Goal: Task Accomplishment & Management: Manage account settings

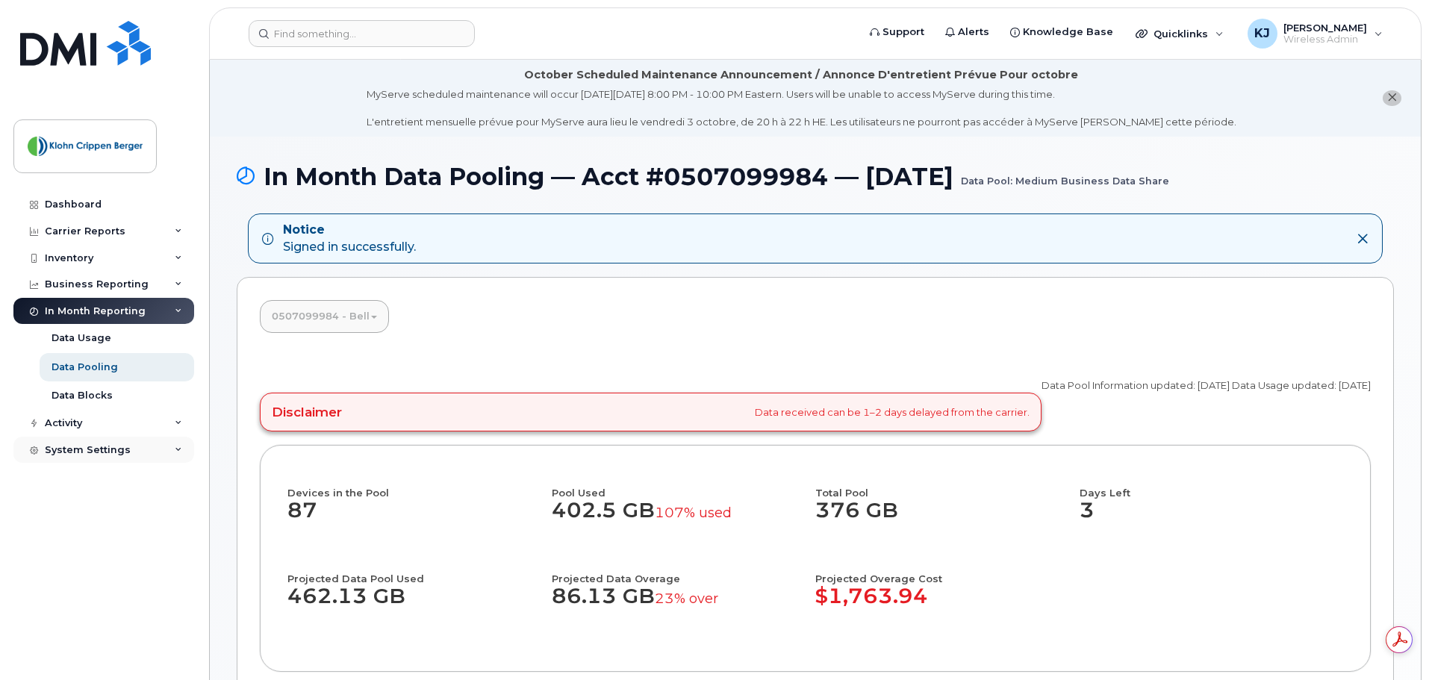
click at [104, 447] on div "System Settings" at bounding box center [88, 450] width 86 height 12
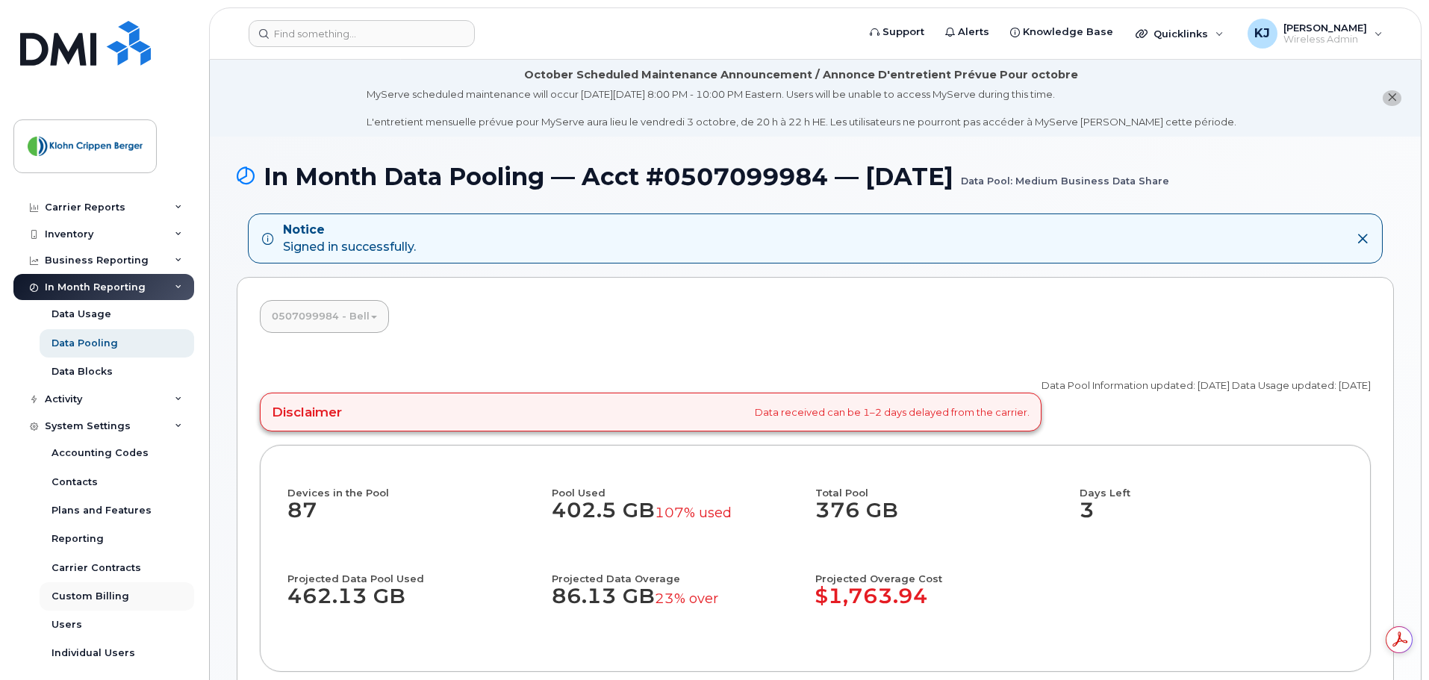
scroll to position [34, 0]
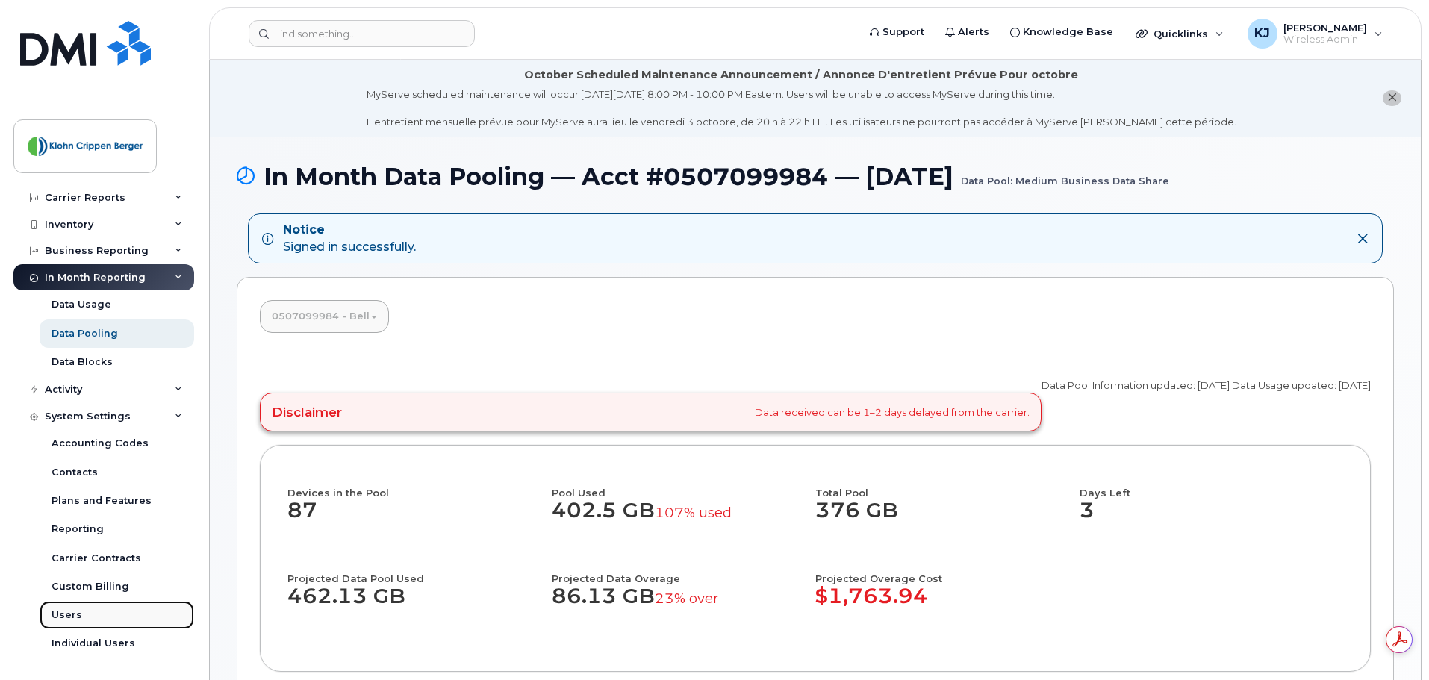
click at [84, 626] on link "Users" at bounding box center [117, 615] width 155 height 28
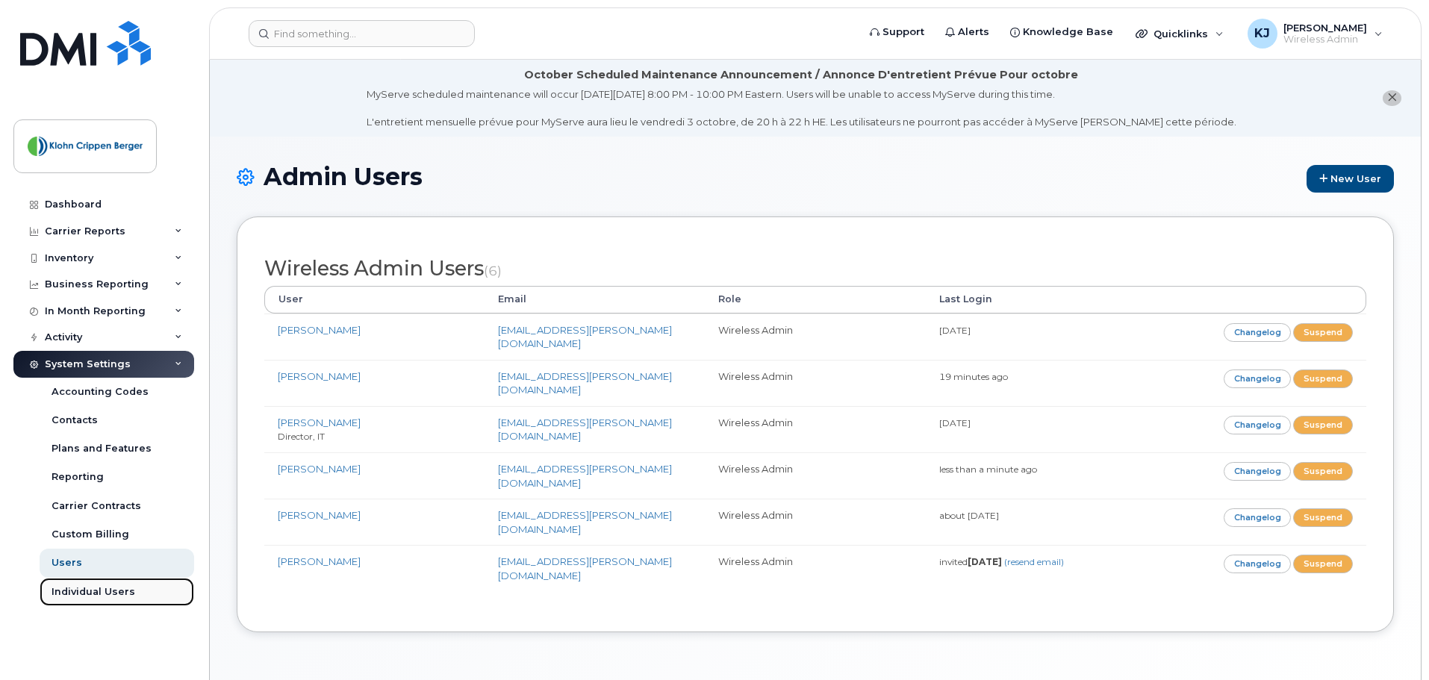
click at [86, 597] on div "Individual Users" at bounding box center [94, 591] width 84 height 13
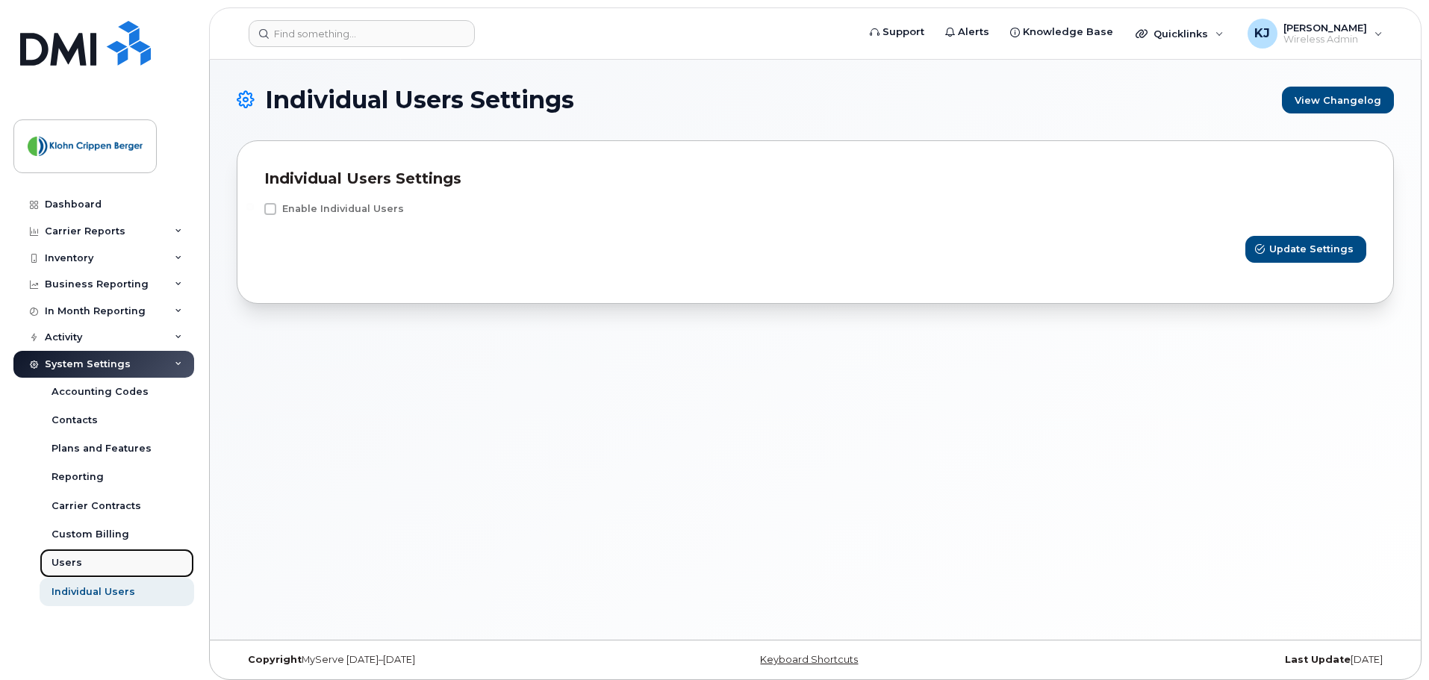
click at [85, 559] on link "Users" at bounding box center [117, 563] width 155 height 28
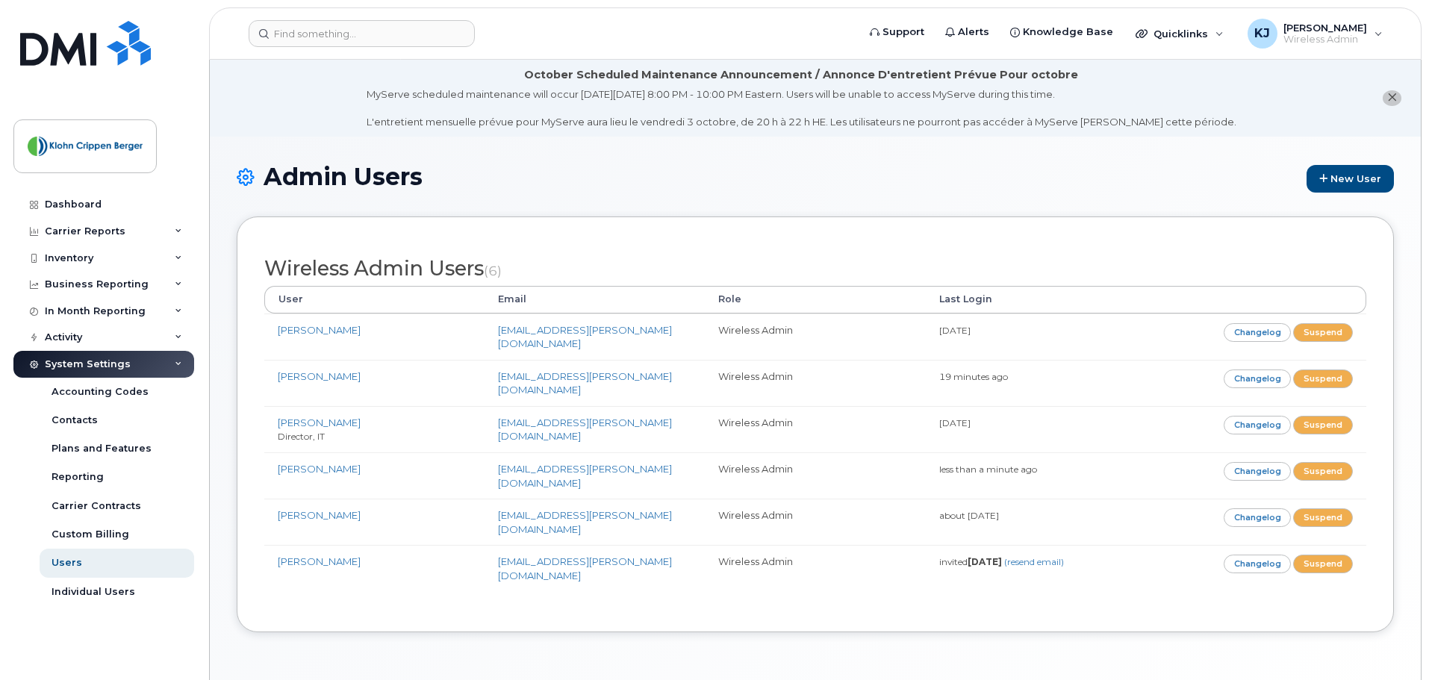
click at [1387, 102] on span "close notification" at bounding box center [1392, 98] width 10 height 12
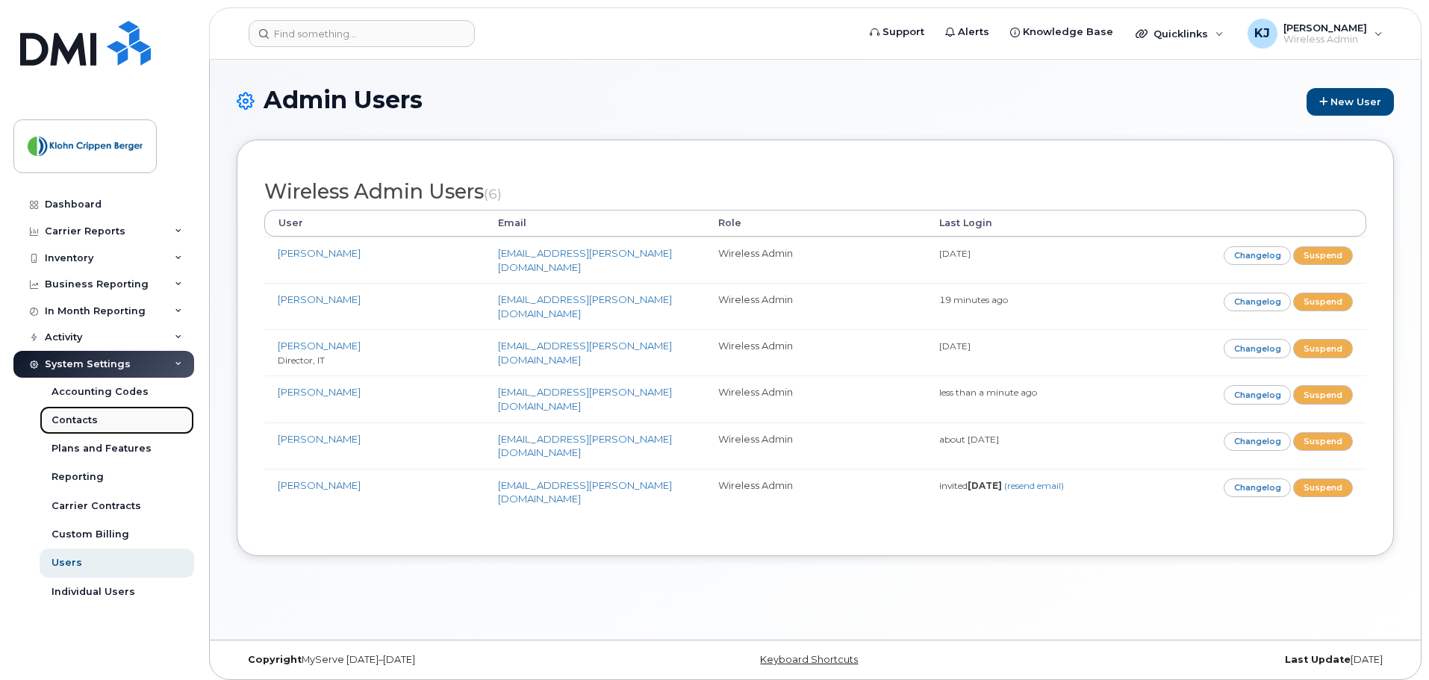
click at [99, 420] on link "Contacts" at bounding box center [117, 420] width 155 height 28
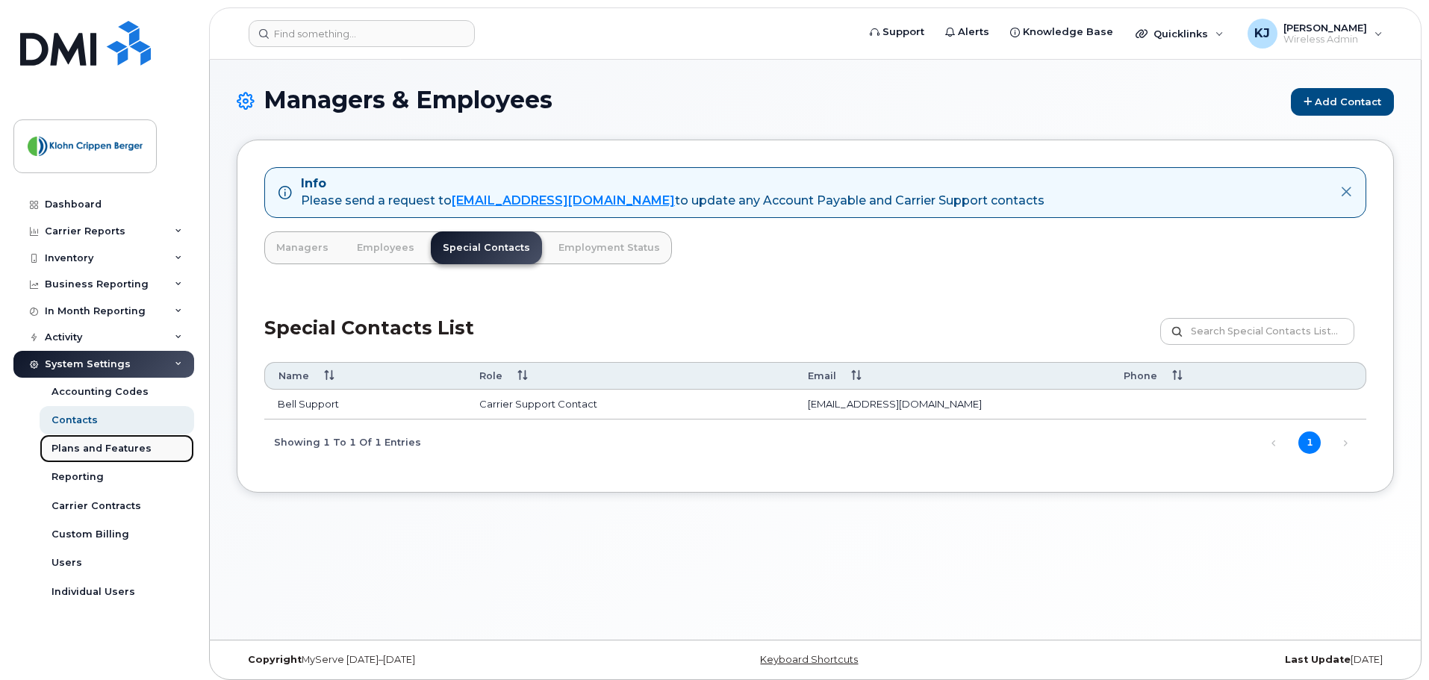
click at [108, 453] on div "Plans and Features" at bounding box center [102, 448] width 100 height 13
click at [119, 444] on div "Plans and Features" at bounding box center [102, 448] width 100 height 13
click at [138, 364] on div "System Settings" at bounding box center [103, 364] width 181 height 27
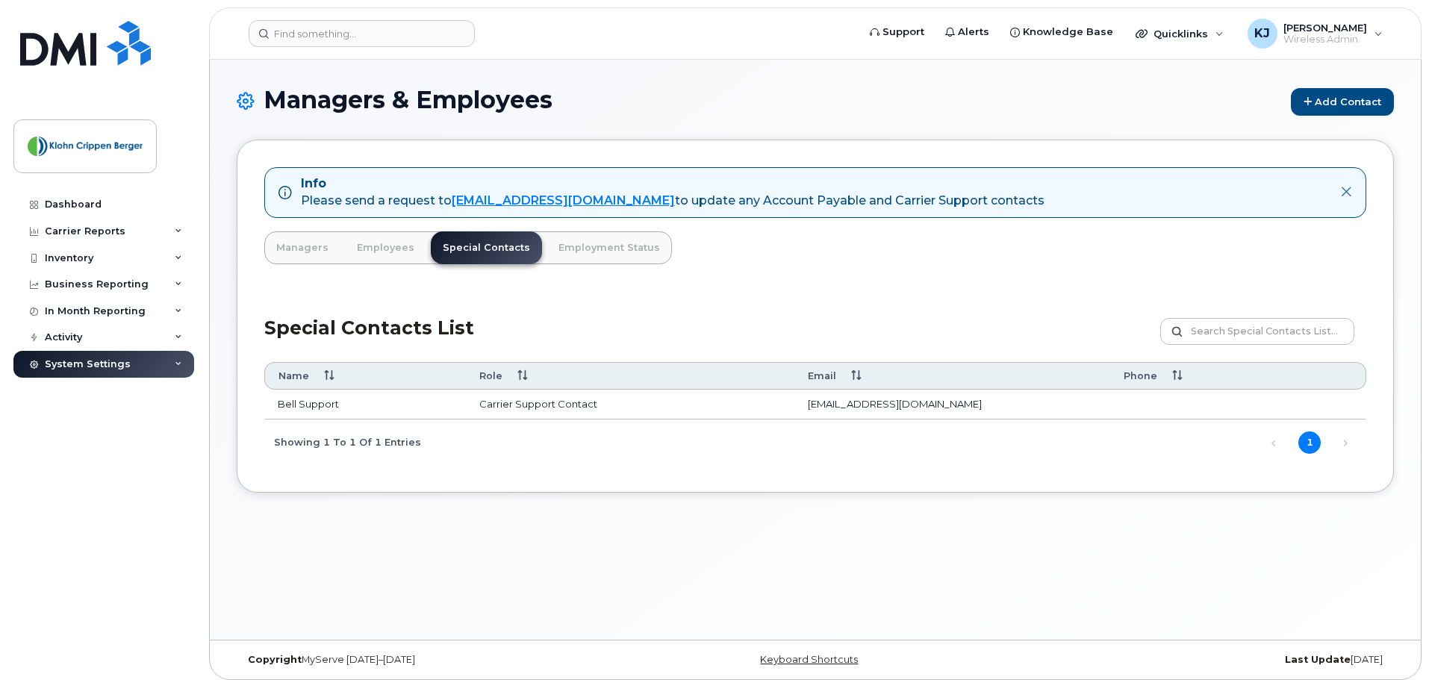
click at [138, 364] on div "System Settings" at bounding box center [103, 364] width 181 height 27
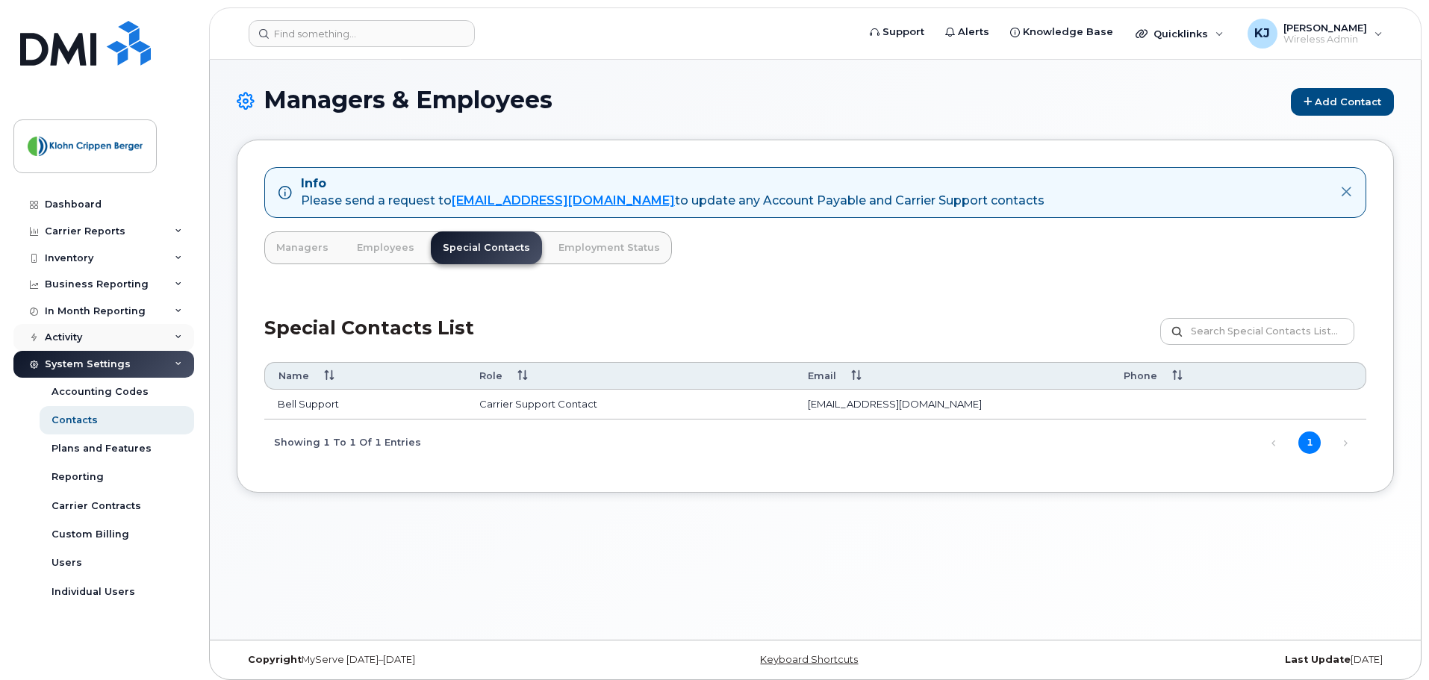
click at [138, 335] on div "Activity" at bounding box center [103, 337] width 181 height 27
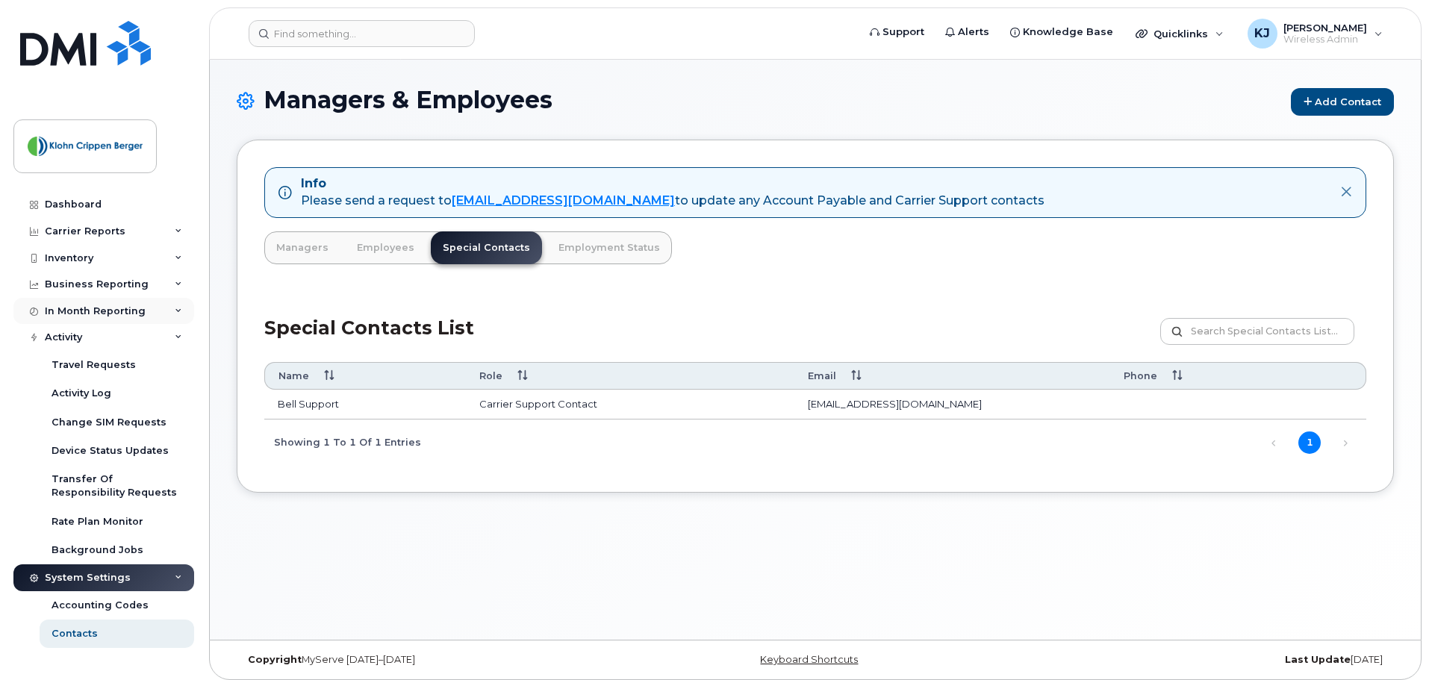
click at [143, 314] on div "In Month Reporting" at bounding box center [103, 311] width 181 height 27
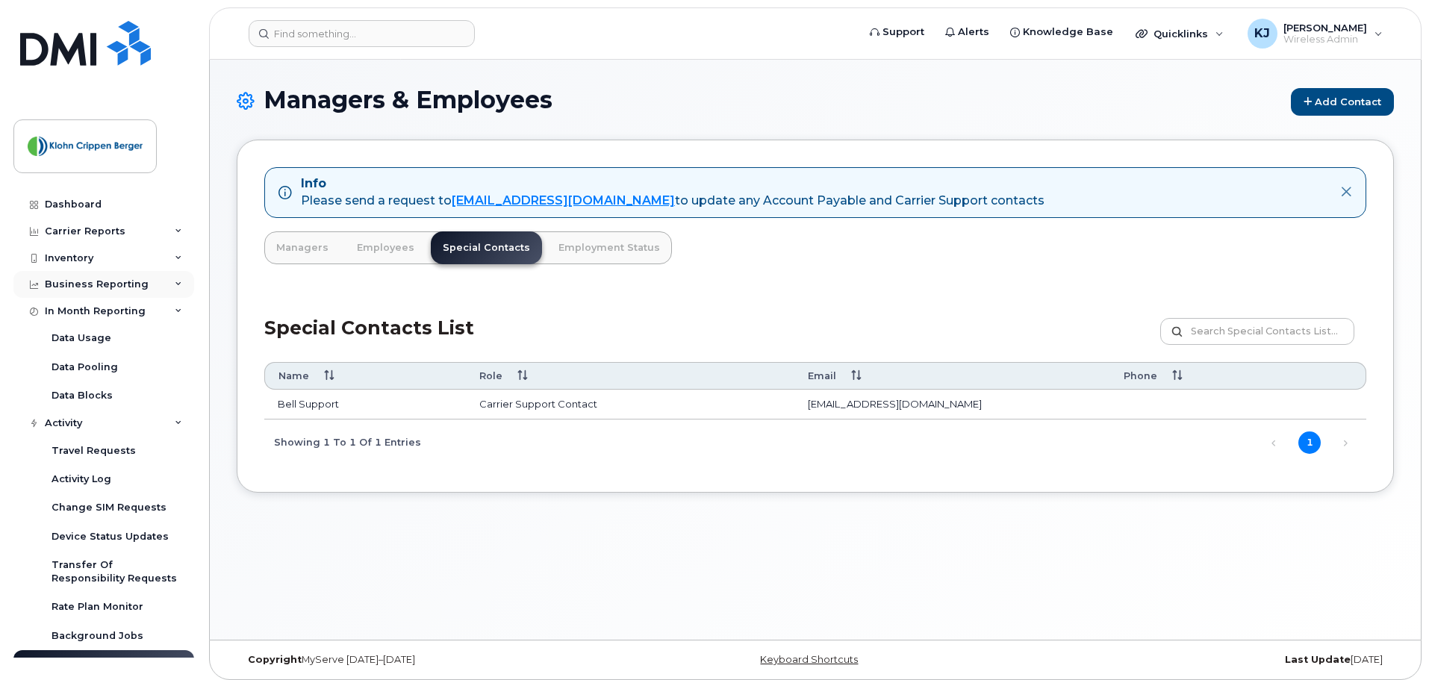
click at [143, 291] on div "Business Reporting" at bounding box center [103, 284] width 181 height 27
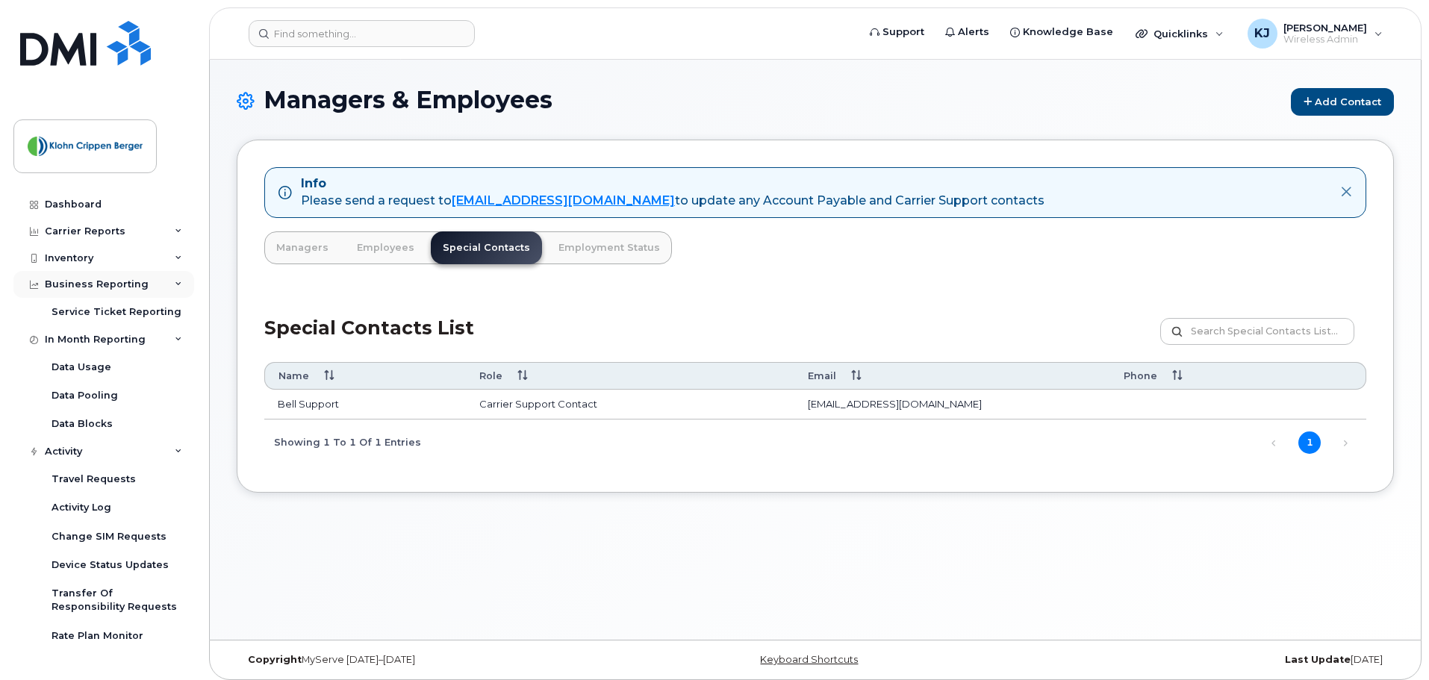
click at [143, 291] on div "Business Reporting" at bounding box center [103, 284] width 181 height 27
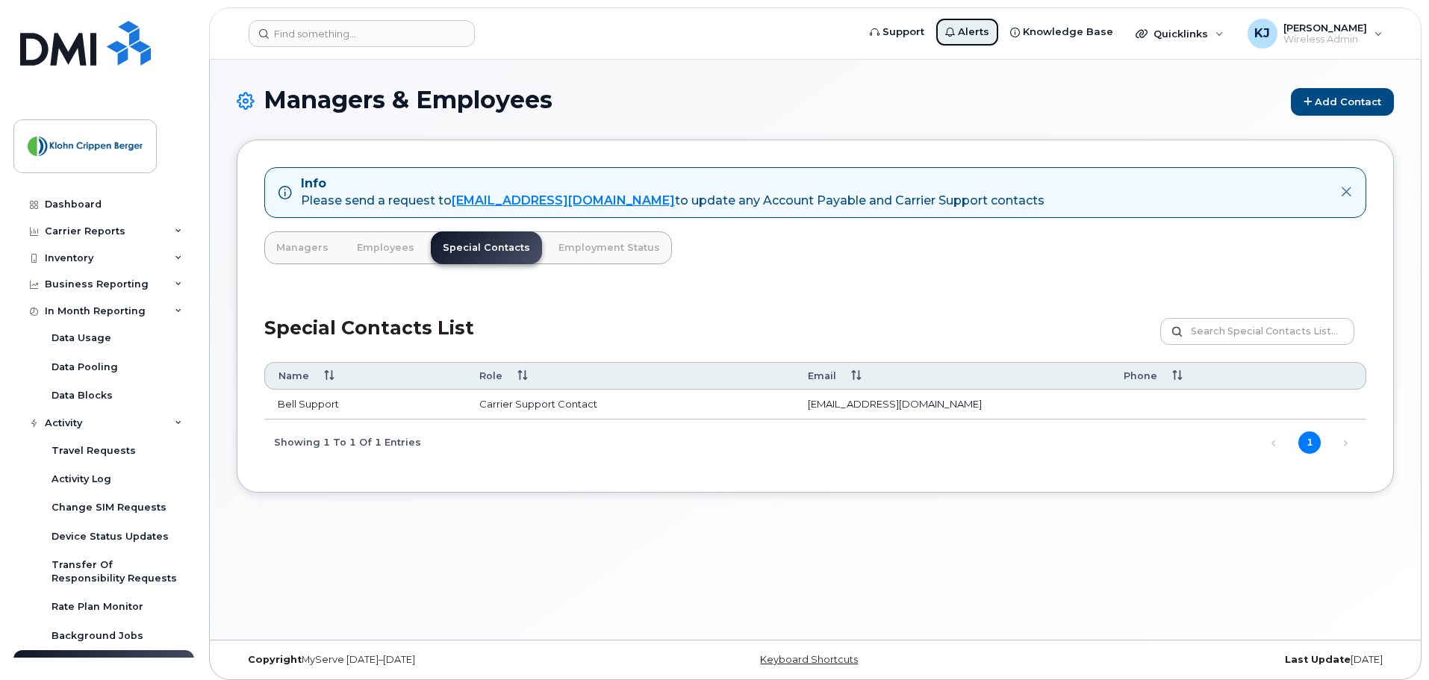
click at [989, 33] on span "Alerts" at bounding box center [973, 32] width 31 height 15
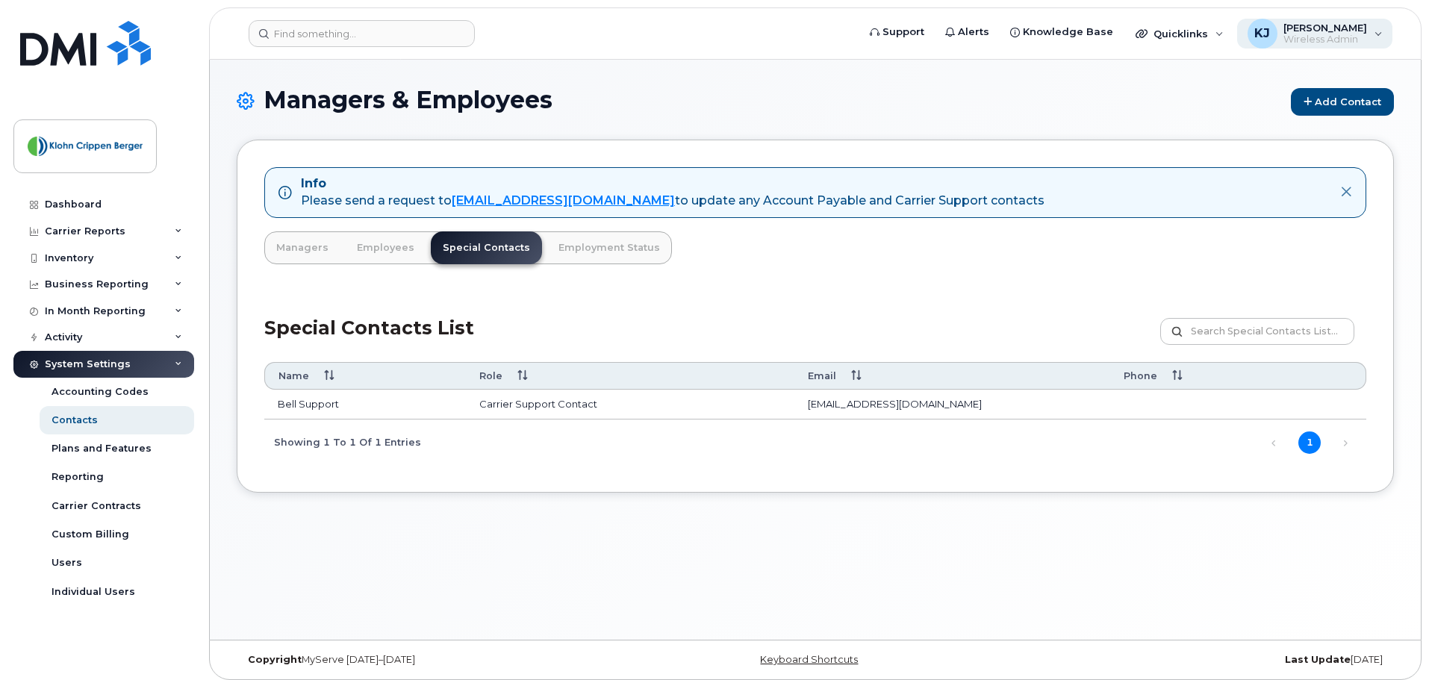
click at [1363, 41] on span "Wireless Admin" at bounding box center [1326, 40] width 84 height 12
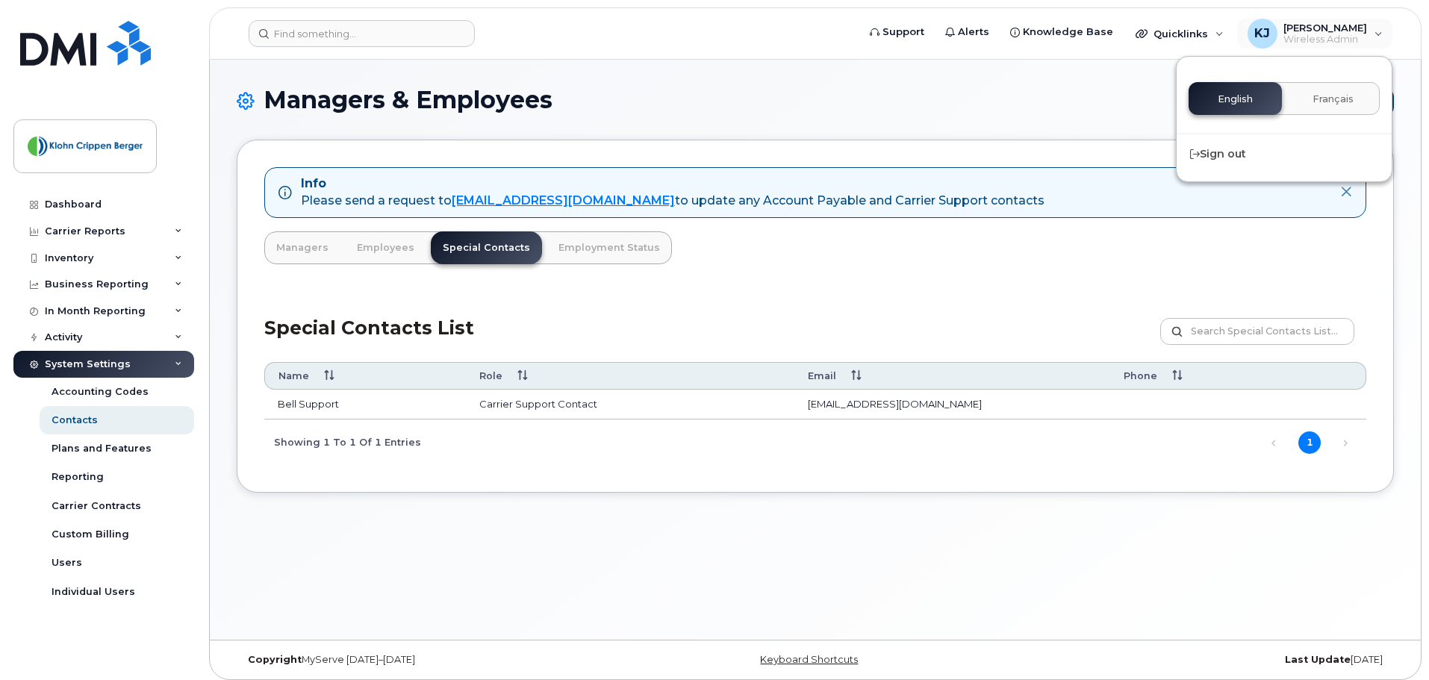
click at [991, 121] on div "Managers & Employees Add Contact" at bounding box center [815, 113] width 1157 height 53
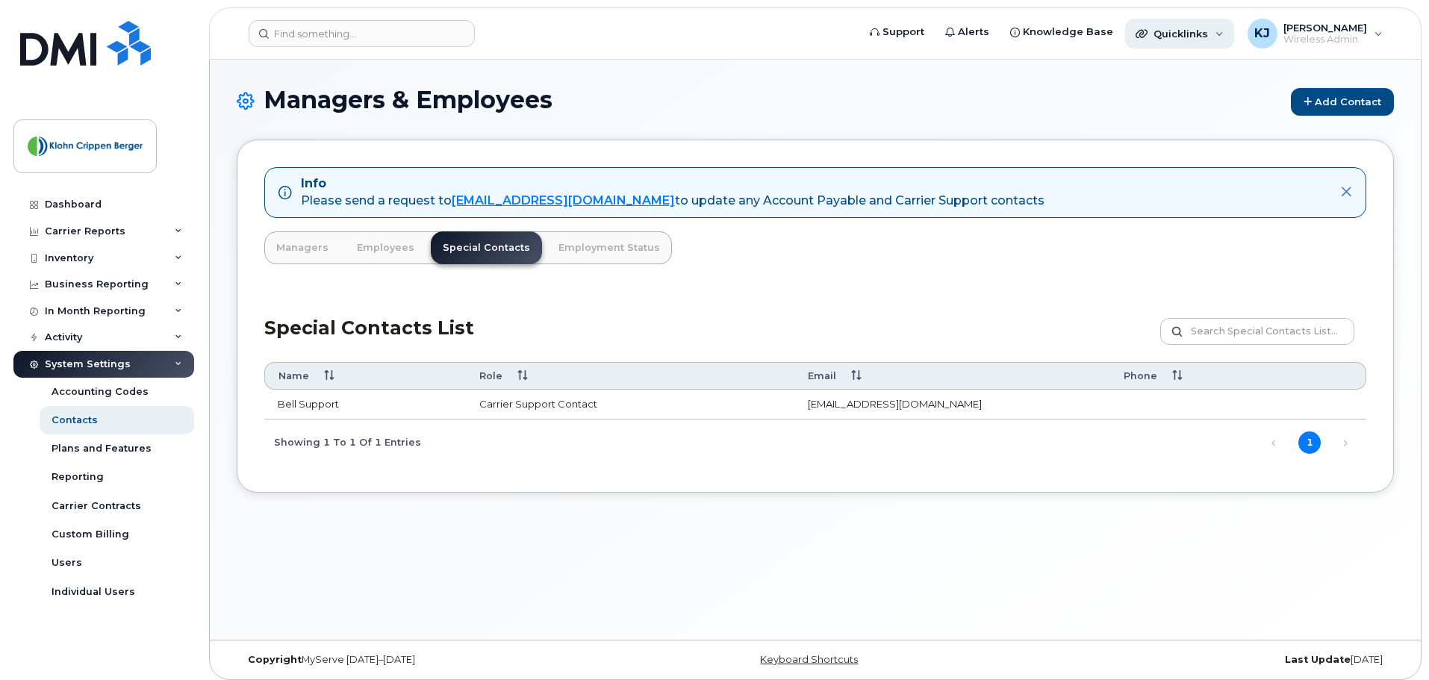
click at [1229, 39] on div "Quicklinks" at bounding box center [1179, 34] width 109 height 30
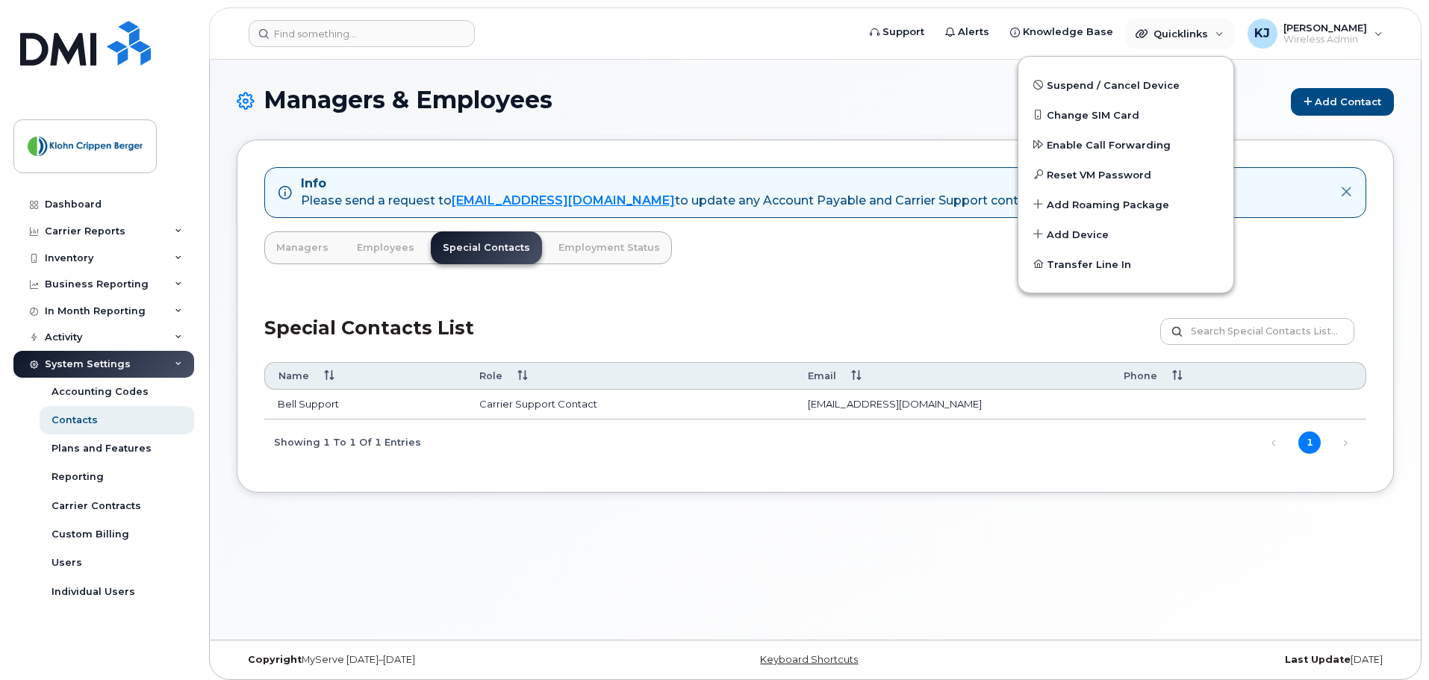
click at [985, 105] on h1 "Managers & Employees Add Contact" at bounding box center [815, 101] width 1157 height 29
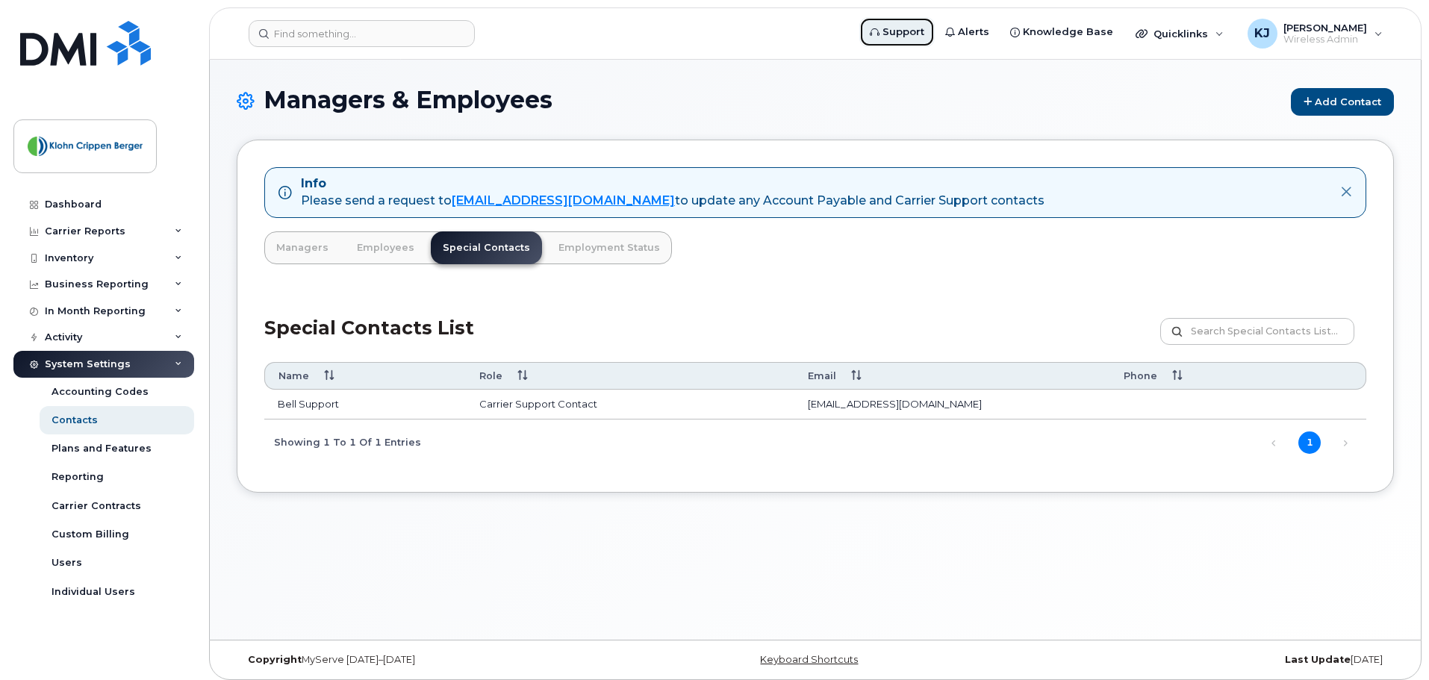
click at [924, 33] on span "Support" at bounding box center [904, 32] width 42 height 15
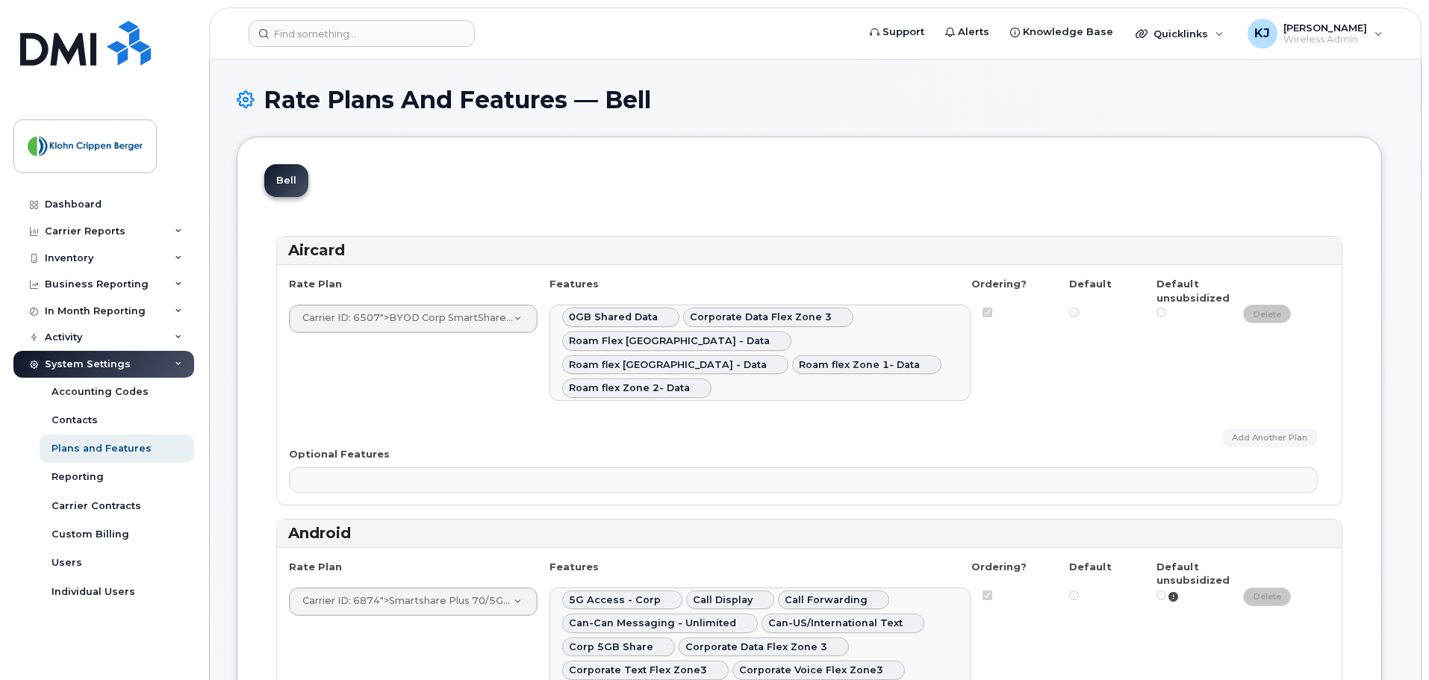
select select
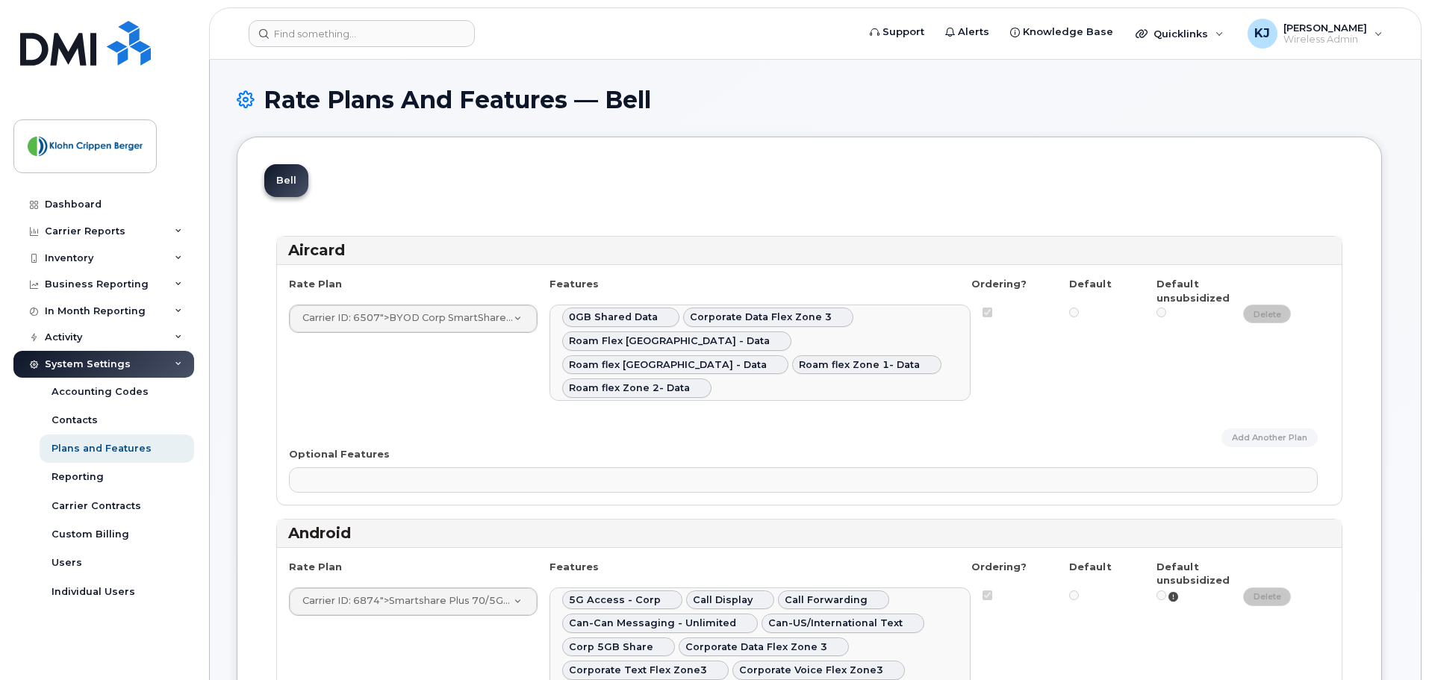
select select
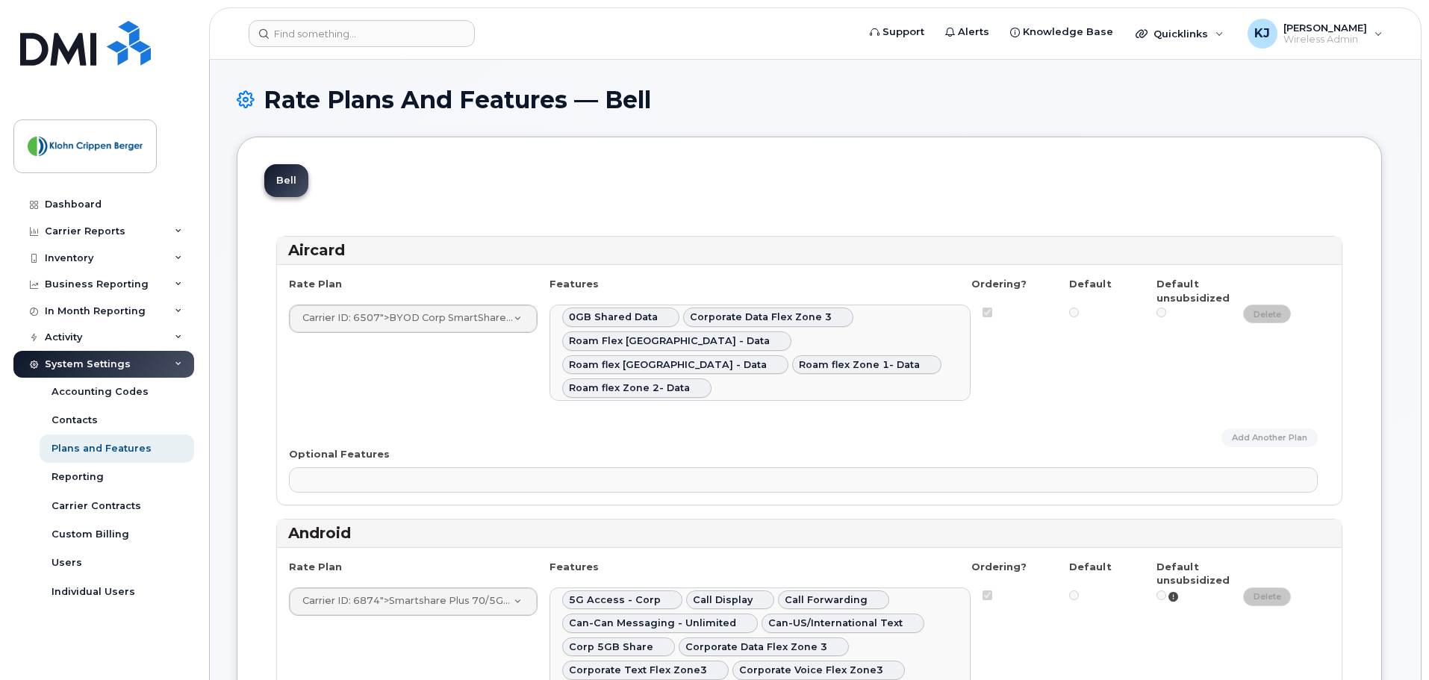
select select
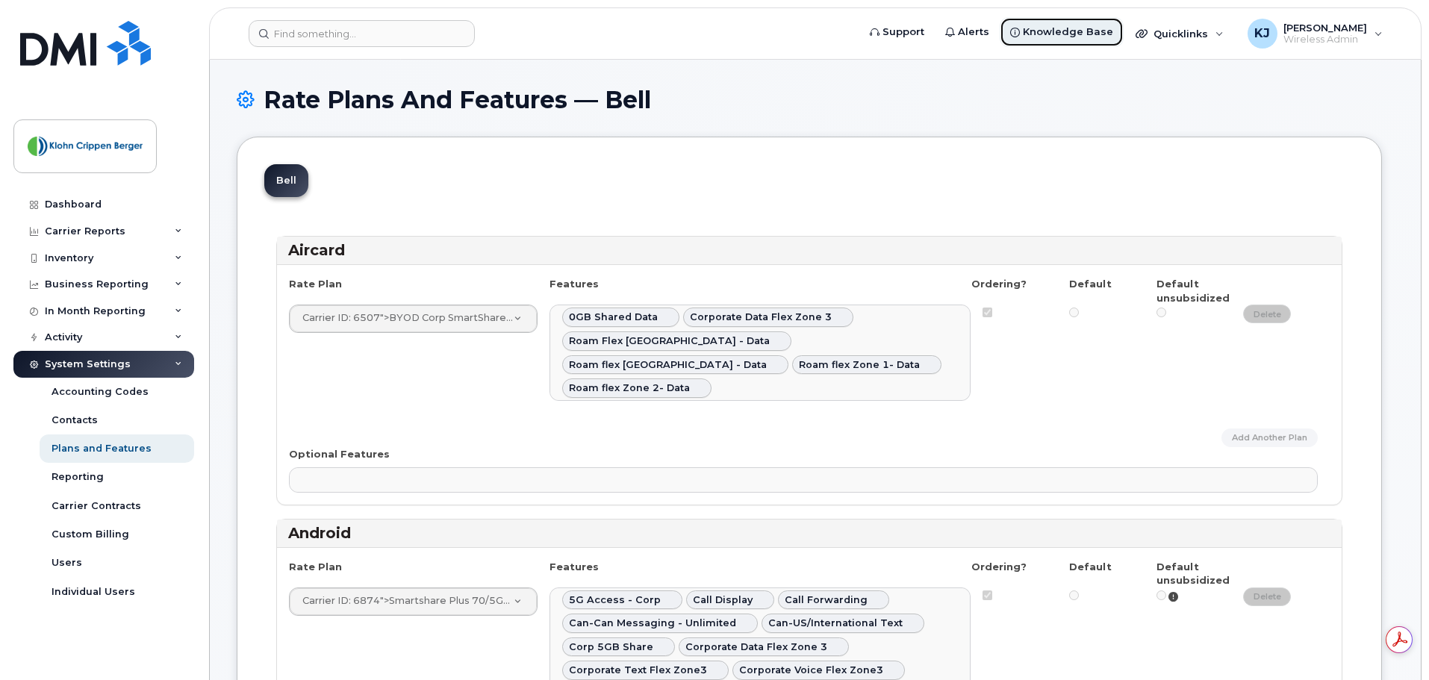
click at [1057, 31] on span "Knowledge Base" at bounding box center [1068, 32] width 90 height 15
click at [111, 408] on link "Contacts" at bounding box center [117, 420] width 155 height 28
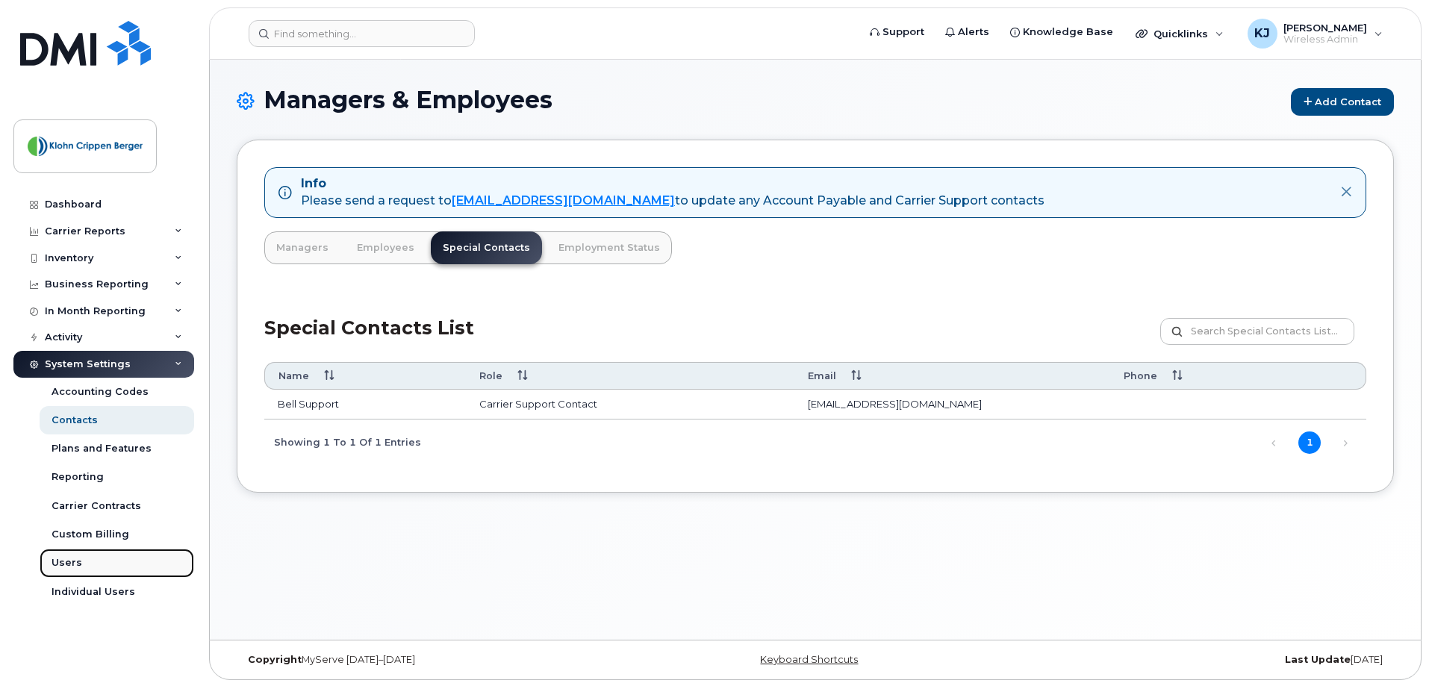
click at [101, 561] on link "Users" at bounding box center [117, 563] width 155 height 28
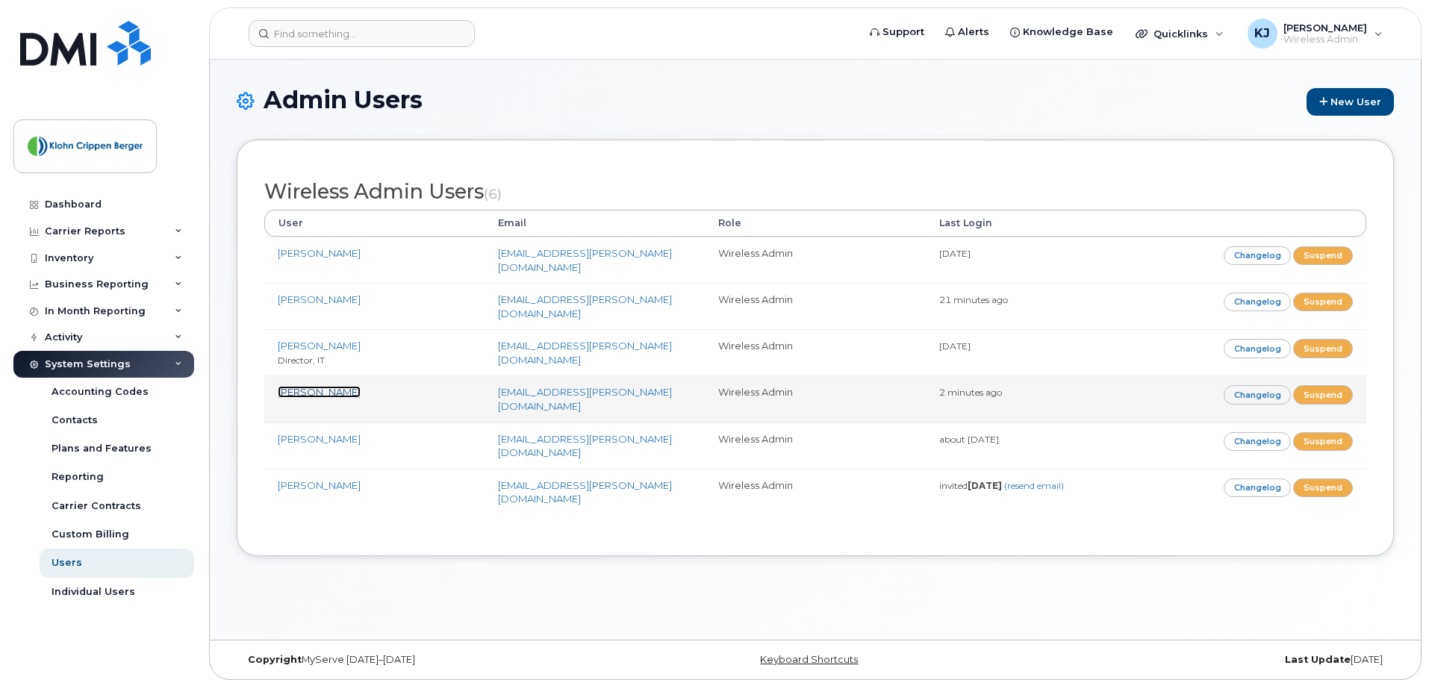
click at [328, 386] on link "[PERSON_NAME]" at bounding box center [319, 392] width 83 height 12
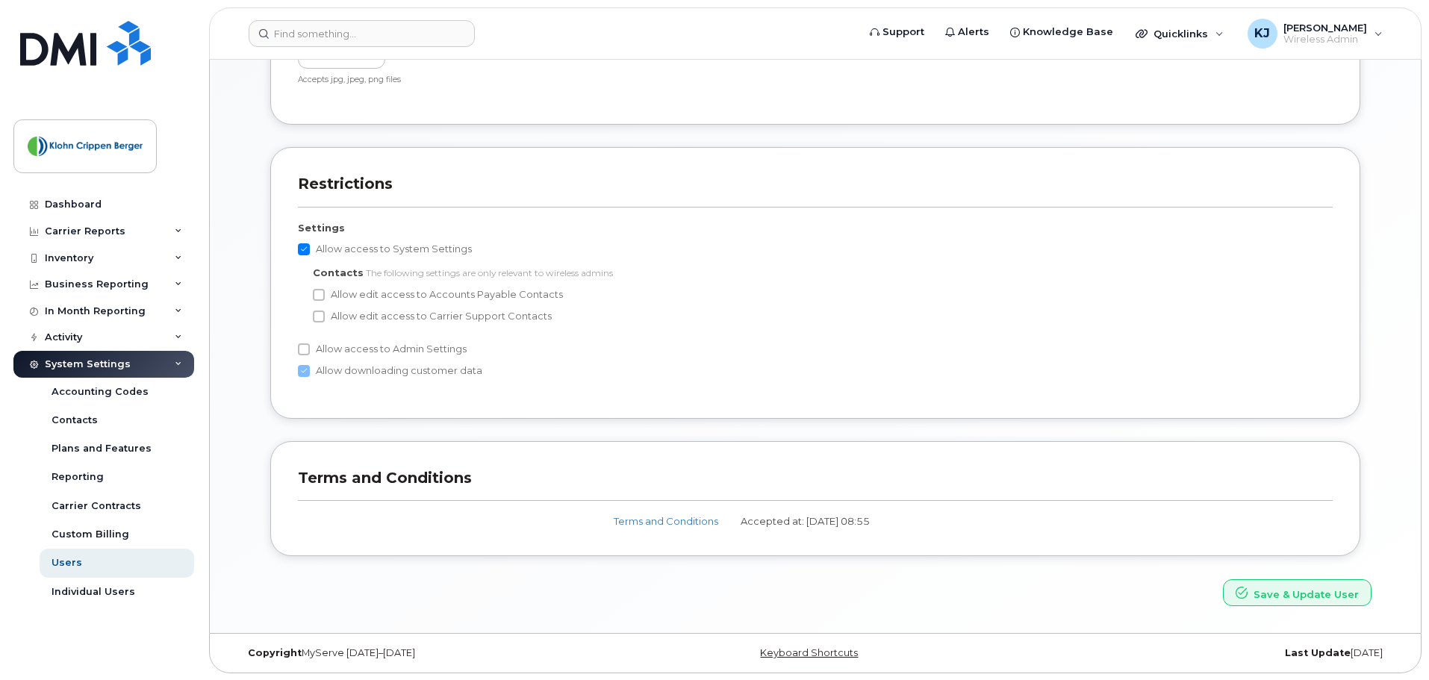
scroll to position [614, 0]
click at [306, 350] on input "Allow access to Admin Settings" at bounding box center [304, 349] width 12 height 12
checkbox input "true"
click at [317, 318] on input "Allow edit access to Carrier Support Contacts" at bounding box center [319, 316] width 12 height 12
checkbox input "true"
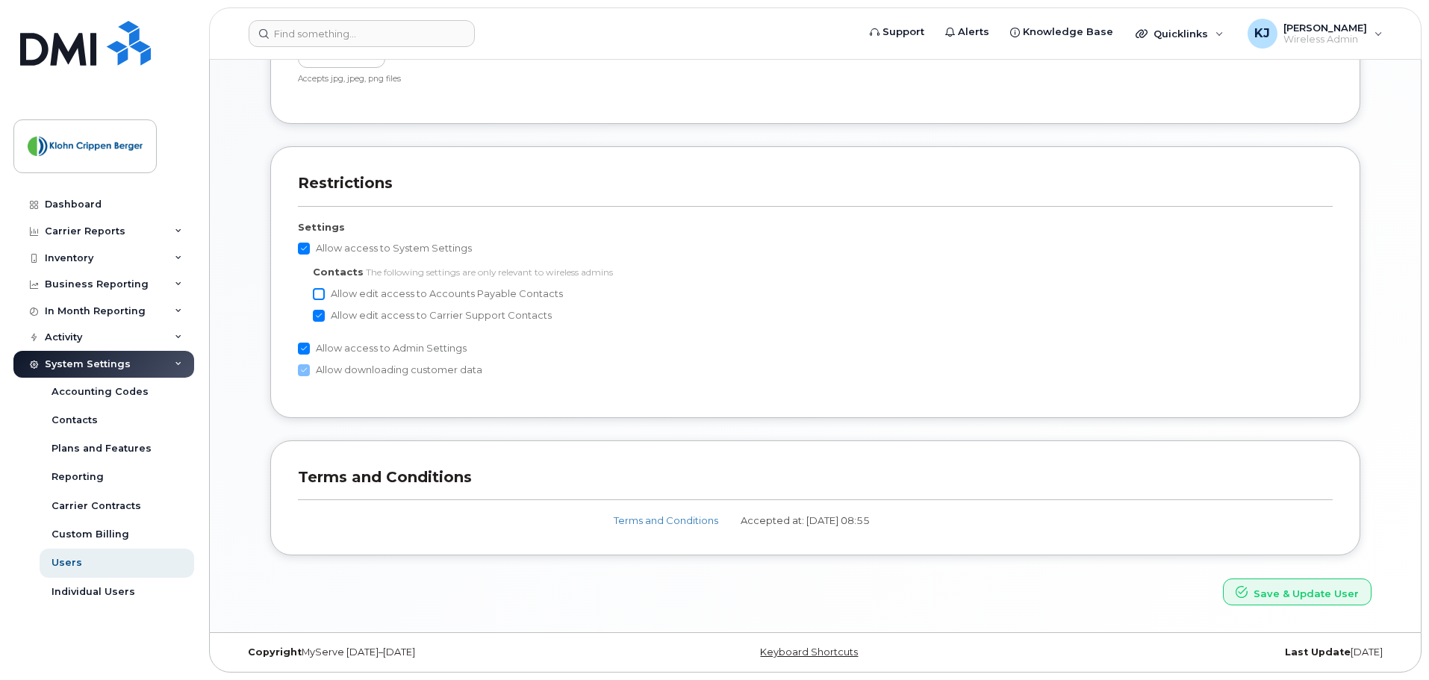
click at [319, 293] on input "Allow edit access to Accounts Payable Contacts" at bounding box center [319, 294] width 12 height 12
checkbox input "true"
click at [1332, 595] on button "Save & Update User" at bounding box center [1297, 593] width 149 height 28
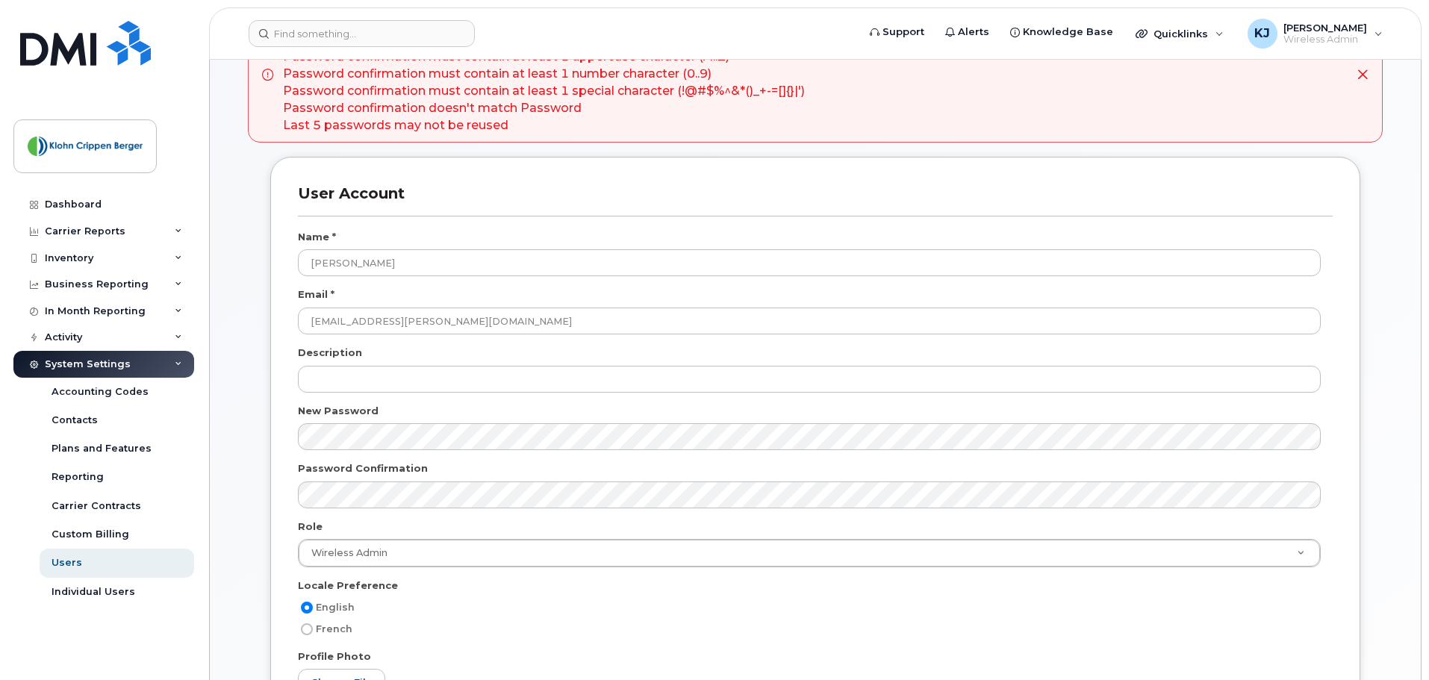
scroll to position [299, 0]
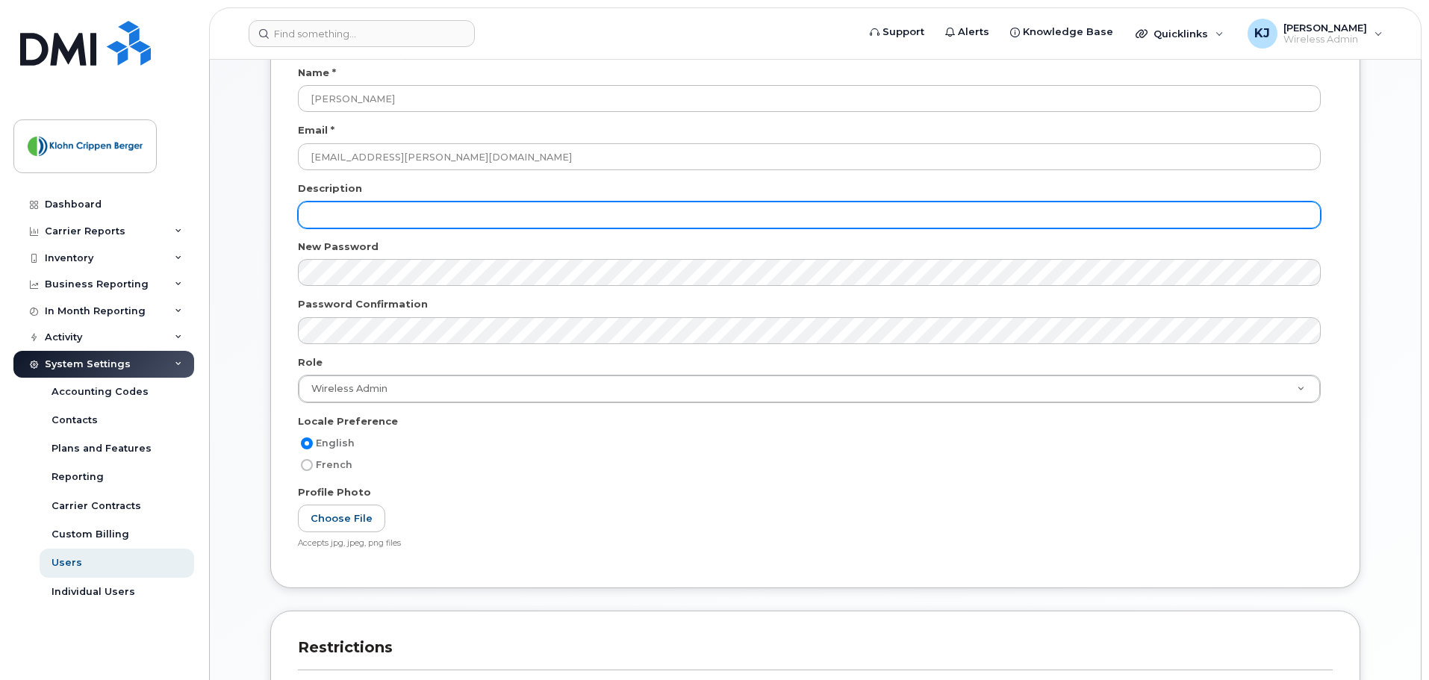
click at [357, 225] on input "text" at bounding box center [809, 215] width 1023 height 27
click at [355, 213] on input "M@ster6reminder" at bounding box center [809, 215] width 1023 height 27
click at [348, 211] on input "M@sterreminder" at bounding box center [809, 215] width 1023 height 27
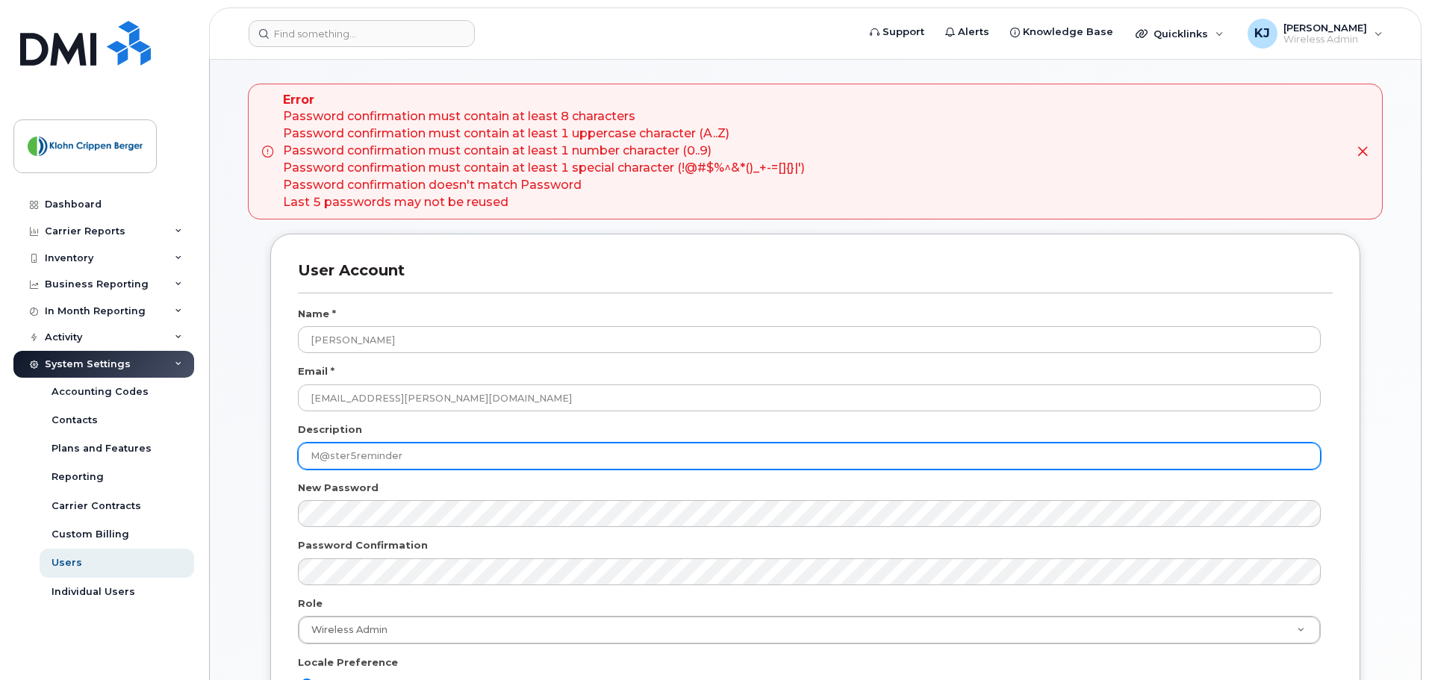
scroll to position [75, 0]
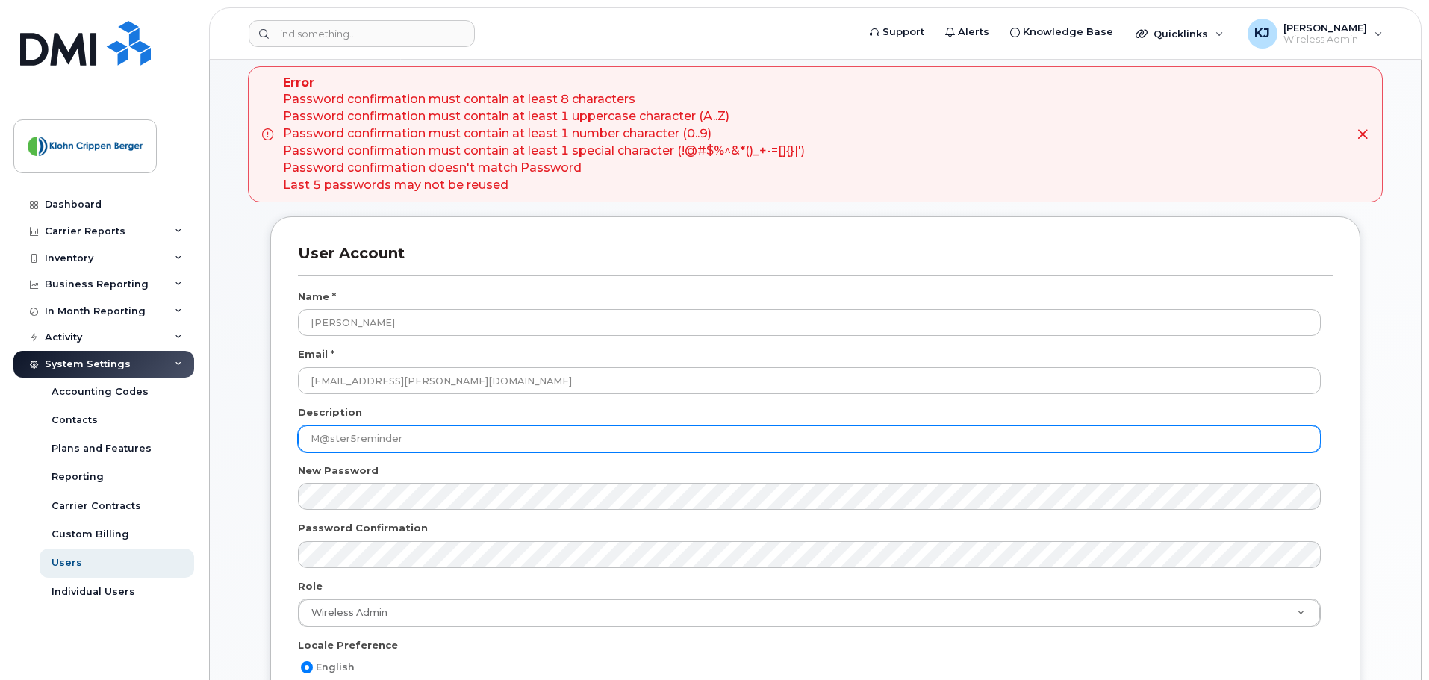
type input "M@ster5reminder"
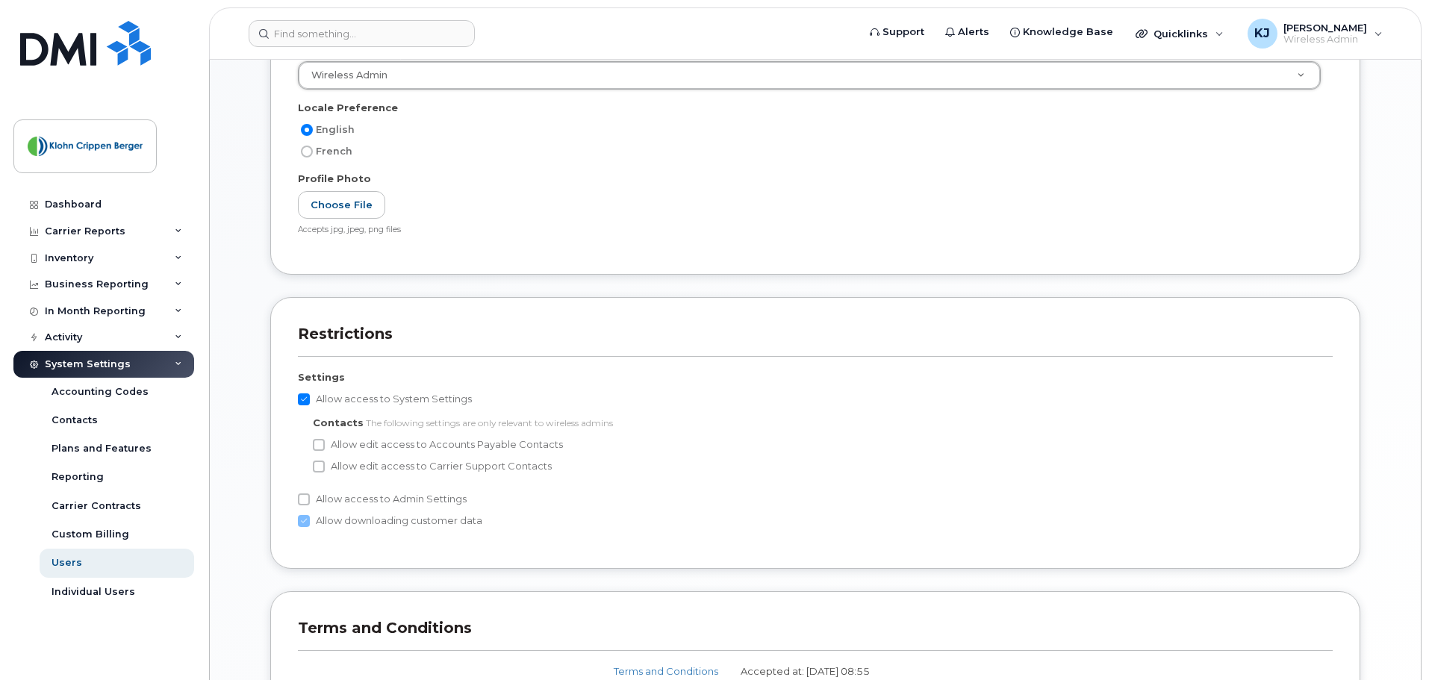
scroll to position [747, 0]
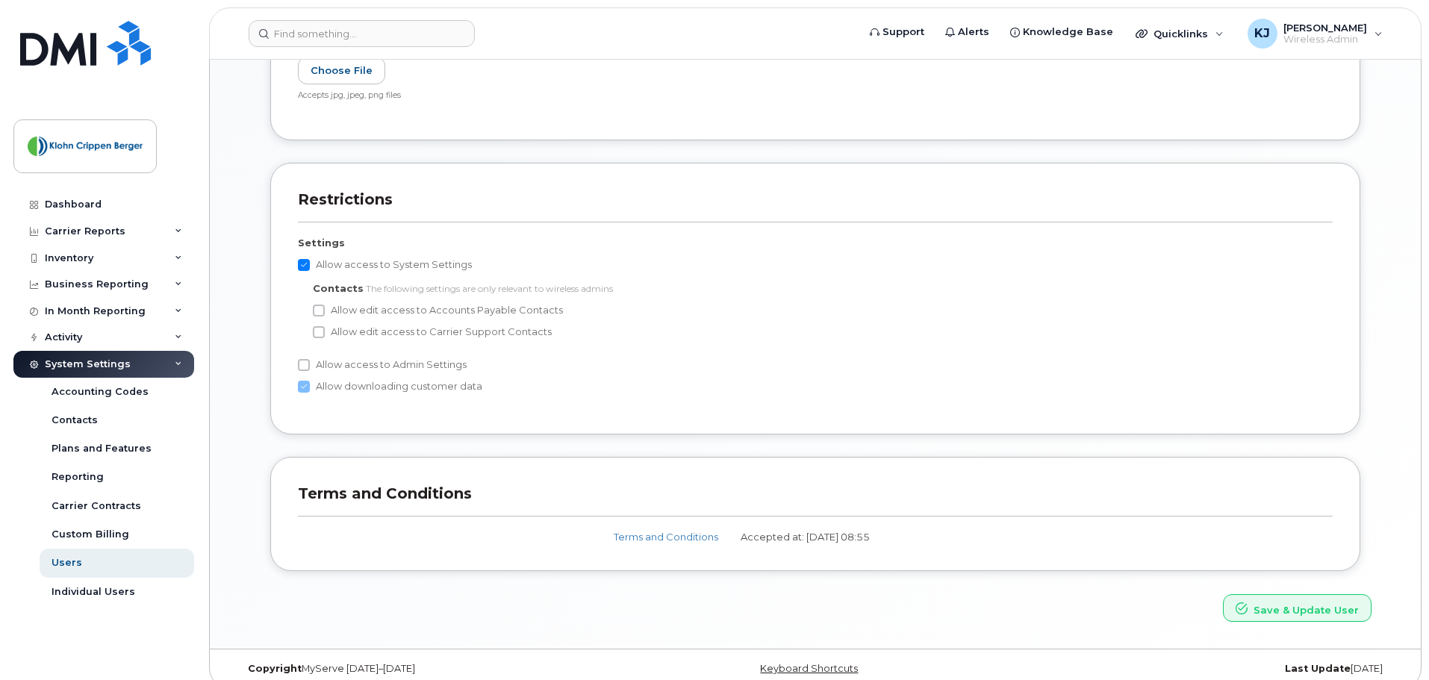
click at [370, 314] on label "Allow edit access to Accounts Payable Contacts" at bounding box center [438, 311] width 250 height 18
click at [325, 314] on input "Allow edit access to Accounts Payable Contacts" at bounding box center [319, 311] width 12 height 12
checkbox input "true"
click at [362, 338] on label "Allow edit access to Carrier Support Contacts" at bounding box center [432, 332] width 239 height 18
click at [325, 338] on input "Allow edit access to Carrier Support Contacts" at bounding box center [319, 332] width 12 height 12
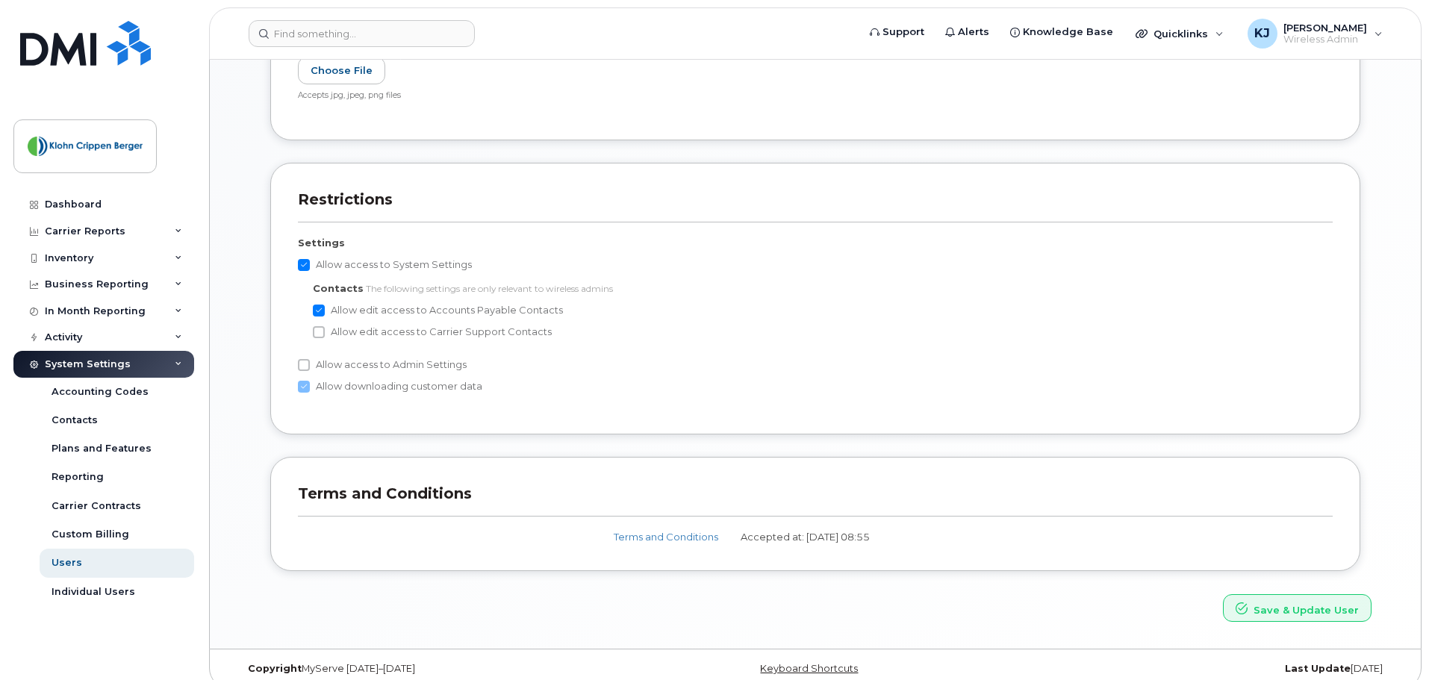
checkbox input "true"
drag, startPoint x: 304, startPoint y: 367, endPoint x: 368, endPoint y: 375, distance: 64.7
click at [304, 366] on input "Allow access to Admin Settings" at bounding box center [304, 365] width 12 height 12
checkbox input "true"
click at [1315, 613] on button "Save & Update User" at bounding box center [1297, 608] width 149 height 28
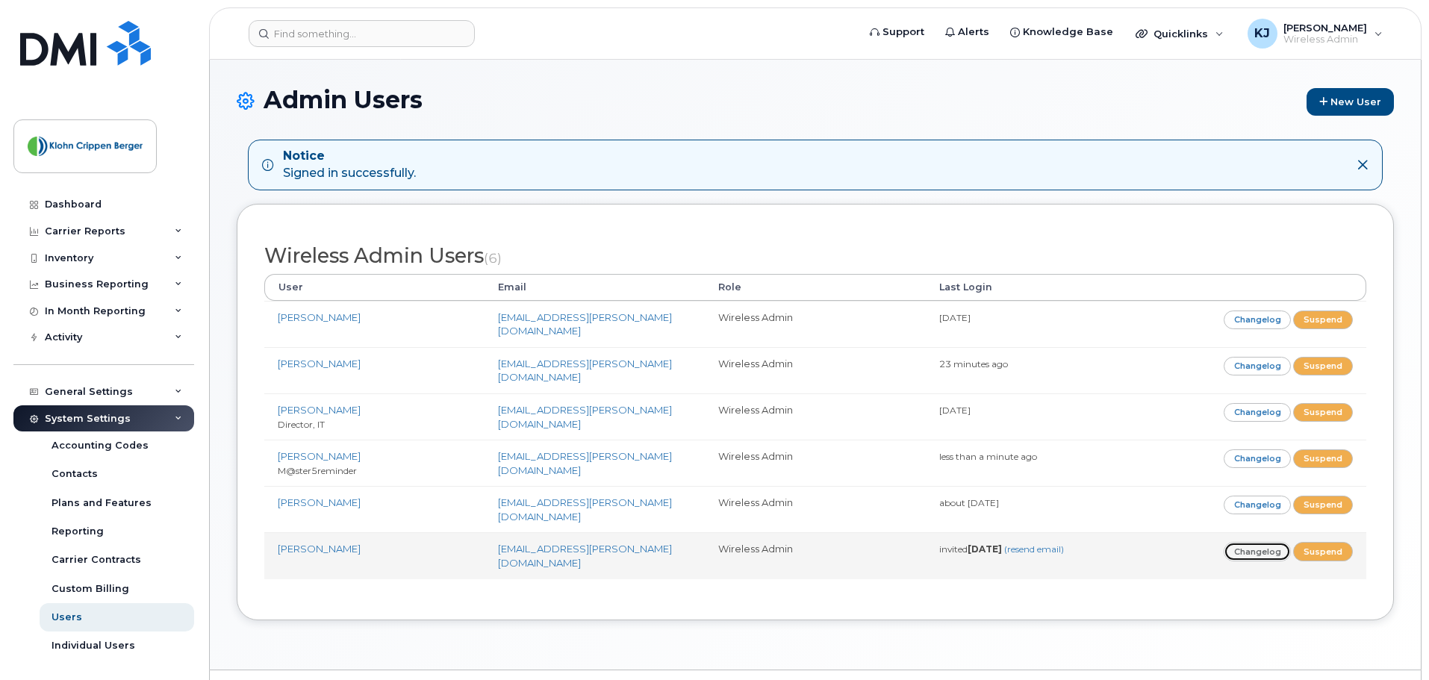
click at [1268, 542] on link "Changelog" at bounding box center [1258, 551] width 68 height 19
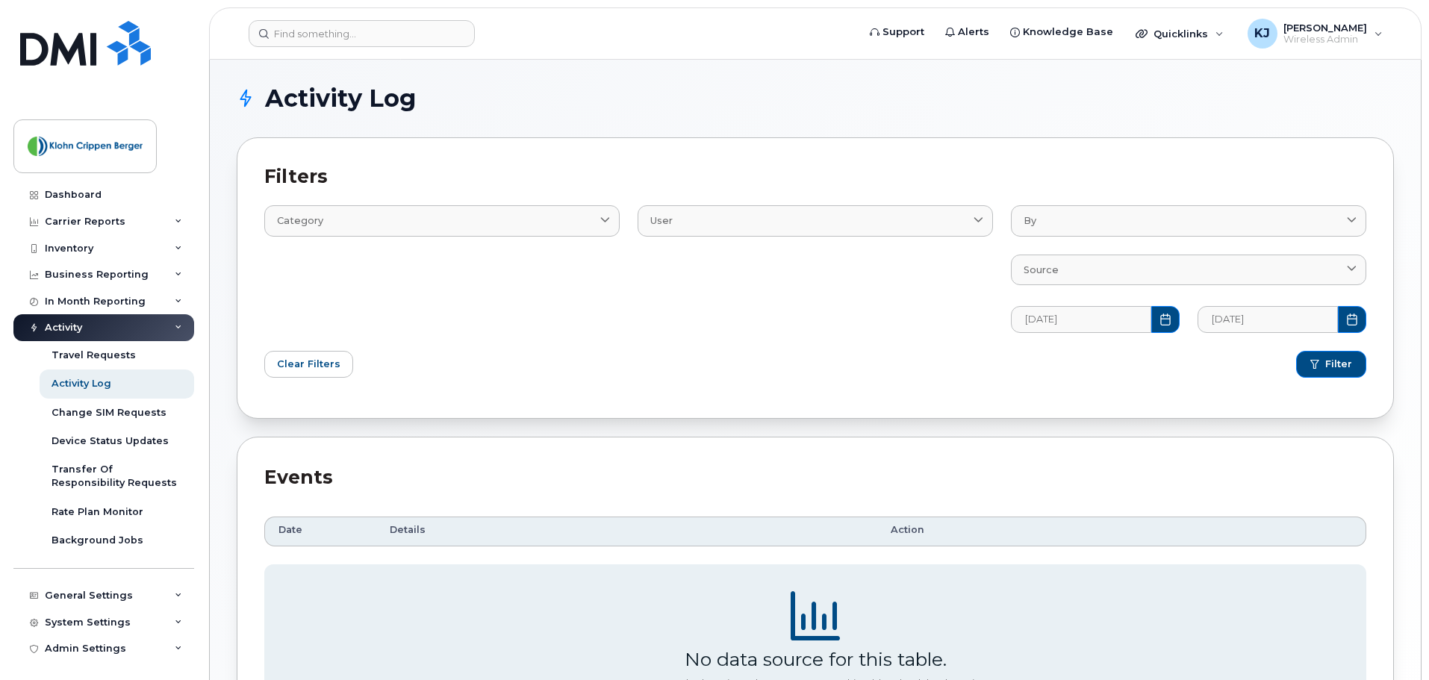
scroll to position [14, 0]
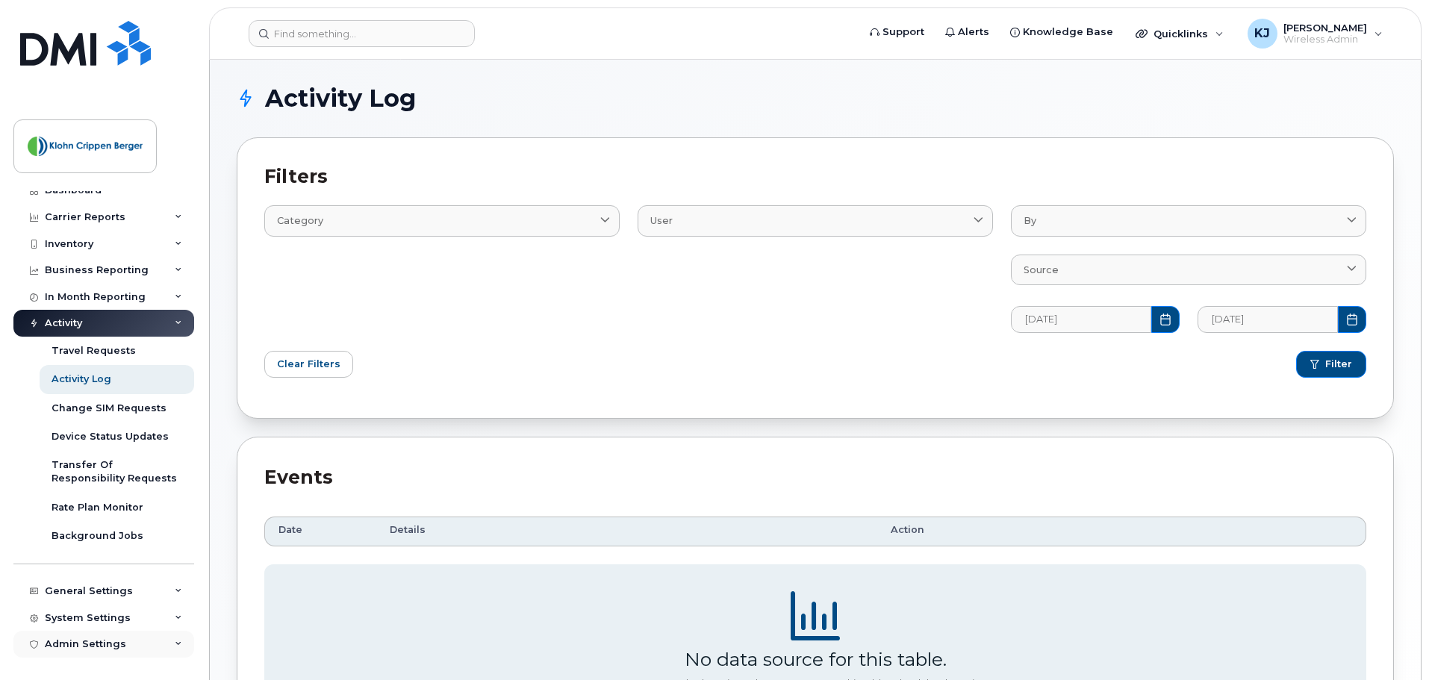
click at [93, 644] on div "Admin Settings" at bounding box center [85, 644] width 81 height 12
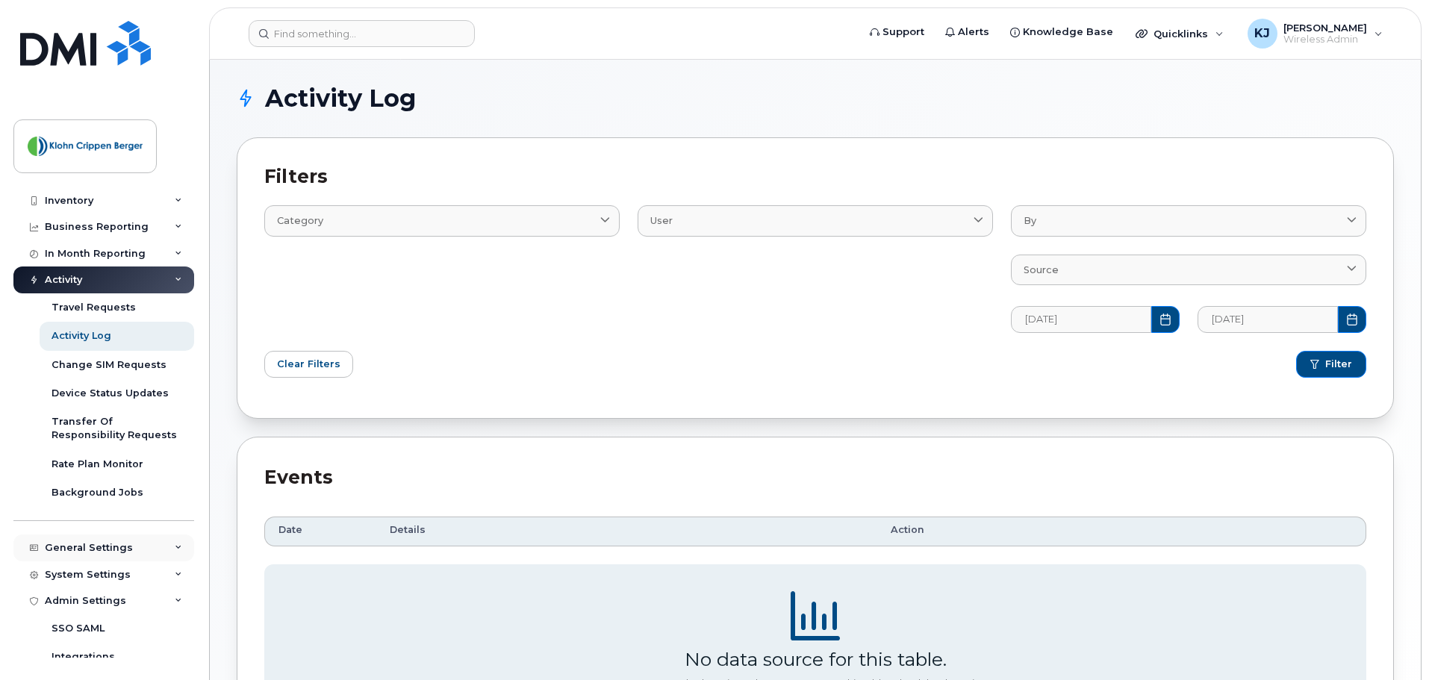
scroll to position [99, 0]
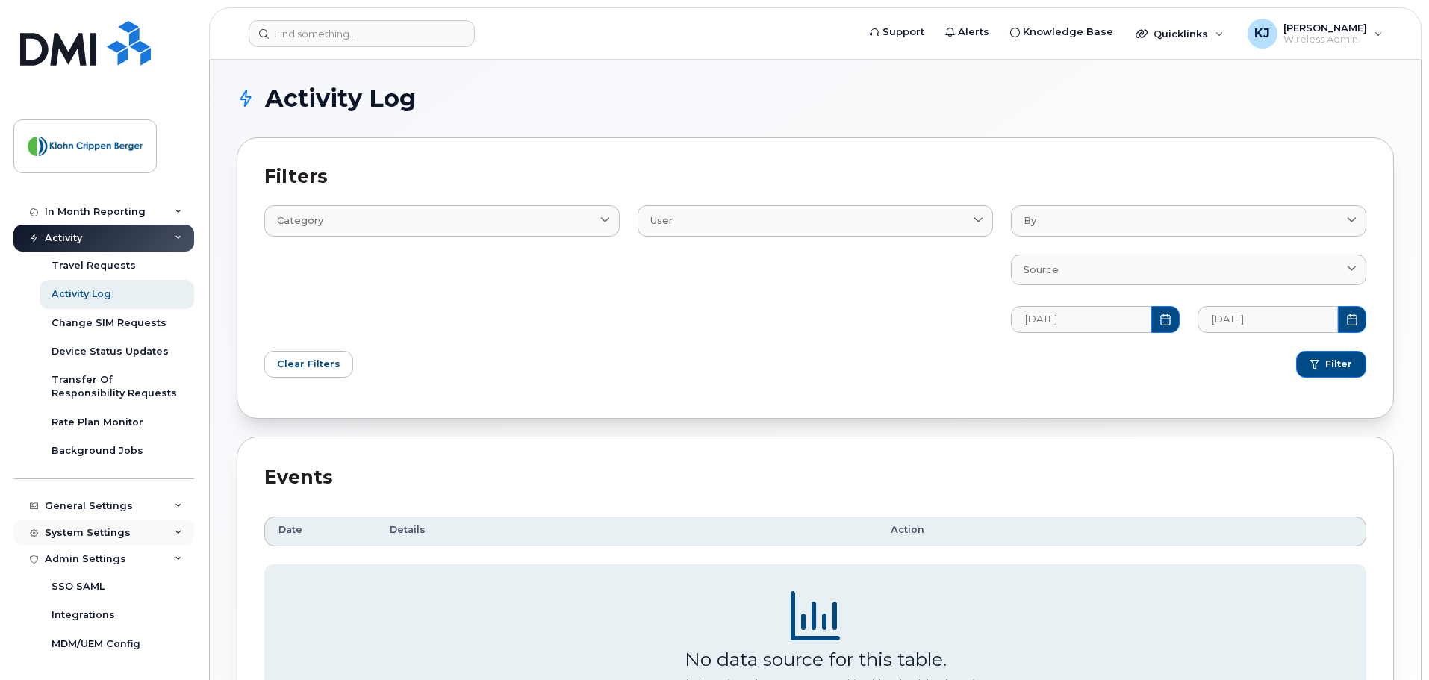
click at [146, 541] on div "System Settings" at bounding box center [103, 533] width 181 height 27
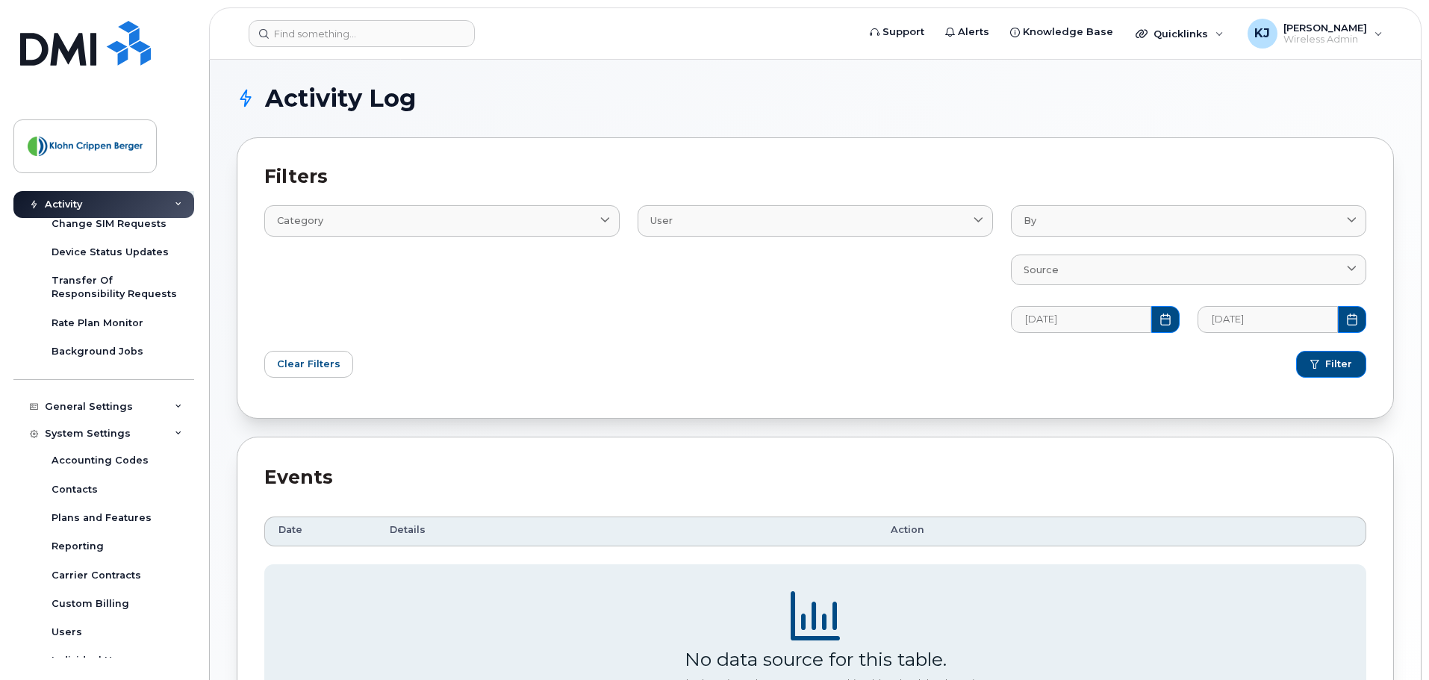
scroll to position [323, 0]
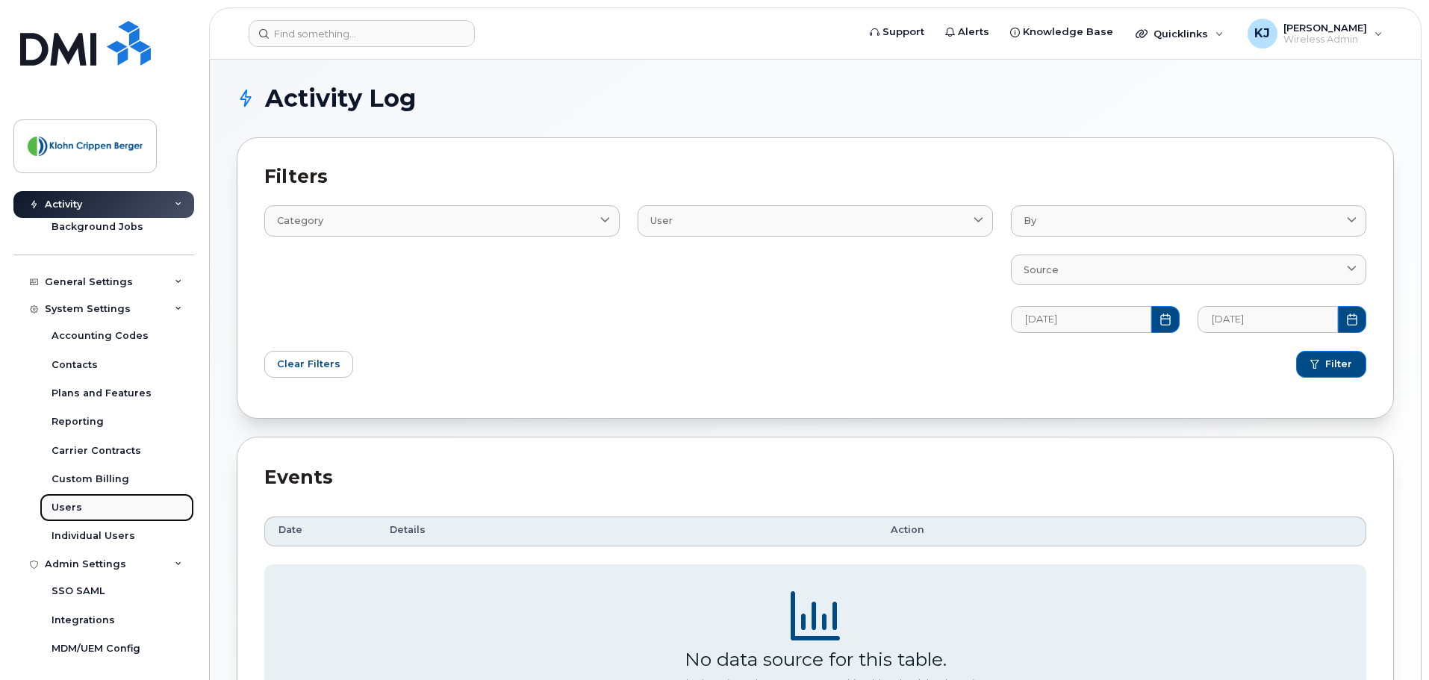
click at [86, 508] on link "Users" at bounding box center [117, 508] width 155 height 28
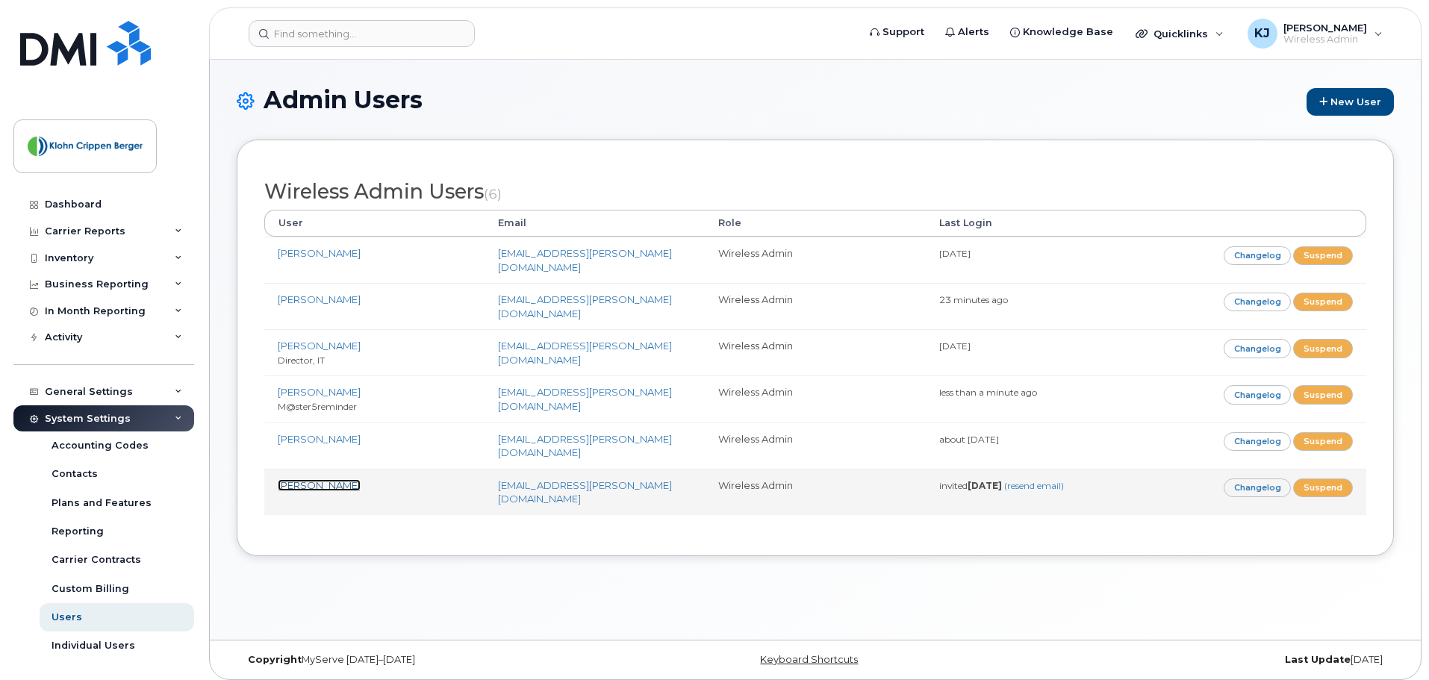
click at [315, 479] on link "[PERSON_NAME]" at bounding box center [319, 485] width 83 height 12
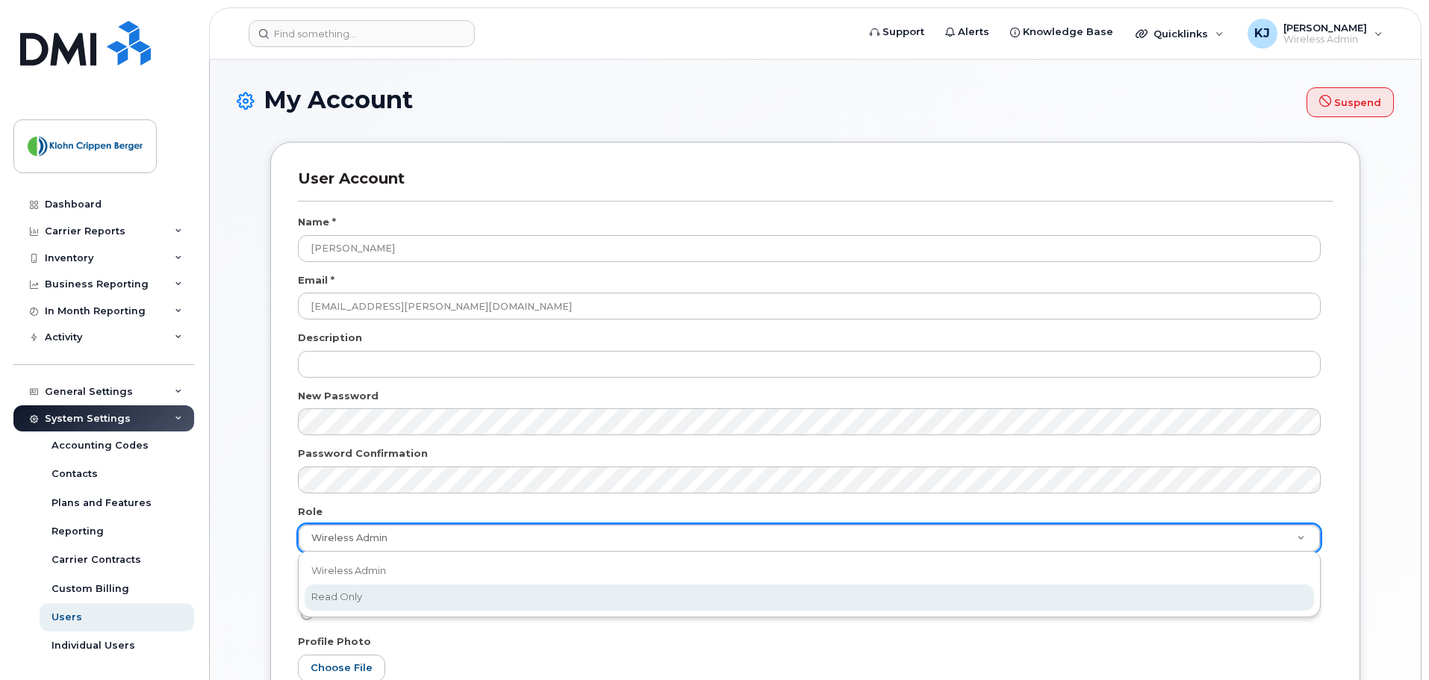
select select "read_only"
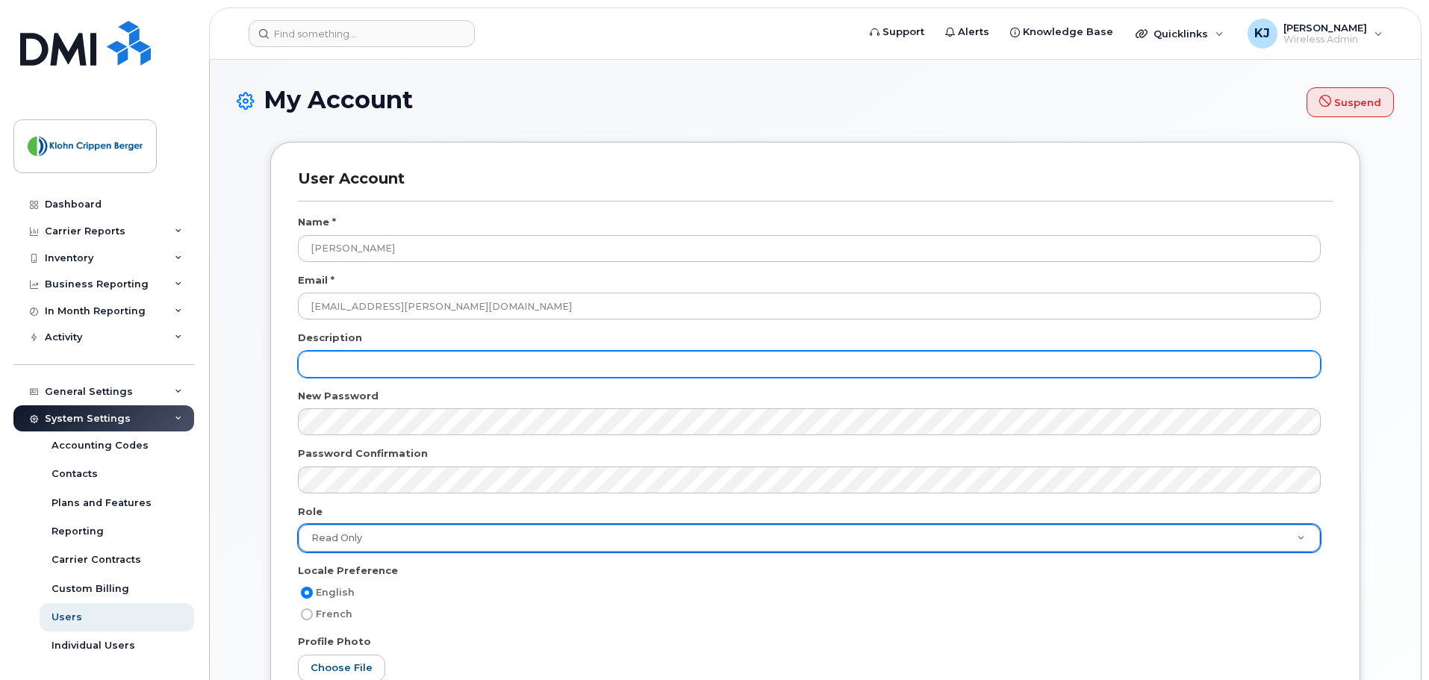
click at [498, 364] on input "text" at bounding box center [809, 364] width 1023 height 27
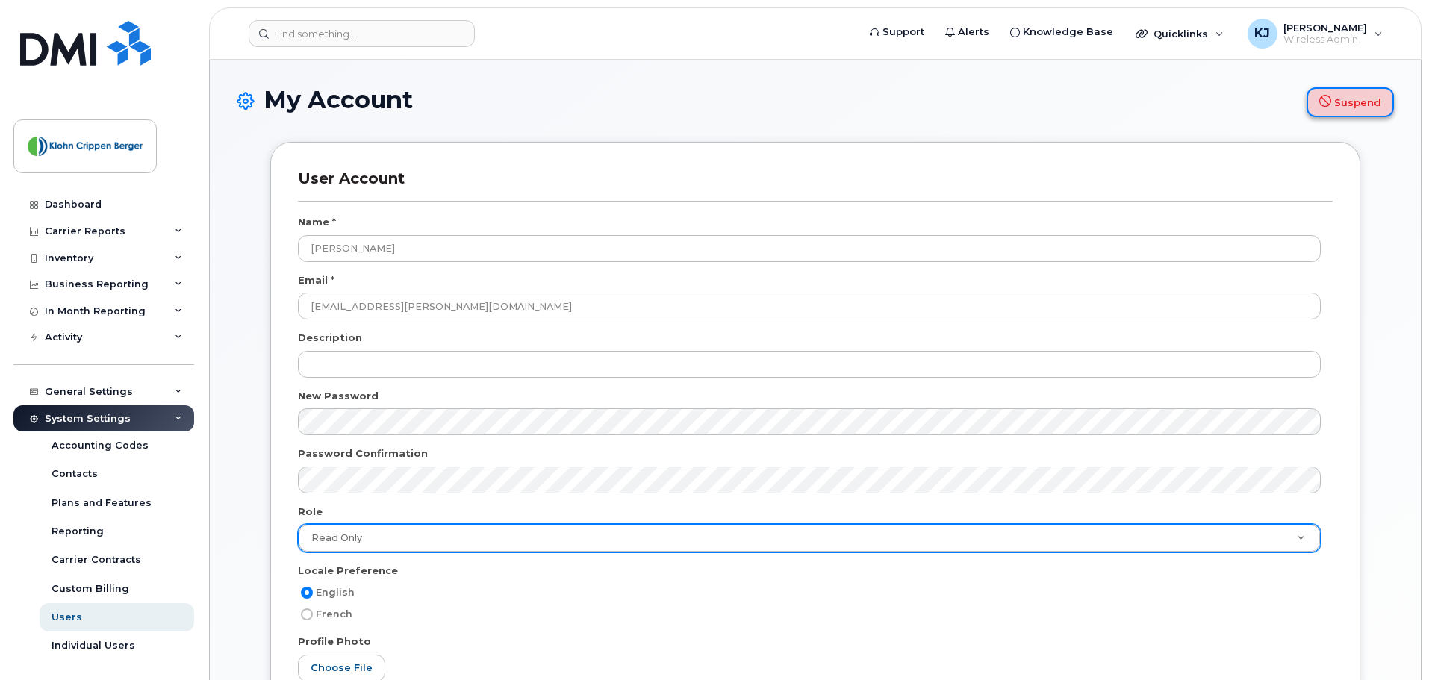
click at [1337, 108] on button "Suspend" at bounding box center [1350, 102] width 87 height 30
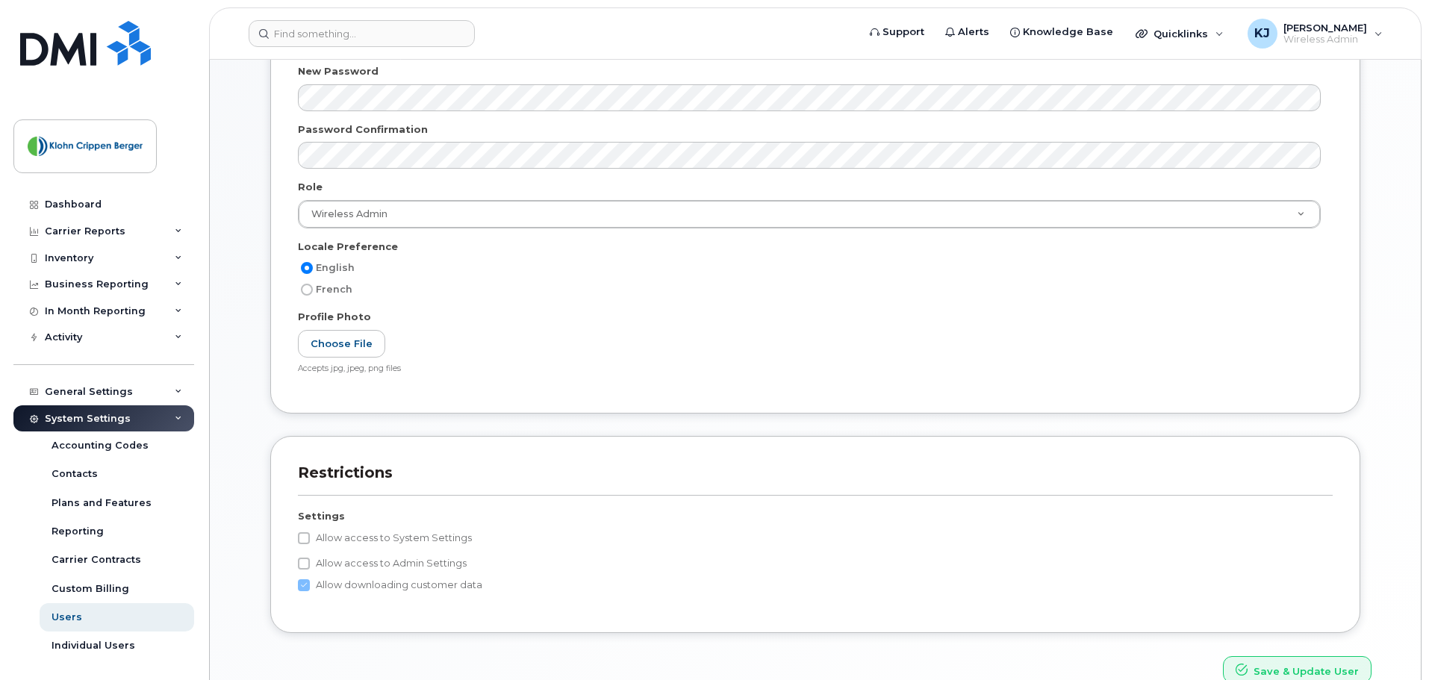
scroll to position [483, 0]
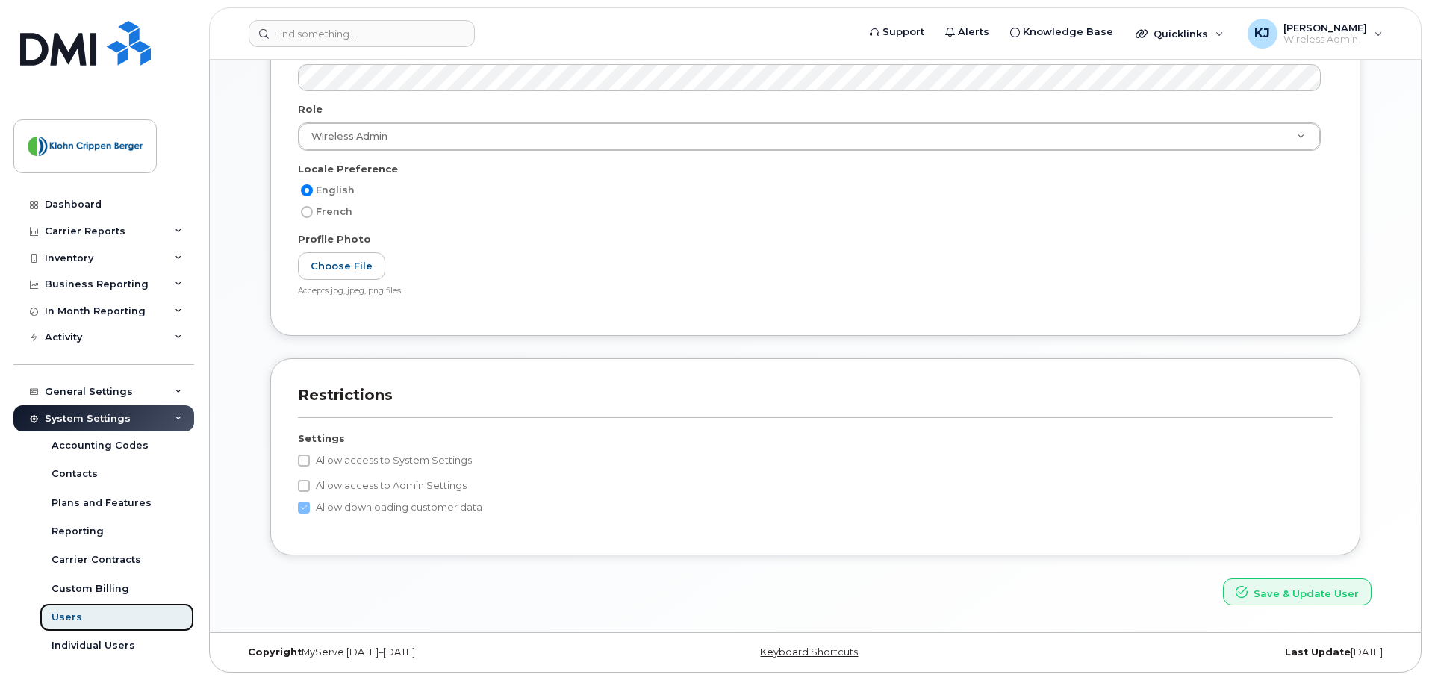
click at [70, 615] on div "Users" at bounding box center [67, 617] width 31 height 13
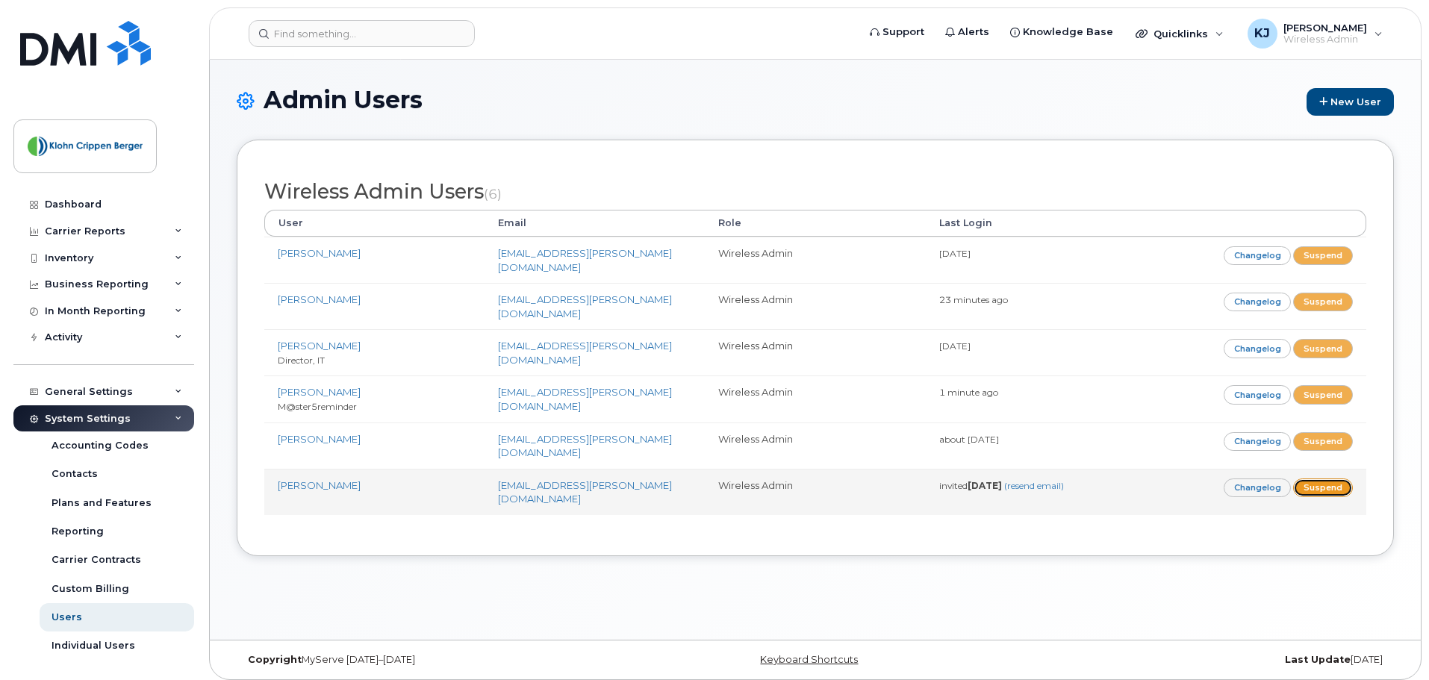
click at [1331, 479] on link "Suspend" at bounding box center [1323, 488] width 60 height 19
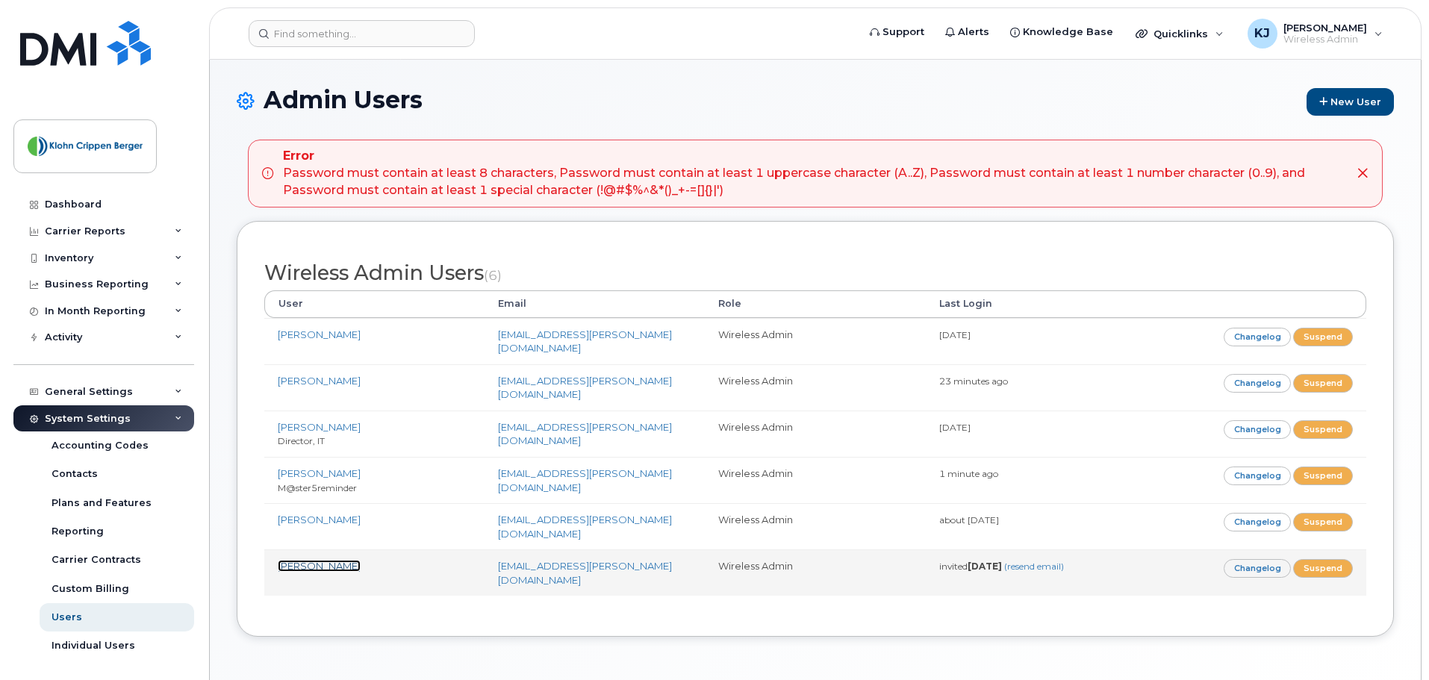
click at [334, 560] on link "[PERSON_NAME]" at bounding box center [319, 566] width 83 height 12
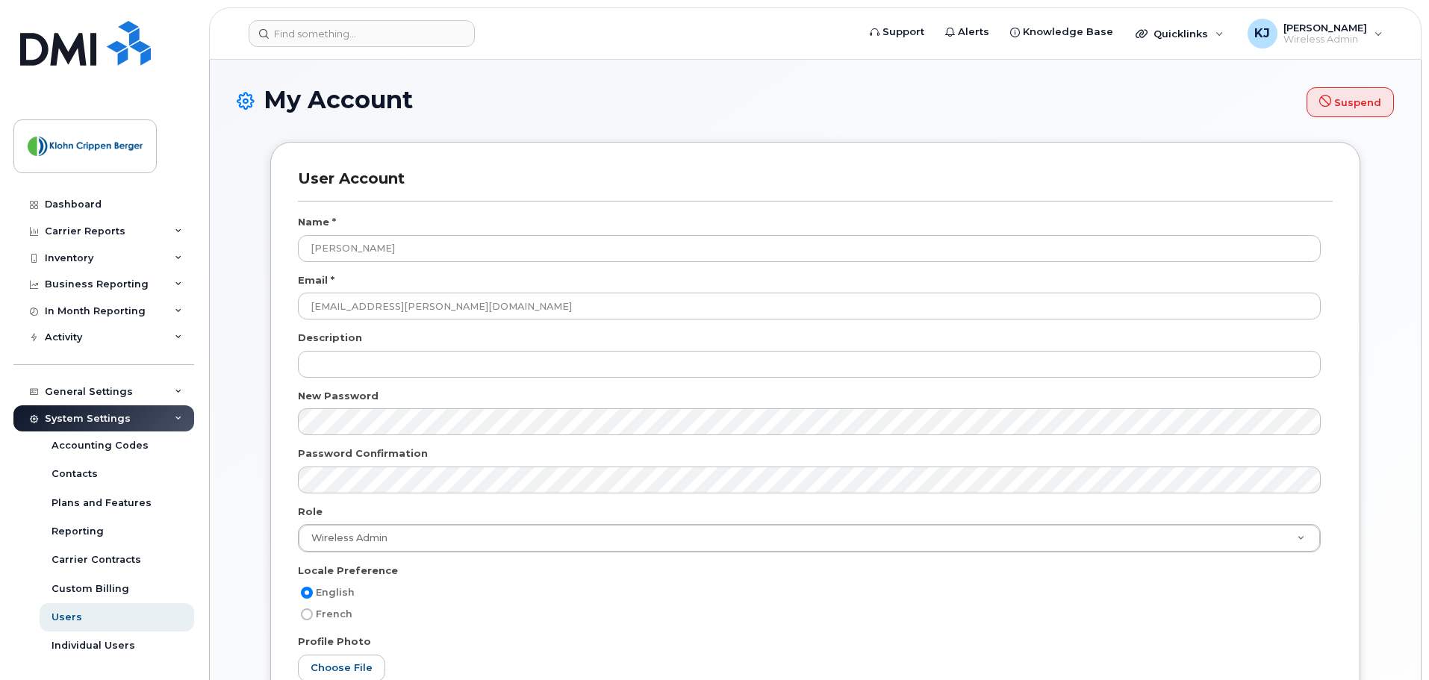
click at [439, 435] on div at bounding box center [815, 427] width 1035 height 38
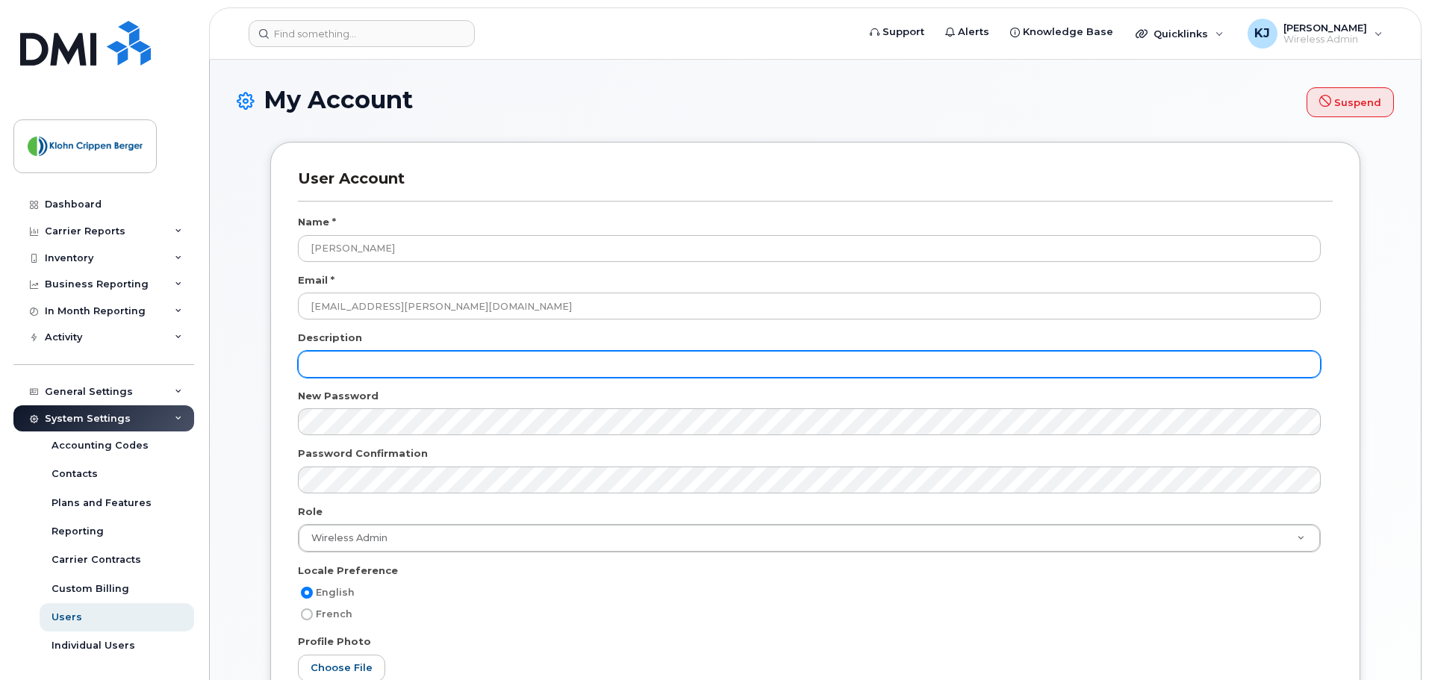
click at [461, 373] on input "text" at bounding box center [809, 364] width 1023 height 27
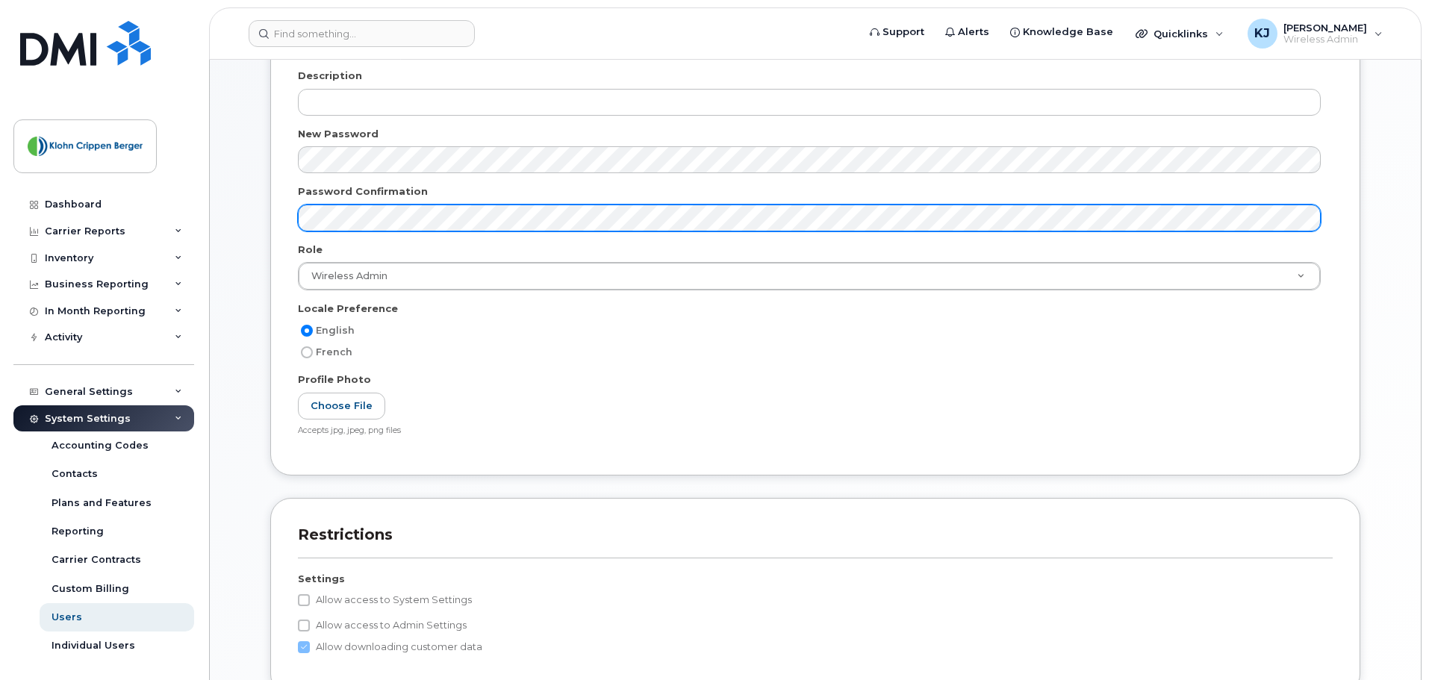
scroll to position [402, 0]
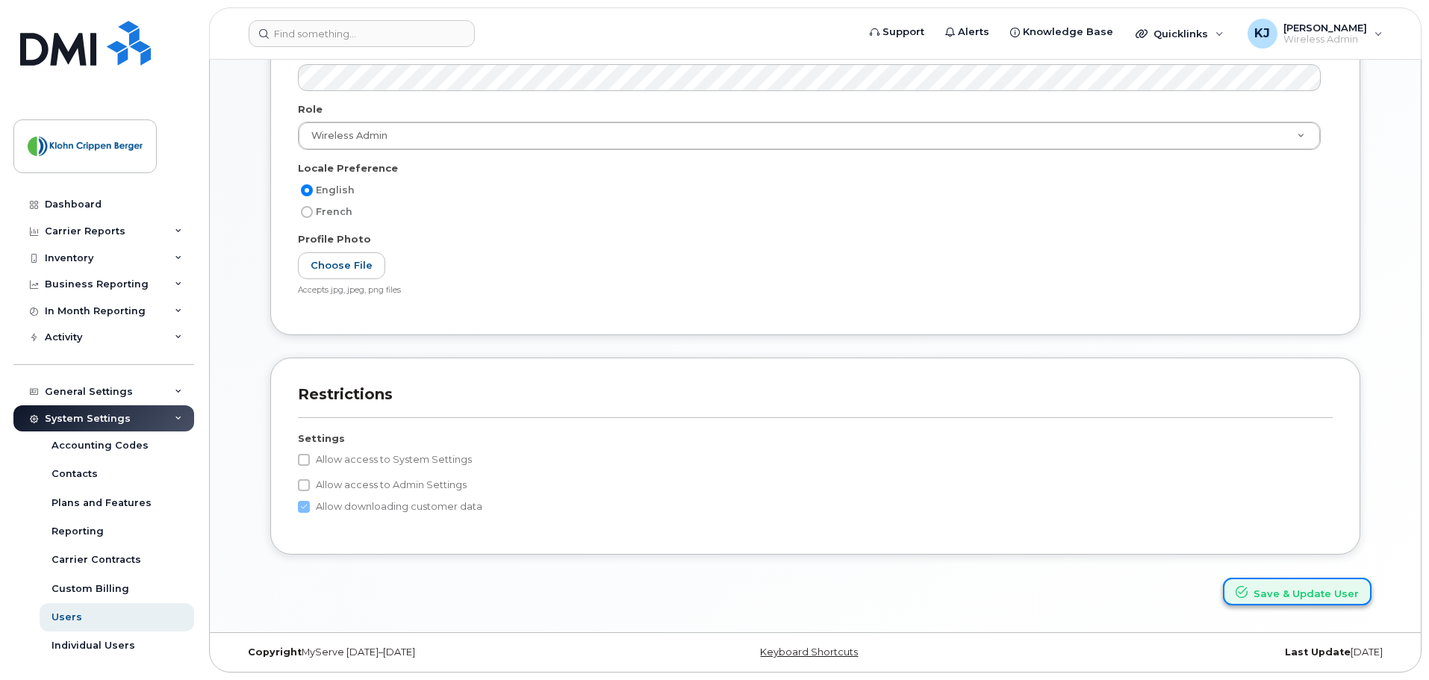
click at [1314, 590] on button "Save & Update User" at bounding box center [1297, 592] width 149 height 28
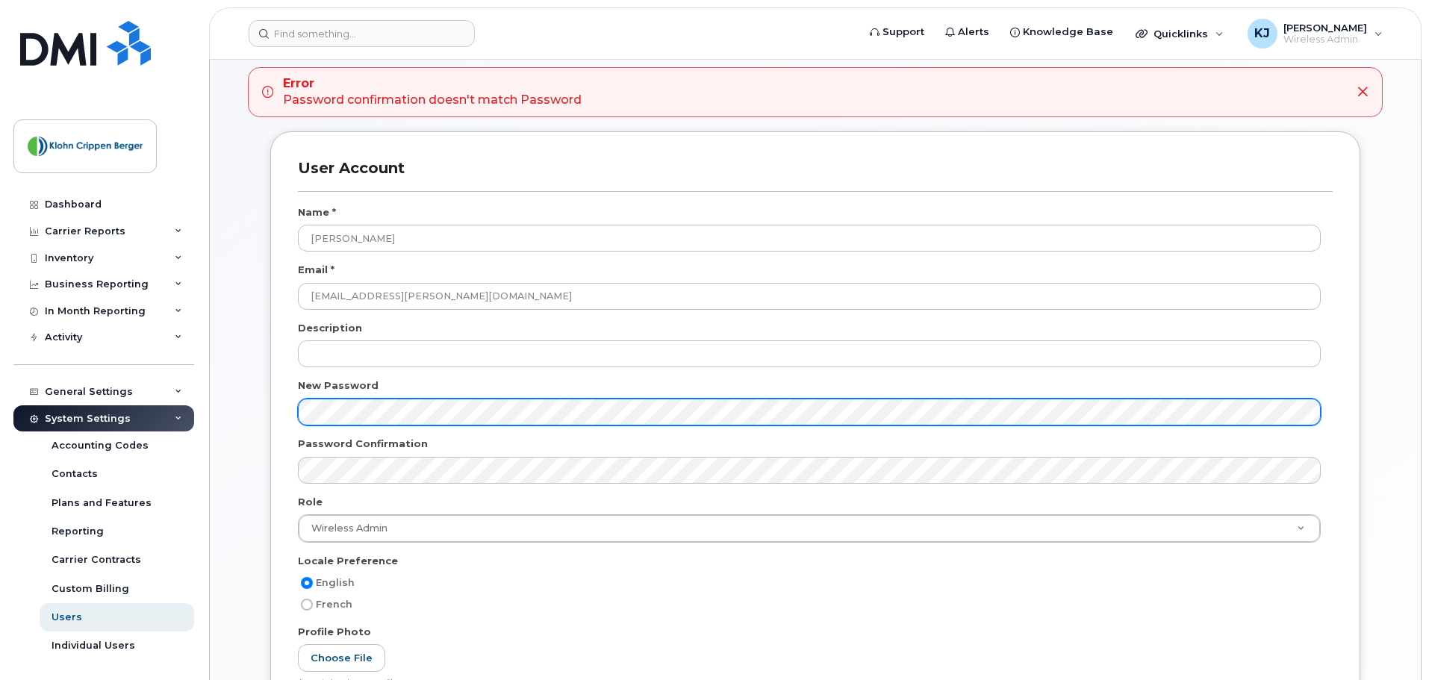
scroll to position [75, 0]
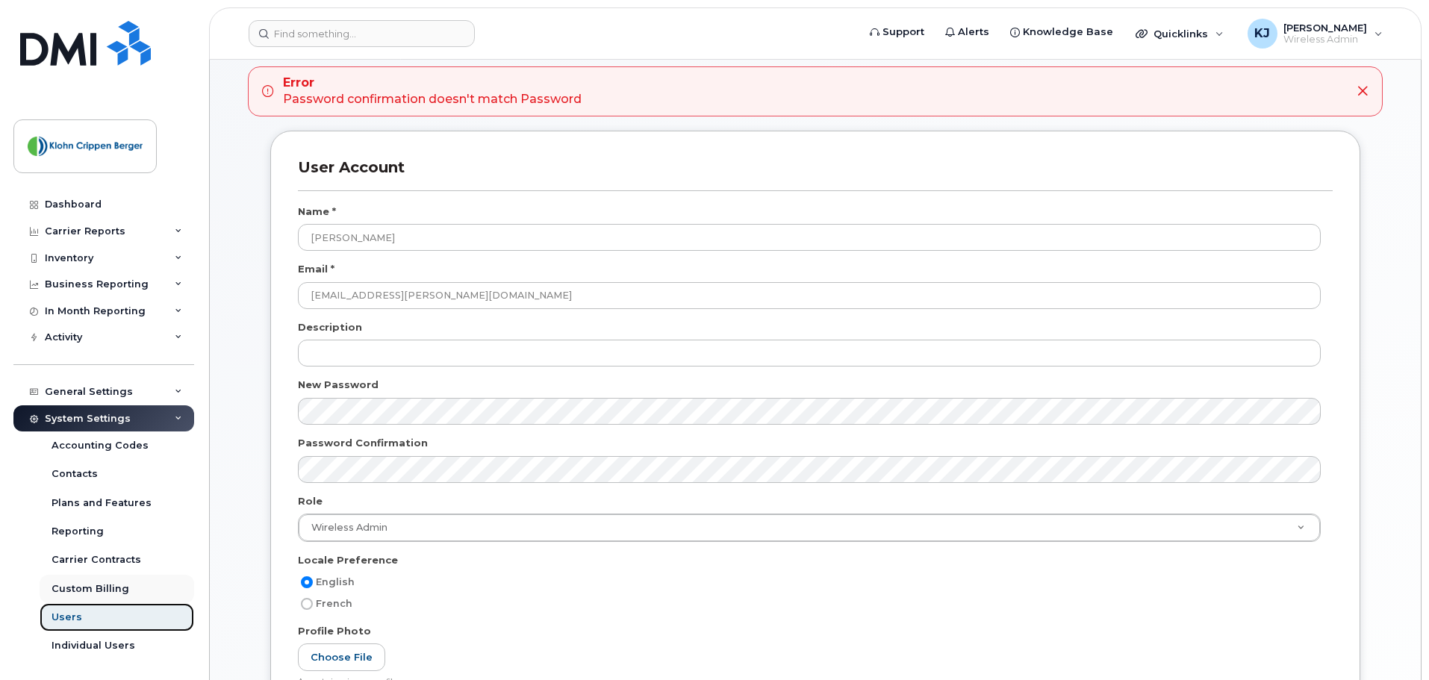
drag, startPoint x: 86, startPoint y: 617, endPoint x: 134, endPoint y: 592, distance: 54.4
click at [86, 617] on link "Users" at bounding box center [117, 617] width 155 height 28
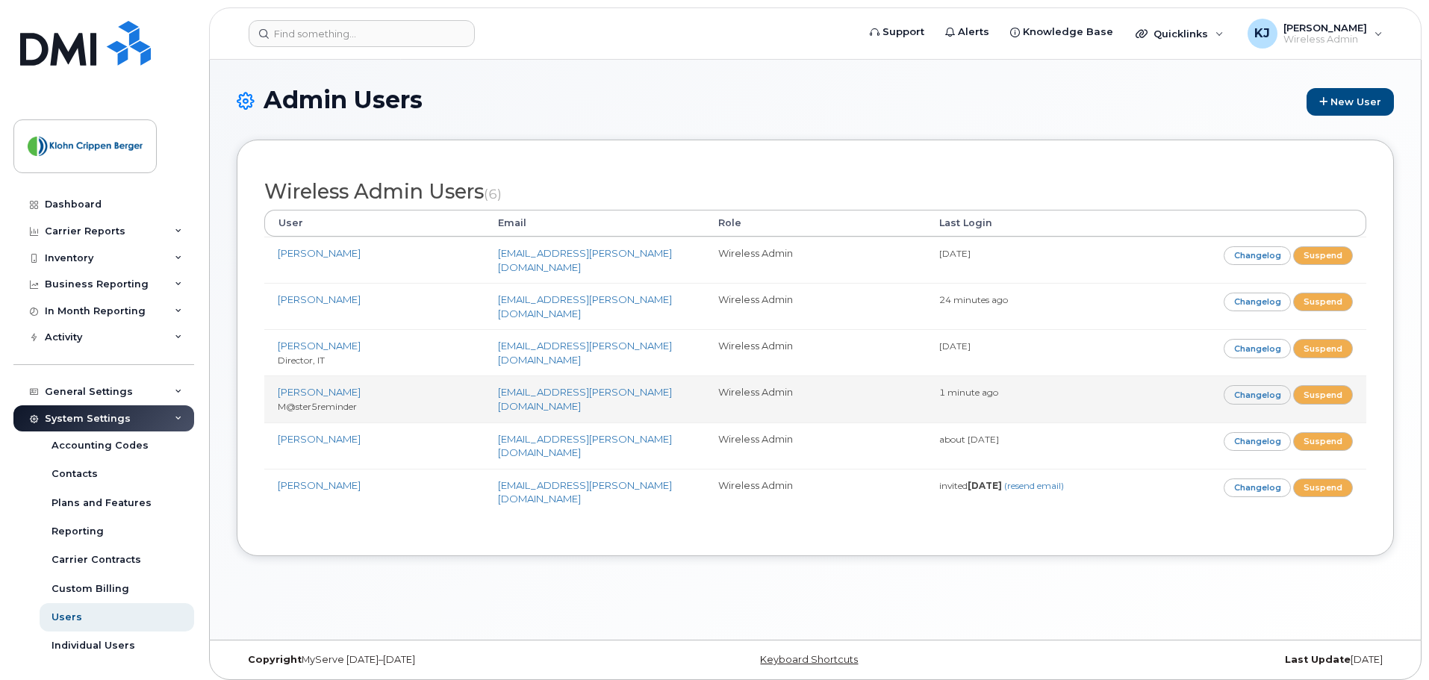
click at [311, 382] on td "[PERSON_NAME] M@ster5reminder" at bounding box center [374, 399] width 220 height 46
click at [315, 386] on link "[PERSON_NAME]" at bounding box center [319, 392] width 83 height 12
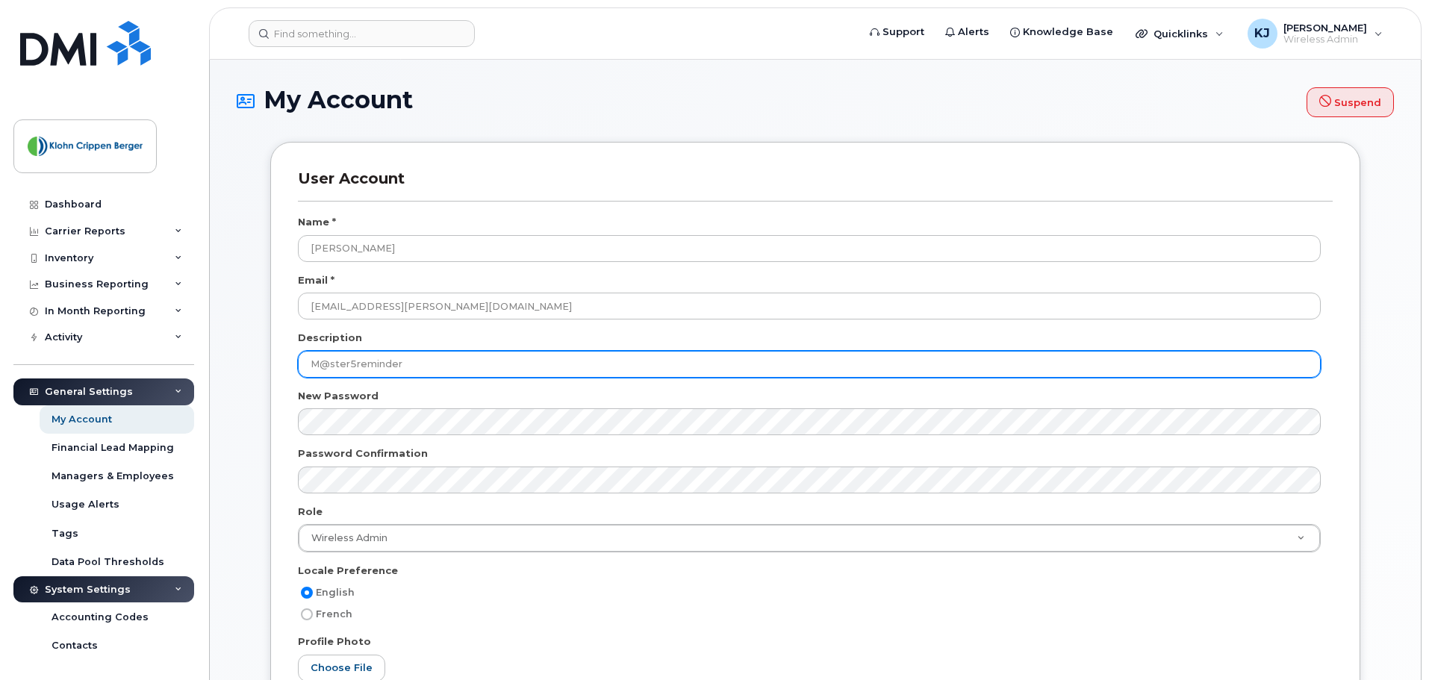
click at [403, 373] on input "M@ster5reminder" at bounding box center [809, 364] width 1023 height 27
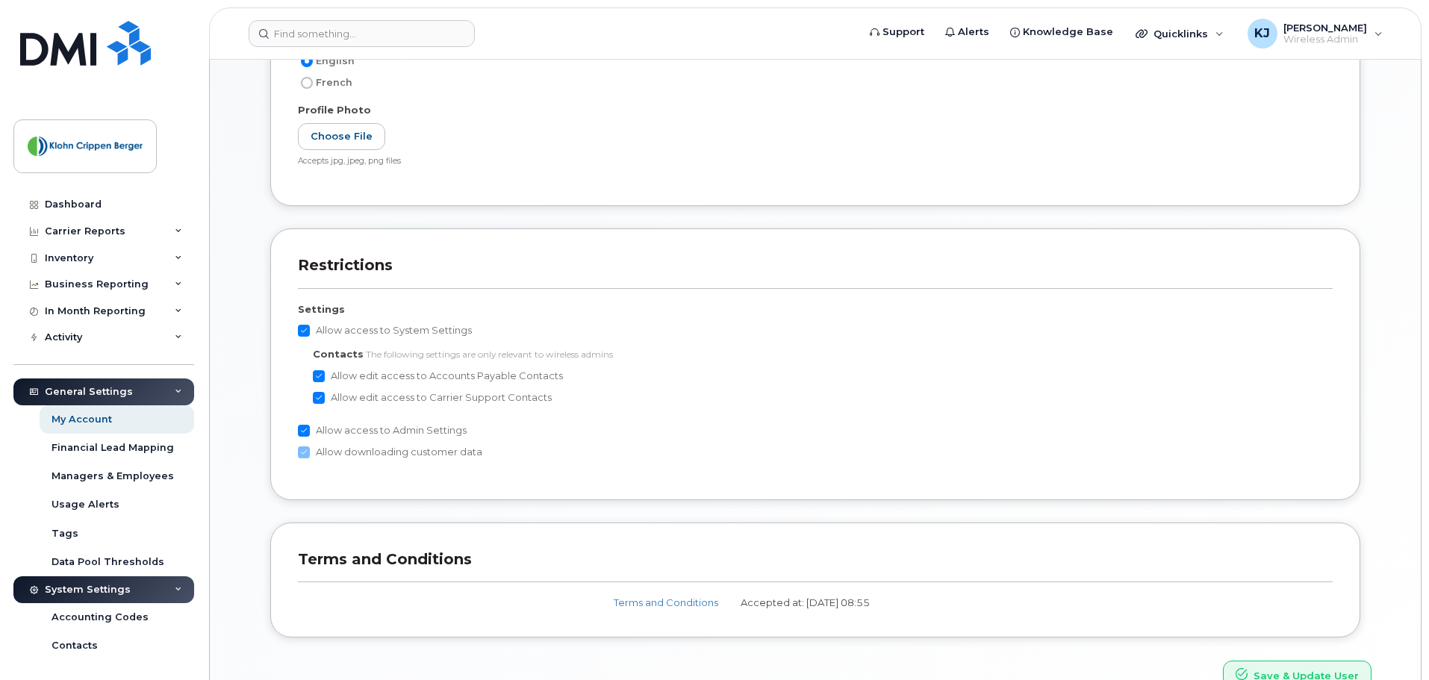
scroll to position [614, 0]
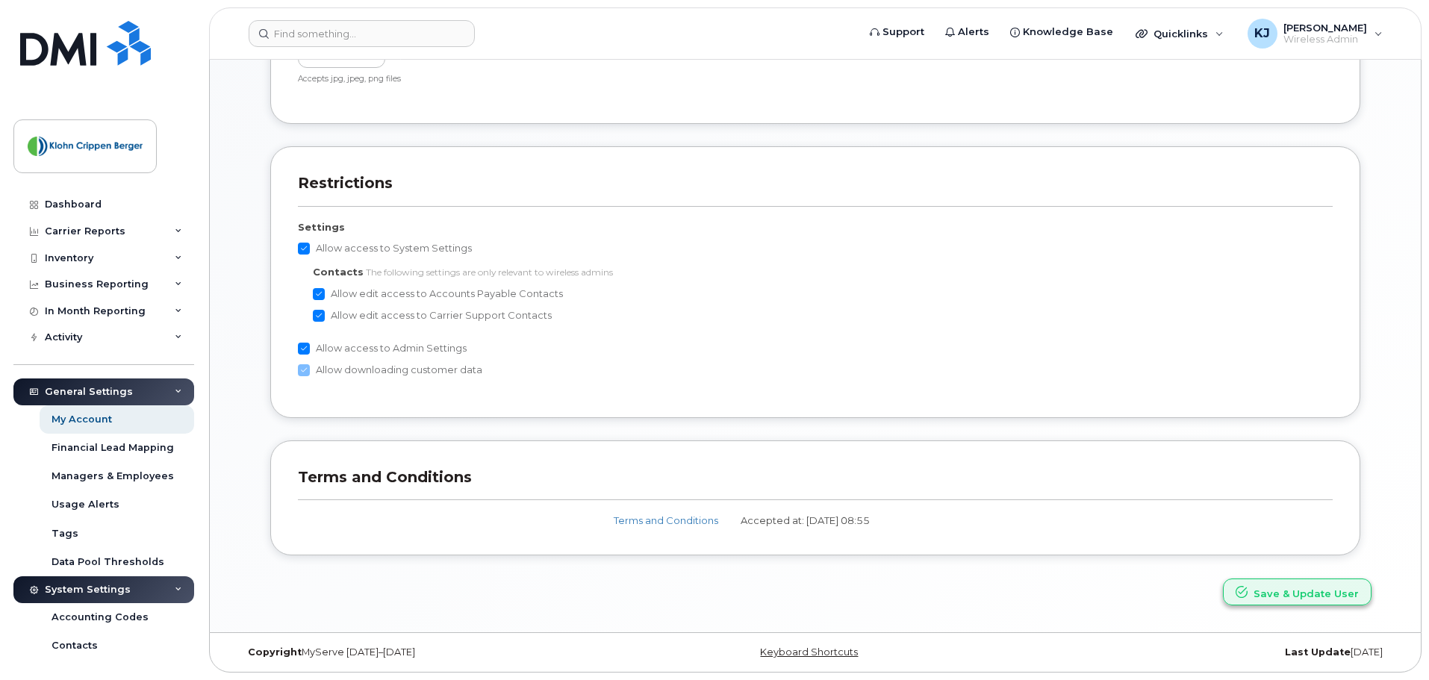
type input "Manager"
click at [1325, 597] on button "Save & Update User" at bounding box center [1297, 593] width 149 height 28
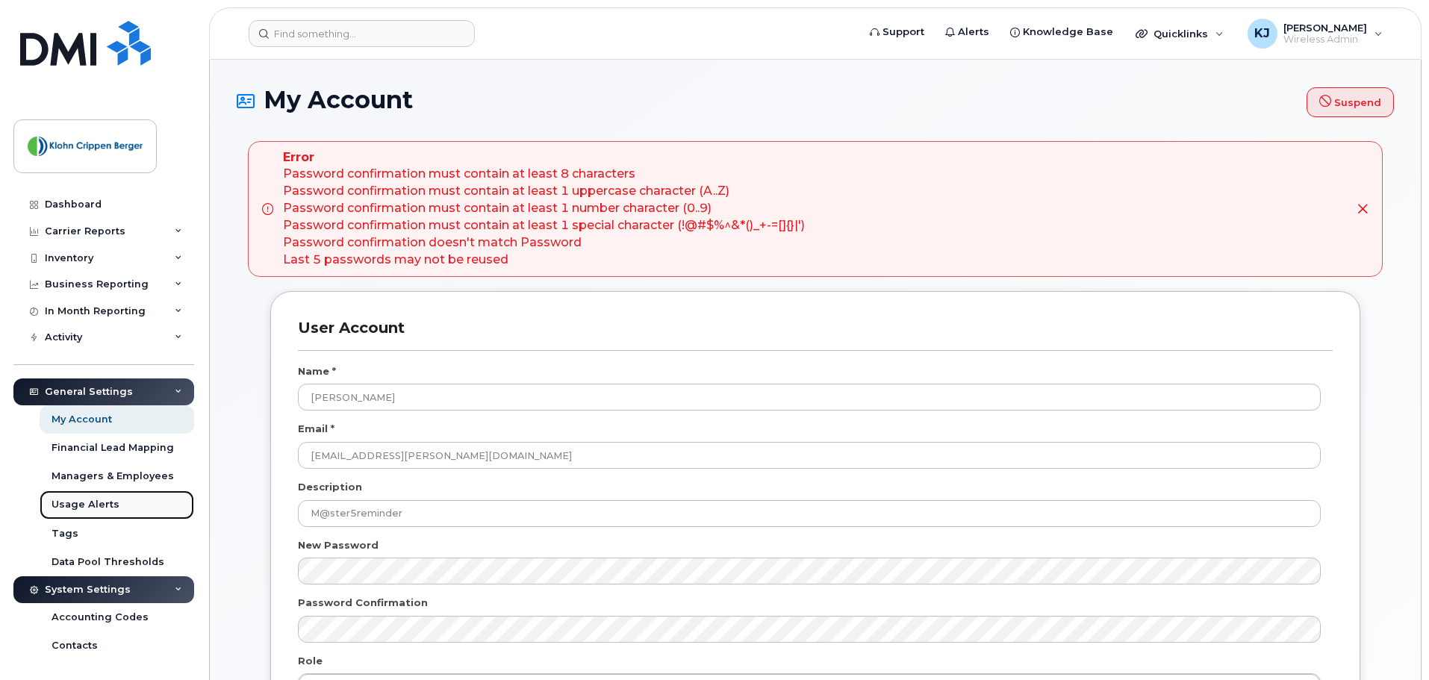
click at [94, 497] on link "Usage Alerts" at bounding box center [117, 505] width 155 height 28
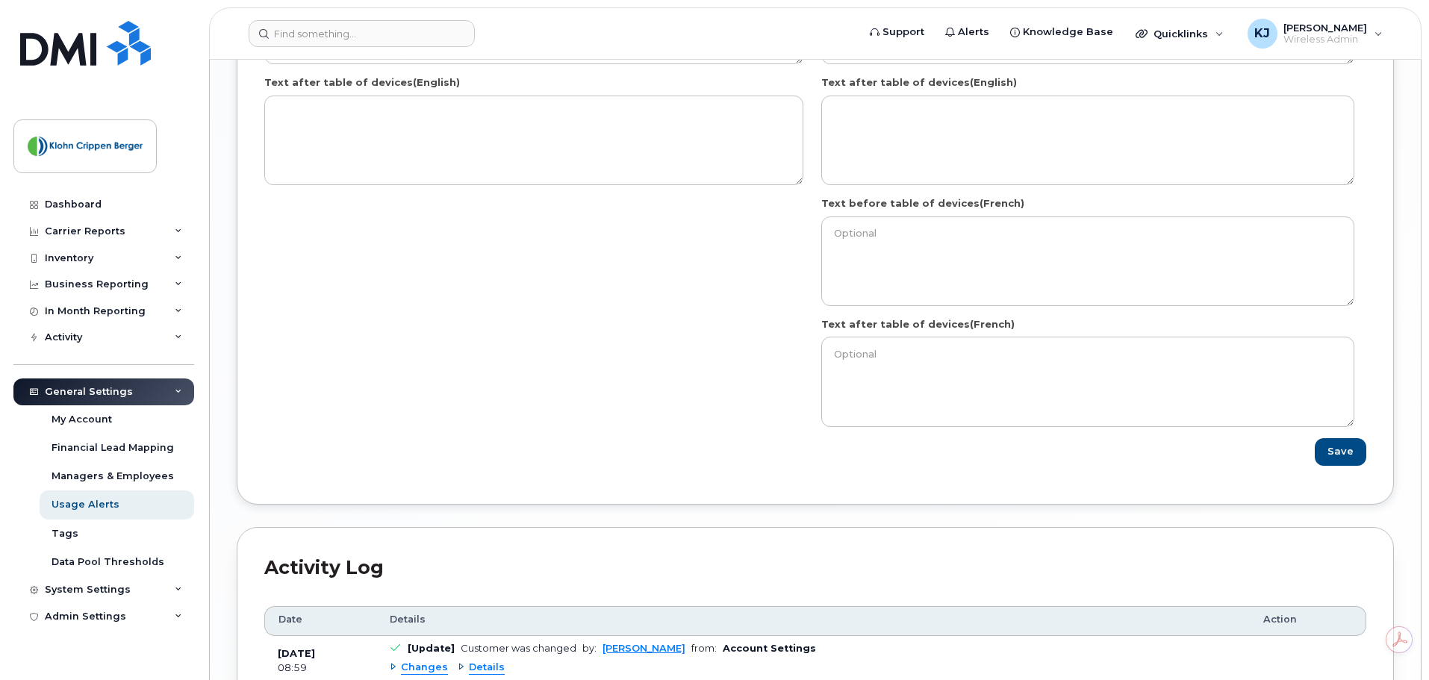
scroll to position [1877, 0]
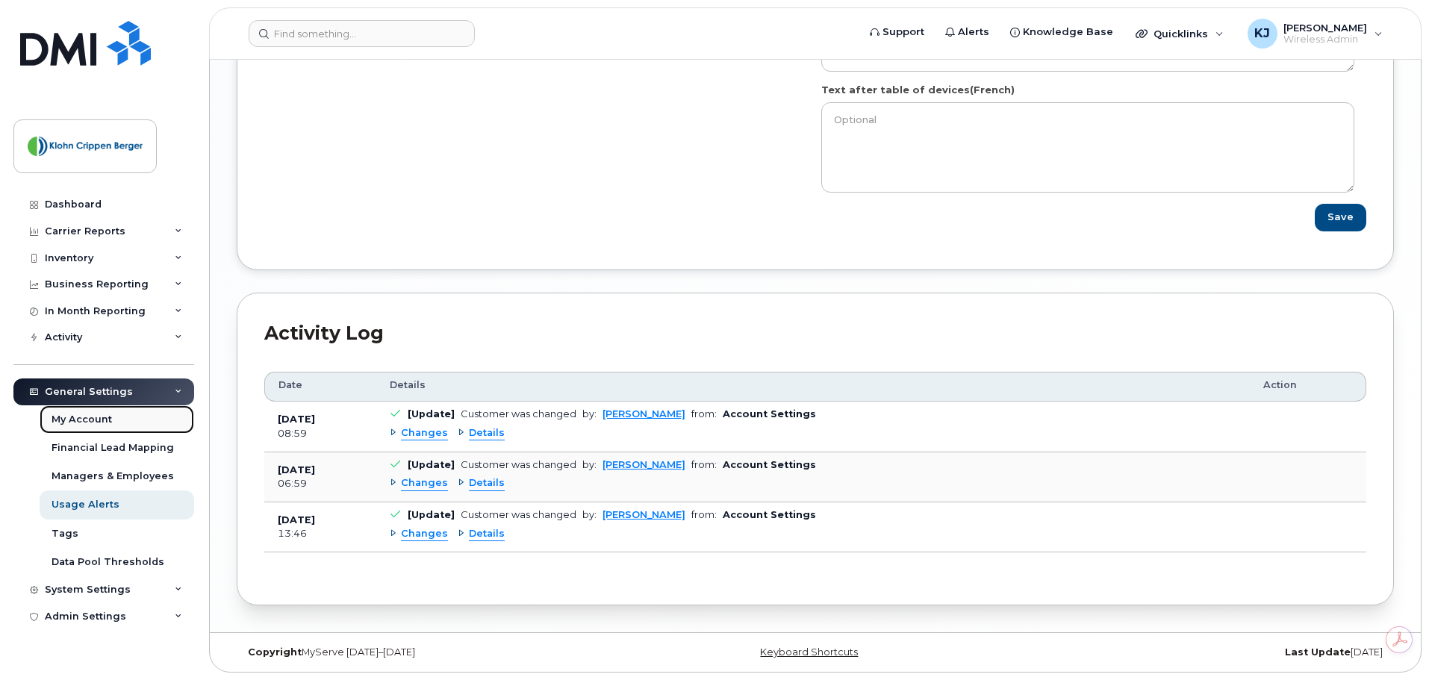
click at [117, 415] on link "My Account" at bounding box center [117, 419] width 155 height 28
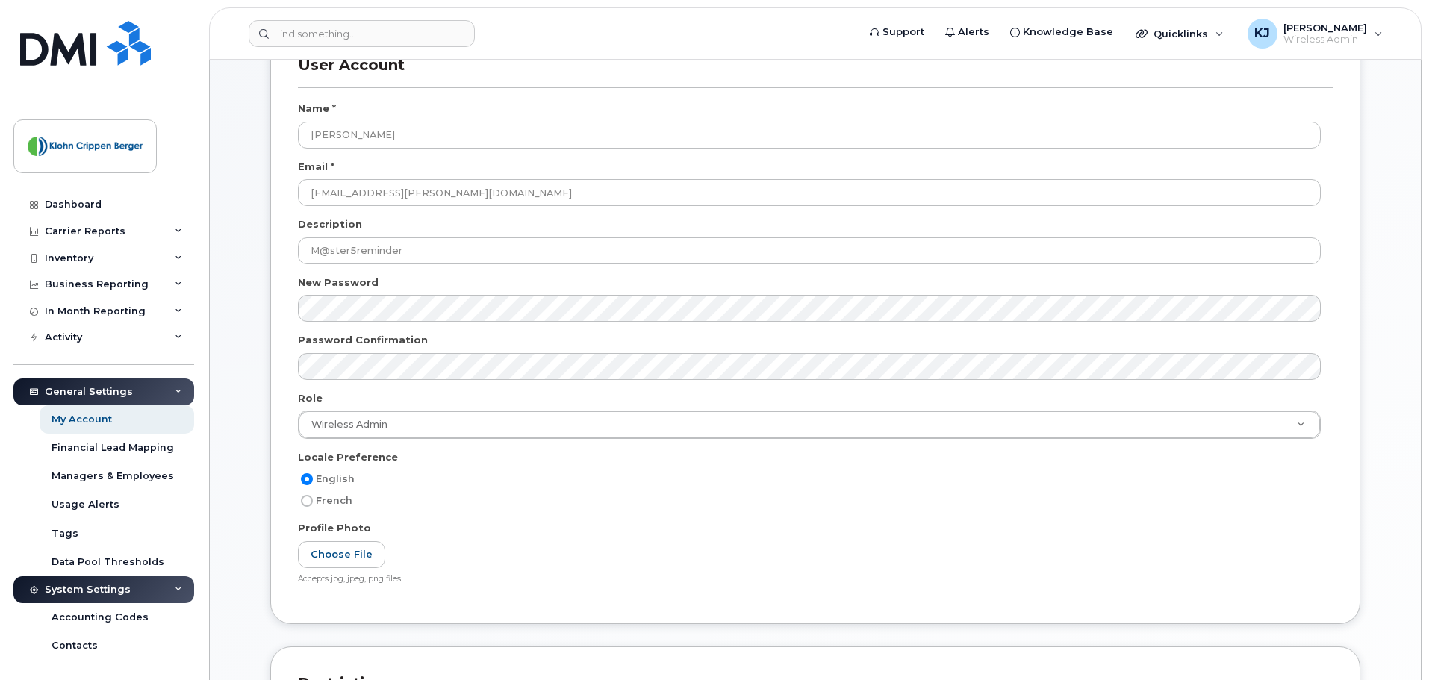
scroll to position [75, 0]
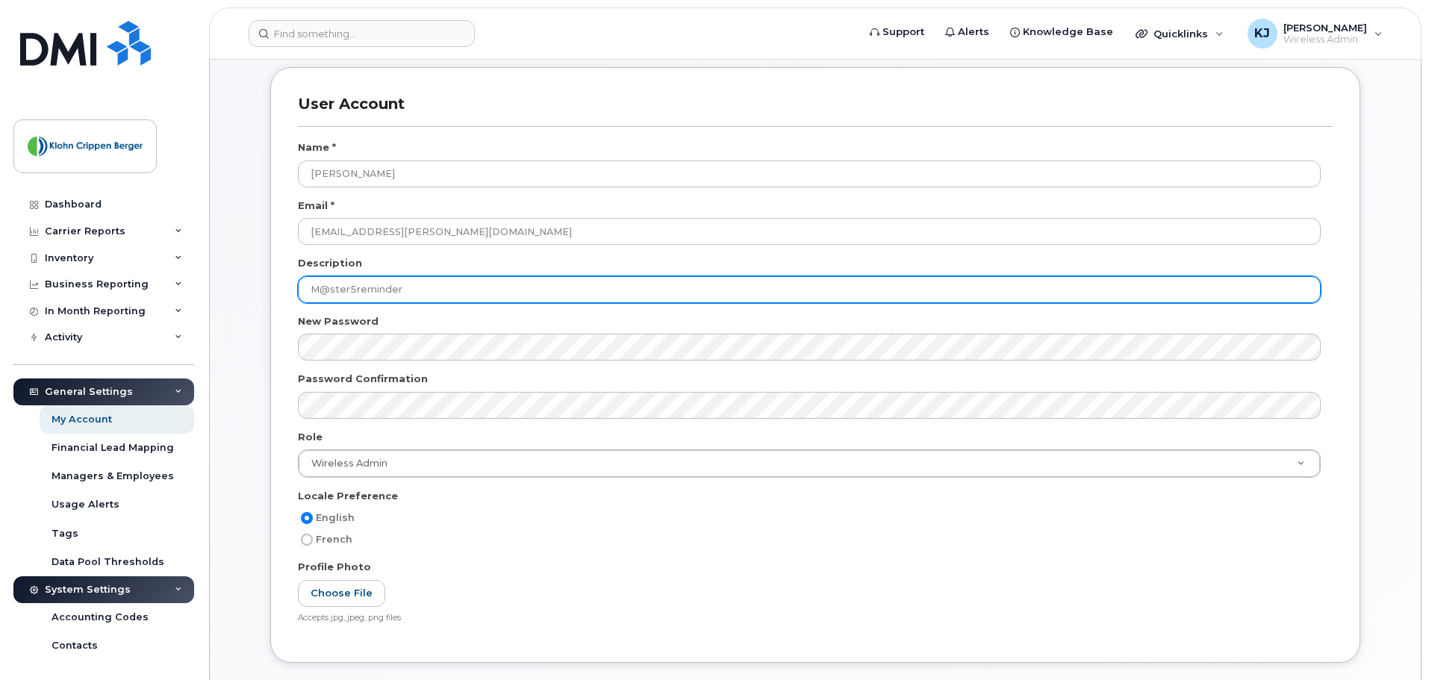
click at [399, 294] on input "M@ster5reminder" at bounding box center [809, 289] width 1023 height 27
click at [407, 296] on input "M@ster5reminder" at bounding box center [809, 289] width 1023 height 27
click at [423, 290] on input "M@ster5reminder" at bounding box center [809, 289] width 1023 height 27
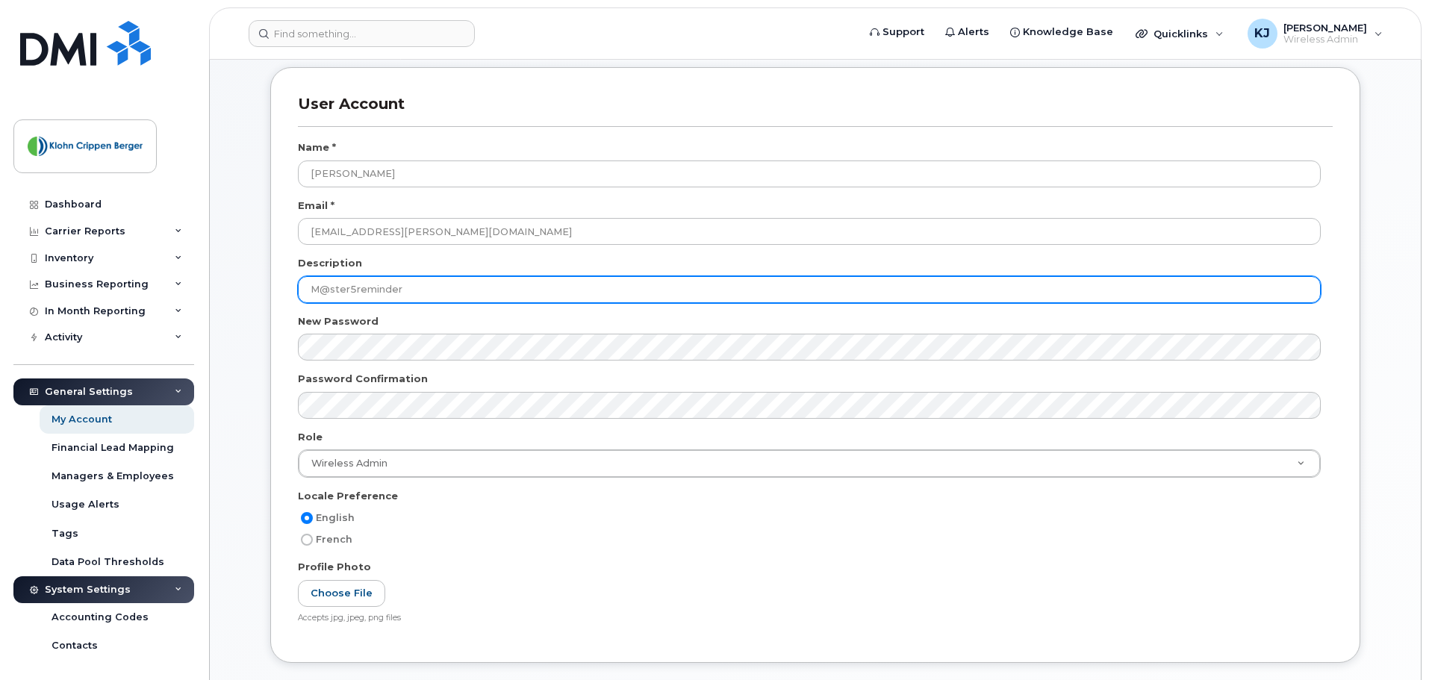
click at [423, 290] on input "M@ster5reminder" at bounding box center [809, 289] width 1023 height 27
type input "Manager"
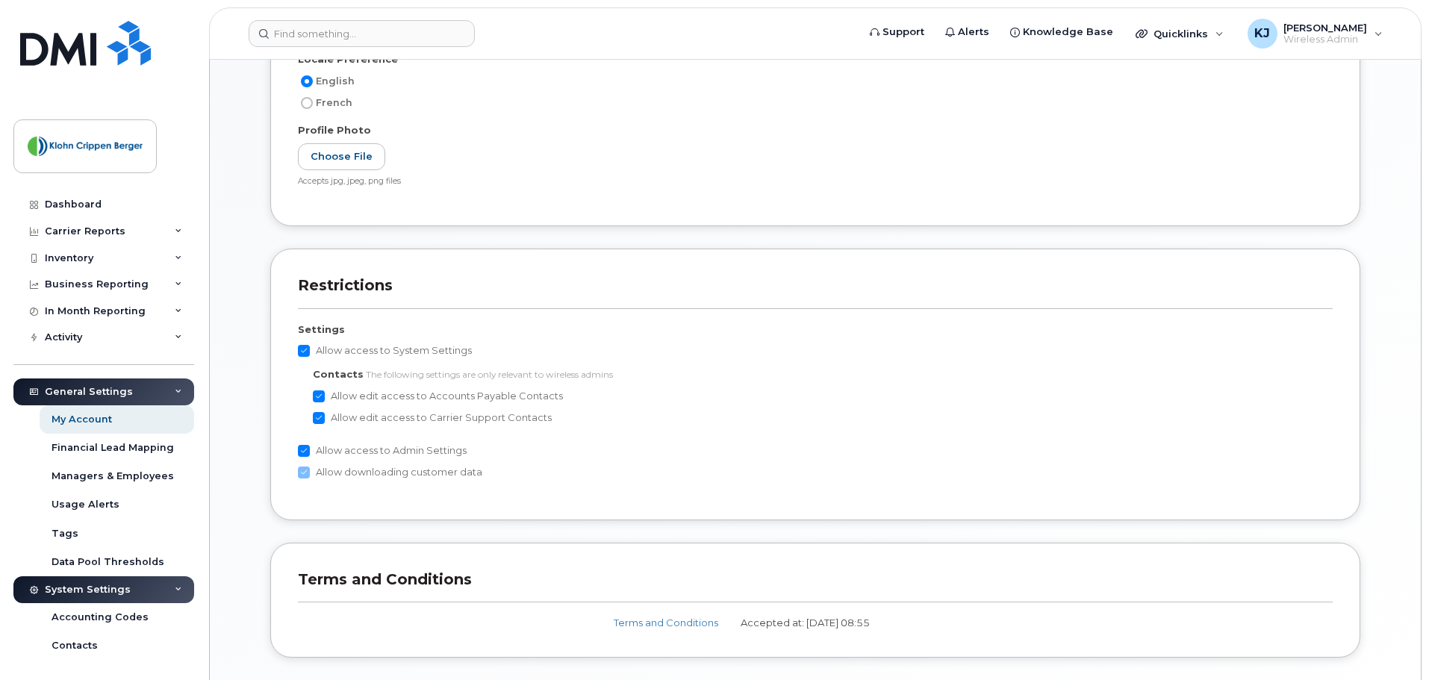
scroll to position [597, 0]
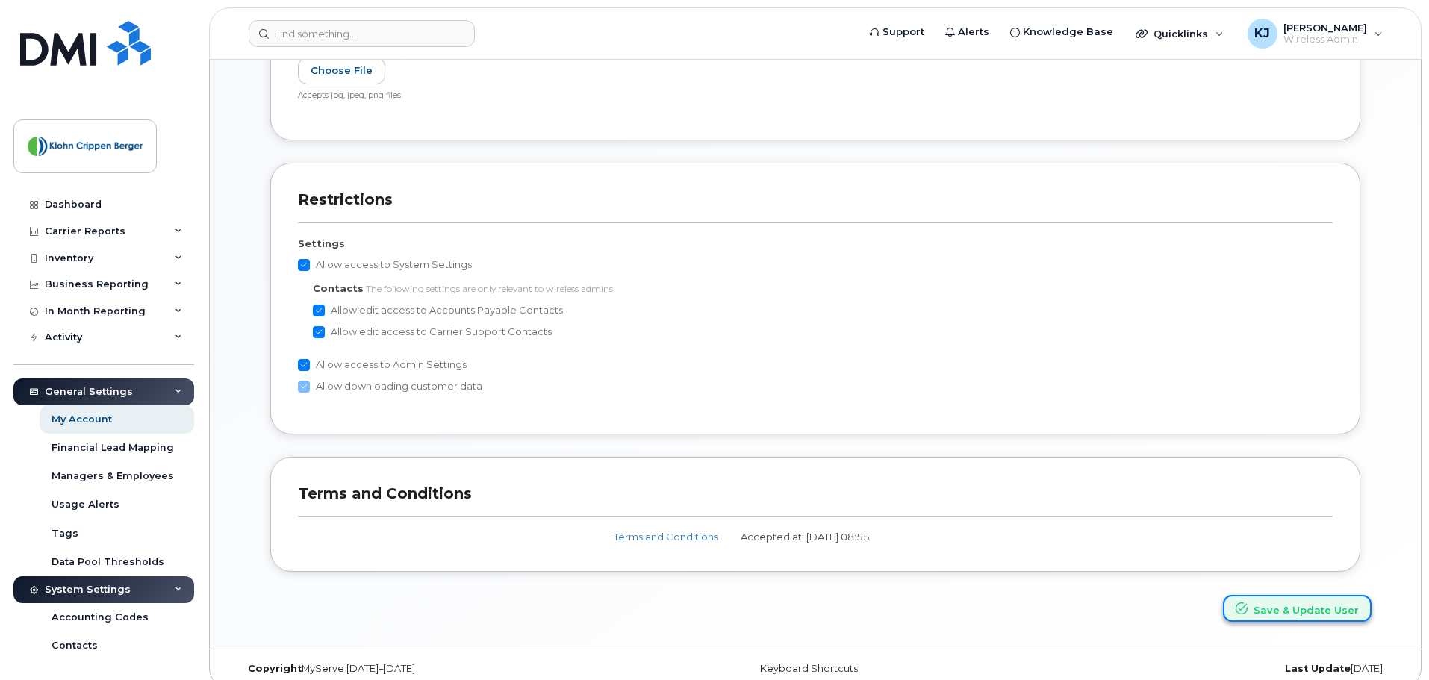
click at [1277, 608] on button "Save & Update User" at bounding box center [1297, 609] width 149 height 28
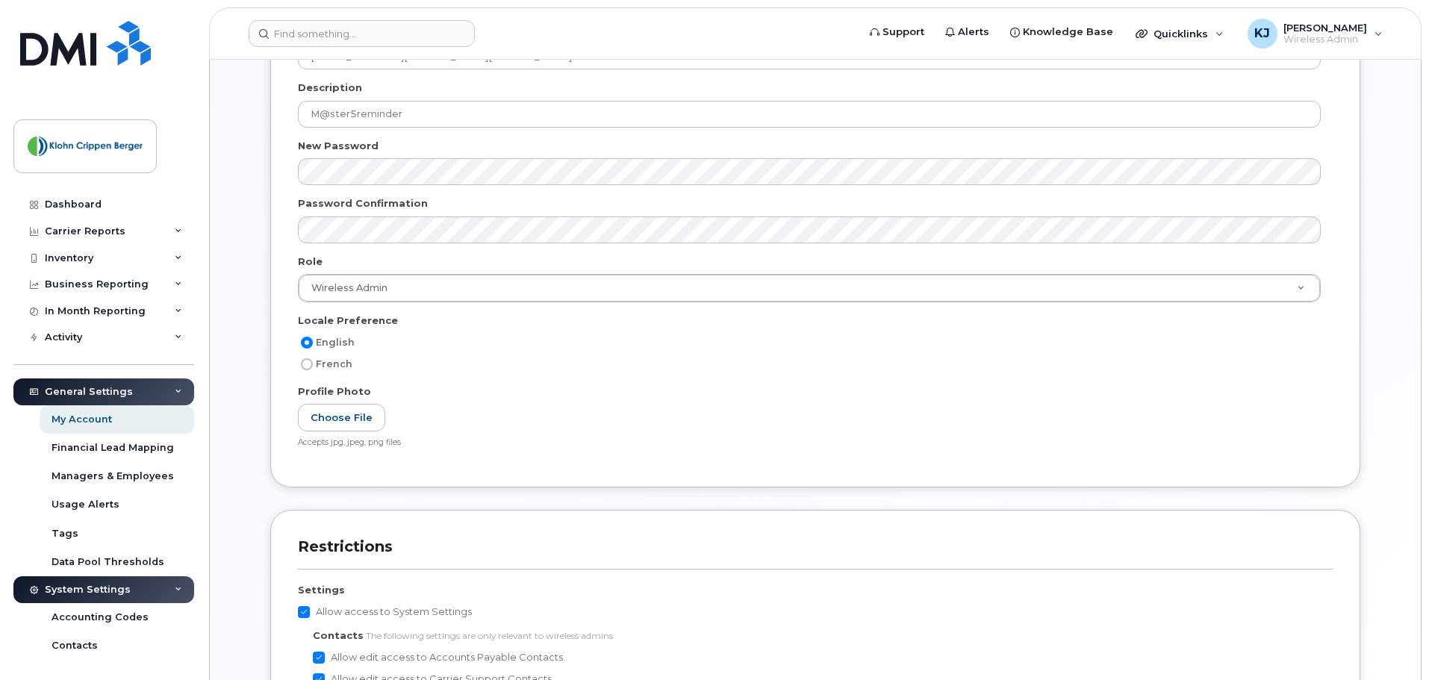
scroll to position [373, 0]
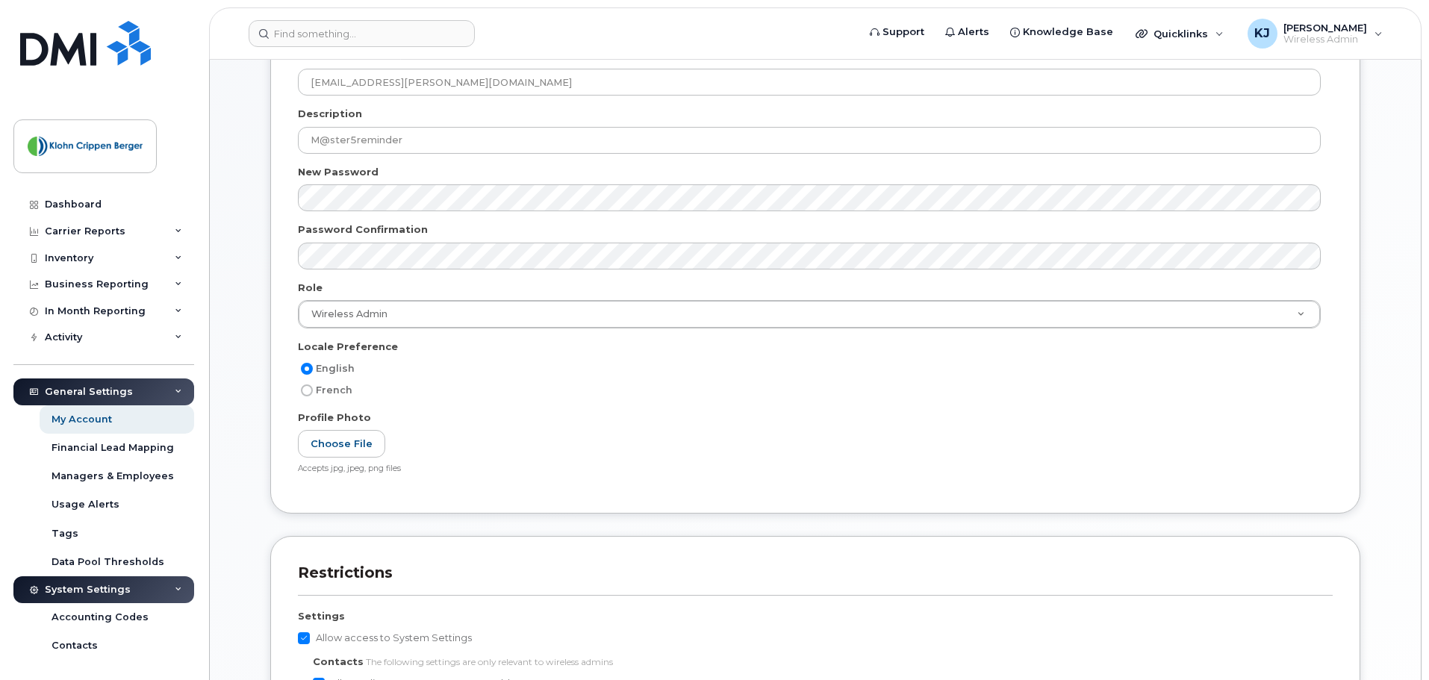
click at [384, 272] on div at bounding box center [815, 262] width 1035 height 38
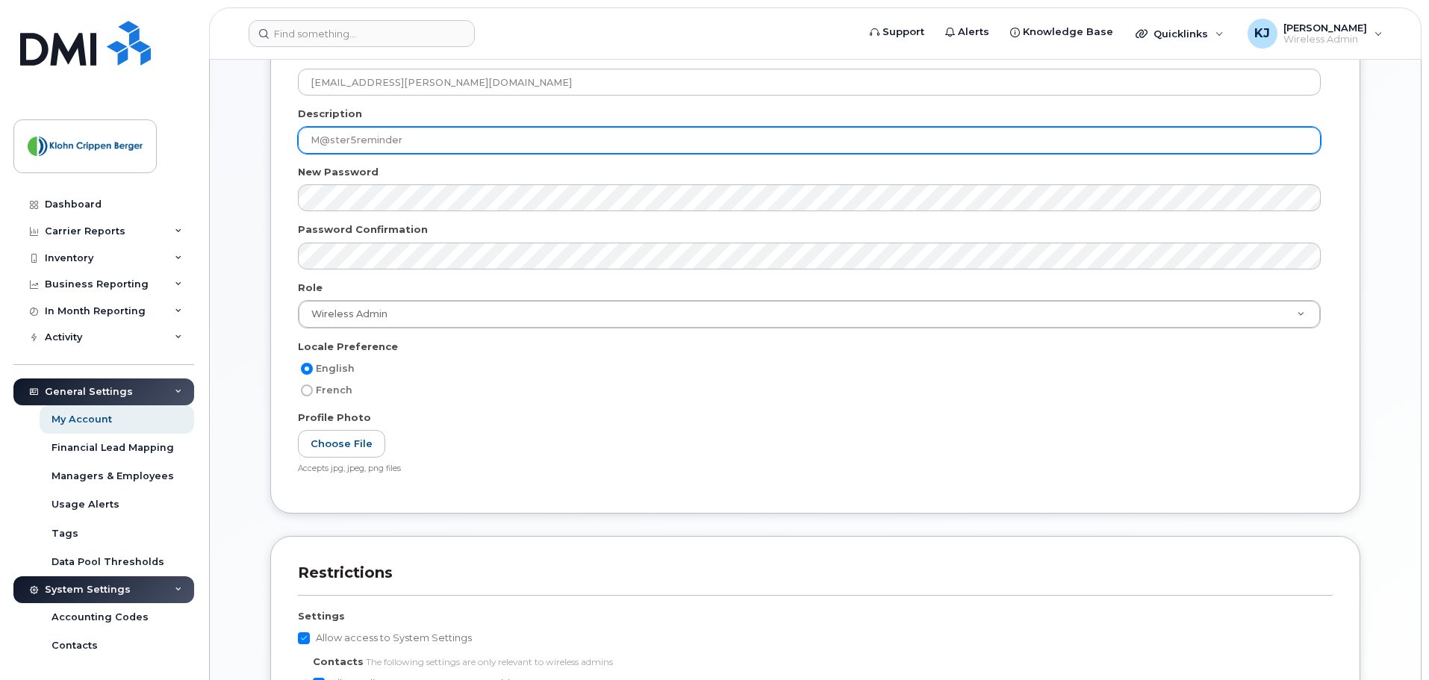
click at [462, 137] on input "M@ster5reminder" at bounding box center [809, 140] width 1023 height 27
click at [461, 137] on input "M@ster5reminder" at bounding box center [809, 140] width 1023 height 27
type input "Manager"
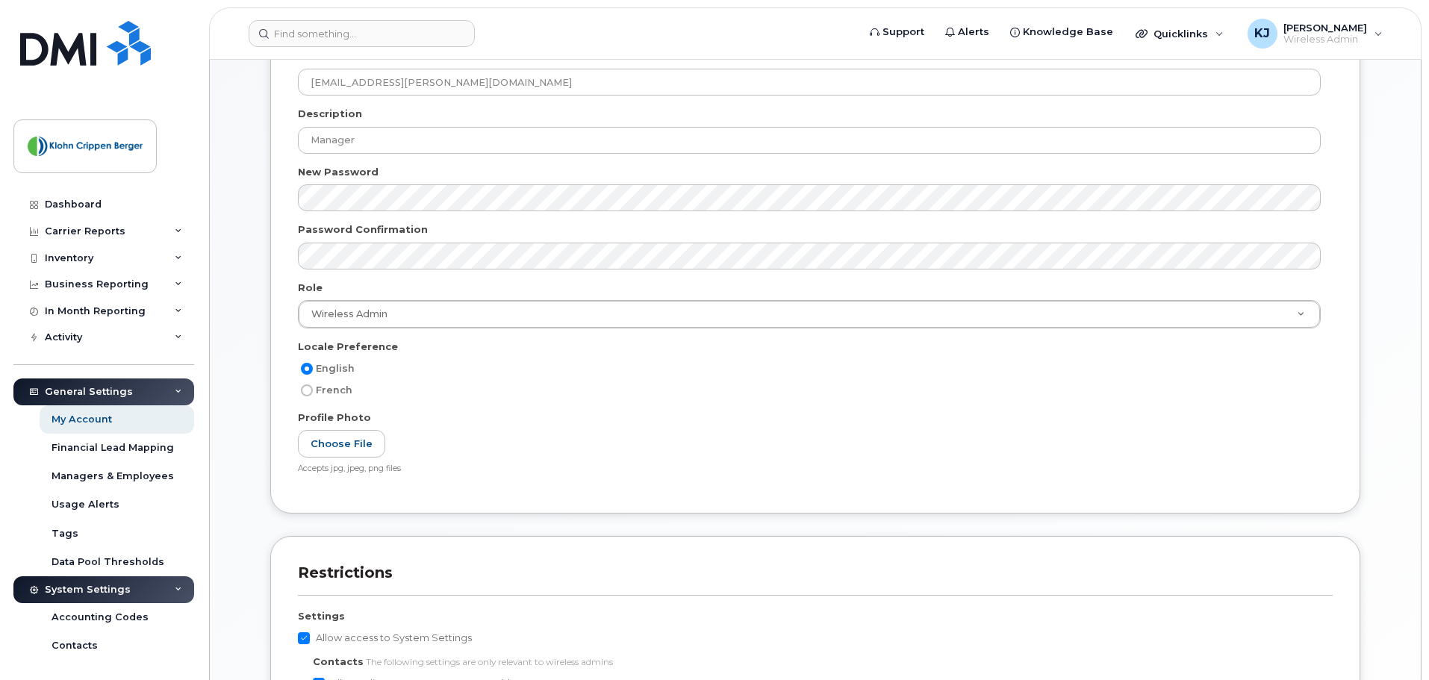
click at [415, 273] on div at bounding box center [815, 262] width 1035 height 38
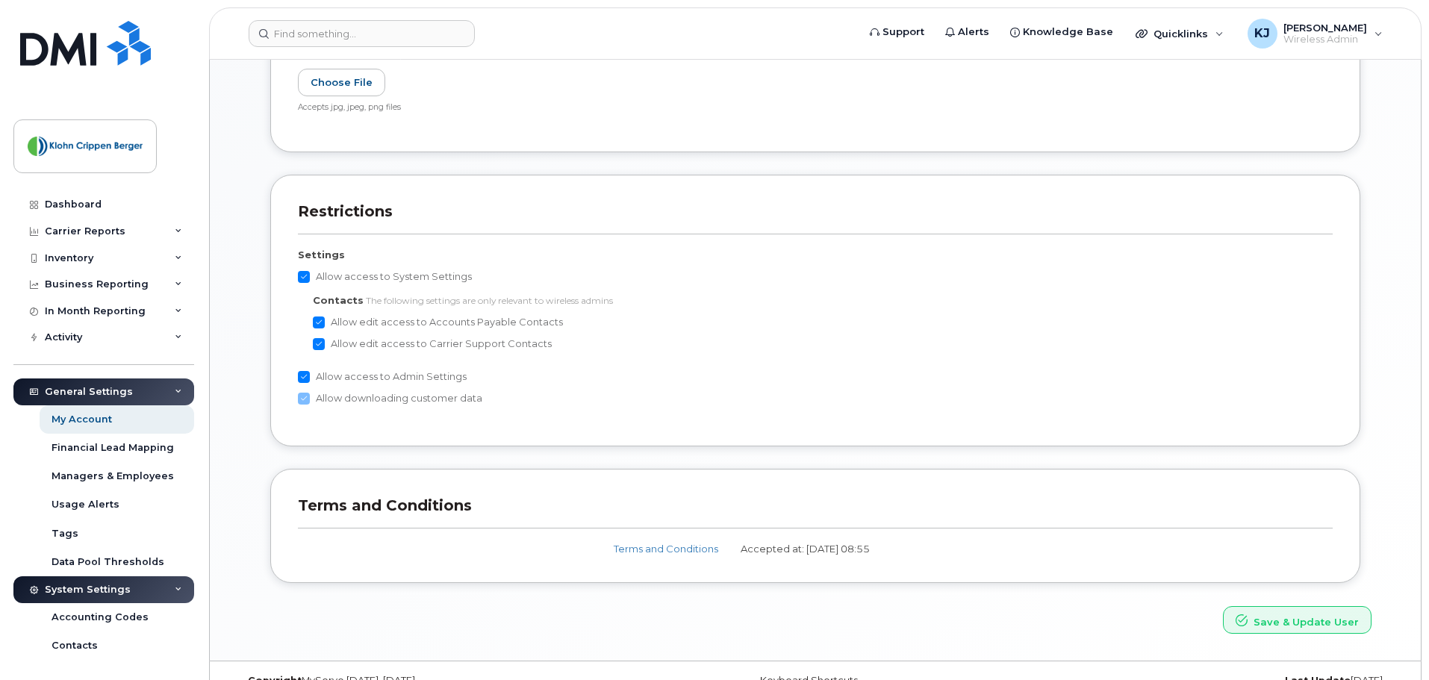
scroll to position [747, 0]
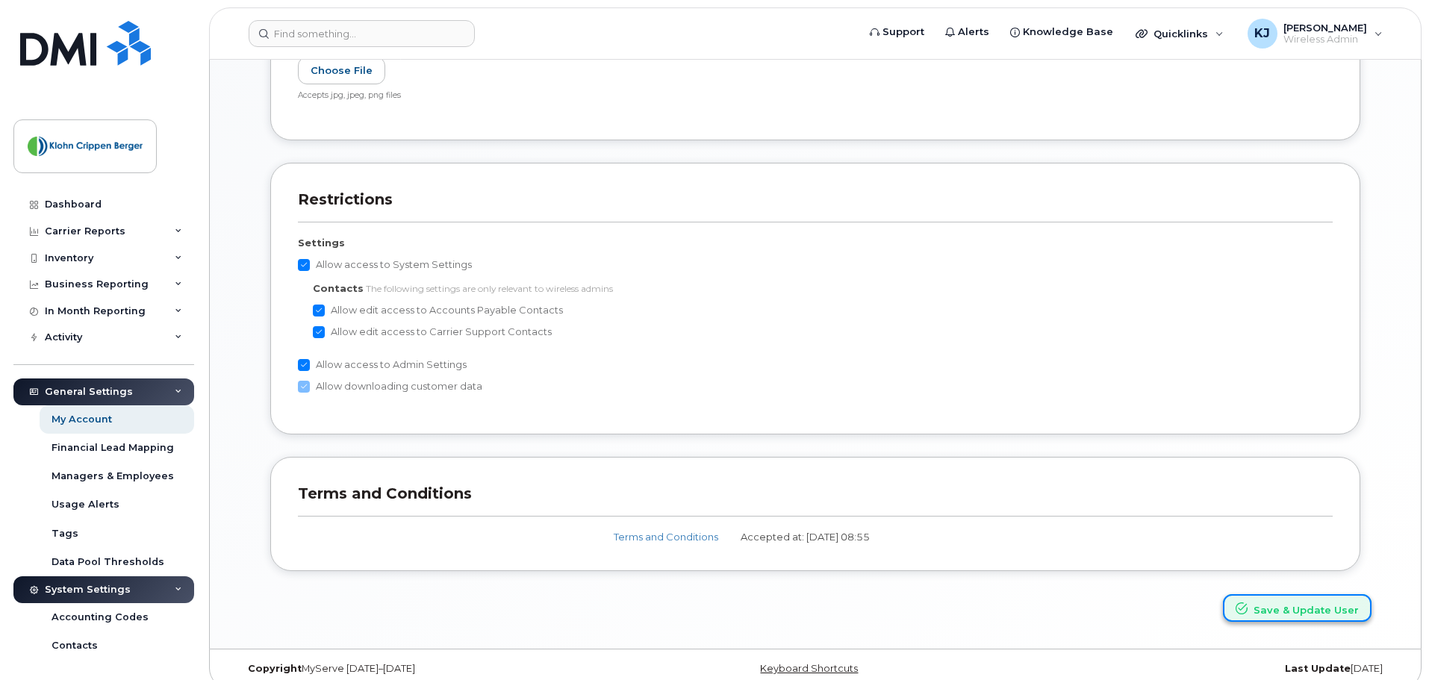
click at [1316, 609] on button "Save & Update User" at bounding box center [1297, 608] width 149 height 28
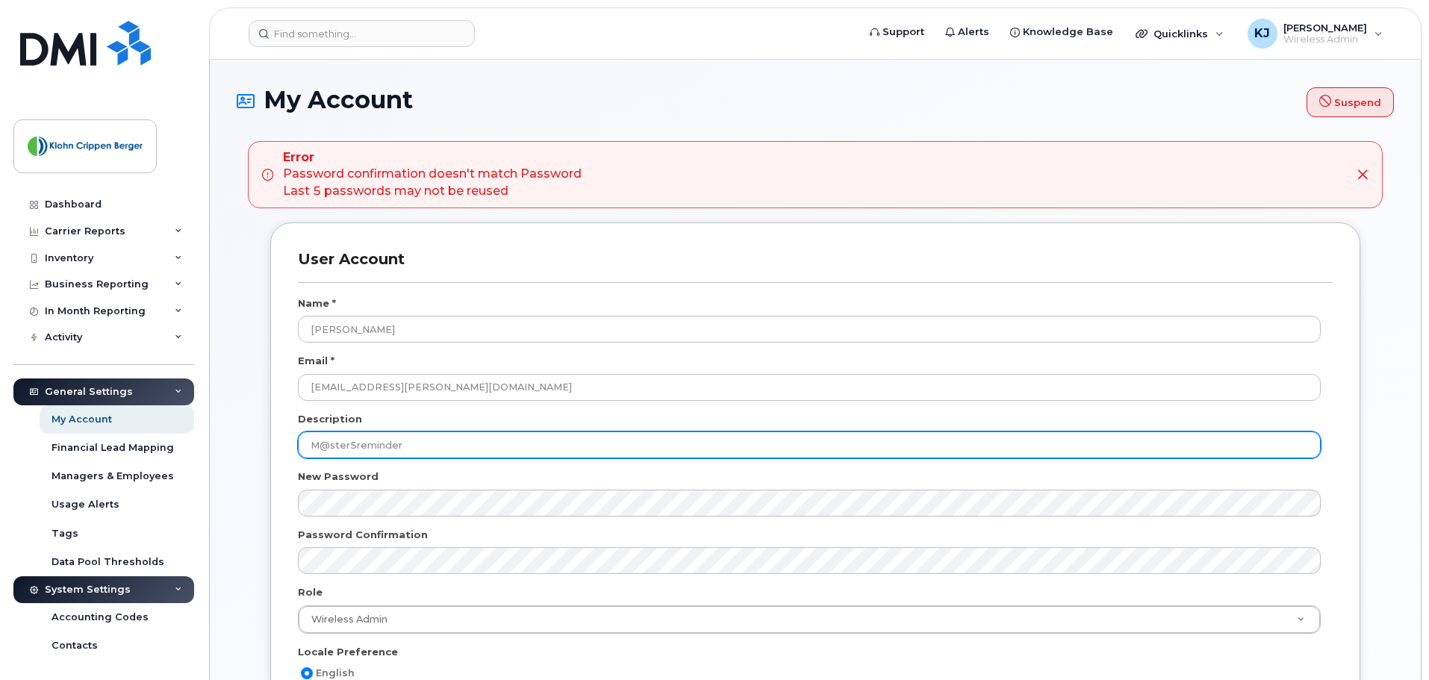
click at [421, 451] on input "M@ster5reminder" at bounding box center [809, 445] width 1023 height 27
click at [422, 449] on input "M@ster5reminder" at bounding box center [809, 445] width 1023 height 27
click at [424, 450] on input "M@ster5reminder" at bounding box center [809, 445] width 1023 height 27
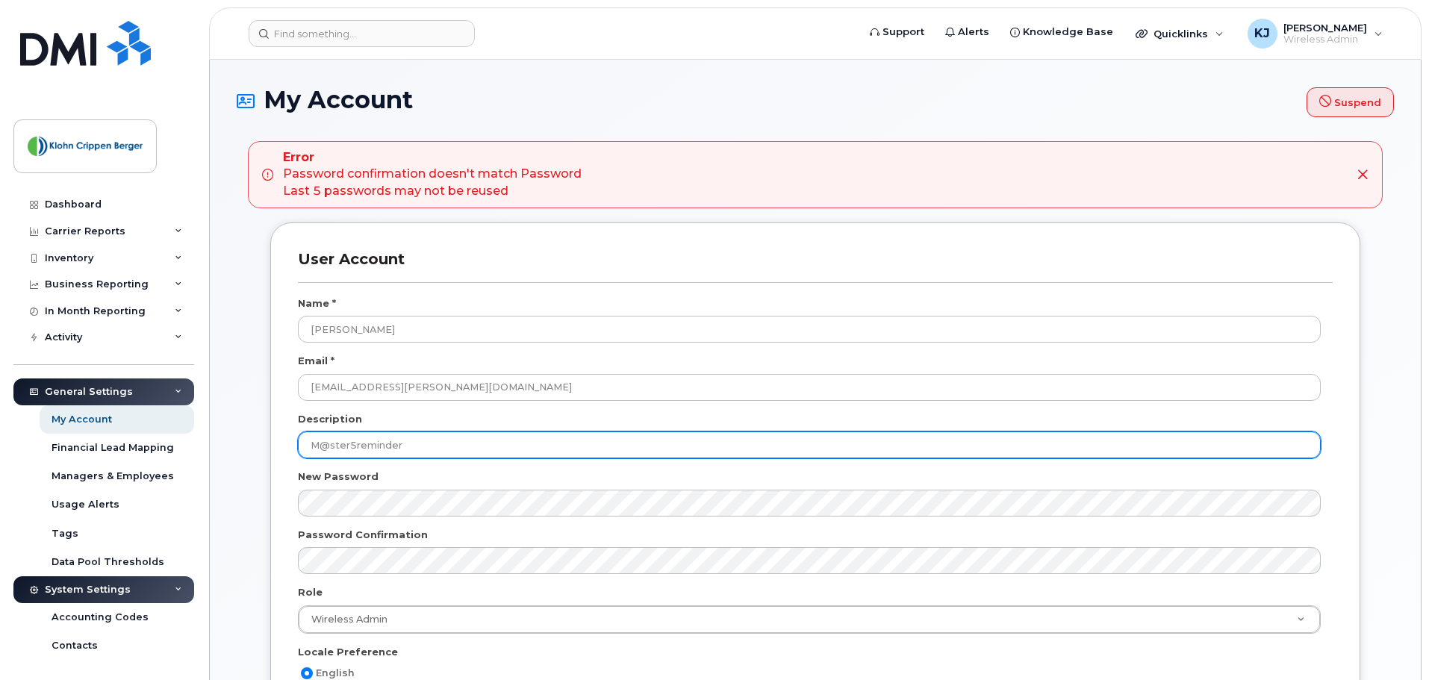
click at [424, 450] on input "M@ster5reminder" at bounding box center [809, 445] width 1023 height 27
type input "Manager"
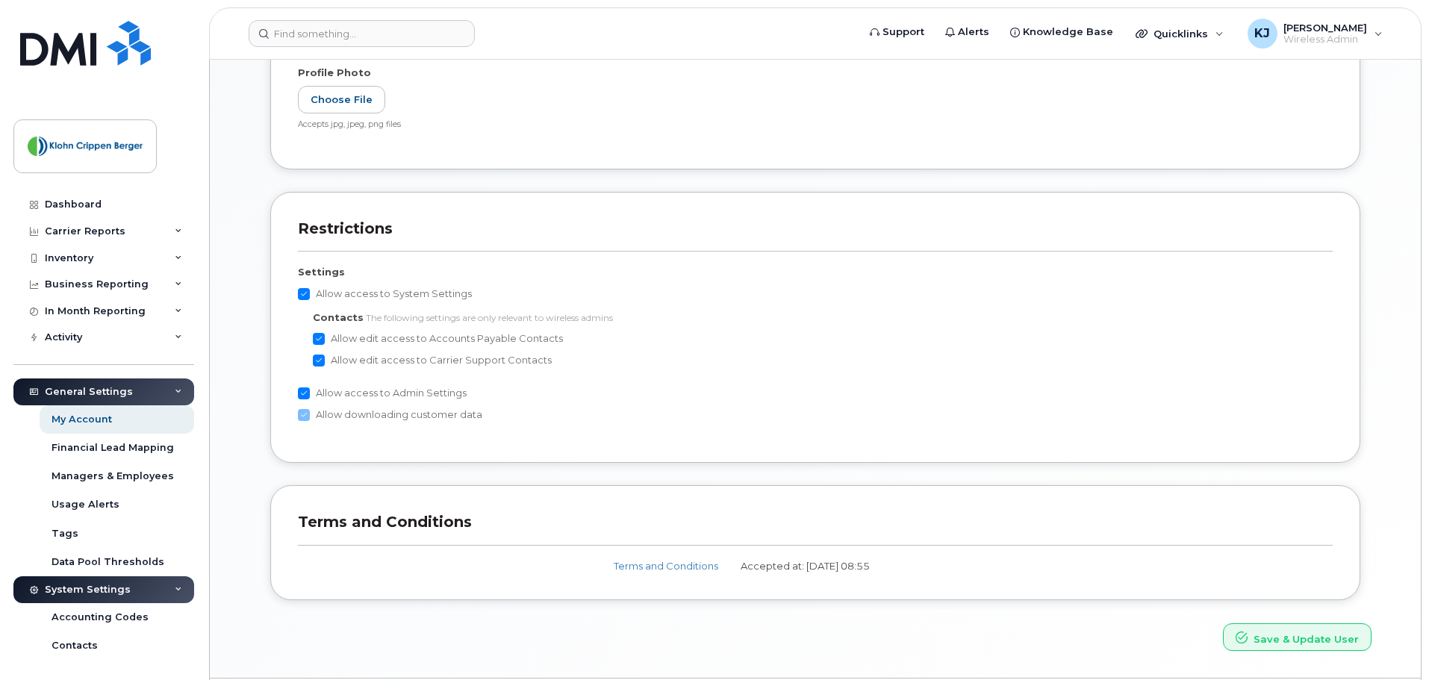
scroll to position [695, 0]
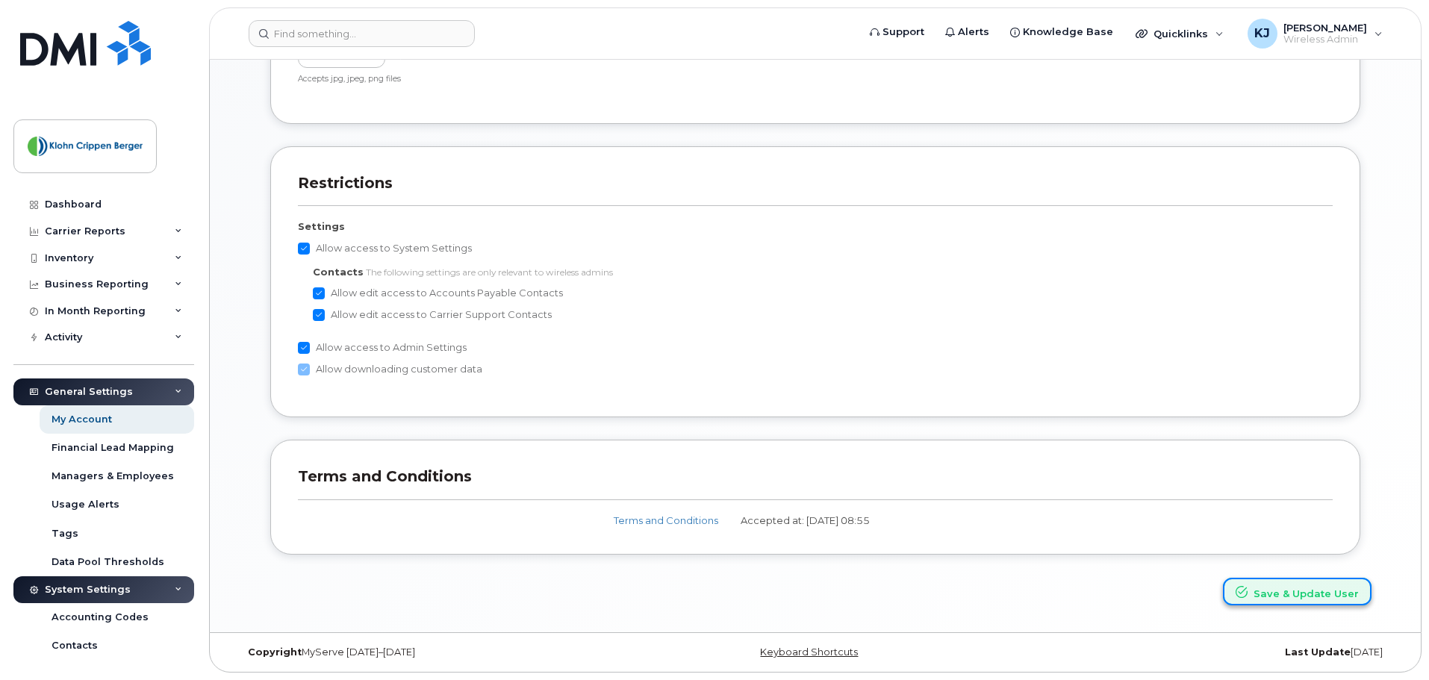
click at [1302, 596] on button "Save & Update User" at bounding box center [1297, 592] width 149 height 28
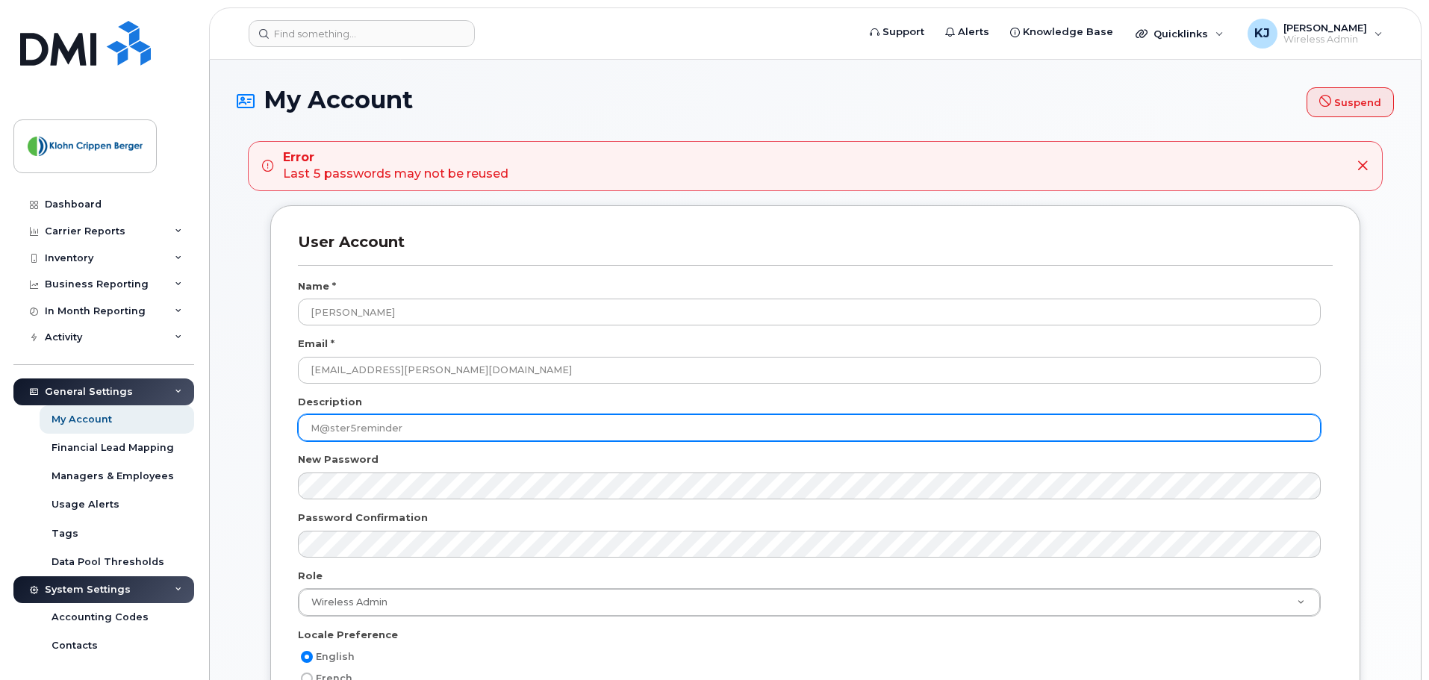
click at [431, 431] on input "M@ster5reminder" at bounding box center [809, 427] width 1023 height 27
type input "Manager"
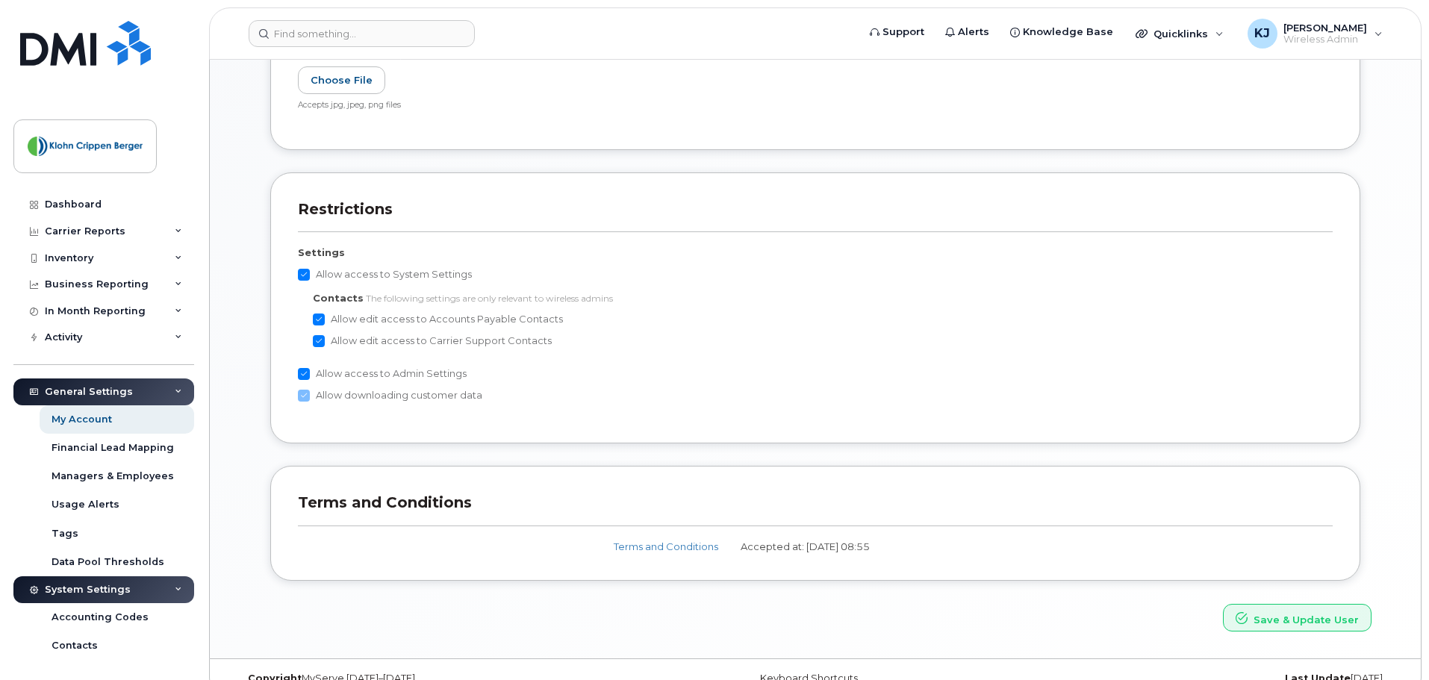
scroll to position [678, 0]
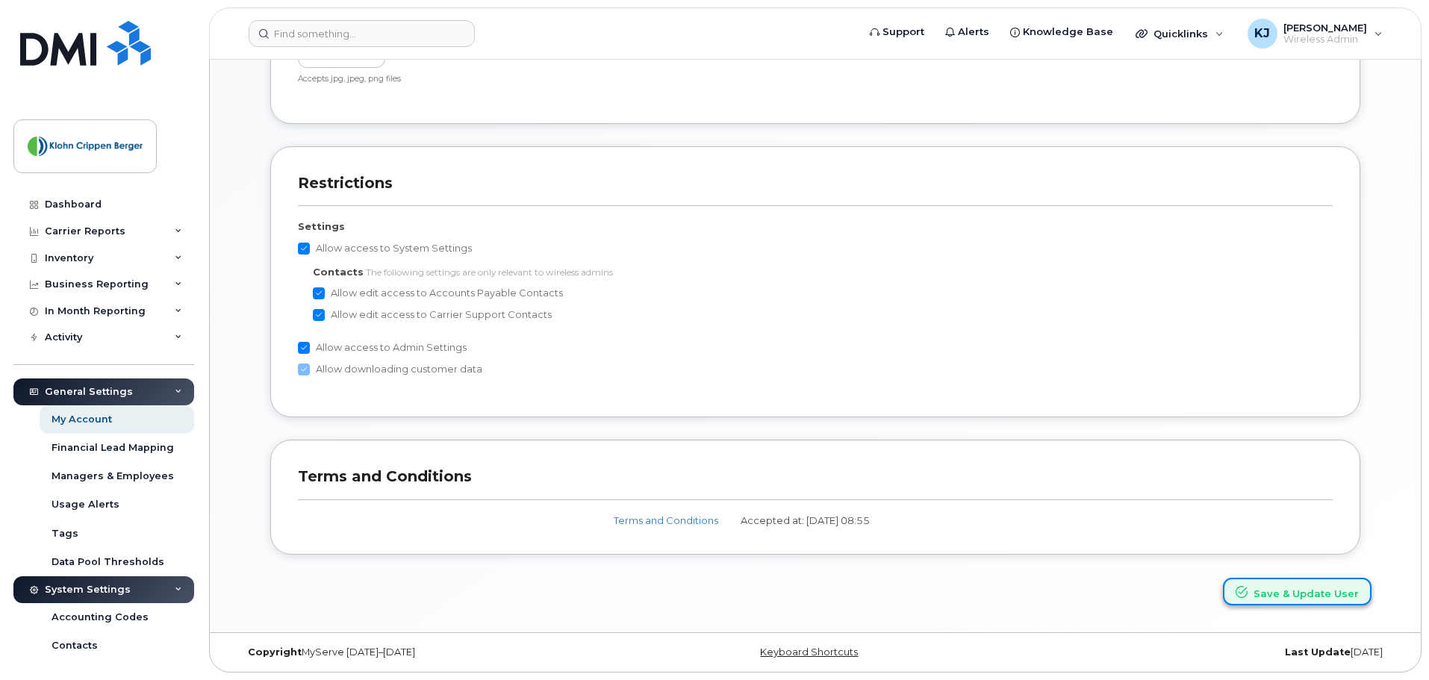
click at [1321, 594] on button "Save & Update User" at bounding box center [1297, 592] width 149 height 28
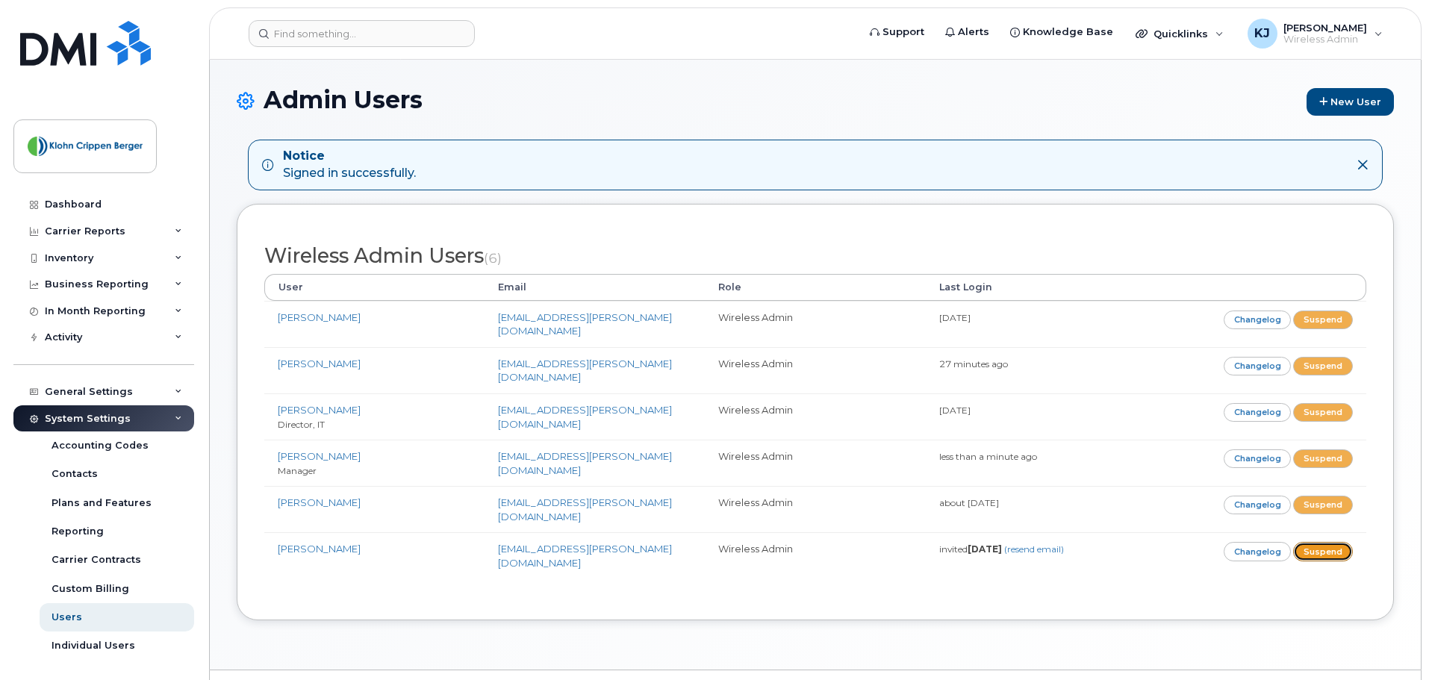
drag, startPoint x: 1324, startPoint y: 529, endPoint x: 859, endPoint y: 58, distance: 661.6
click at [1324, 542] on link "Suspend" at bounding box center [1323, 551] width 60 height 19
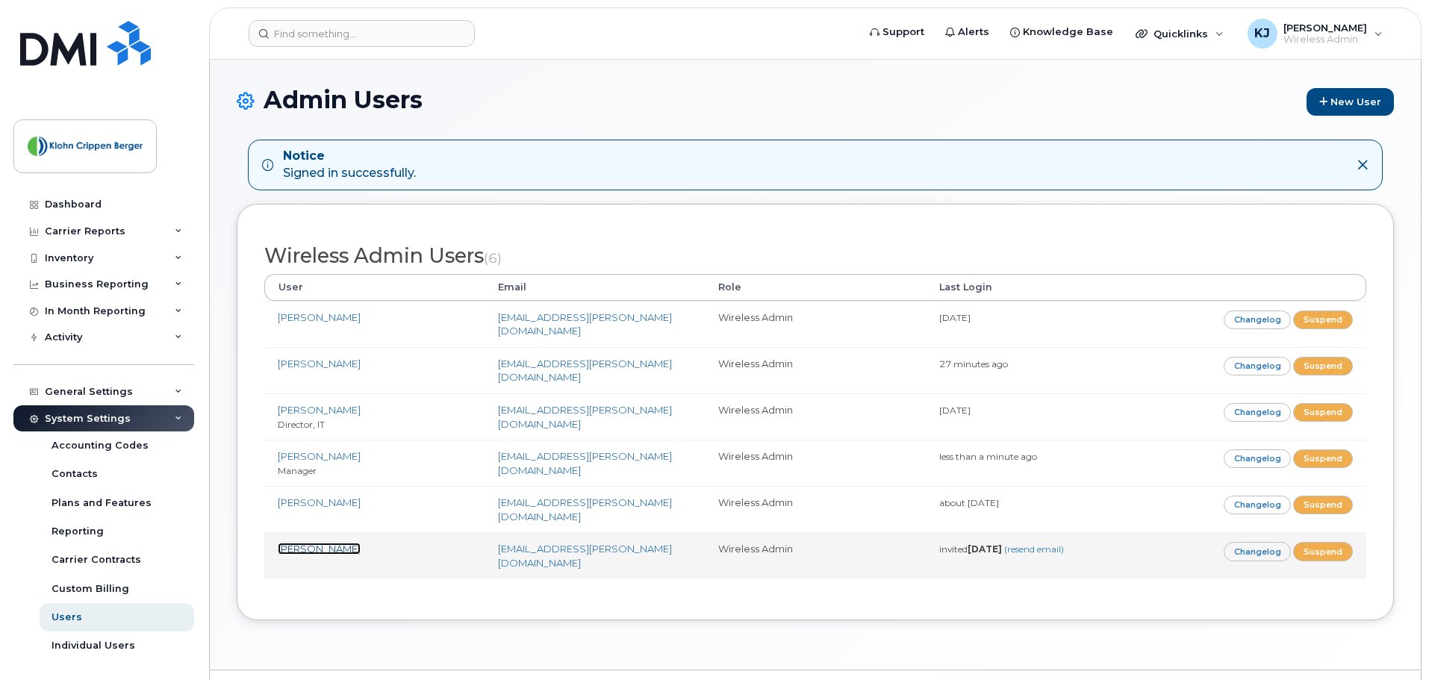
click at [343, 543] on link "Lokesh Doddi" at bounding box center [319, 549] width 83 height 12
click at [319, 543] on link "Lokesh Doddi" at bounding box center [319, 549] width 83 height 12
click at [329, 543] on link "Lokesh Doddi" at bounding box center [319, 549] width 83 height 12
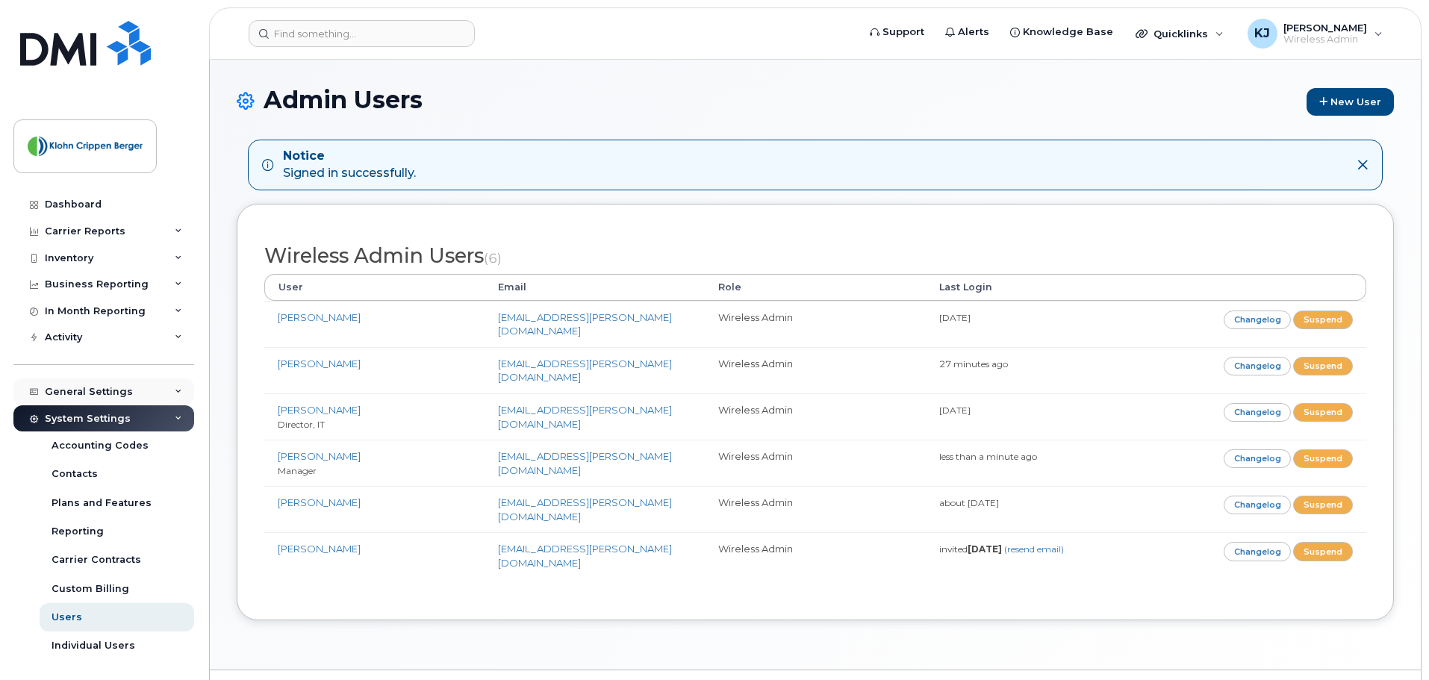
click at [181, 382] on div "General Settings" at bounding box center [103, 392] width 181 height 27
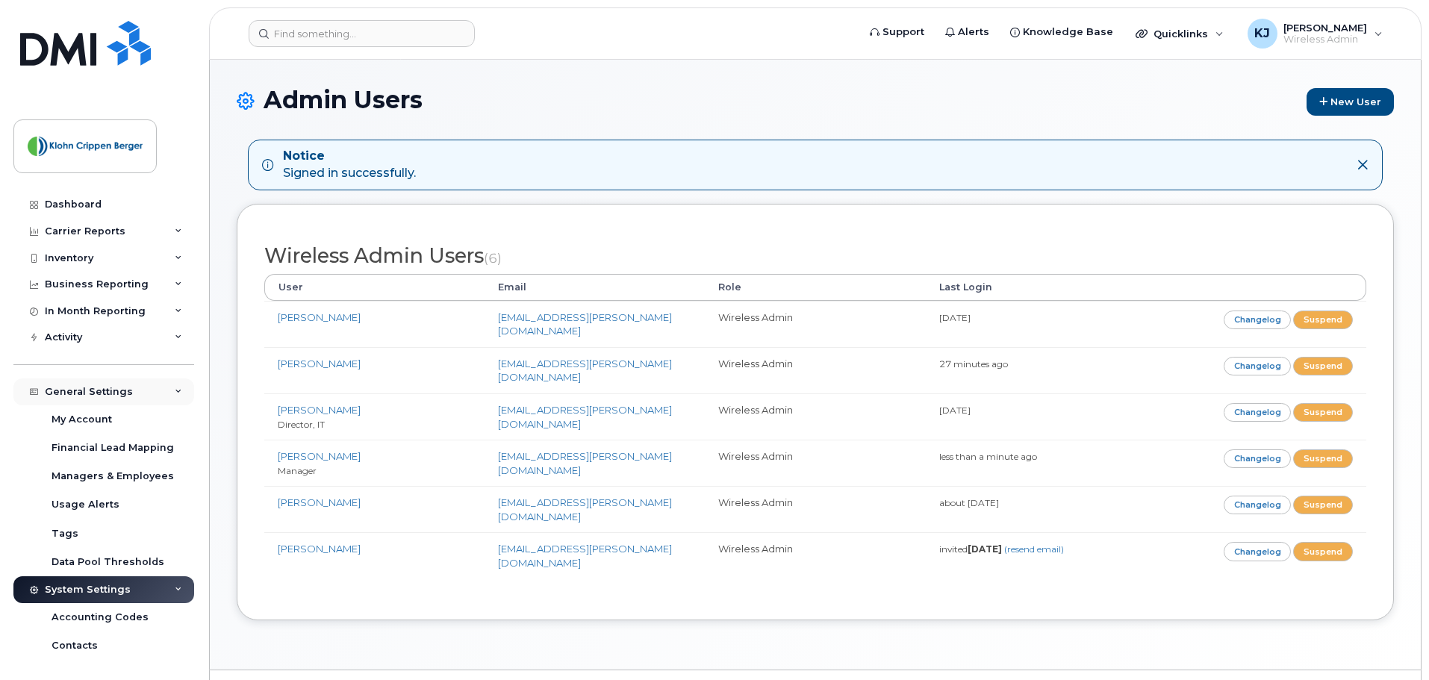
click at [183, 383] on div "General Settings" at bounding box center [103, 392] width 181 height 27
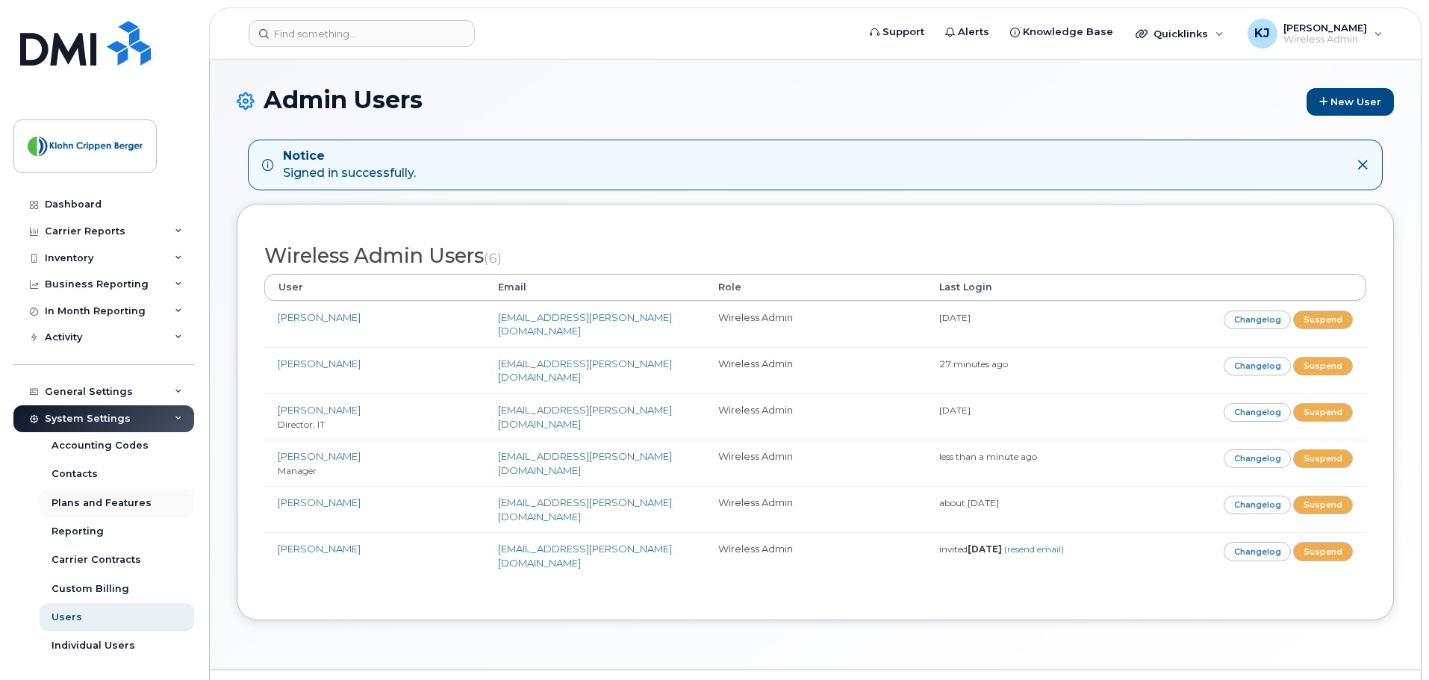
scroll to position [29, 0]
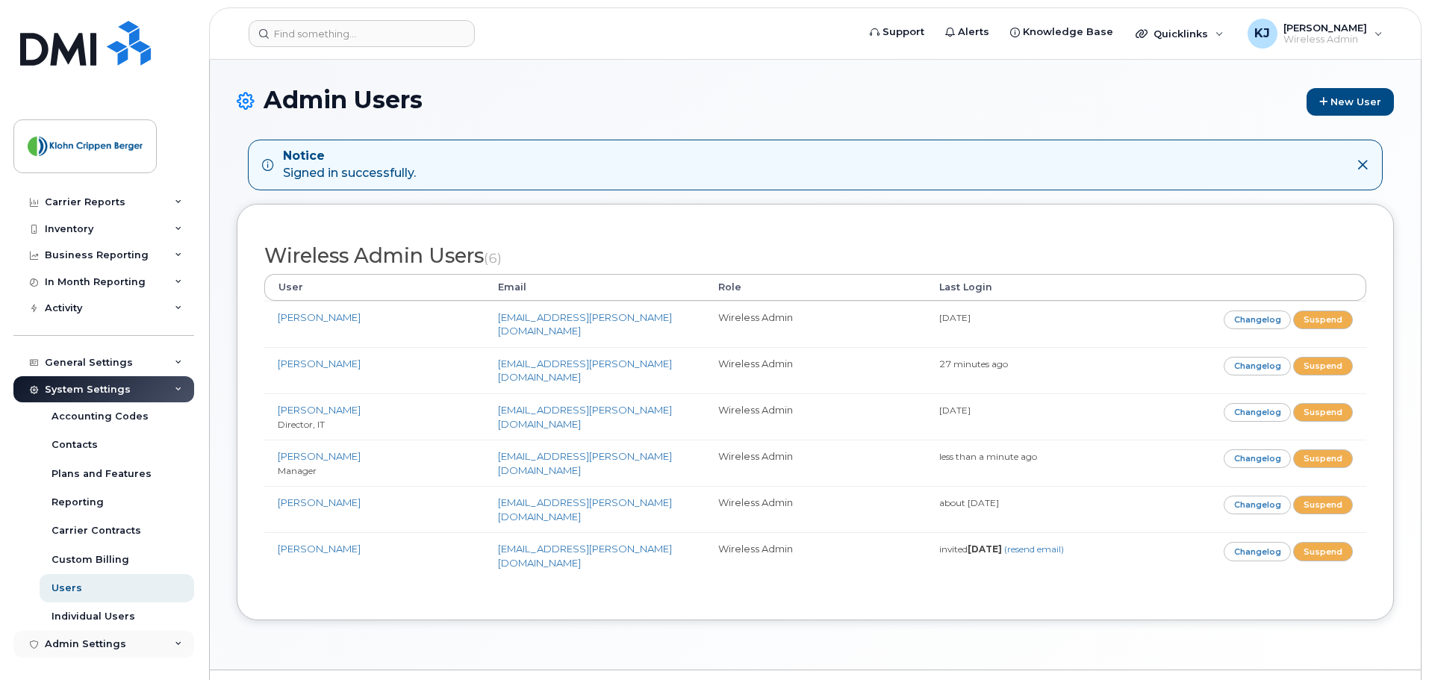
click at [170, 644] on div "Admin Settings" at bounding box center [103, 644] width 181 height 27
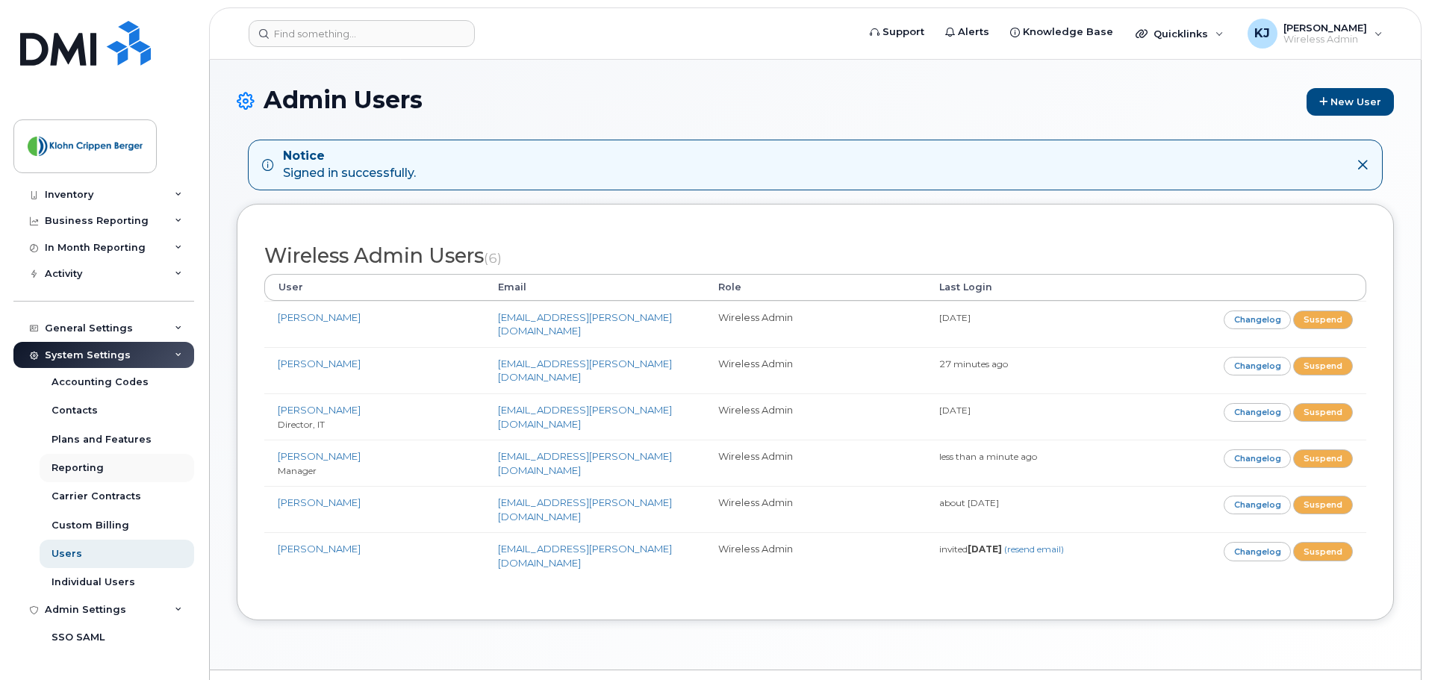
scroll to position [114, 0]
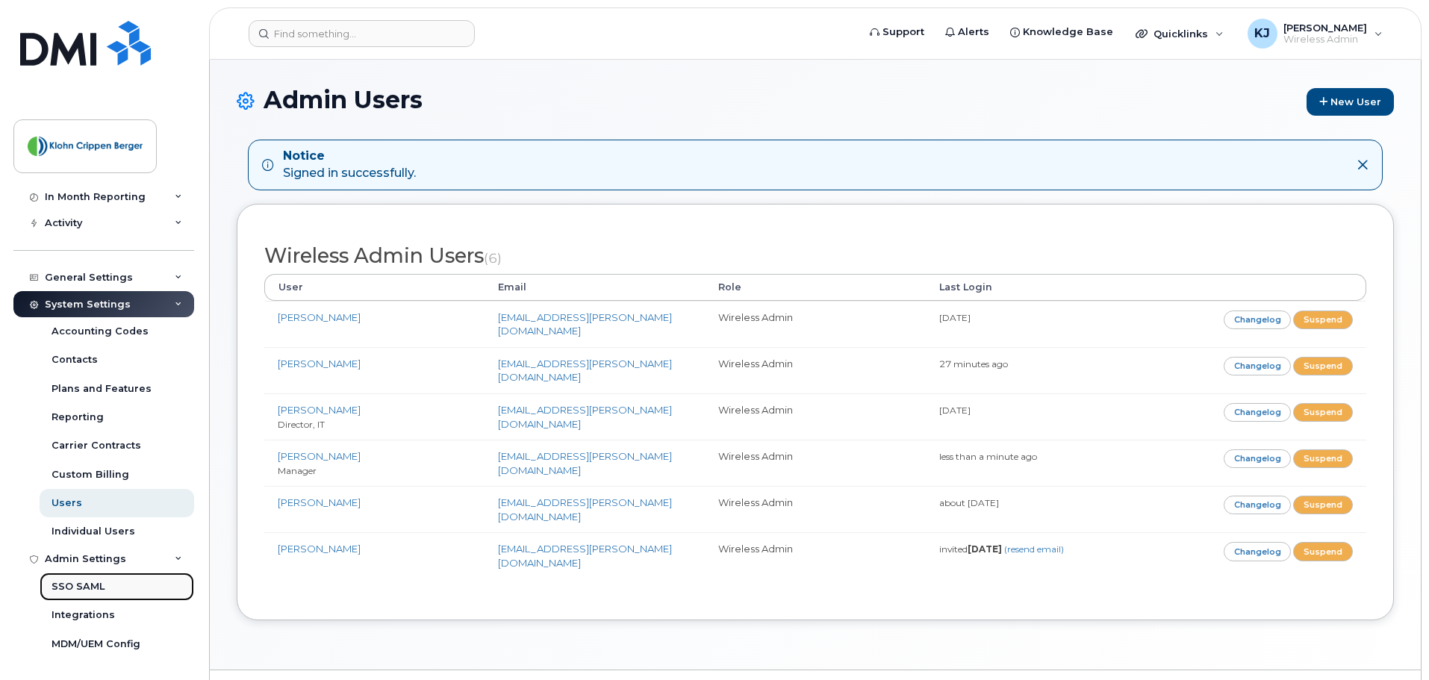
click at [97, 580] on div "SSO SAML" at bounding box center [78, 586] width 53 height 13
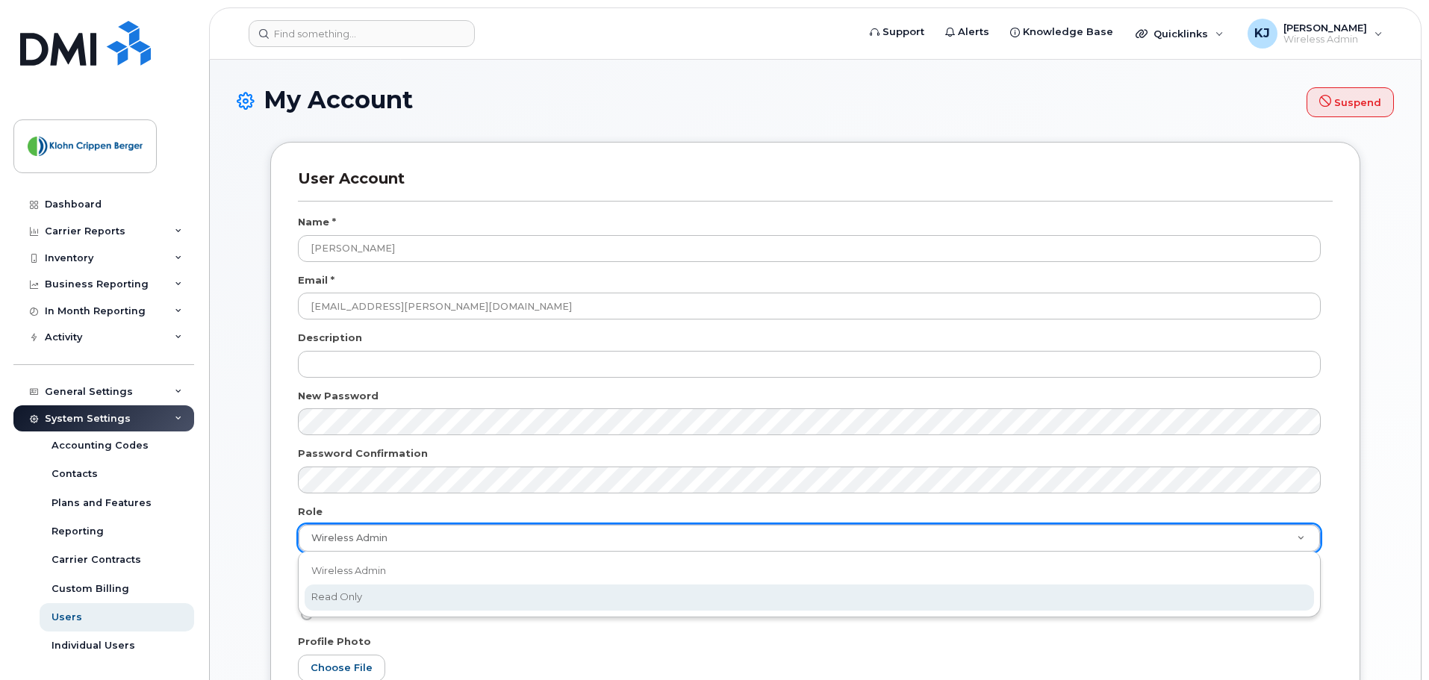
select select "read_only"
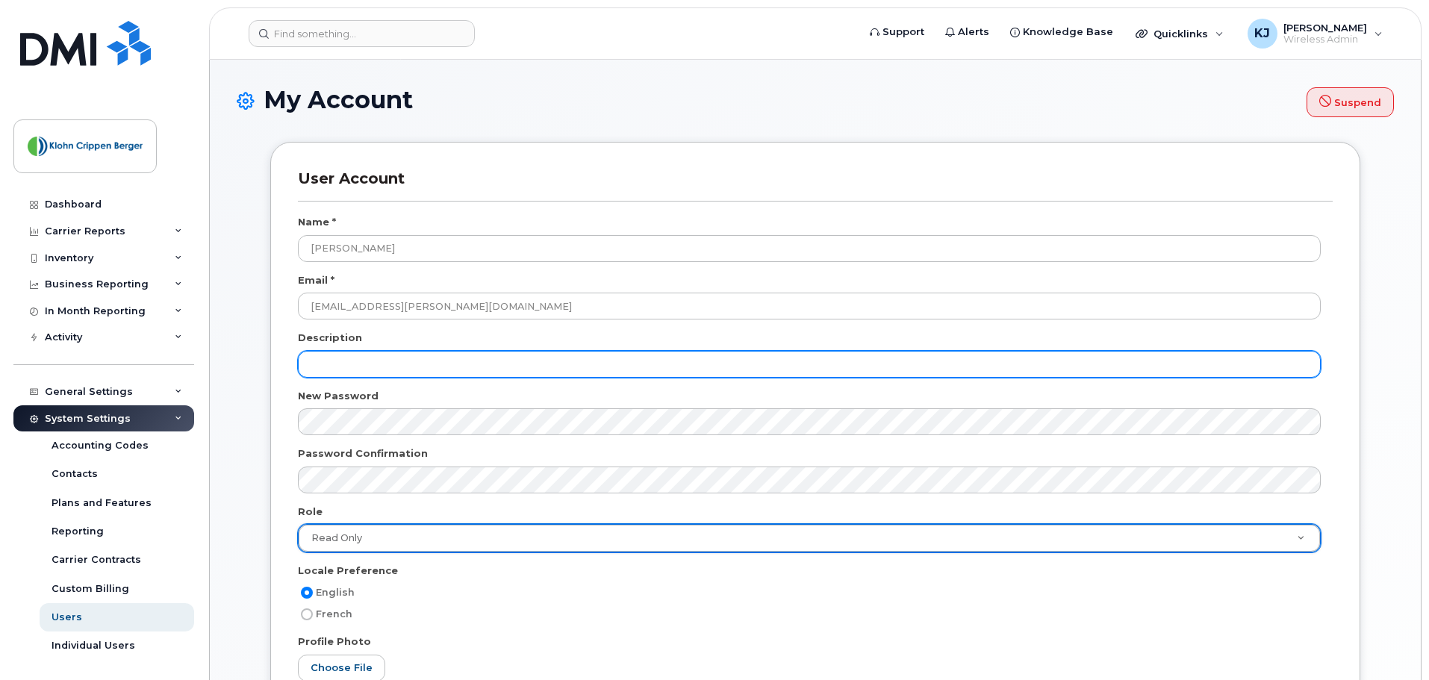
click at [405, 364] on input "text" at bounding box center [809, 364] width 1023 height 27
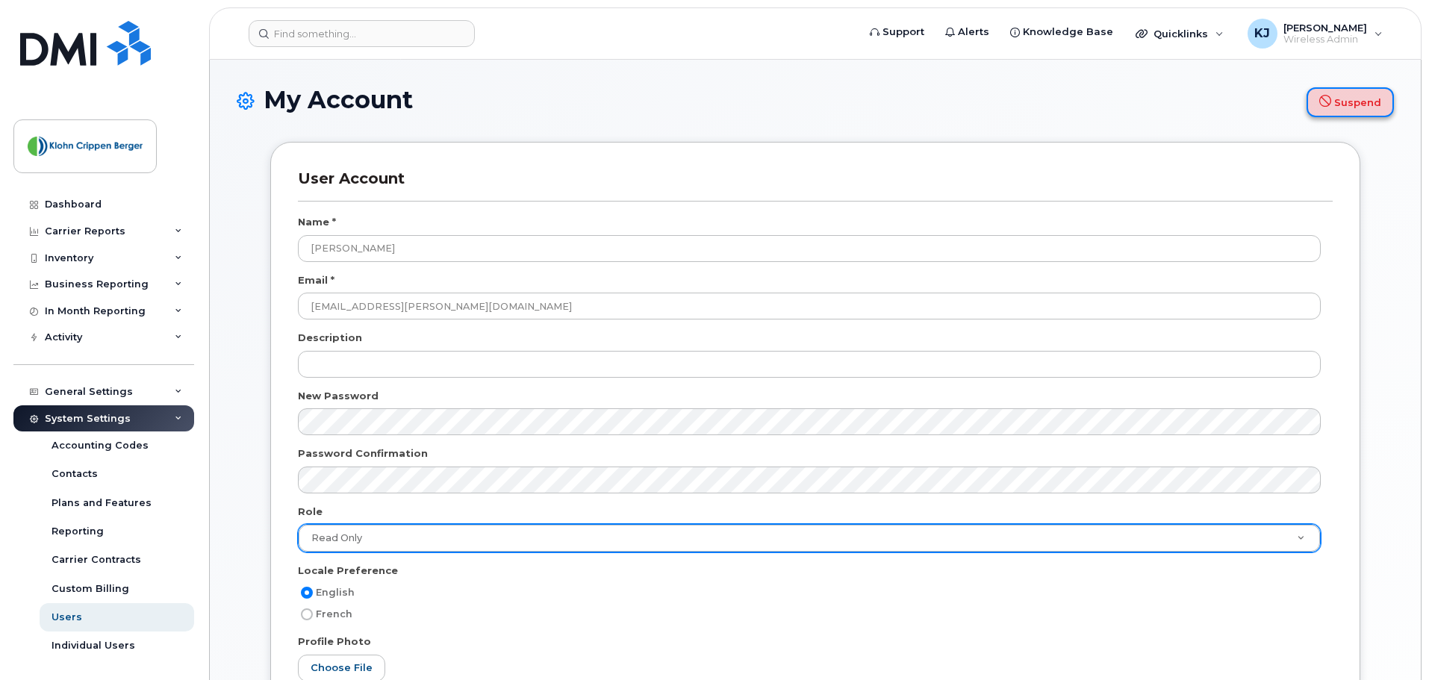
click at [1352, 103] on button "Suspend" at bounding box center [1350, 102] width 87 height 30
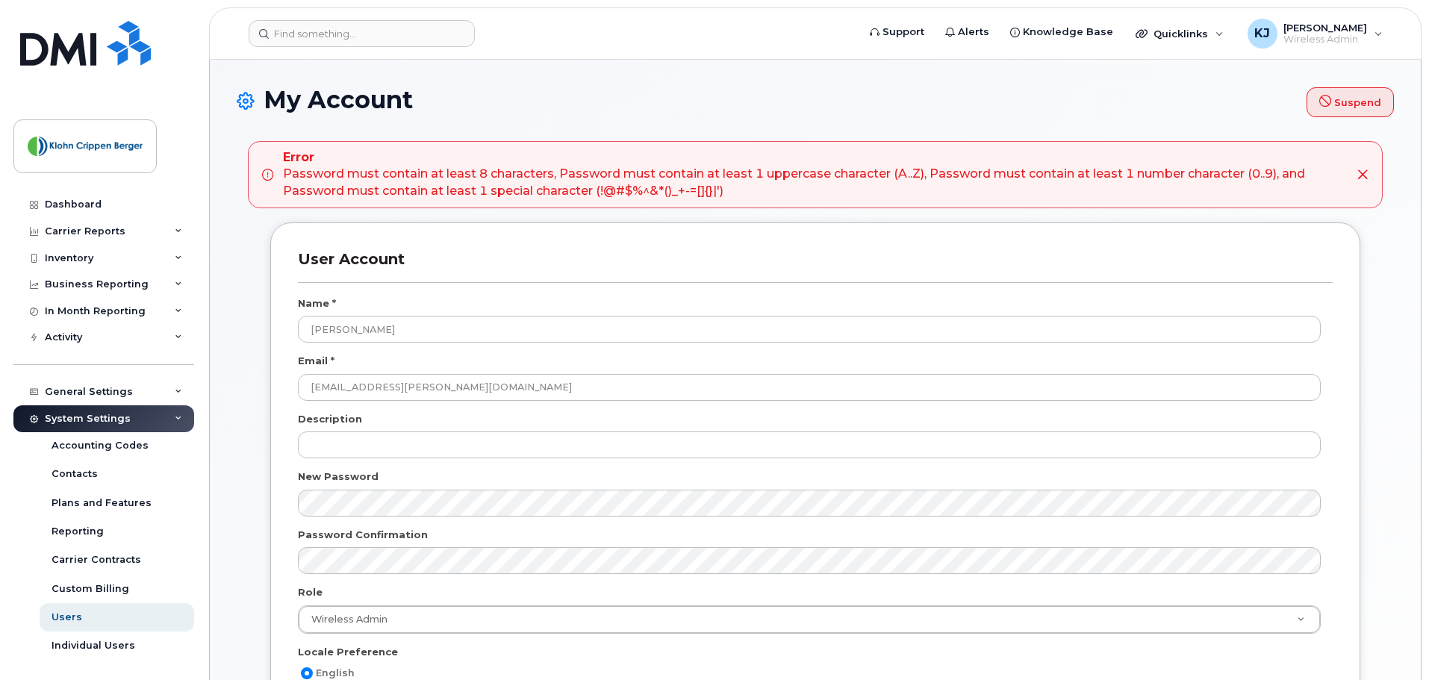
drag, startPoint x: 394, startPoint y: 522, endPoint x: 432, endPoint y: 484, distance: 53.9
click at [394, 522] on div at bounding box center [815, 509] width 1035 height 38
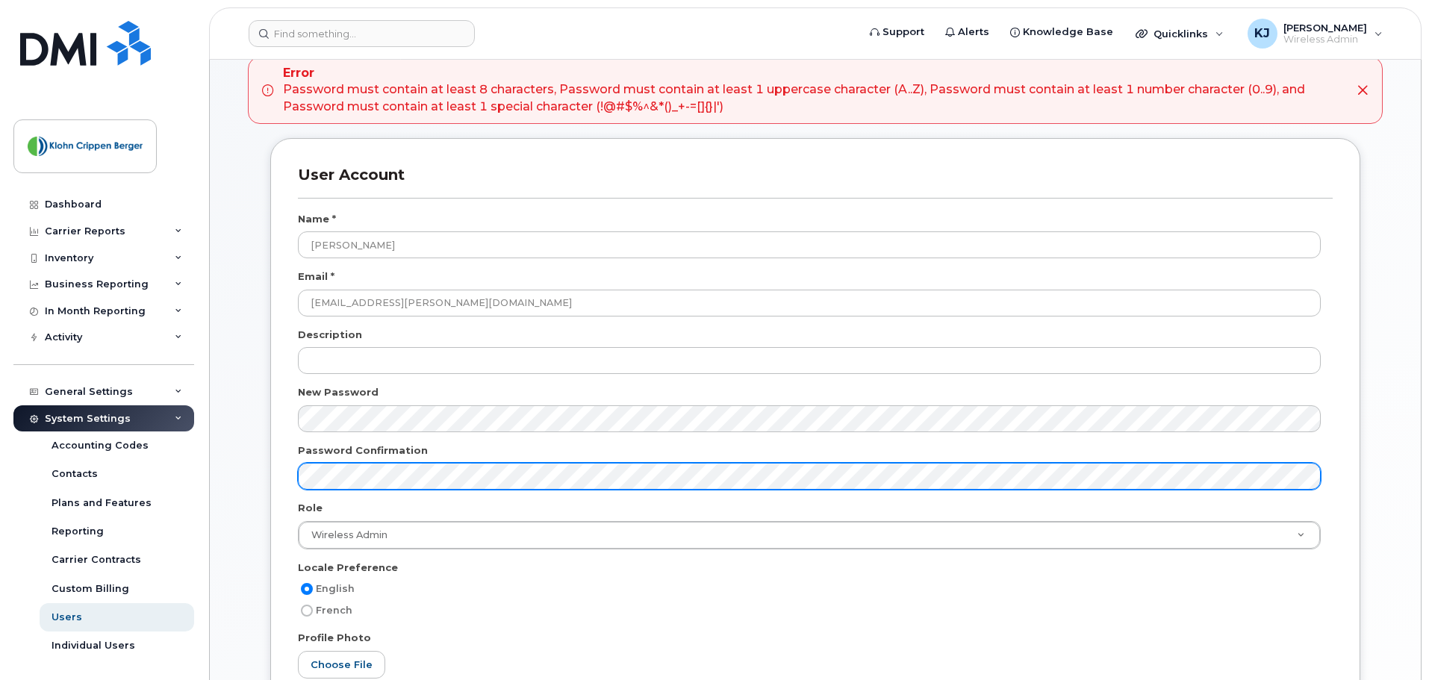
scroll to position [299, 0]
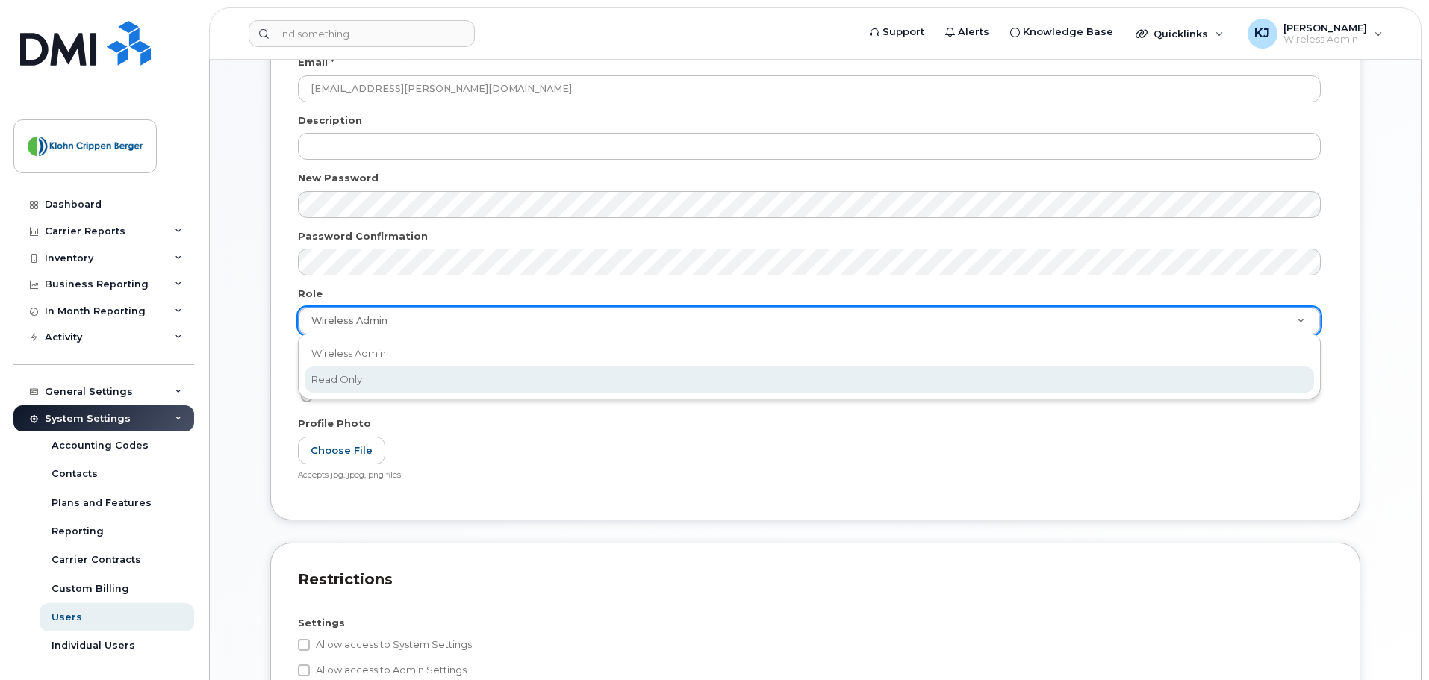
select select "read_only"
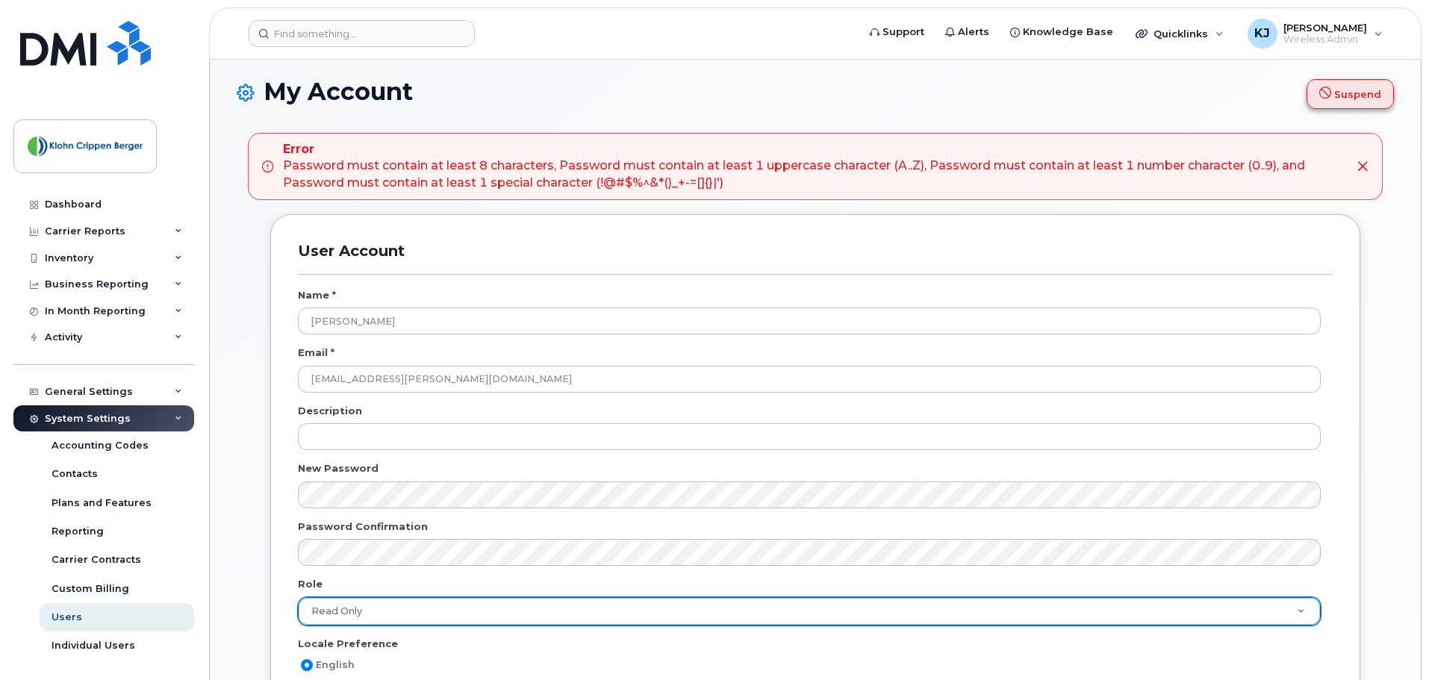
scroll to position [0, 0]
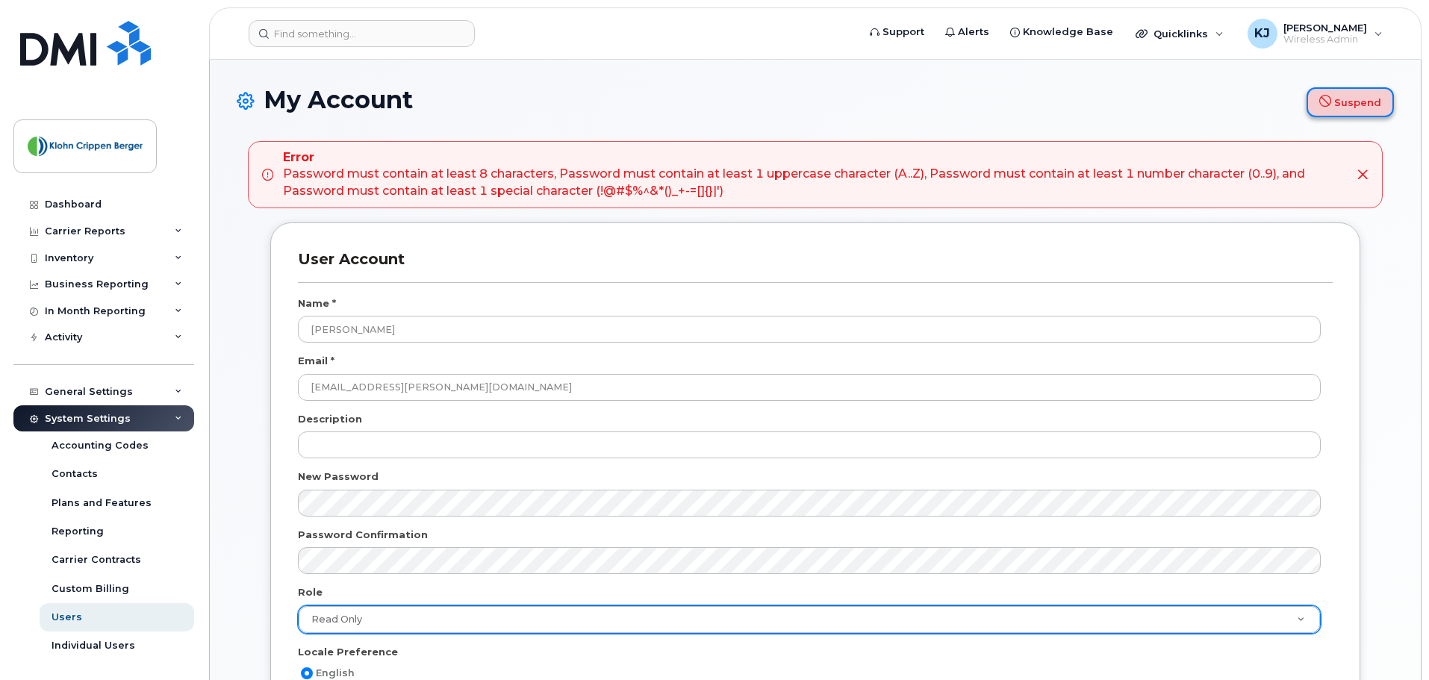
click at [1375, 97] on button "Suspend" at bounding box center [1350, 102] width 87 height 30
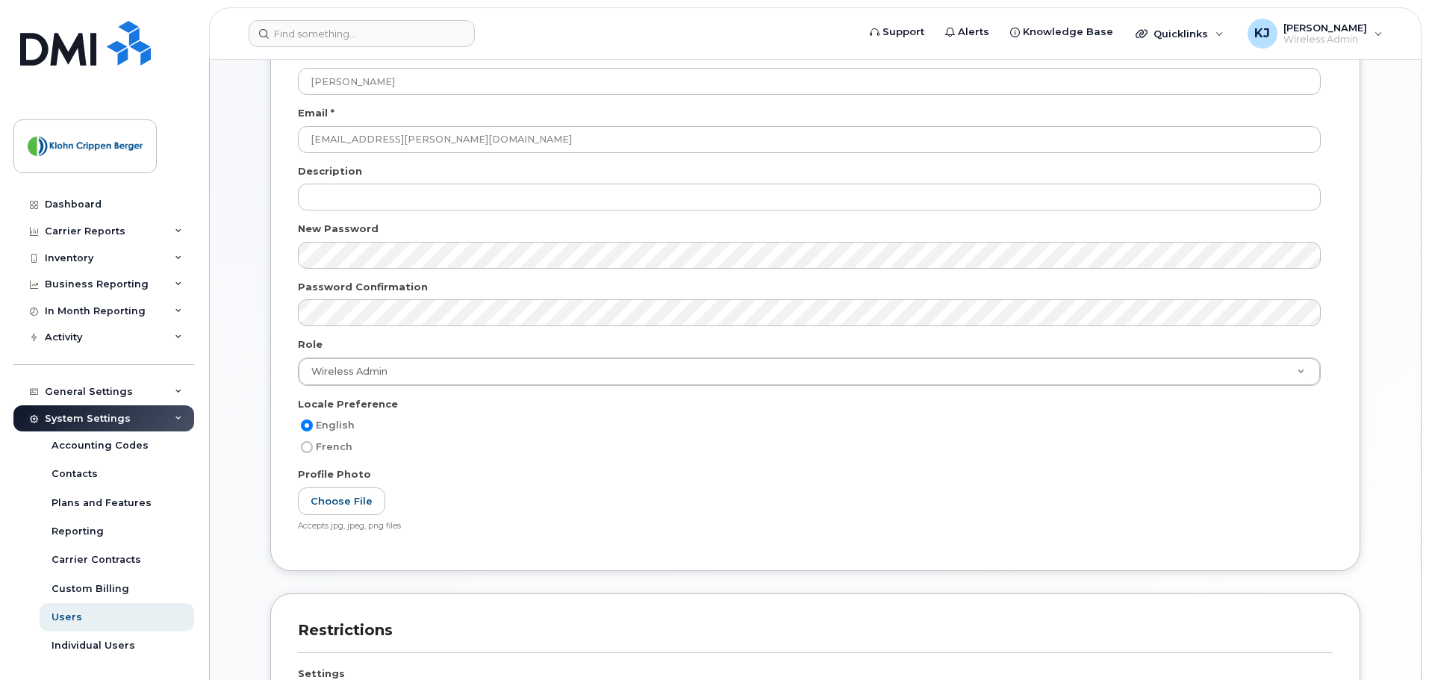
scroll to position [35, 0]
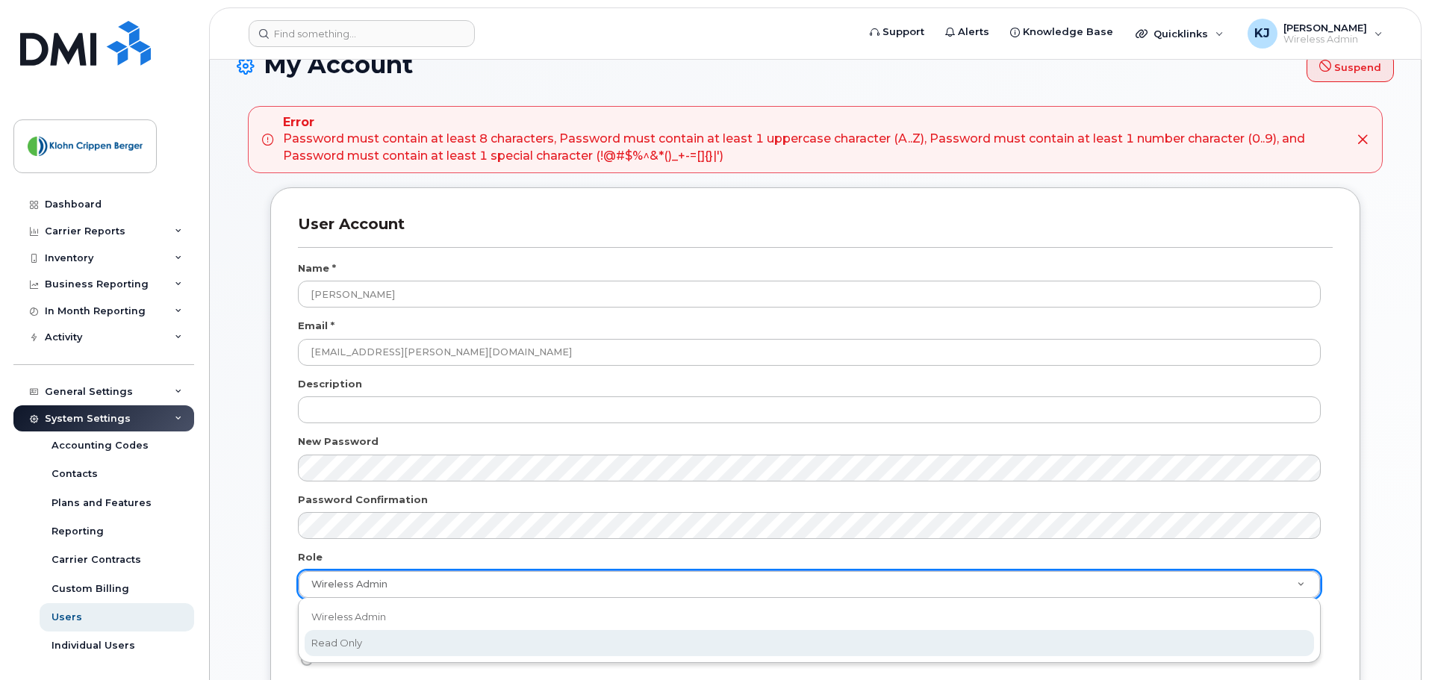
select select "read_only"
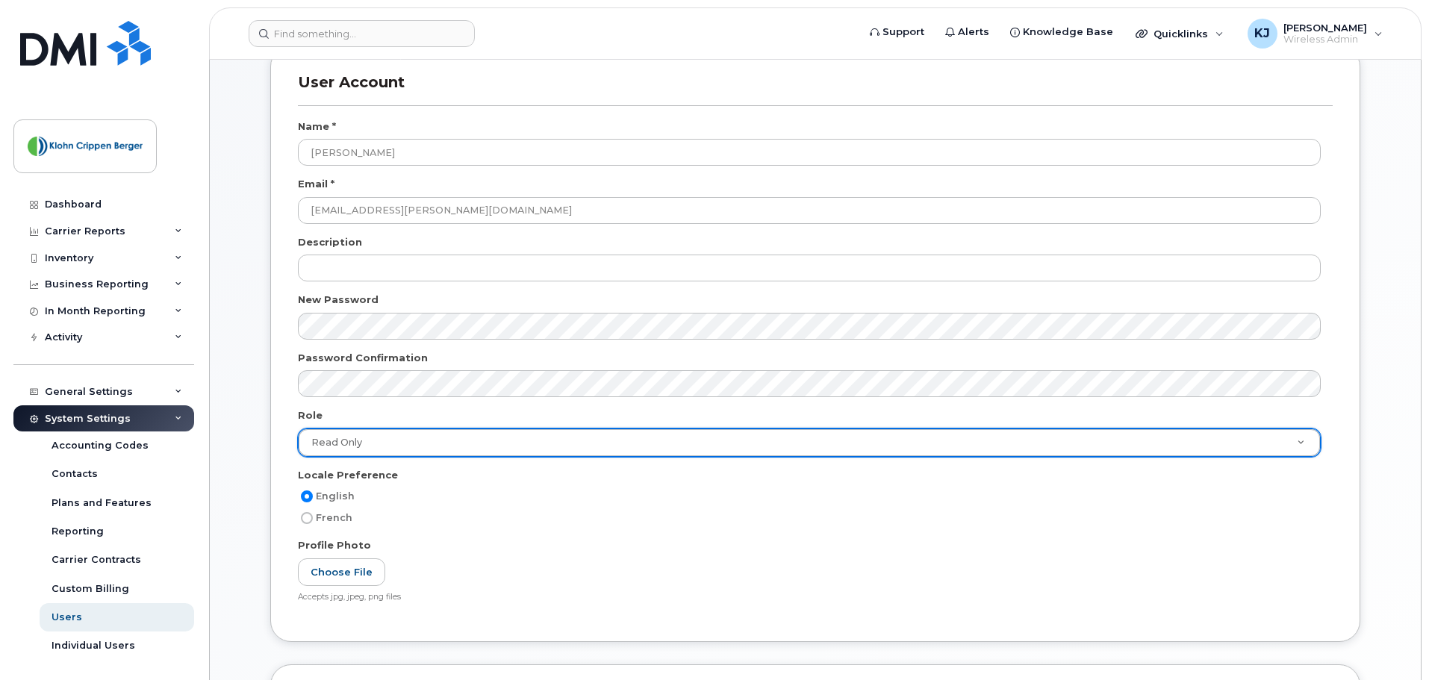
scroll to position [408, 0]
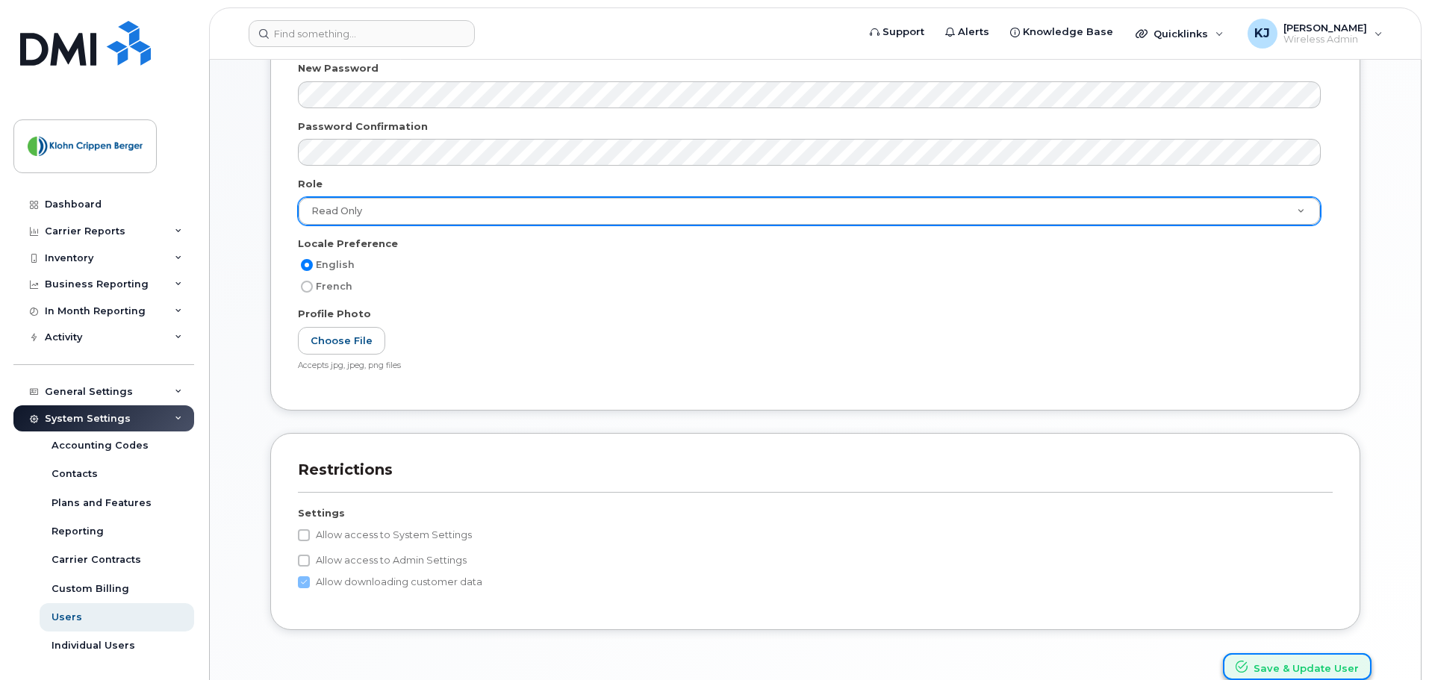
click at [1284, 678] on button "Save & Update User" at bounding box center [1297, 667] width 149 height 28
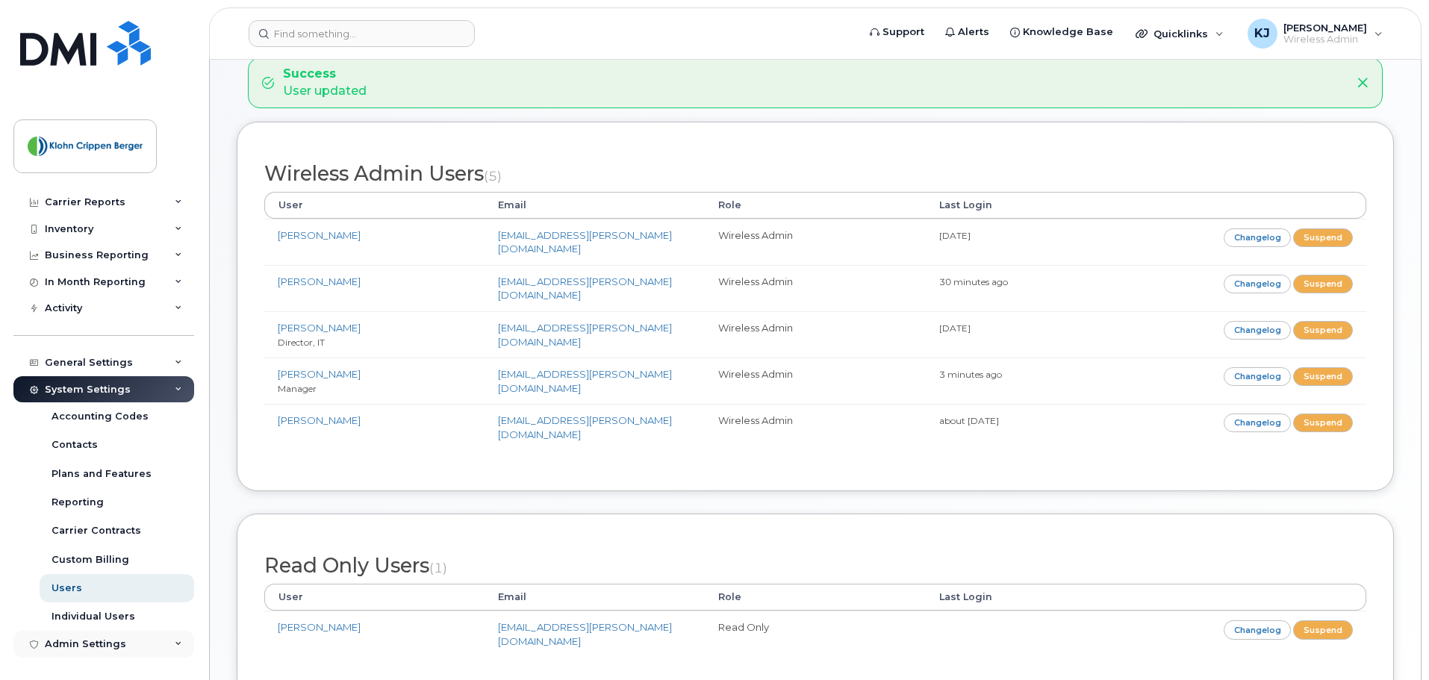
scroll to position [162, 0]
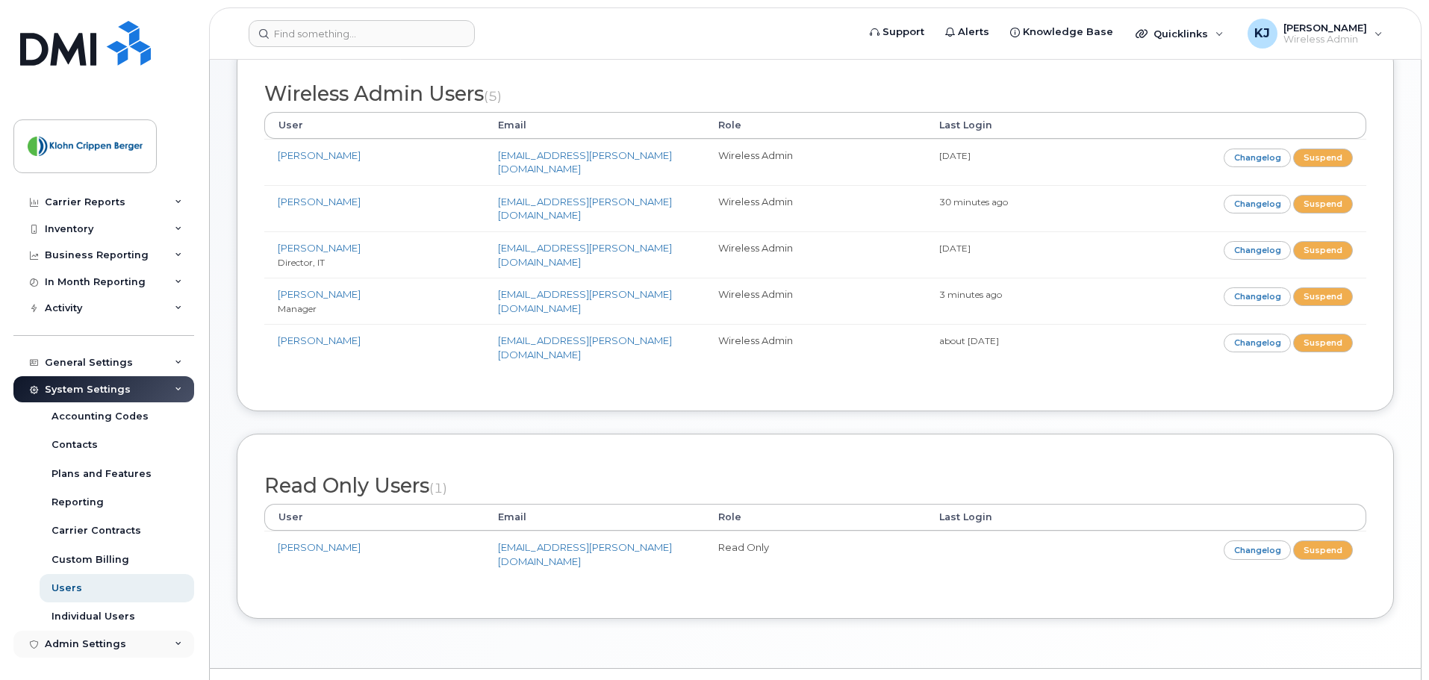
click at [152, 643] on div "Admin Settings" at bounding box center [103, 644] width 181 height 27
click at [145, 199] on div "Carrier Reports" at bounding box center [103, 202] width 181 height 27
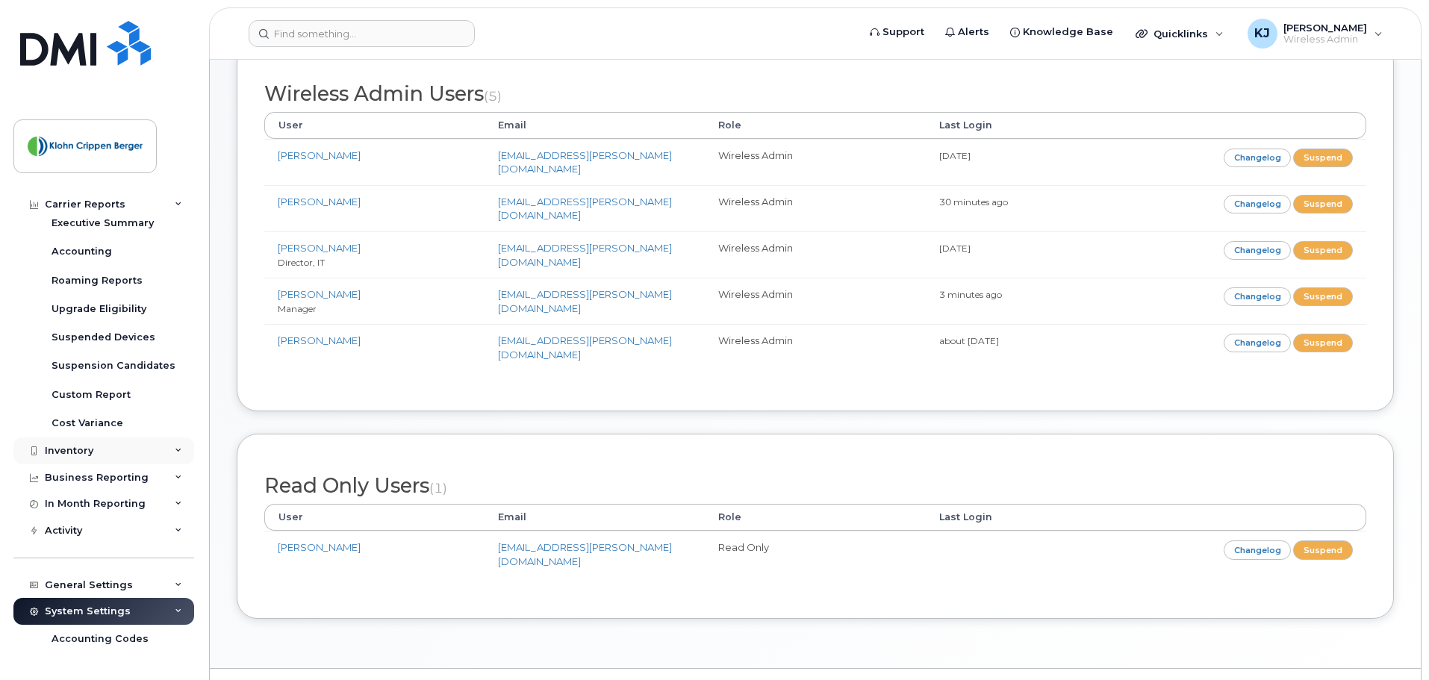
click at [111, 445] on div "Inventory" at bounding box center [103, 451] width 181 height 27
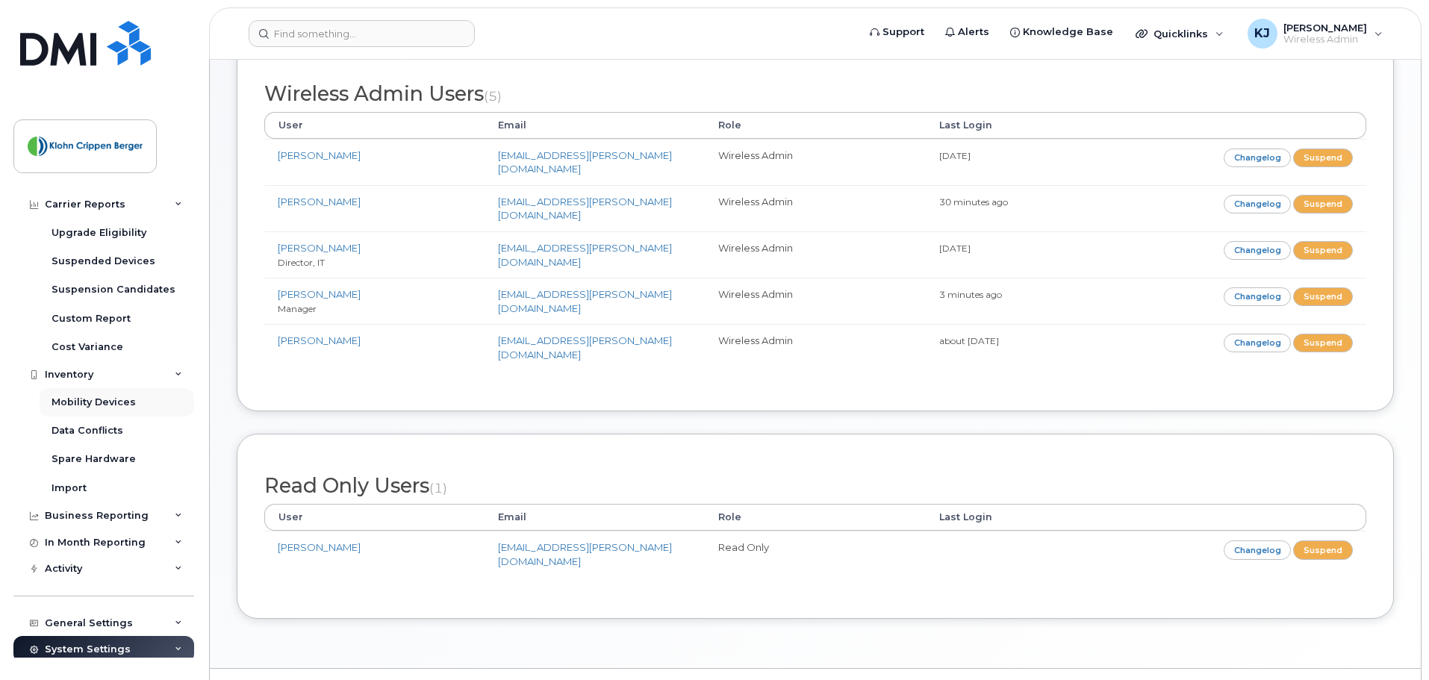
scroll to position [328, 0]
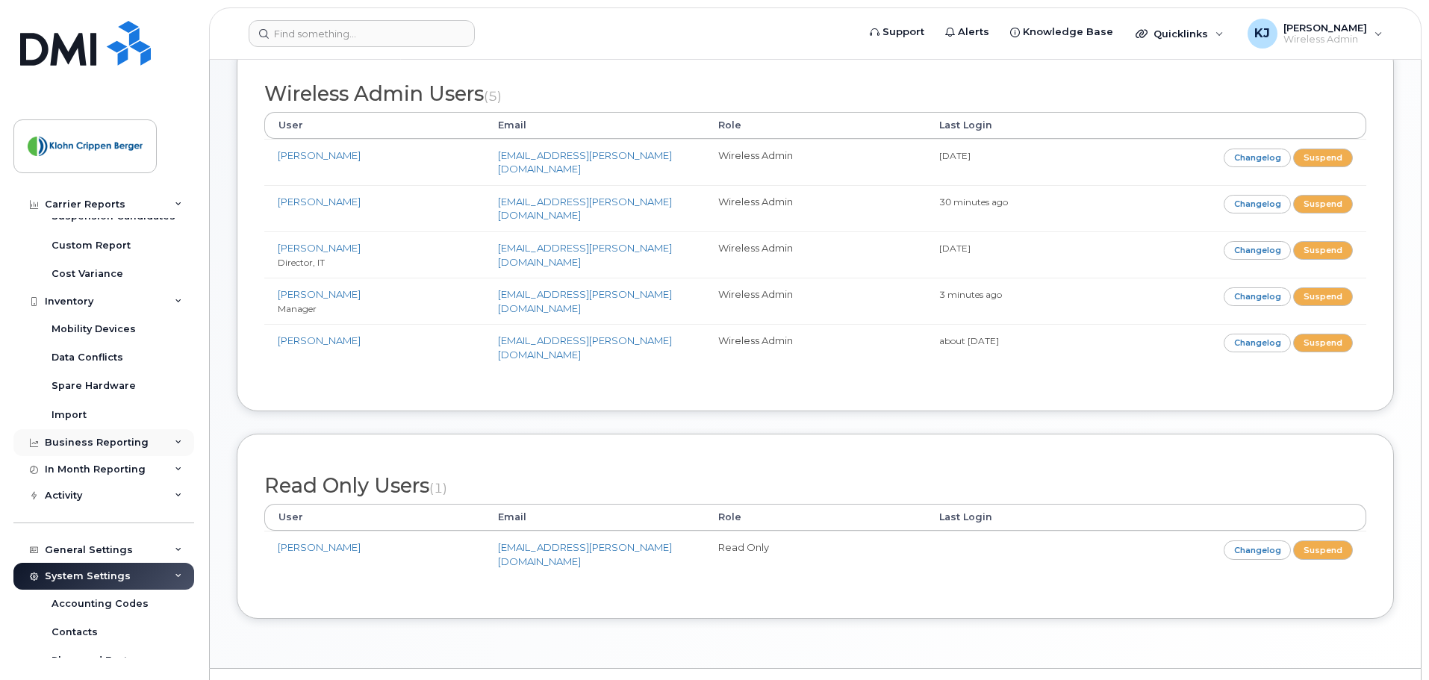
click at [122, 449] on div "Business Reporting" at bounding box center [103, 442] width 181 height 27
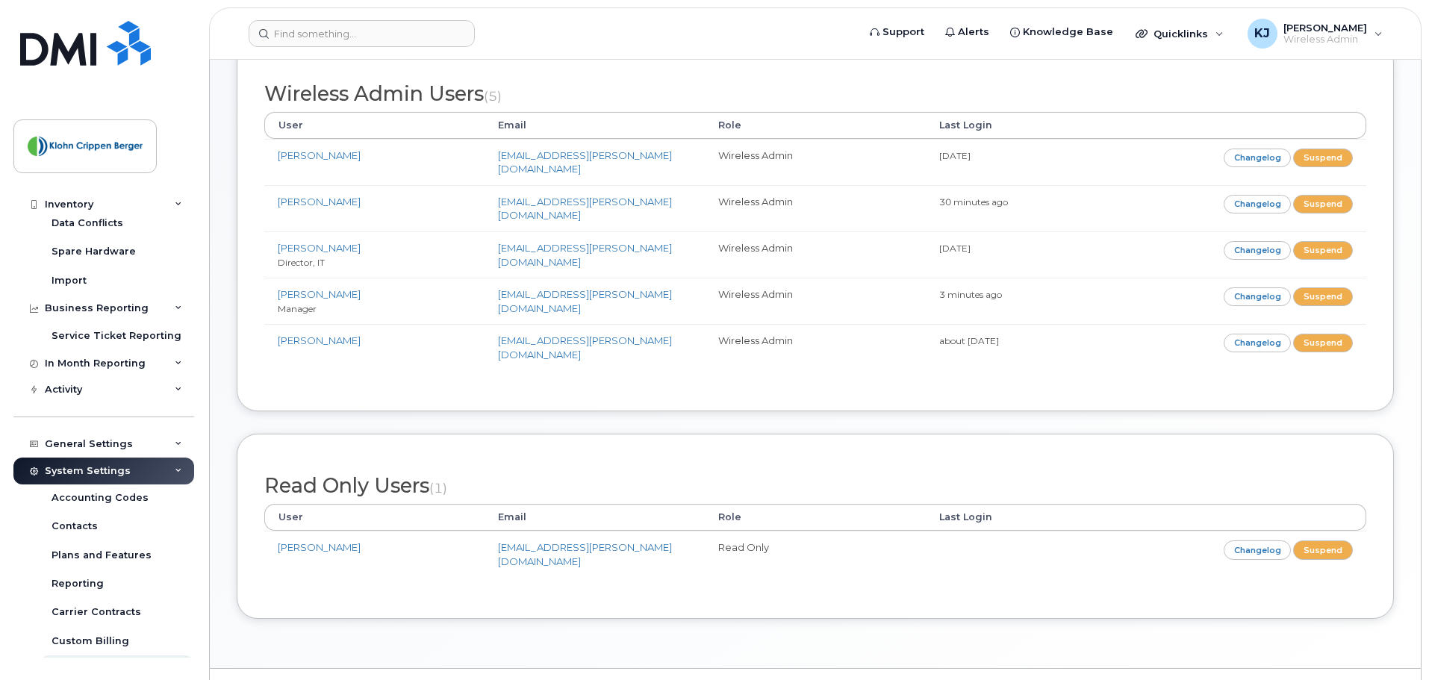
scroll to position [477, 0]
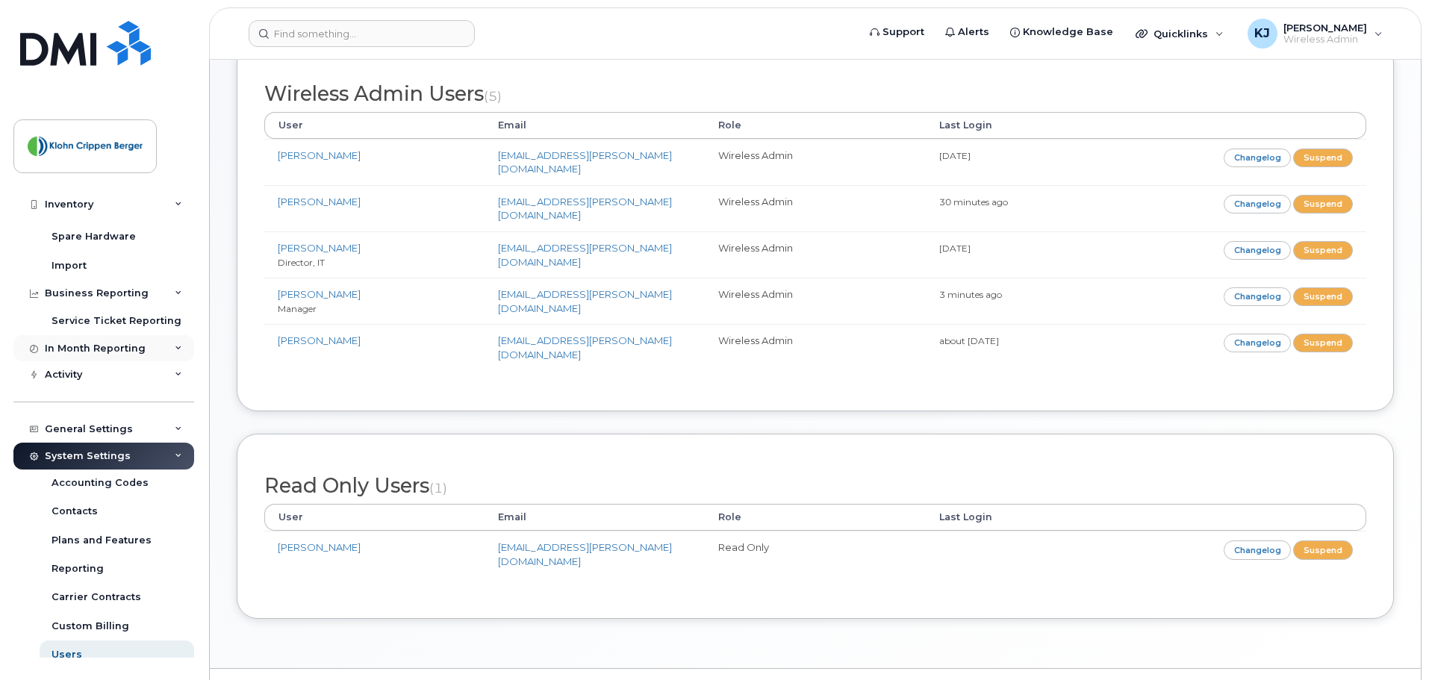
click at [130, 350] on div "In Month Reporting" at bounding box center [95, 349] width 101 height 12
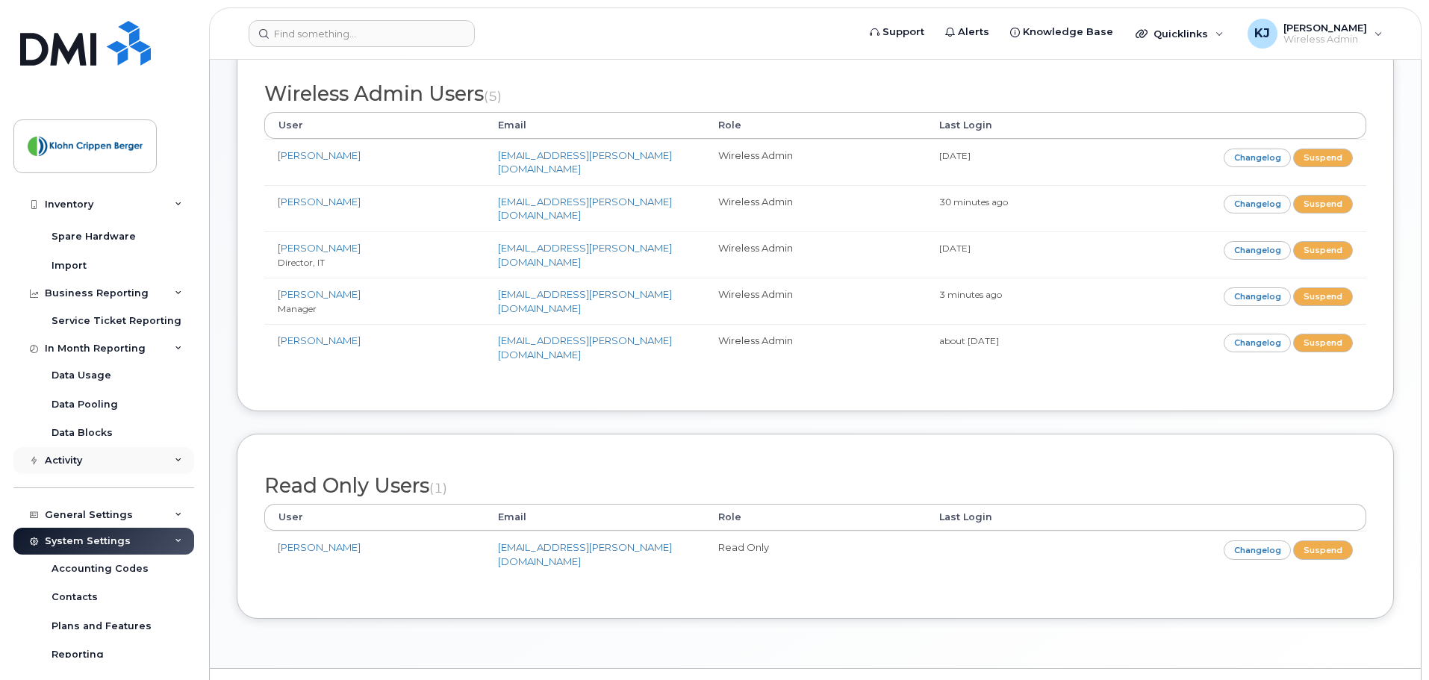
click at [106, 467] on div "Activity" at bounding box center [103, 460] width 181 height 27
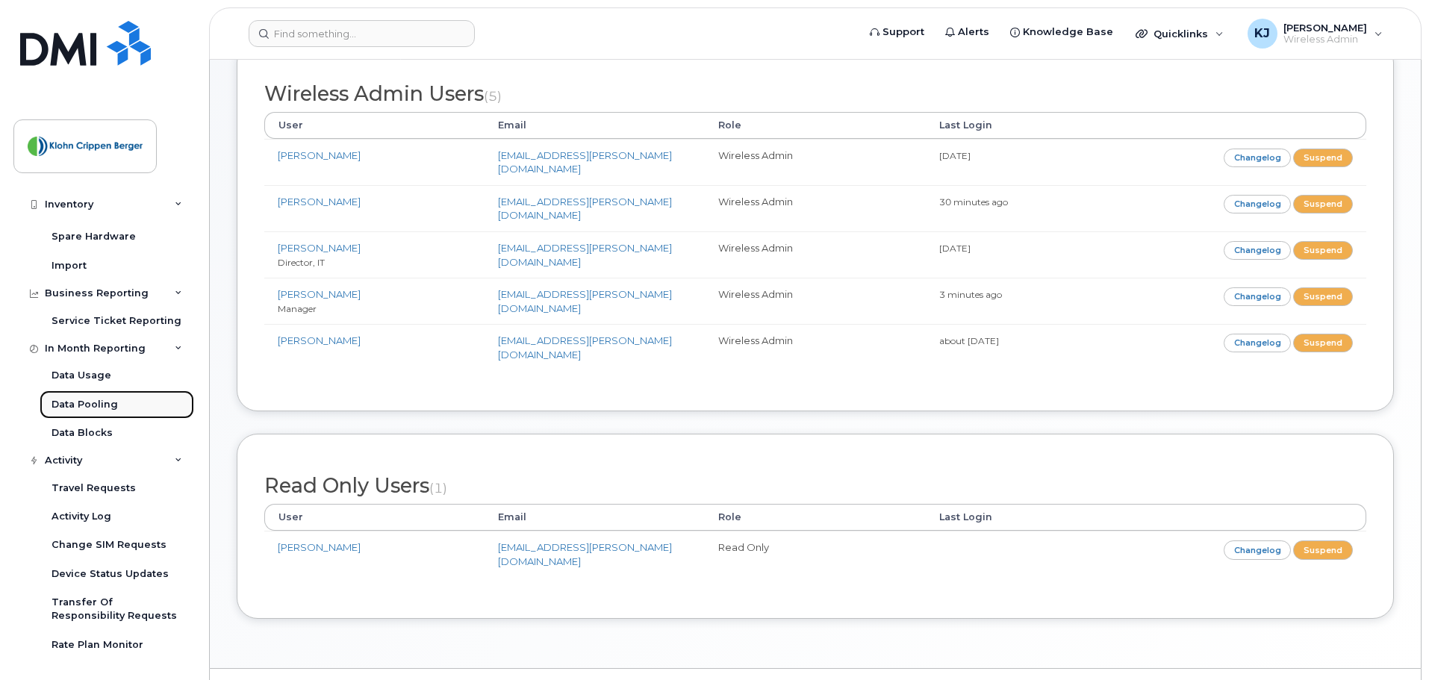
click at [107, 408] on div "Data Pooling" at bounding box center [85, 404] width 66 height 13
click at [111, 381] on link "Data Usage" at bounding box center [117, 375] width 155 height 28
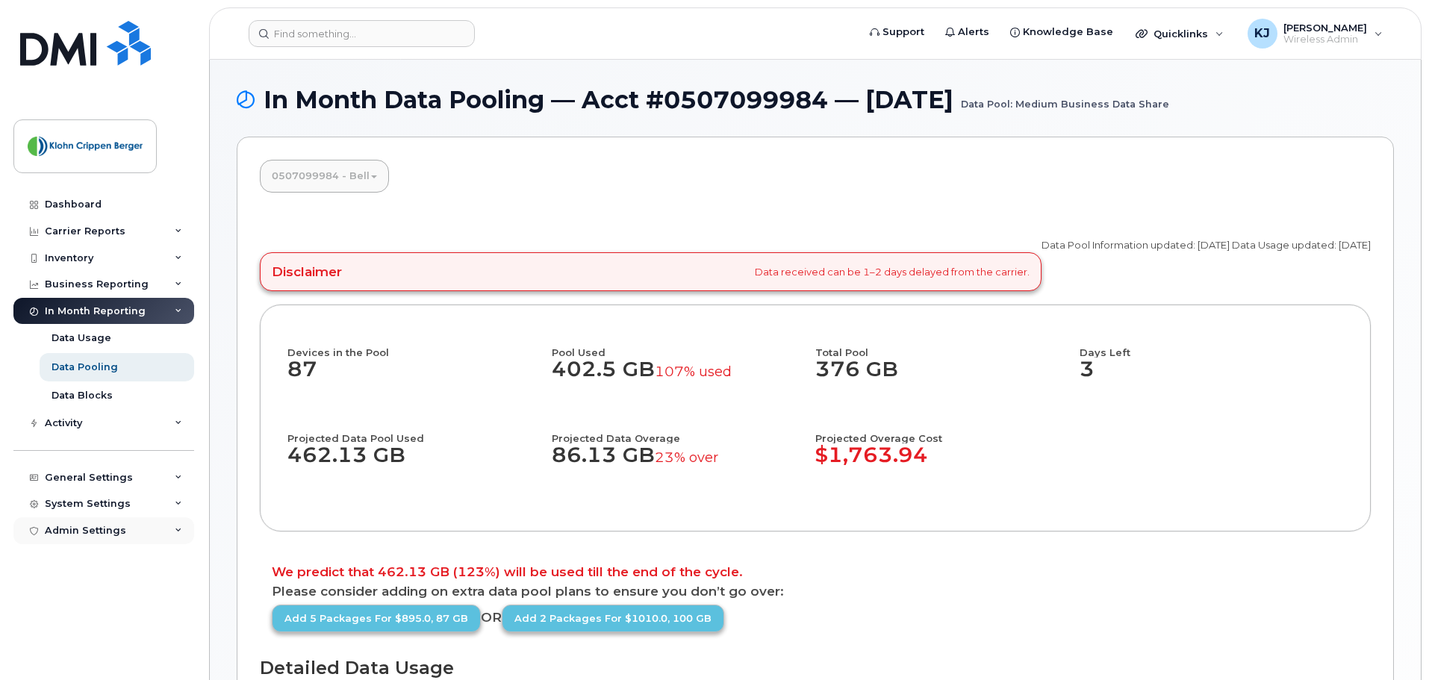
click at [100, 537] on div "Admin Settings" at bounding box center [103, 530] width 181 height 27
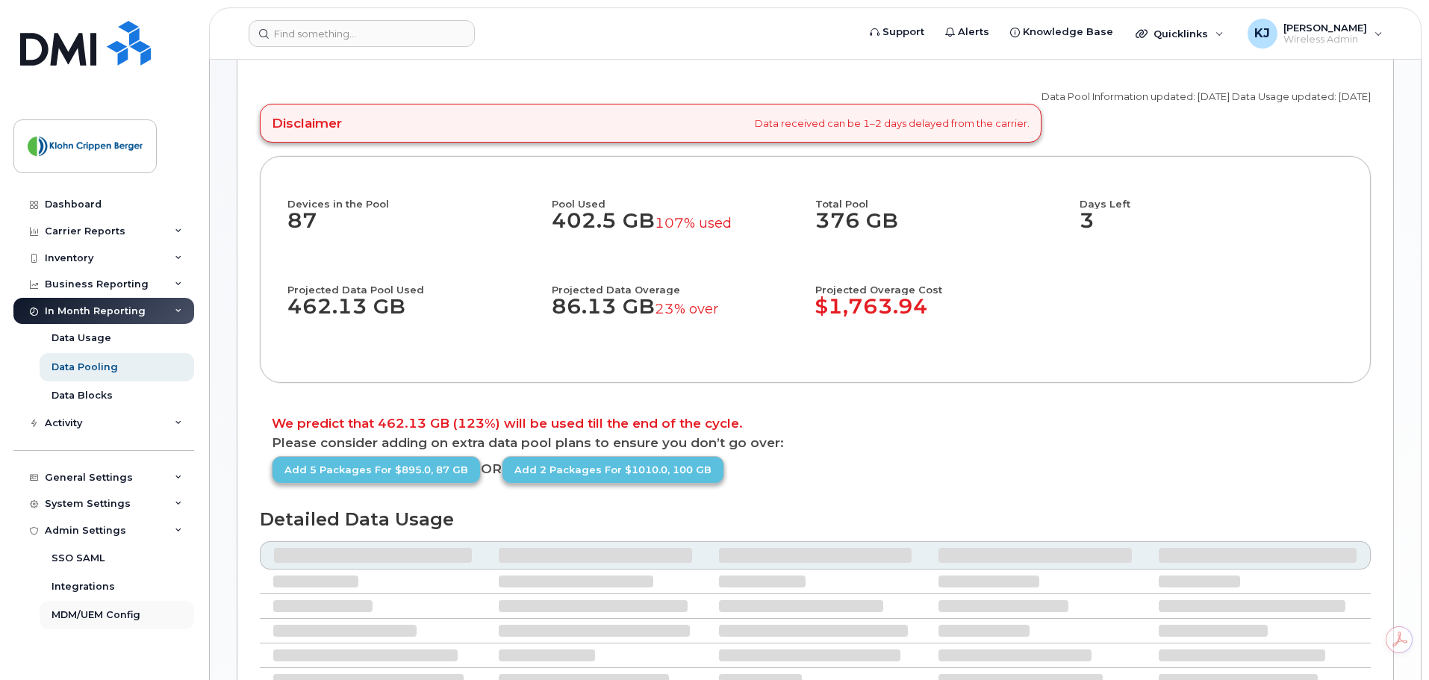
scroll to position [149, 0]
click at [102, 607] on link "MDM/UEM Config" at bounding box center [117, 615] width 155 height 28
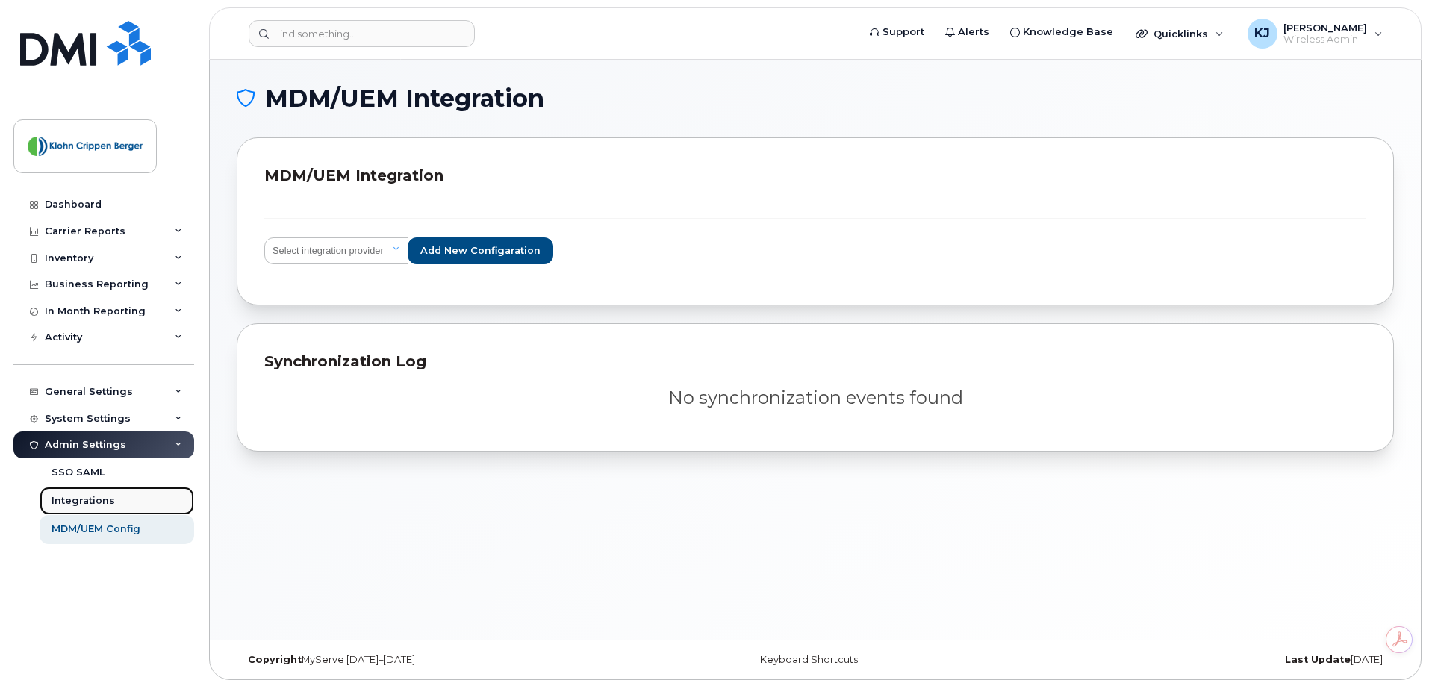
click at [121, 502] on link "Integrations" at bounding box center [117, 501] width 155 height 28
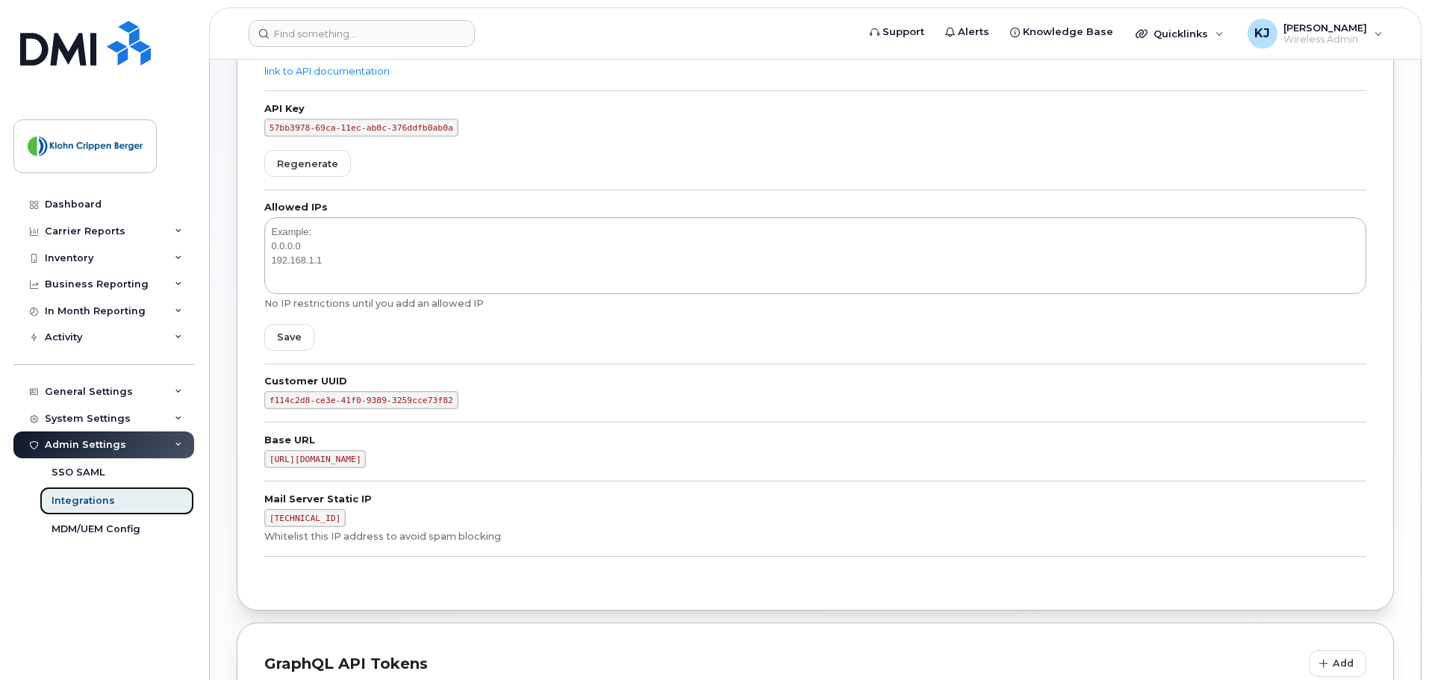
scroll to position [315, 0]
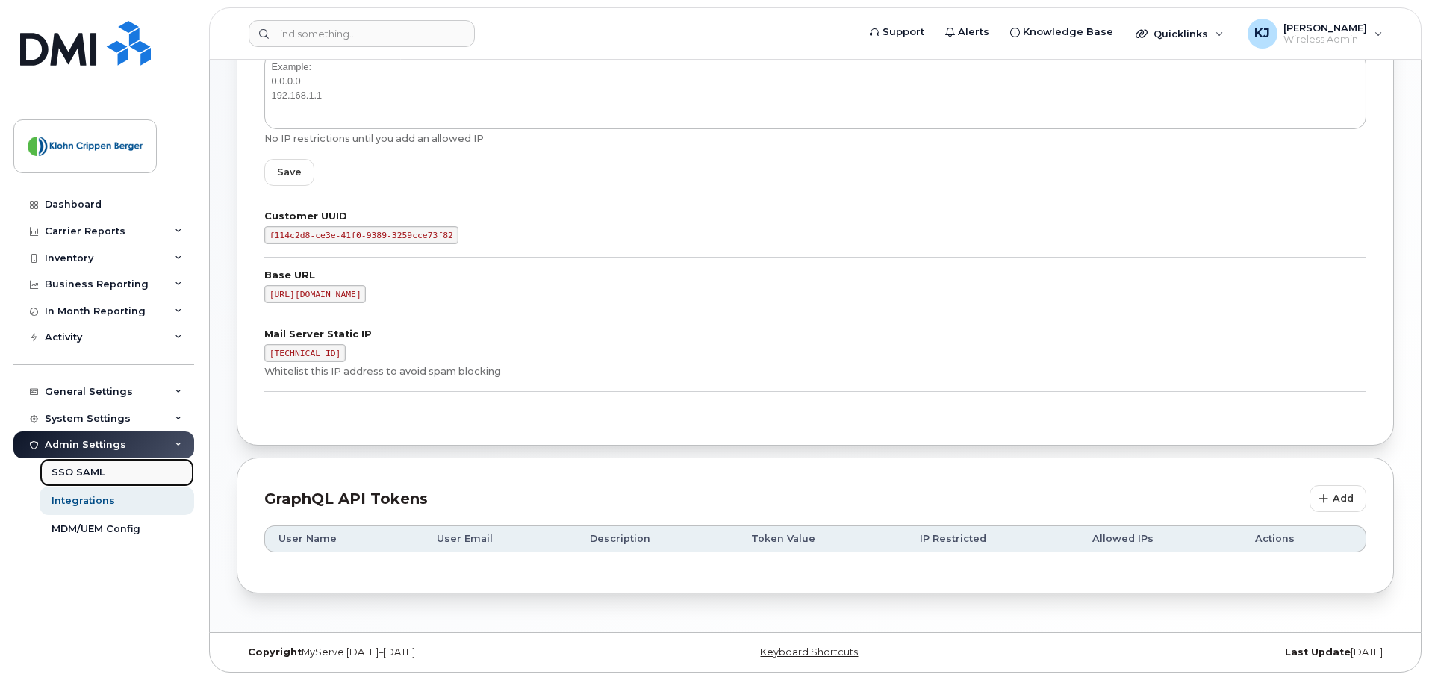
click at [125, 473] on link "SSO SAML" at bounding box center [117, 472] width 155 height 28
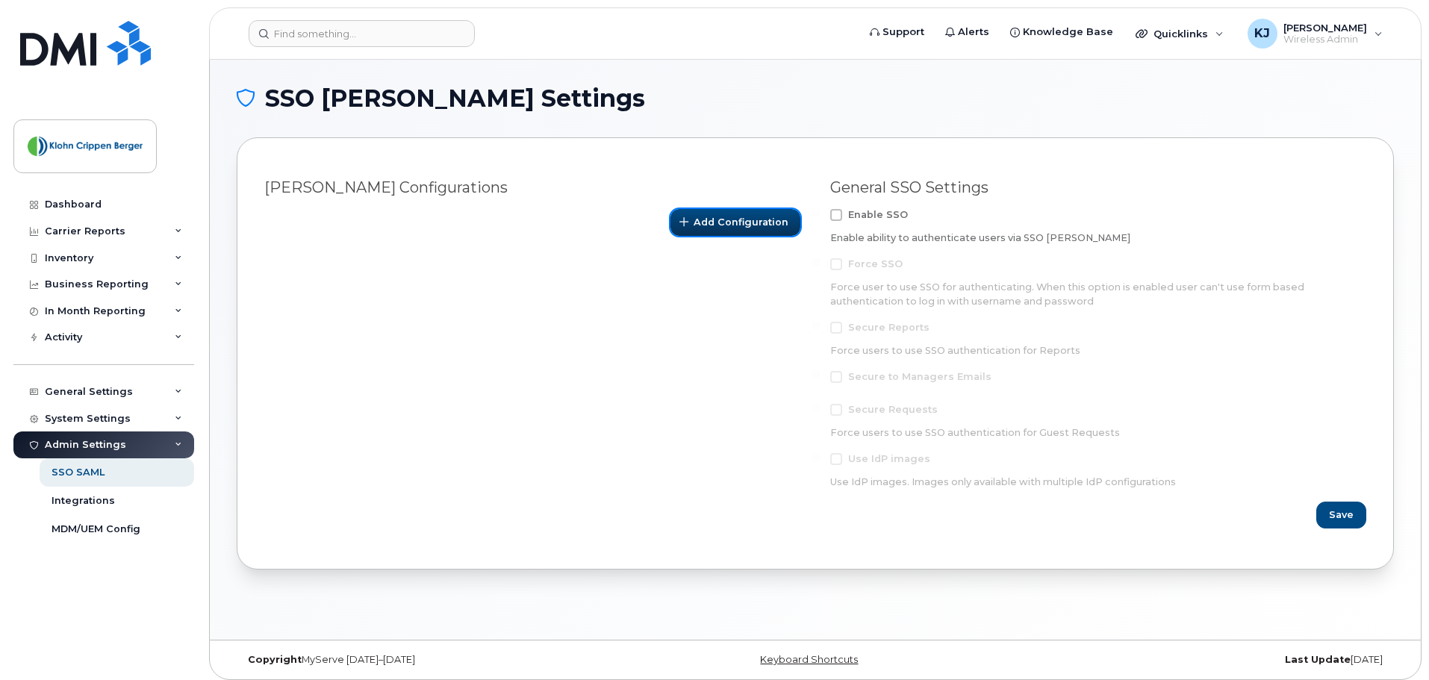
click at [753, 220] on span "Add Configuration" at bounding box center [741, 222] width 95 height 14
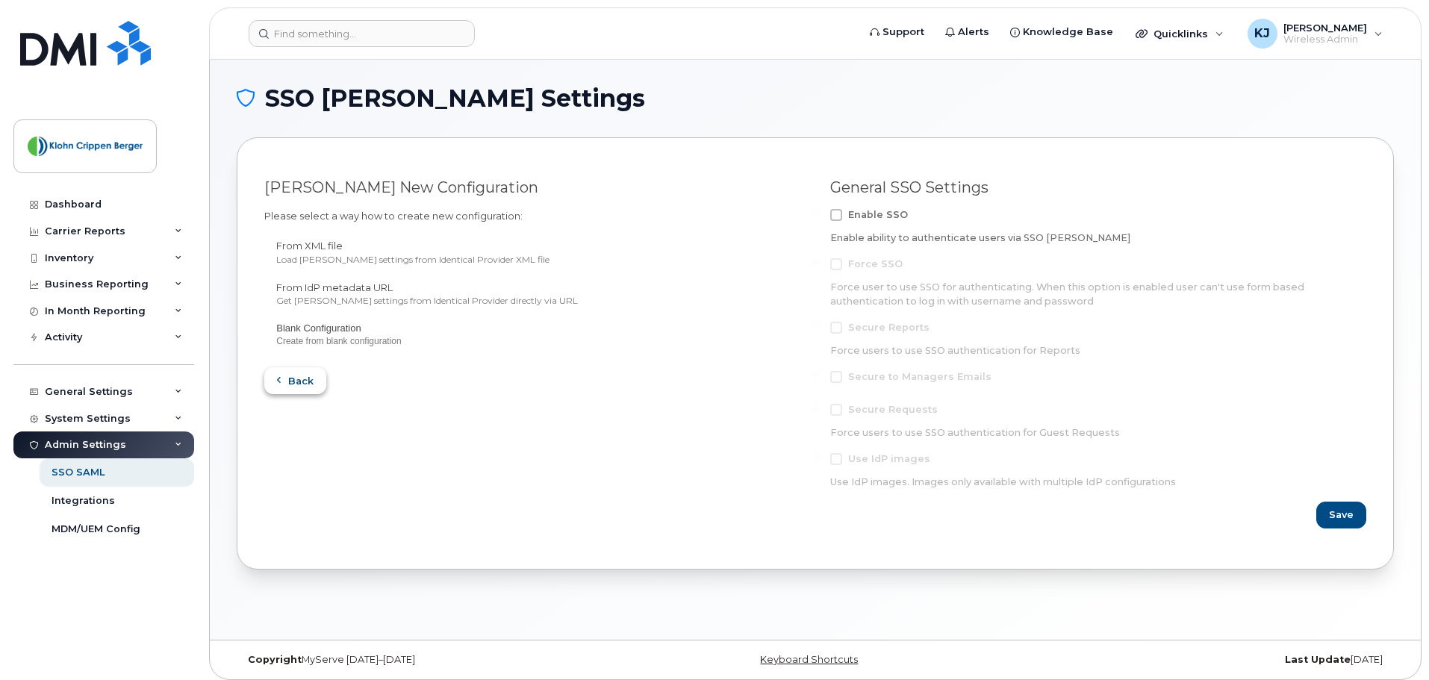
click at [320, 376] on button "Back" at bounding box center [295, 380] width 62 height 27
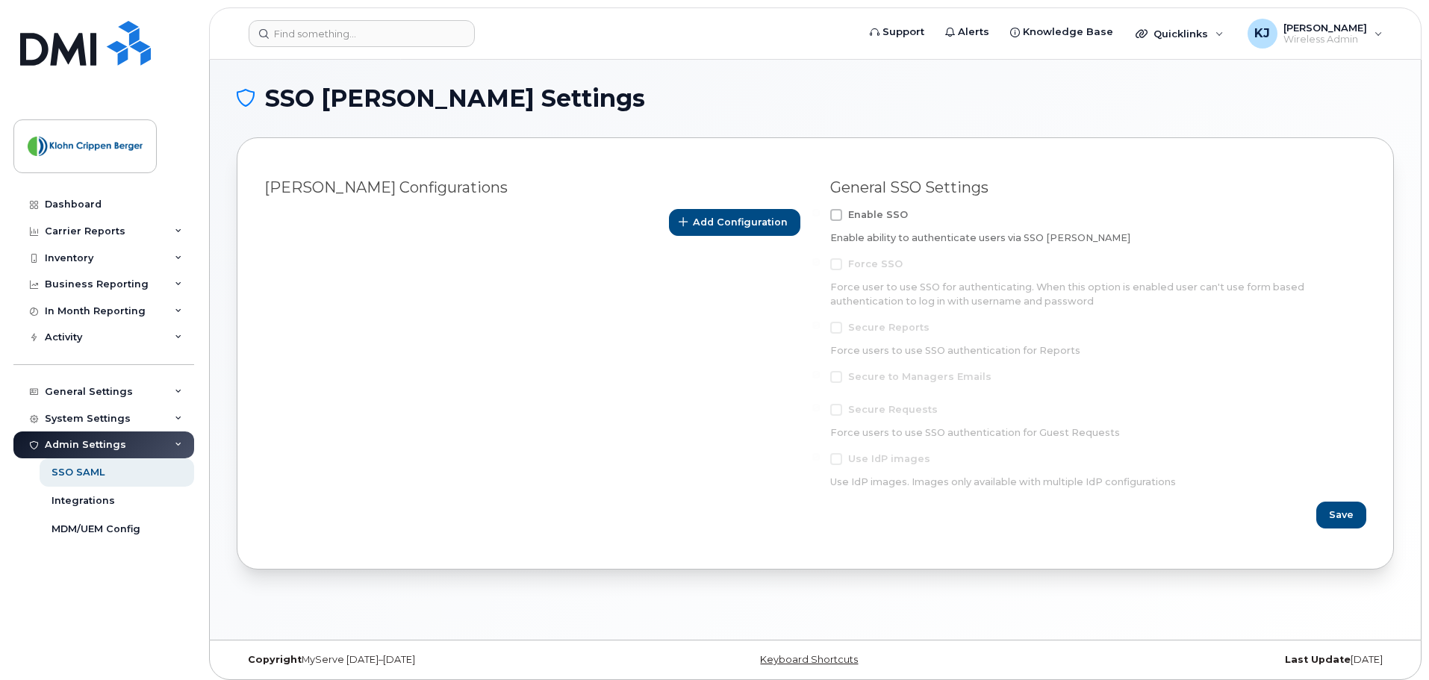
click at [835, 216] on span at bounding box center [836, 215] width 12 height 12
click at [820, 216] on input "Enable SSO" at bounding box center [815, 212] width 7 height 7
click at [838, 216] on span at bounding box center [836, 215] width 12 height 12
click at [820, 216] on input "Enable SSO" at bounding box center [815, 212] width 7 height 7
checkbox input "false"
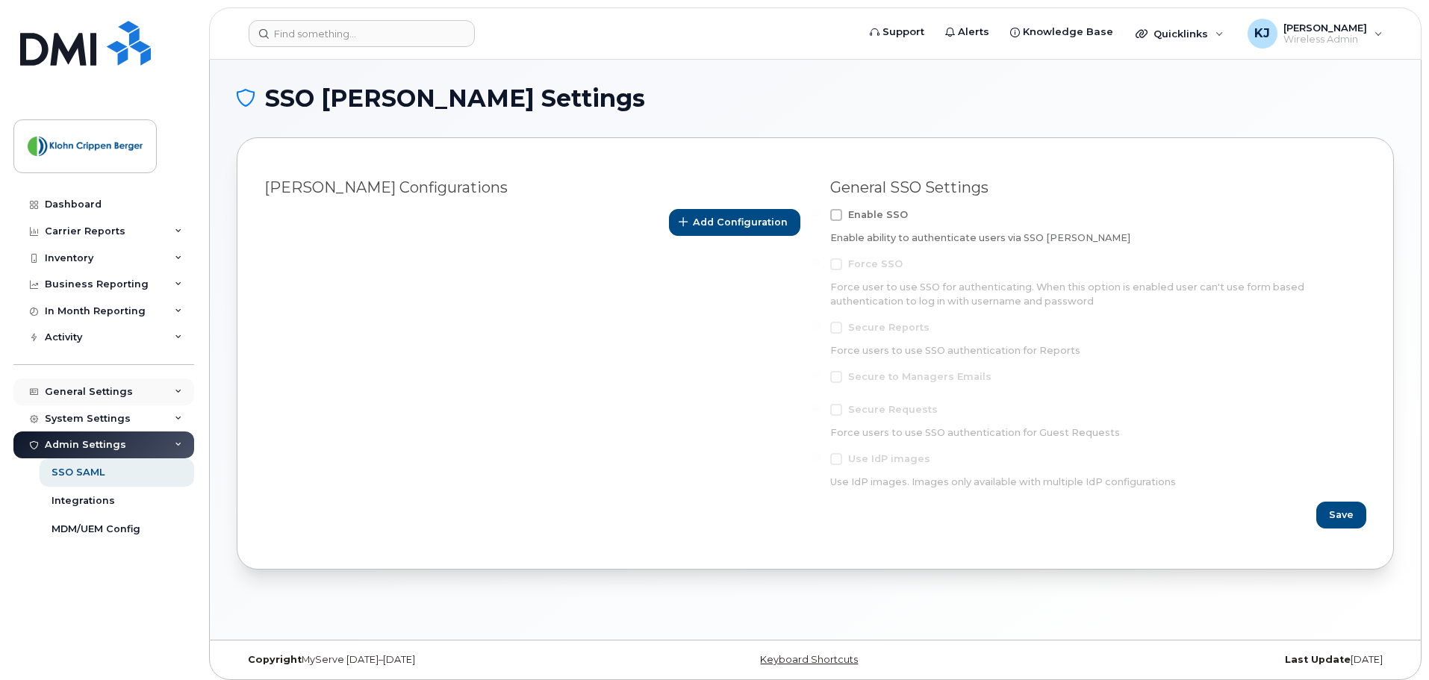
click at [116, 388] on div "General Settings" at bounding box center [89, 392] width 88 height 12
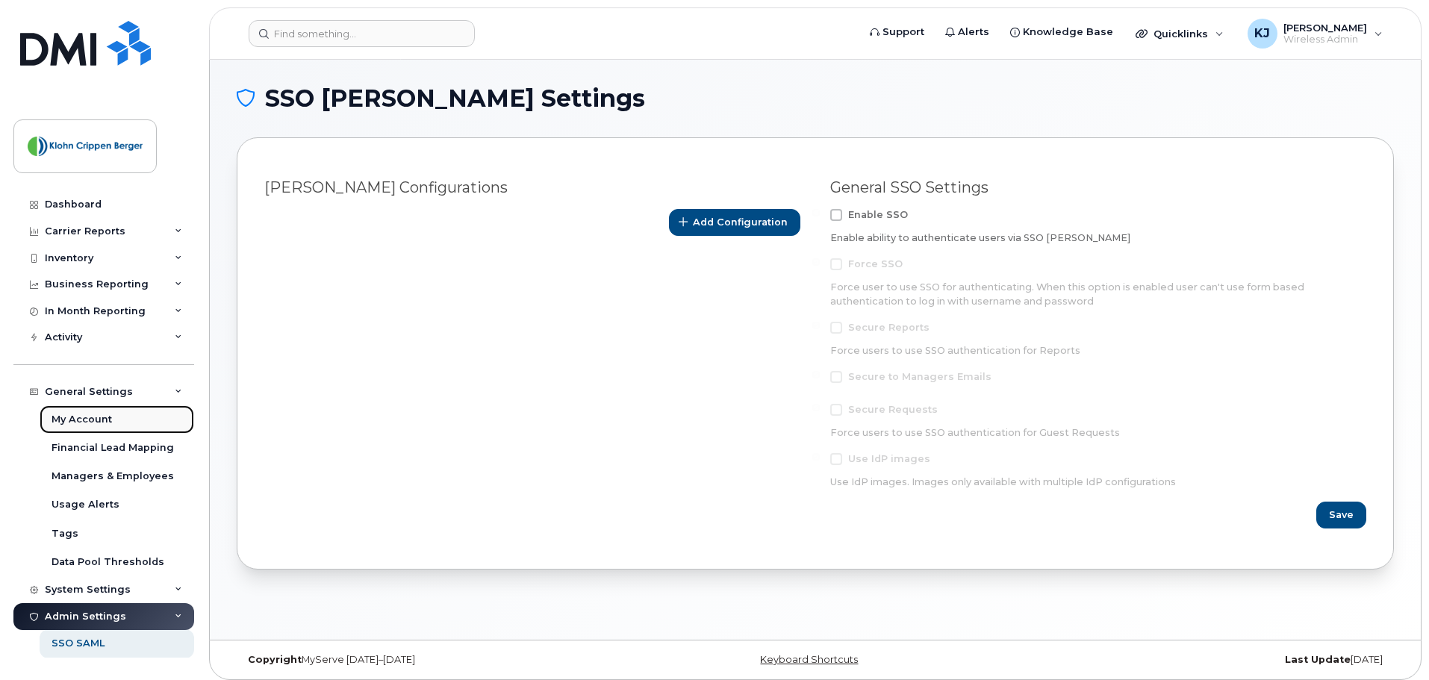
click at [105, 425] on div "My Account" at bounding box center [82, 419] width 60 height 13
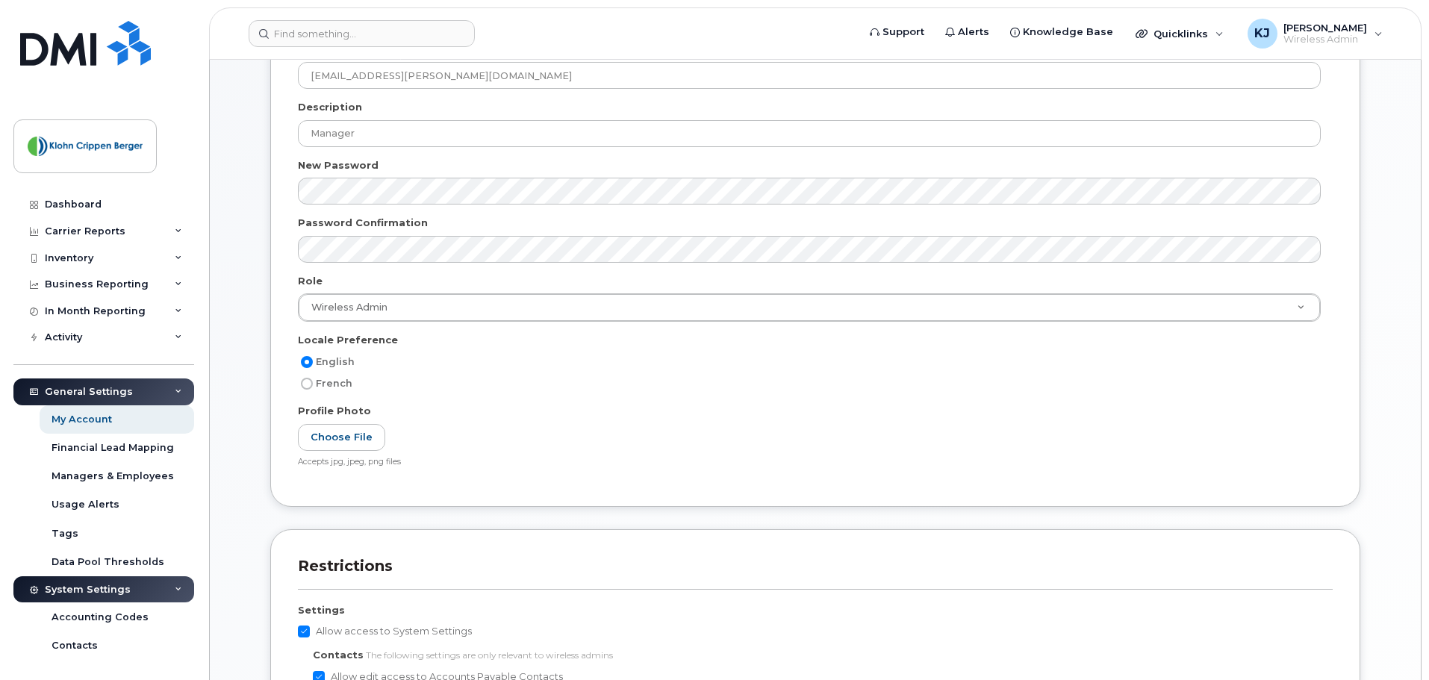
scroll to position [373, 0]
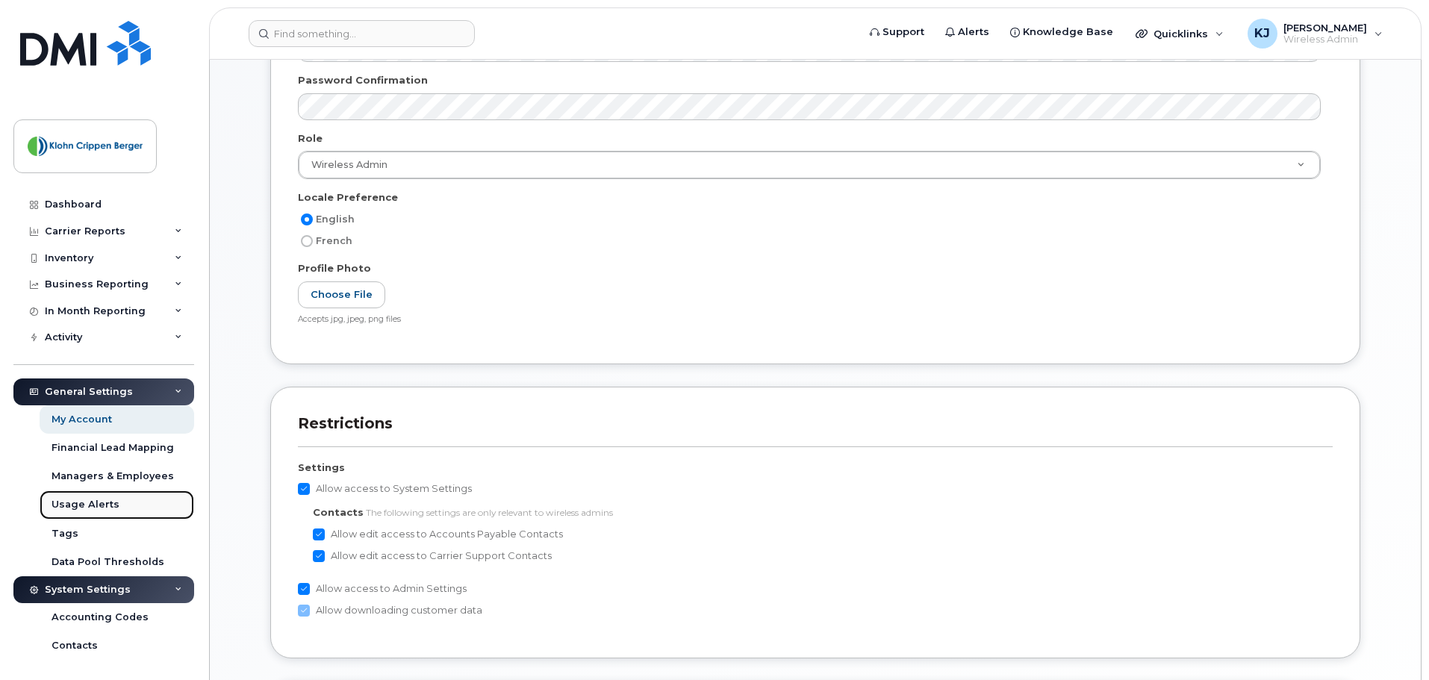
click at [102, 506] on div "Usage Alerts" at bounding box center [86, 504] width 68 height 13
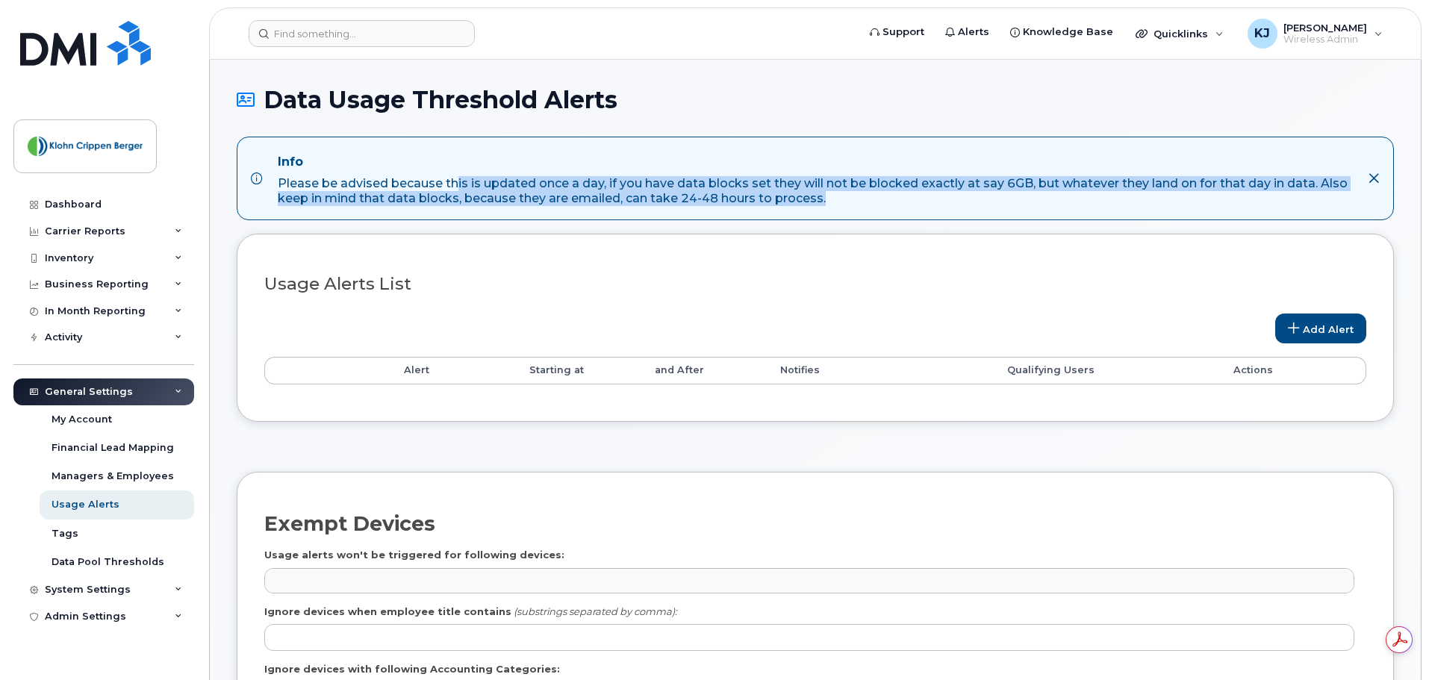
drag, startPoint x: 458, startPoint y: 188, endPoint x: 932, endPoint y: 218, distance: 475.1
click at [932, 218] on div "Info Please be advised because this is updated once a day, if you have data blo…" at bounding box center [815, 179] width 1157 height 84
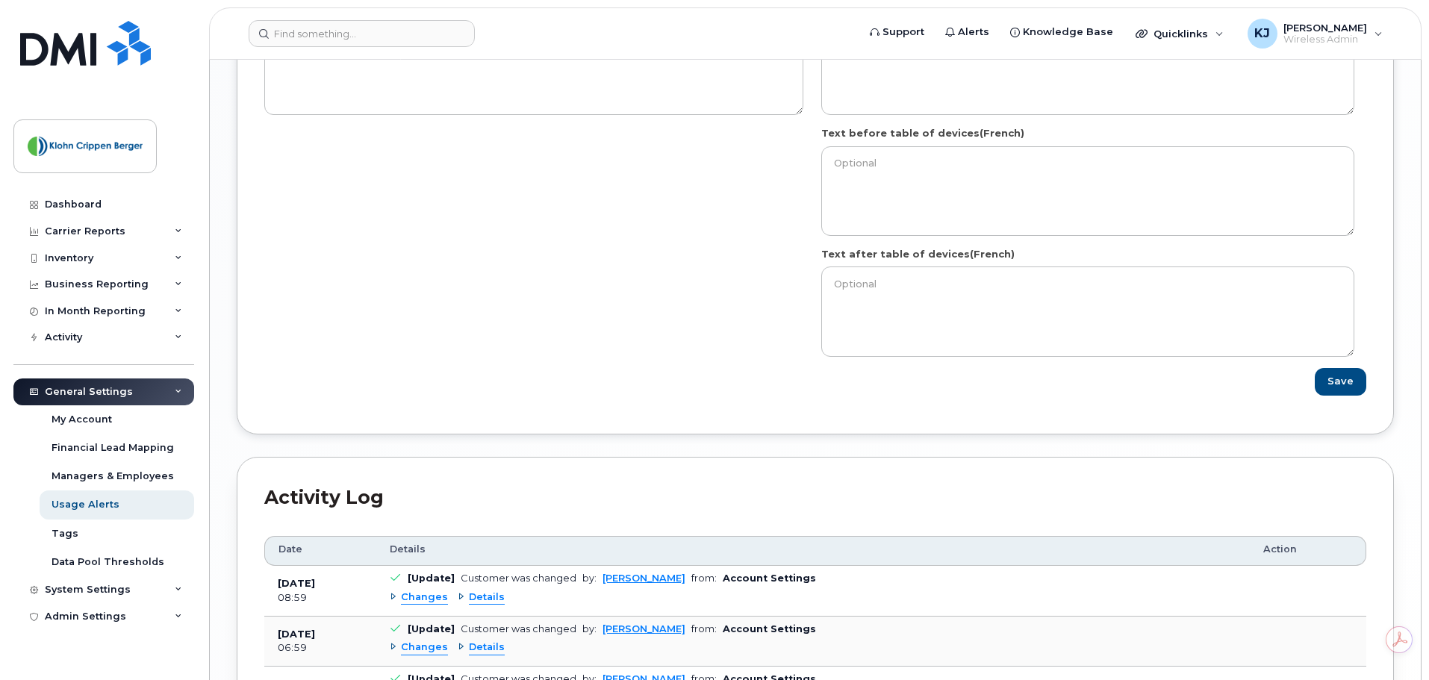
scroll to position [1877, 0]
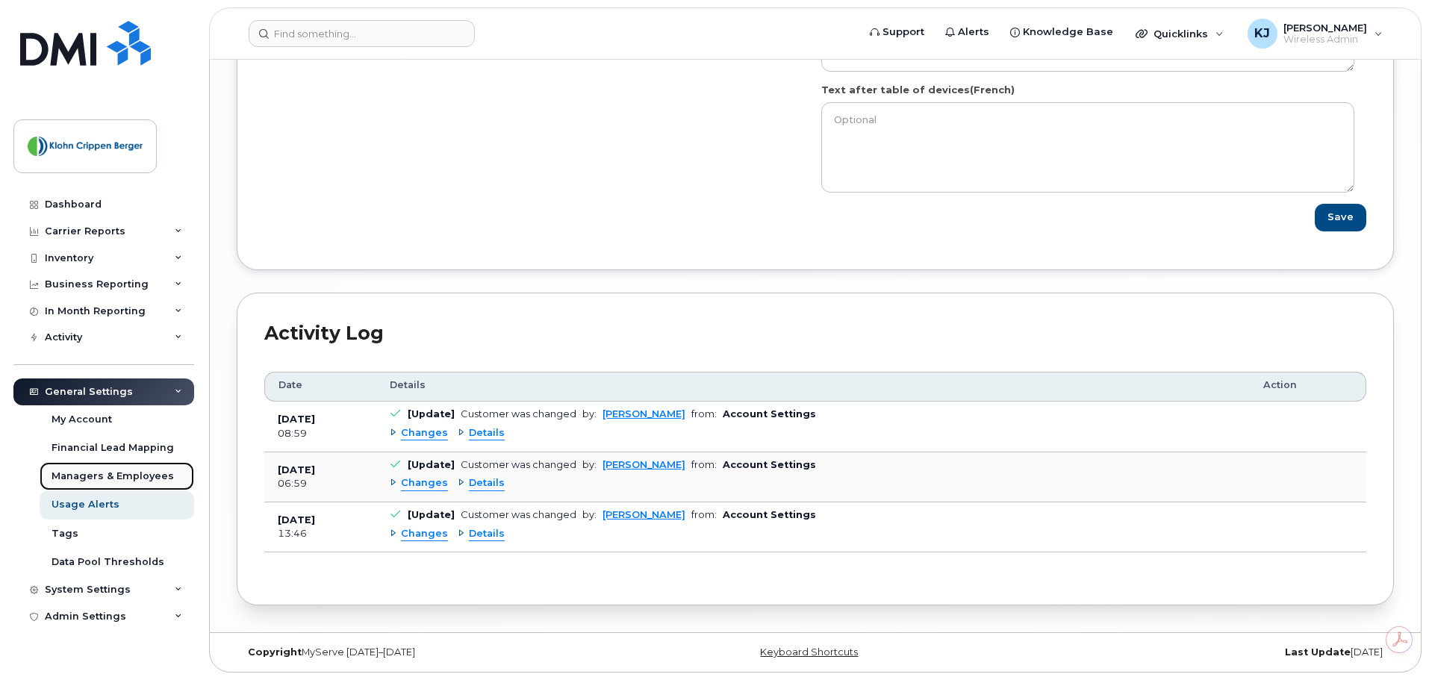
click at [91, 475] on div "Managers & Employees" at bounding box center [113, 476] width 122 height 13
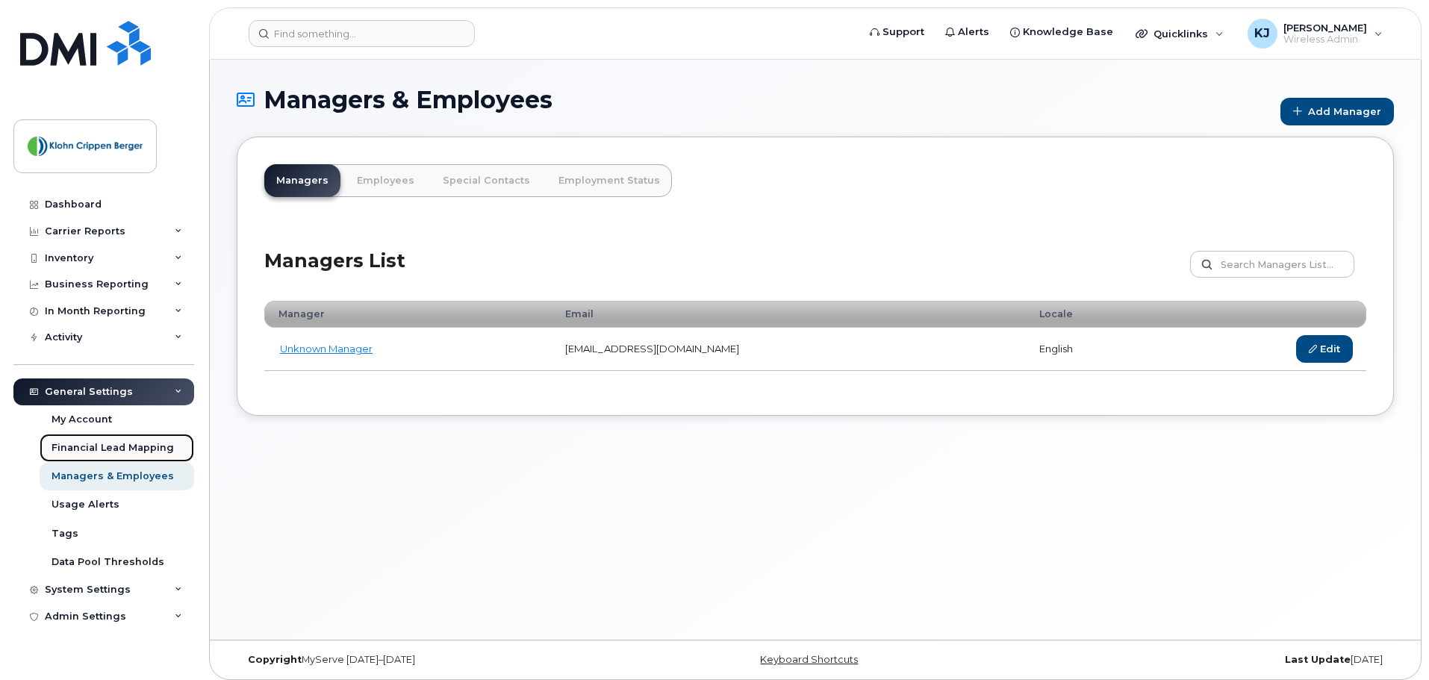
click at [100, 447] on div "Financial Lead Mapping" at bounding box center [113, 447] width 122 height 13
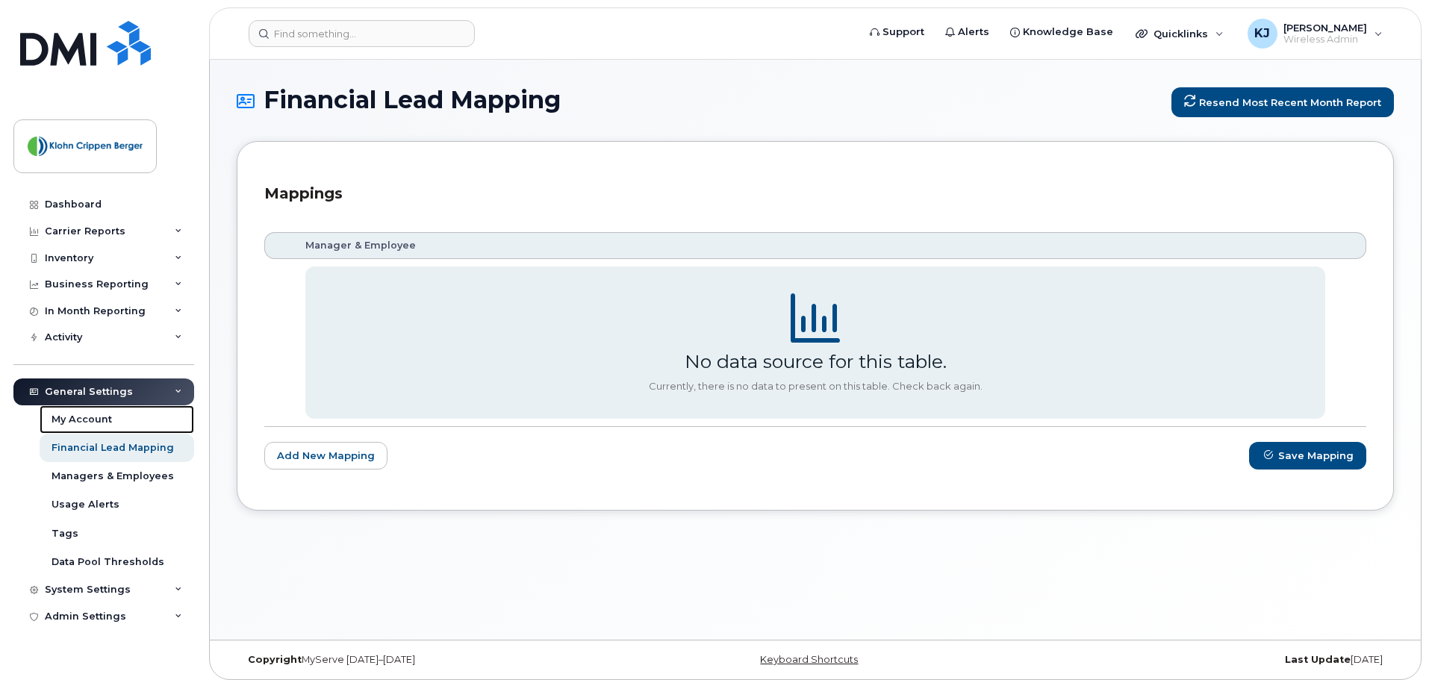
click at [94, 423] on div "My Account" at bounding box center [82, 419] width 60 height 13
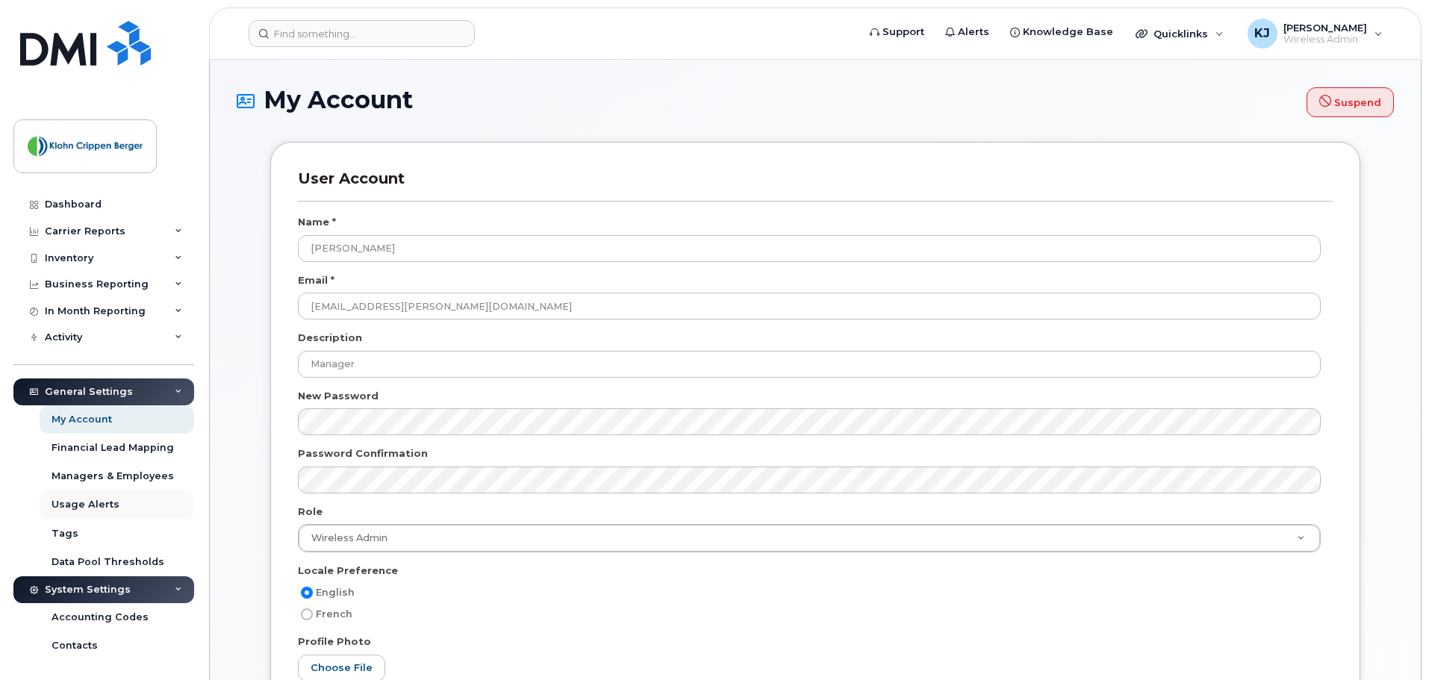
scroll to position [200, 0]
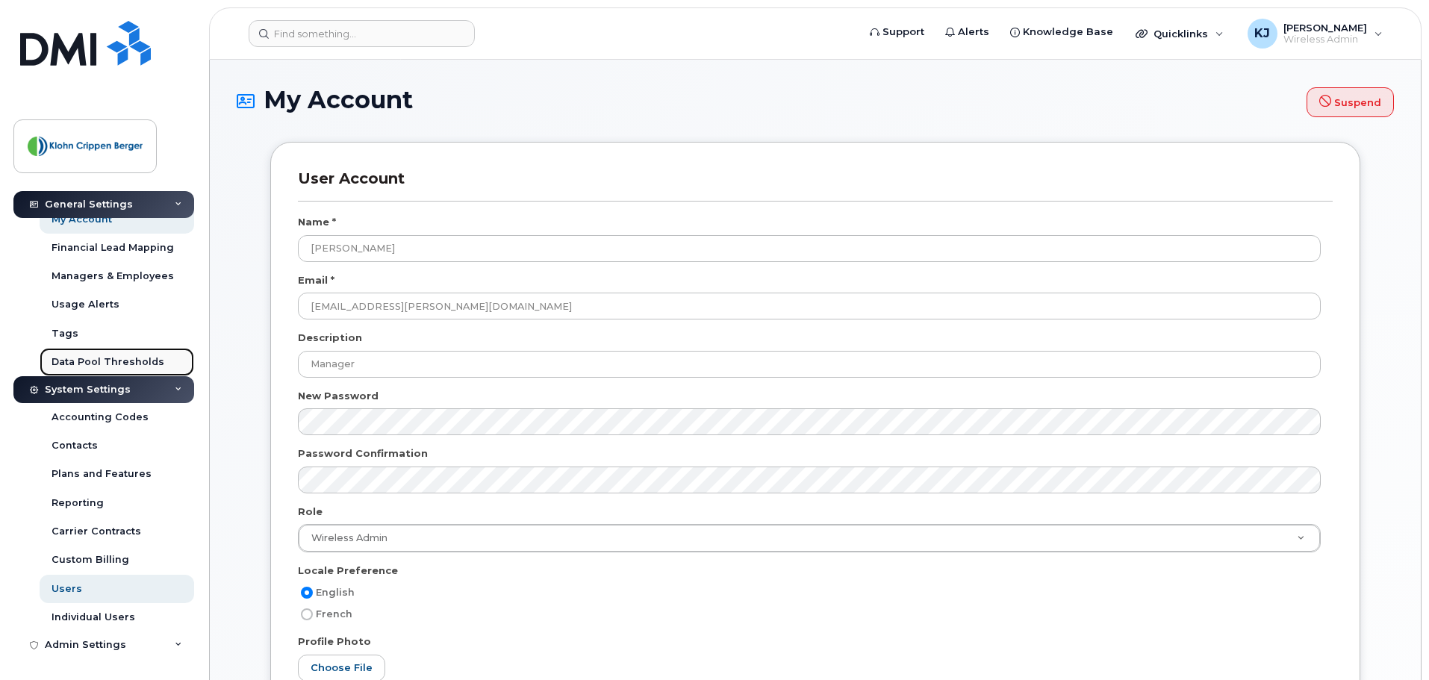
click at [122, 357] on div "Data Pool Thresholds" at bounding box center [108, 361] width 113 height 13
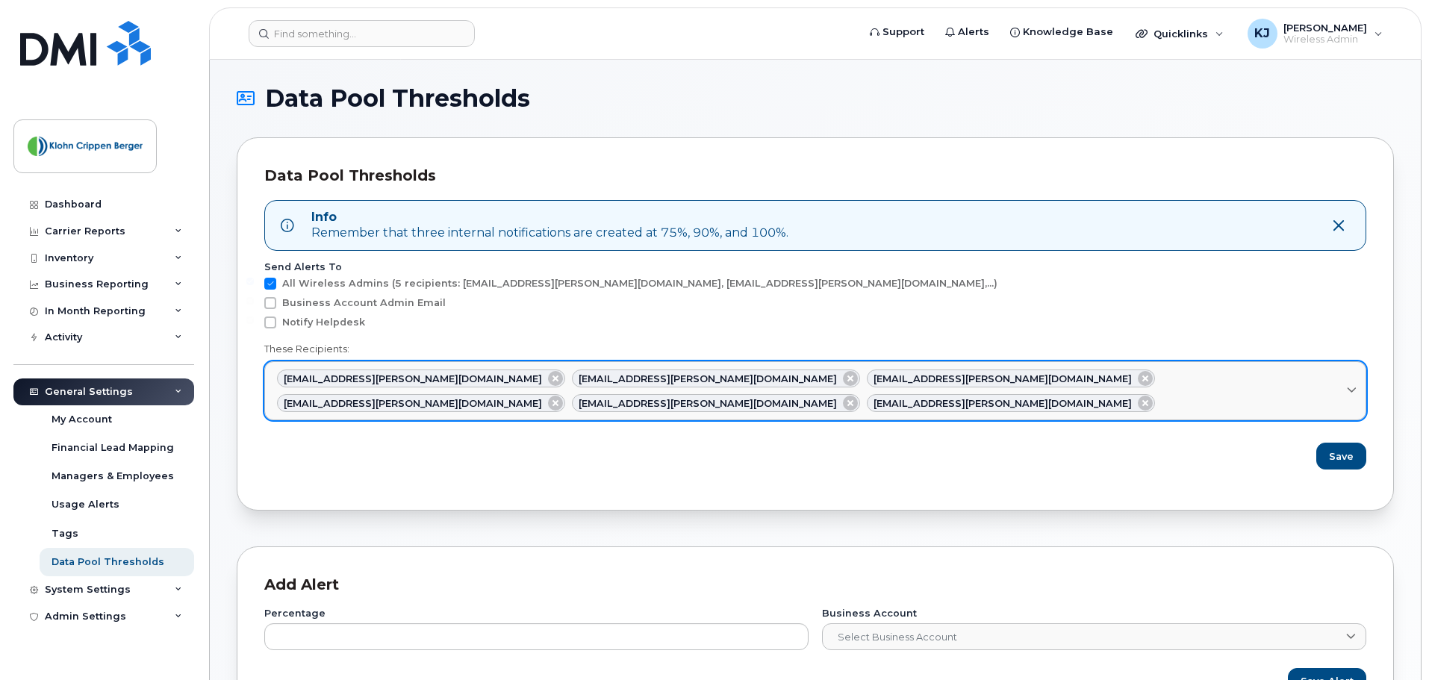
click at [1328, 381] on div "dmeldrum@klohn.com cgalazka@klohn.com pgill@klohn.com kjuneja@klohn.com mraza@k…" at bounding box center [815, 391] width 1077 height 43
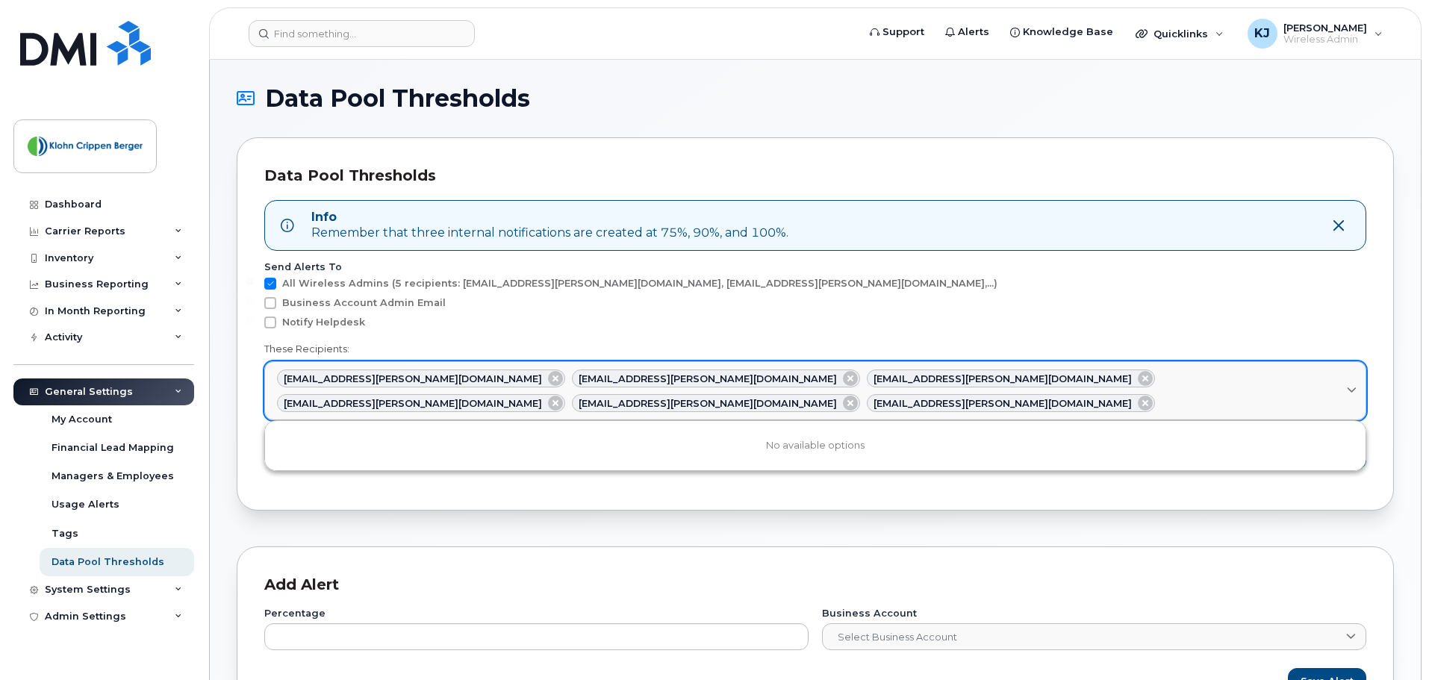
click at [1328, 381] on div "dmeldrum@klohn.com cgalazka@klohn.com pgill@klohn.com kjuneja@klohn.com mraza@k…" at bounding box center [815, 391] width 1077 height 43
click at [1138, 396] on icon at bounding box center [1145, 403] width 15 height 15
click at [858, 396] on icon at bounding box center [850, 403] width 15 height 15
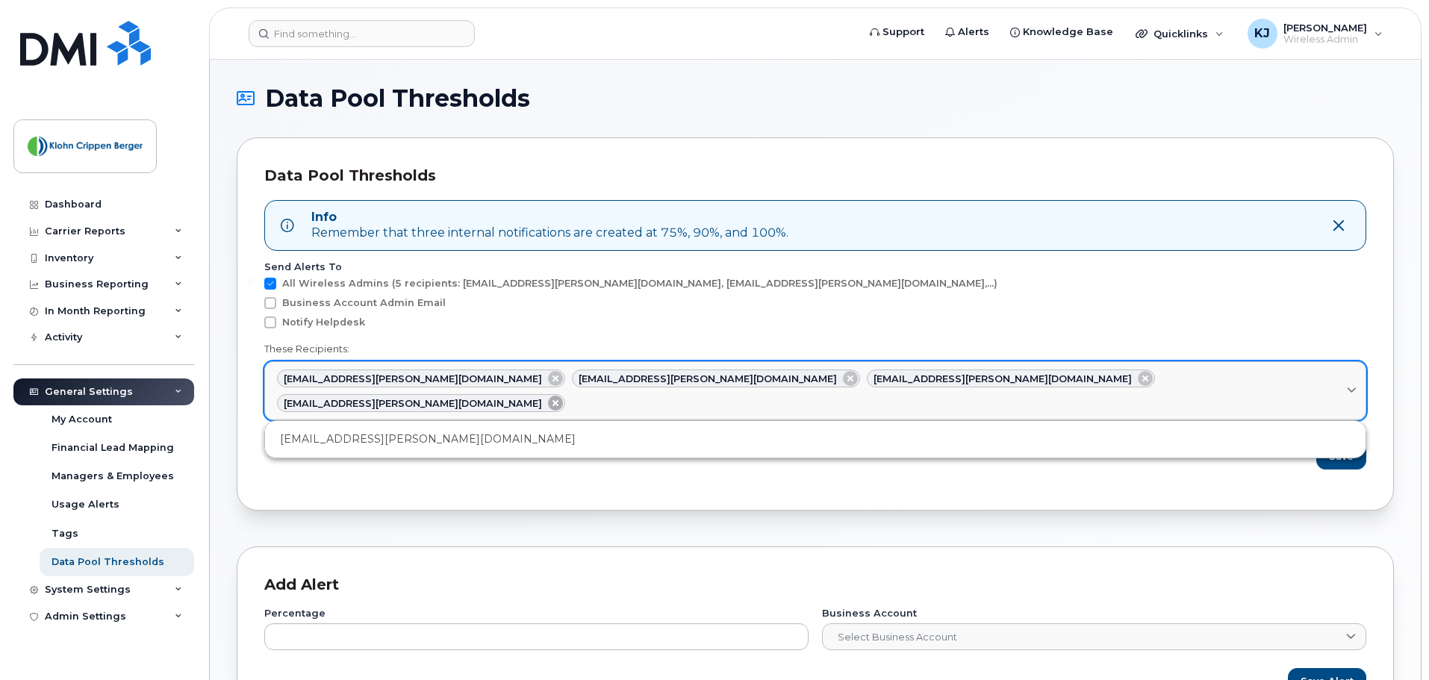
click at [563, 396] on icon at bounding box center [555, 403] width 15 height 15
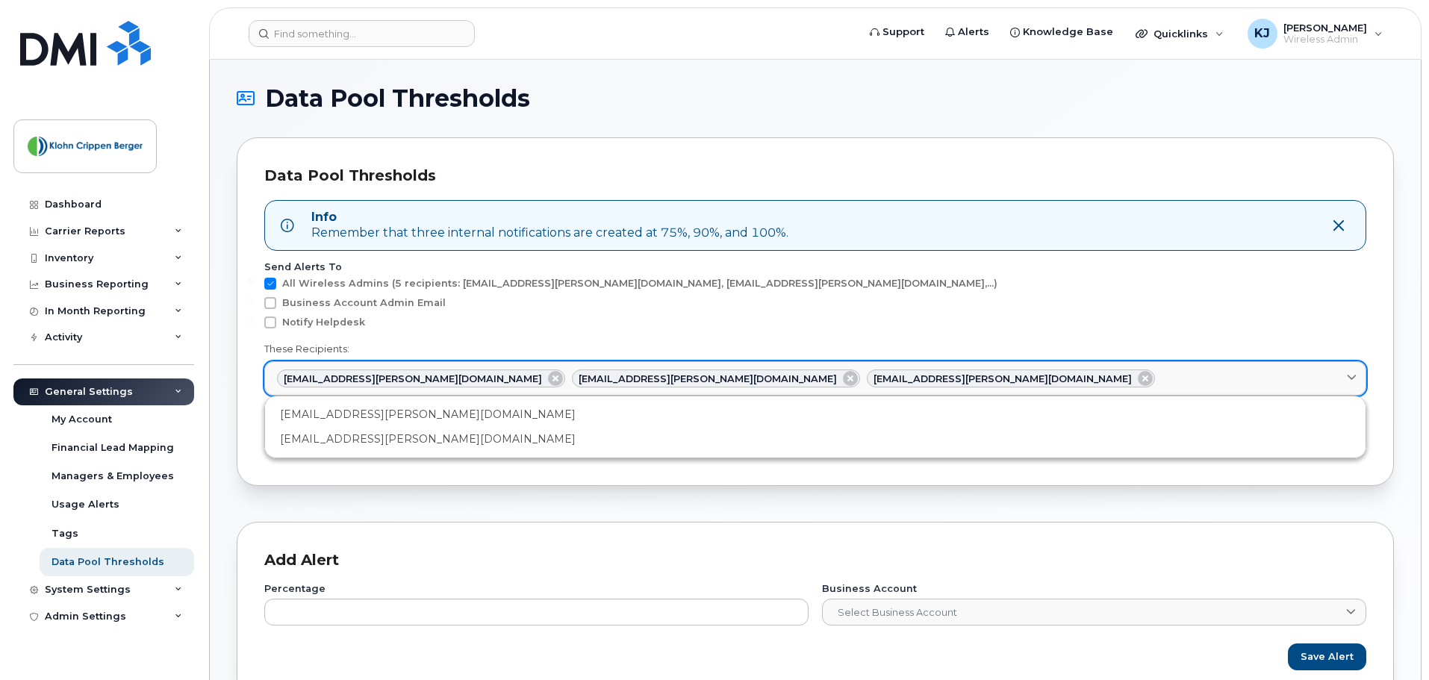
click at [867, 376] on div "[EMAIL_ADDRESS][PERSON_NAME][DOMAIN_NAME]" at bounding box center [1011, 379] width 288 height 18
click at [843, 374] on icon at bounding box center [850, 378] width 15 height 15
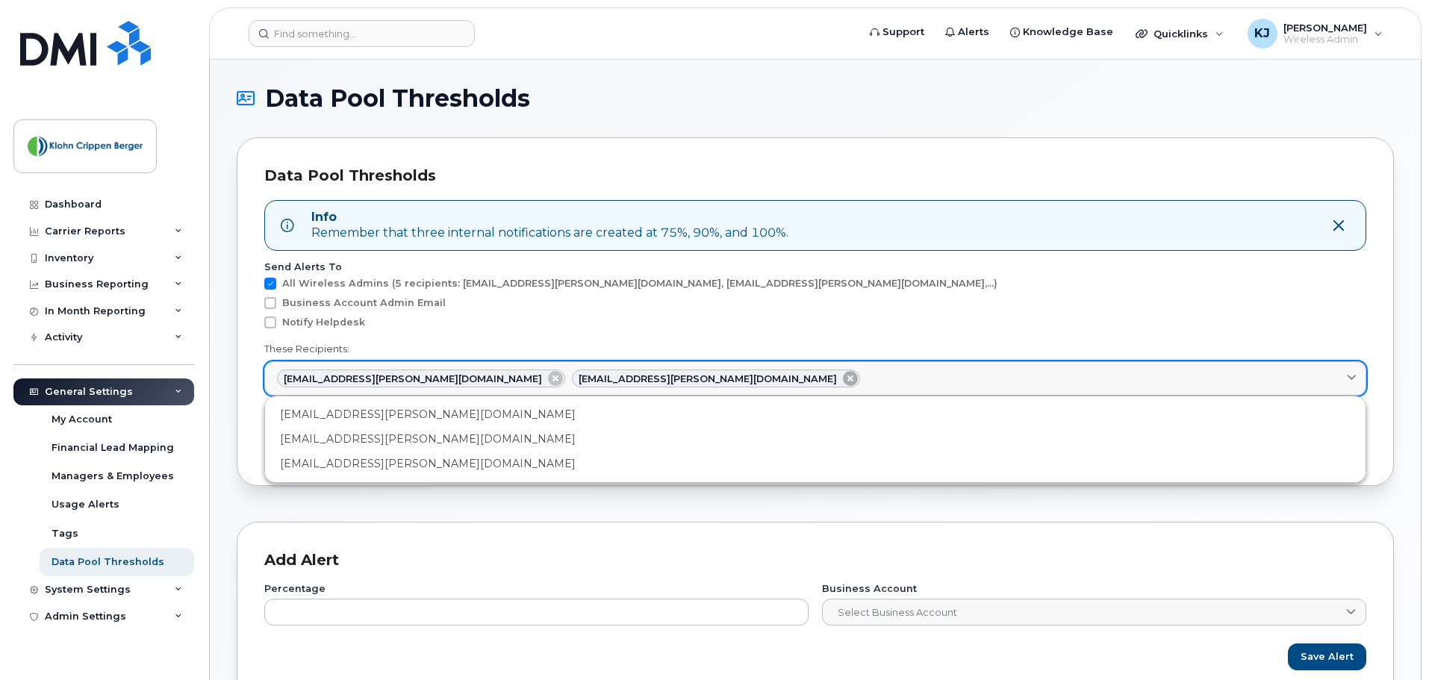
click at [843, 374] on icon at bounding box center [850, 378] width 15 height 15
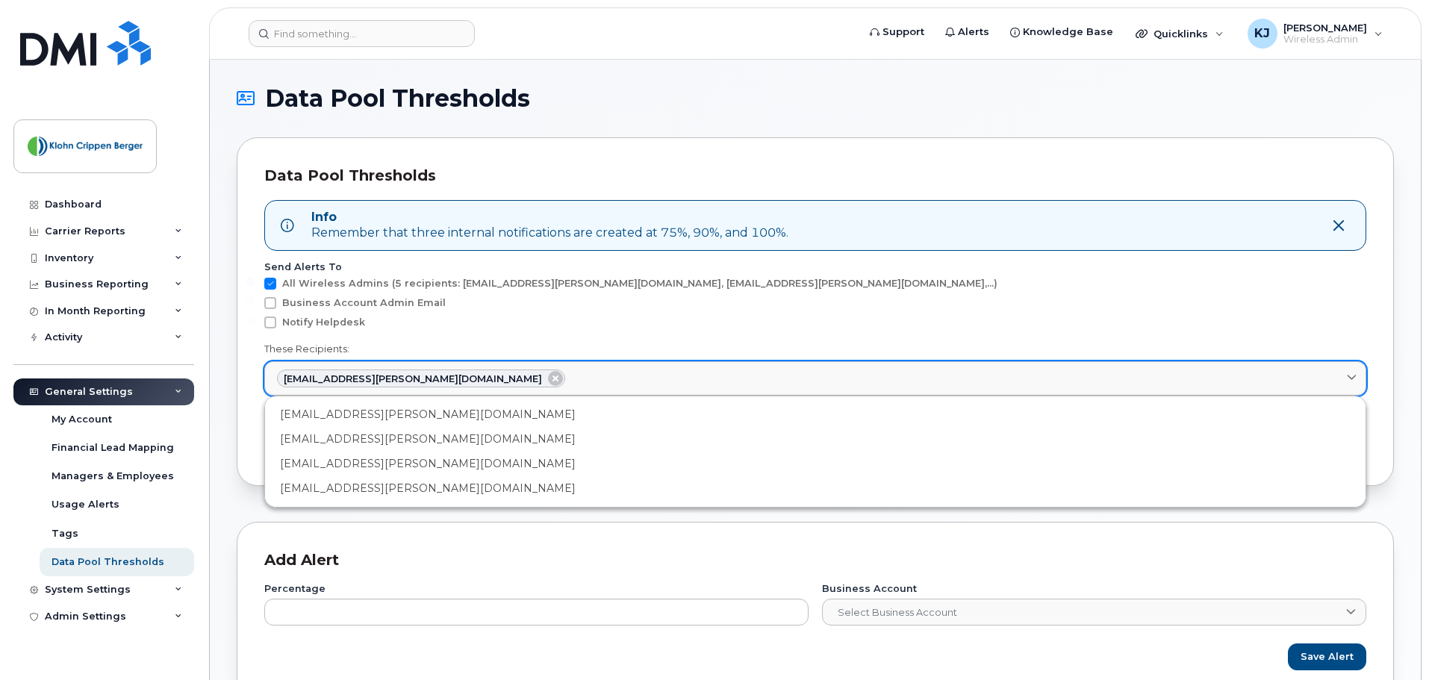
click at [548, 377] on icon at bounding box center [555, 378] width 15 height 15
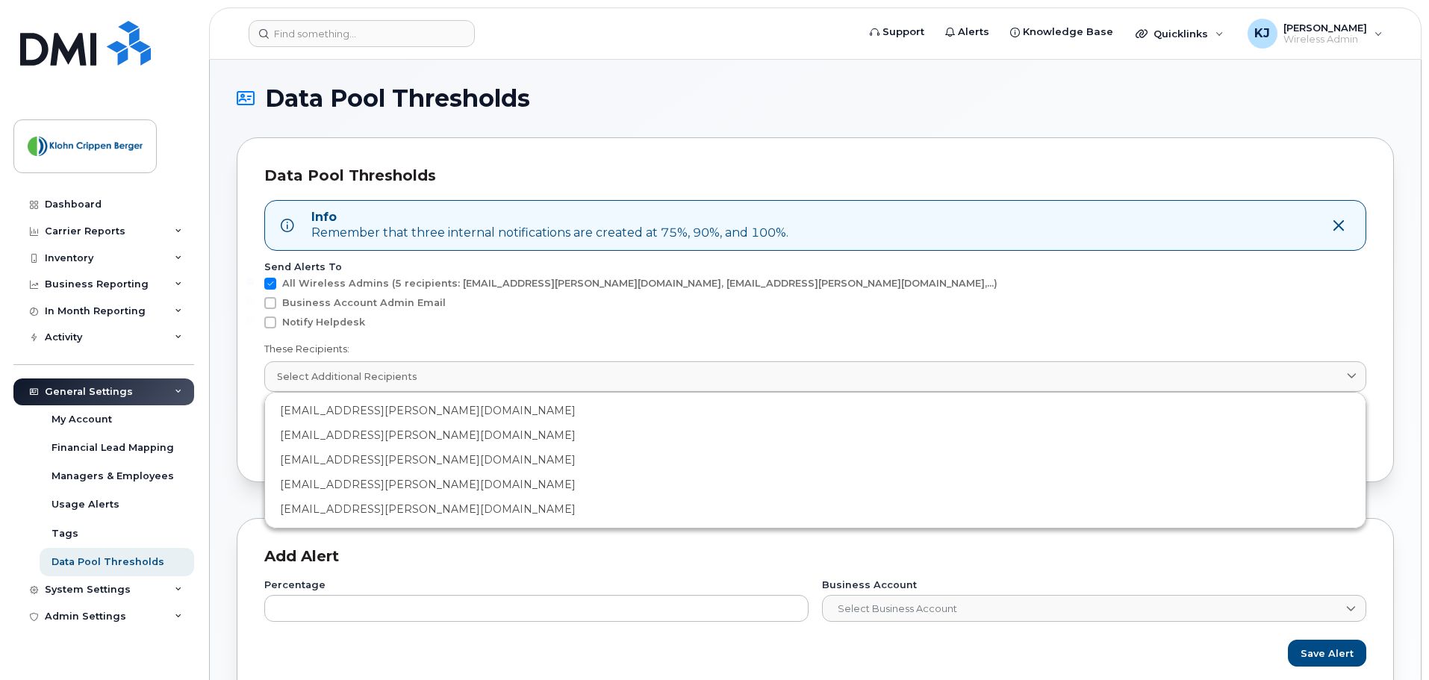
click at [673, 314] on div "Business Account Admin Email" at bounding box center [815, 306] width 1102 height 19
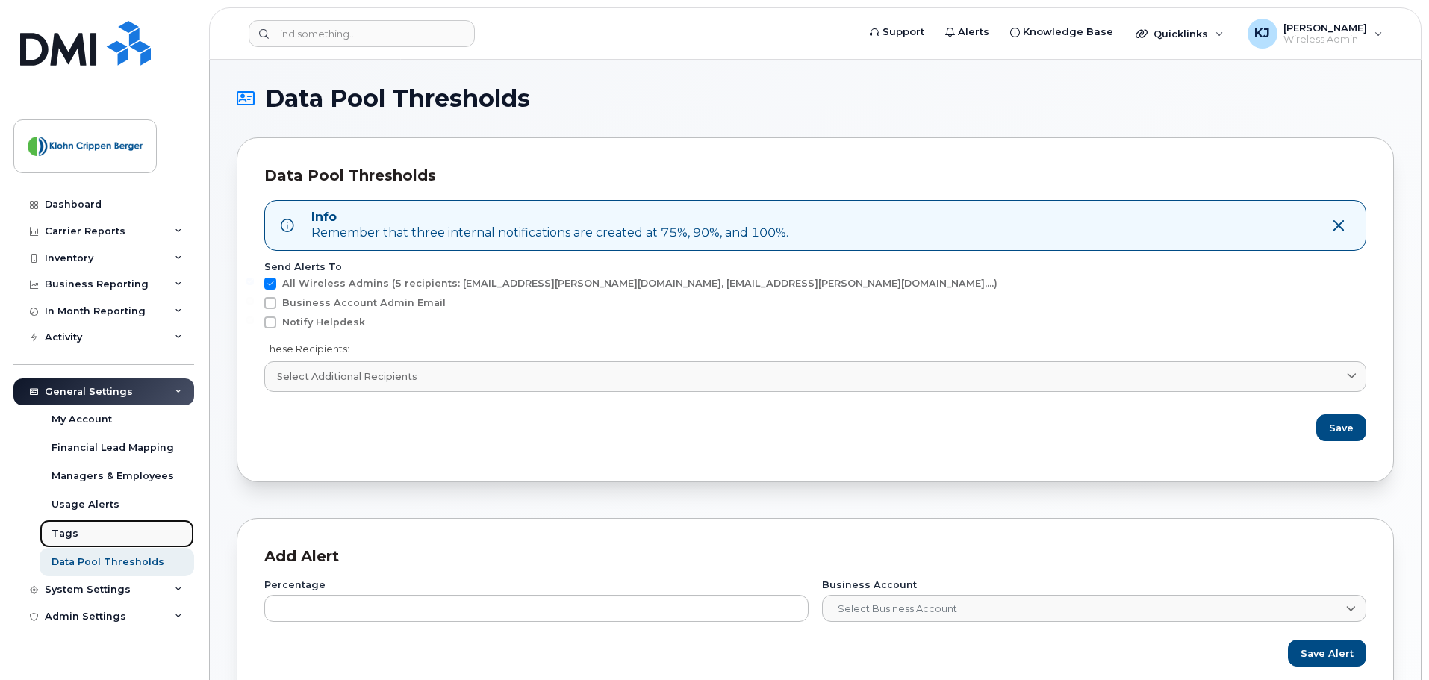
drag, startPoint x: 57, startPoint y: 526, endPoint x: 98, endPoint y: 547, distance: 46.4
click at [57, 526] on link "Tags" at bounding box center [117, 534] width 155 height 28
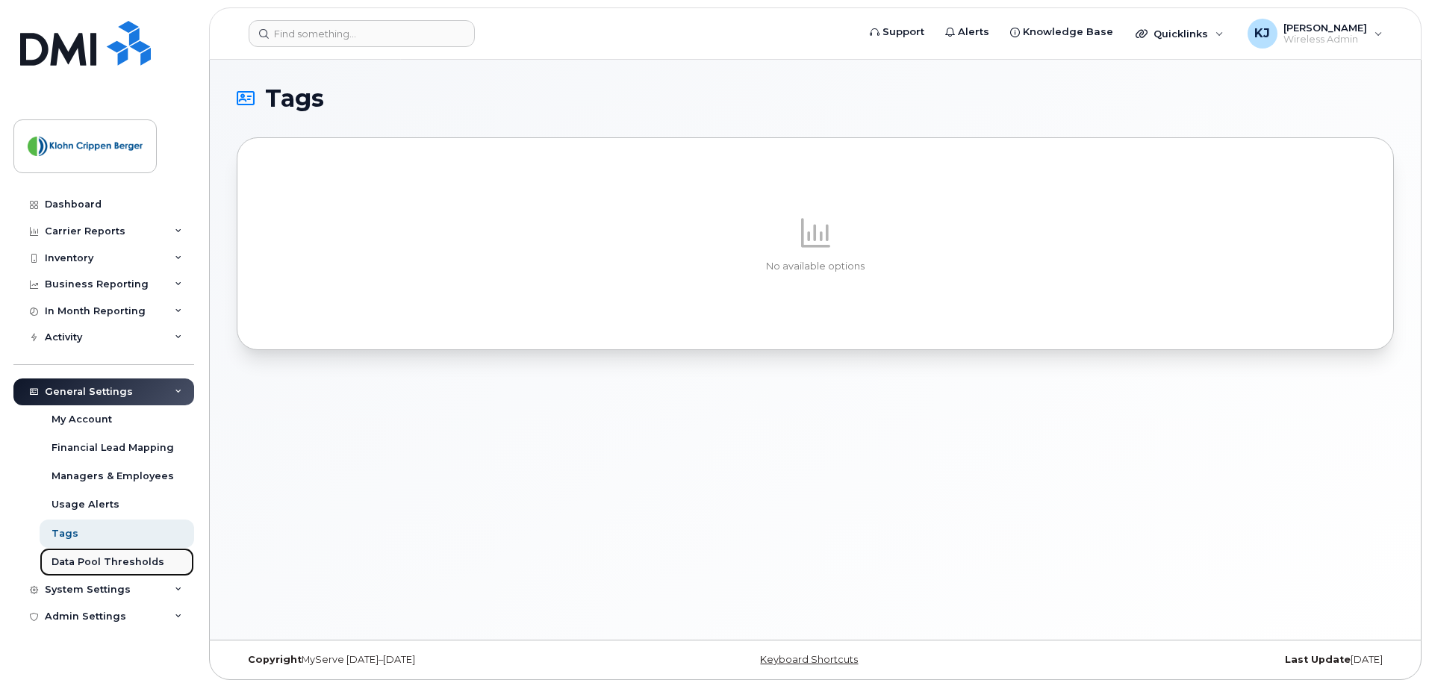
click at [98, 559] on div "Data Pool Thresholds" at bounding box center [108, 562] width 113 height 13
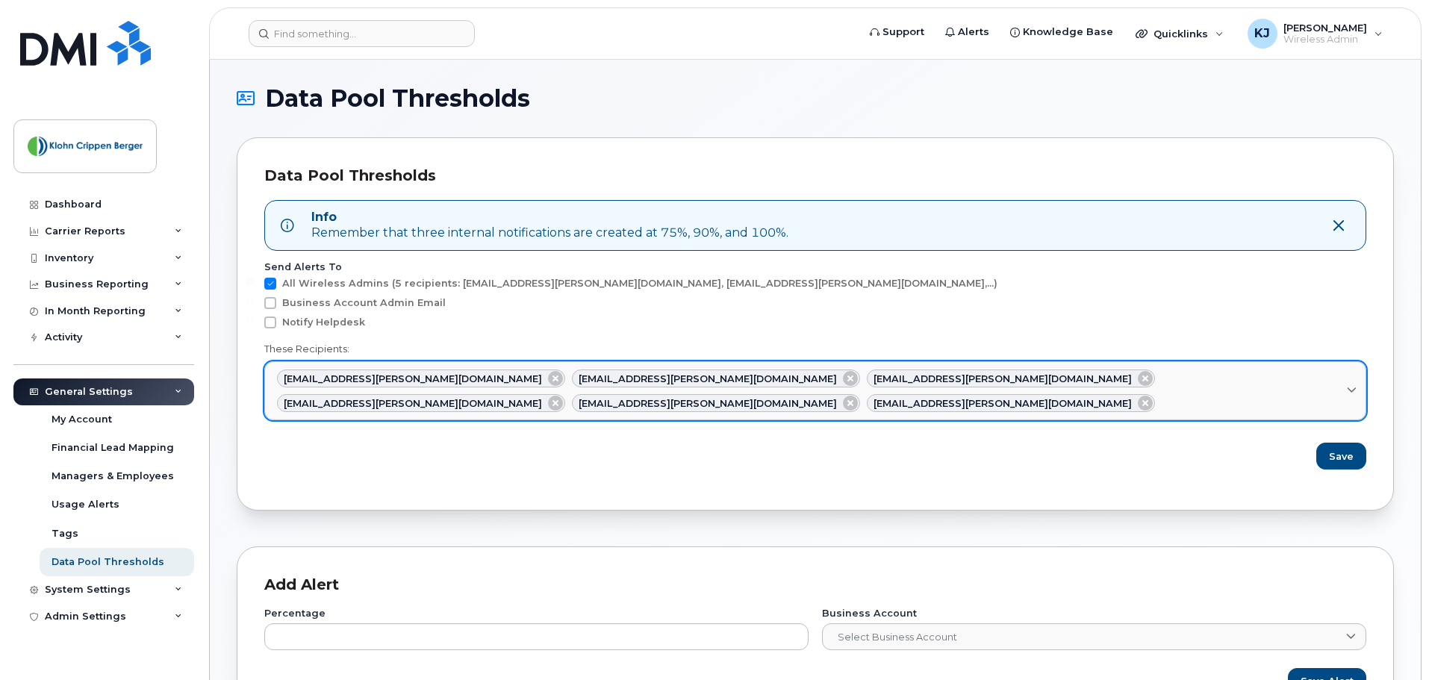
drag, startPoint x: 1080, startPoint y: 373, endPoint x: 1058, endPoint y: 380, distance: 23.4
click at [1138, 396] on icon at bounding box center [1145, 403] width 15 height 15
click at [965, 376] on div "dmeldrum@klohn.com cgalazka@klohn.com pgill@klohn.com kjuneja@klohn.com mraza@k…" at bounding box center [815, 391] width 1077 height 43
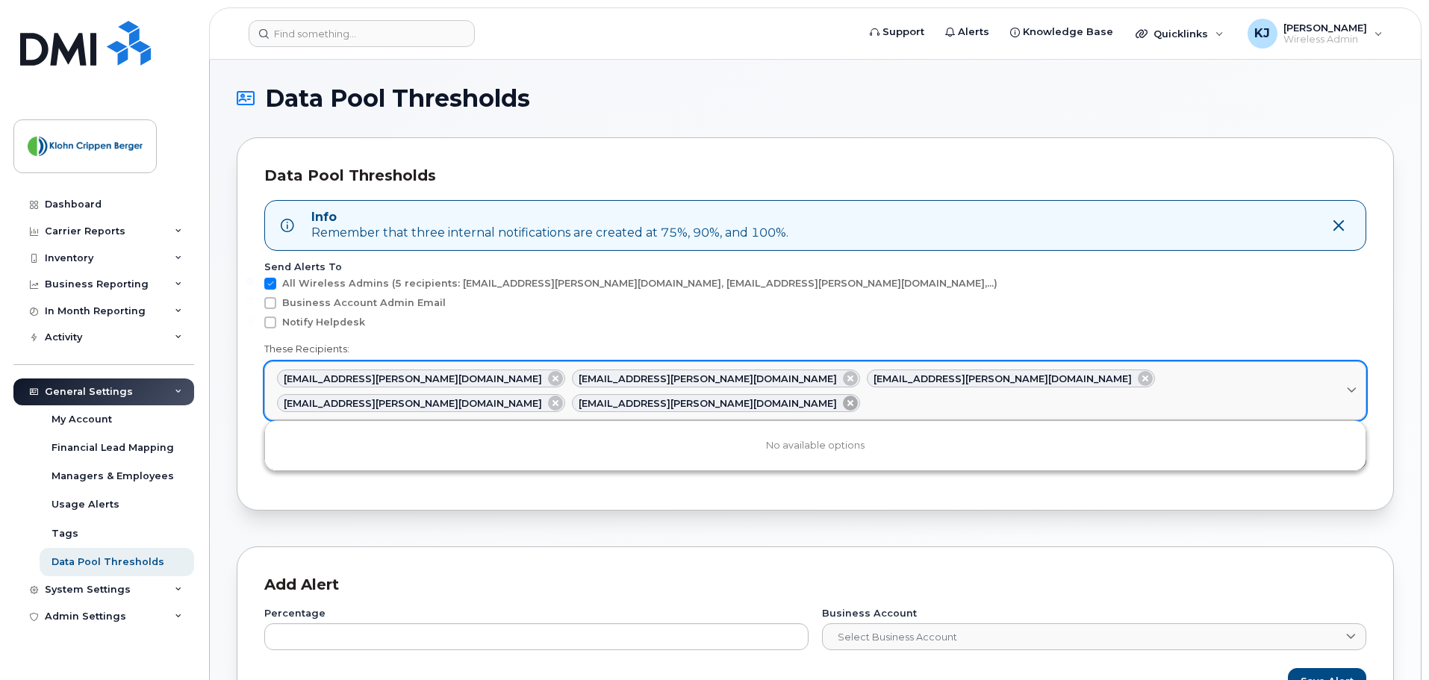
click at [858, 396] on icon at bounding box center [850, 403] width 15 height 15
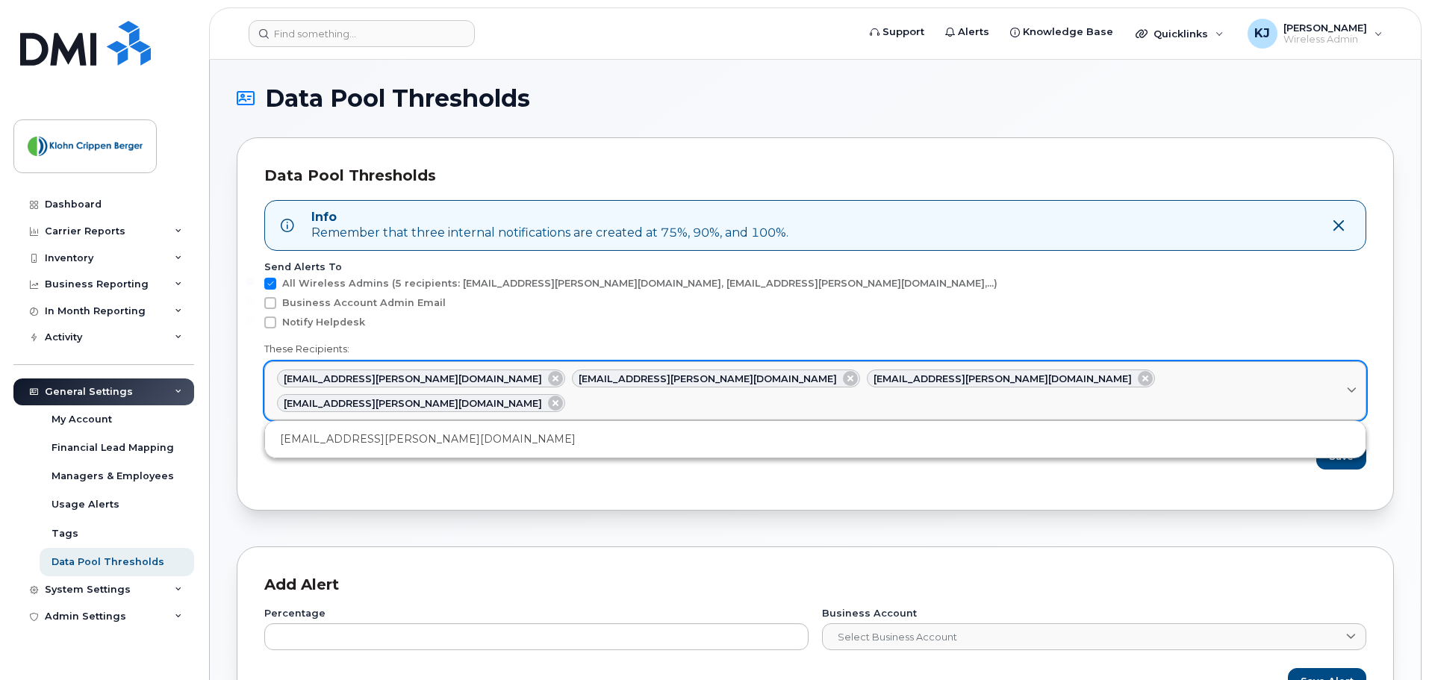
click at [565, 394] on div "[EMAIL_ADDRESS][PERSON_NAME][DOMAIN_NAME]" at bounding box center [421, 403] width 288 height 18
click at [867, 377] on div "[EMAIL_ADDRESS][PERSON_NAME][DOMAIN_NAME]" at bounding box center [1011, 379] width 288 height 18
click at [1138, 378] on icon at bounding box center [1145, 378] width 15 height 15
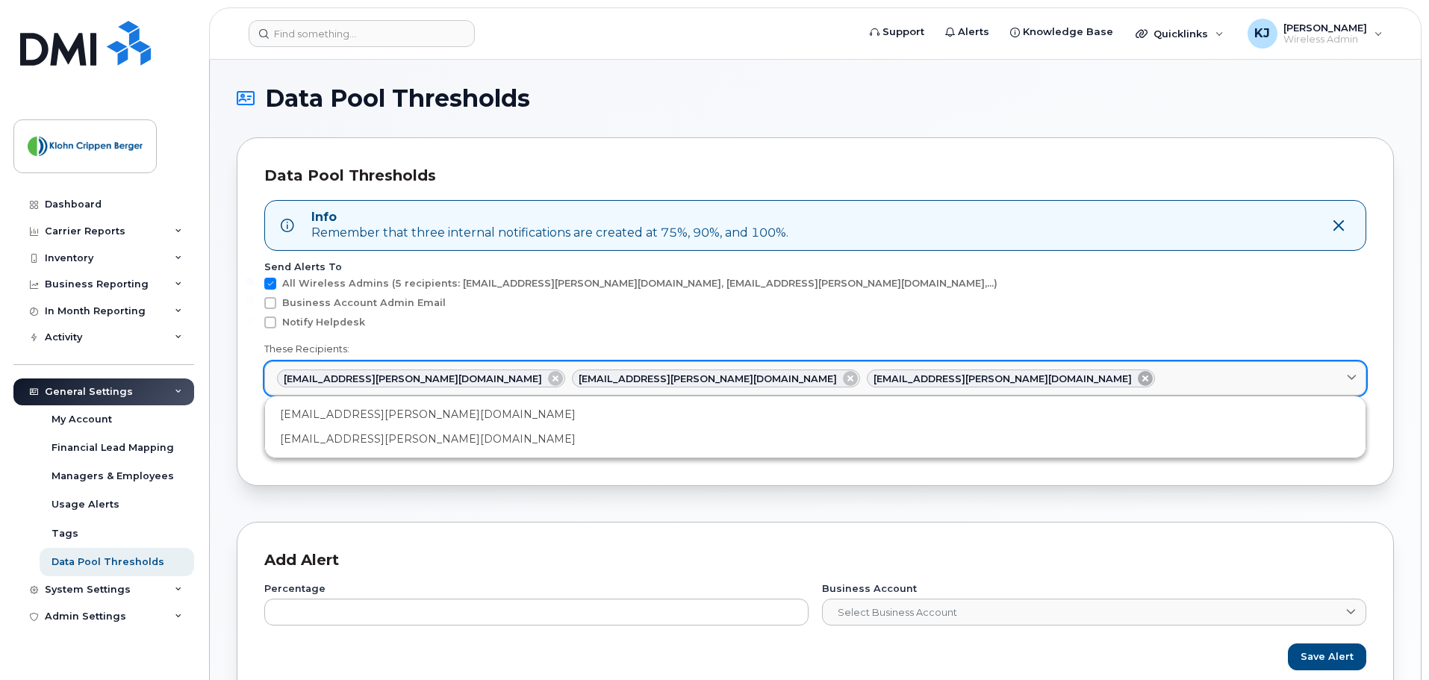
click at [1138, 378] on icon at bounding box center [1145, 378] width 15 height 15
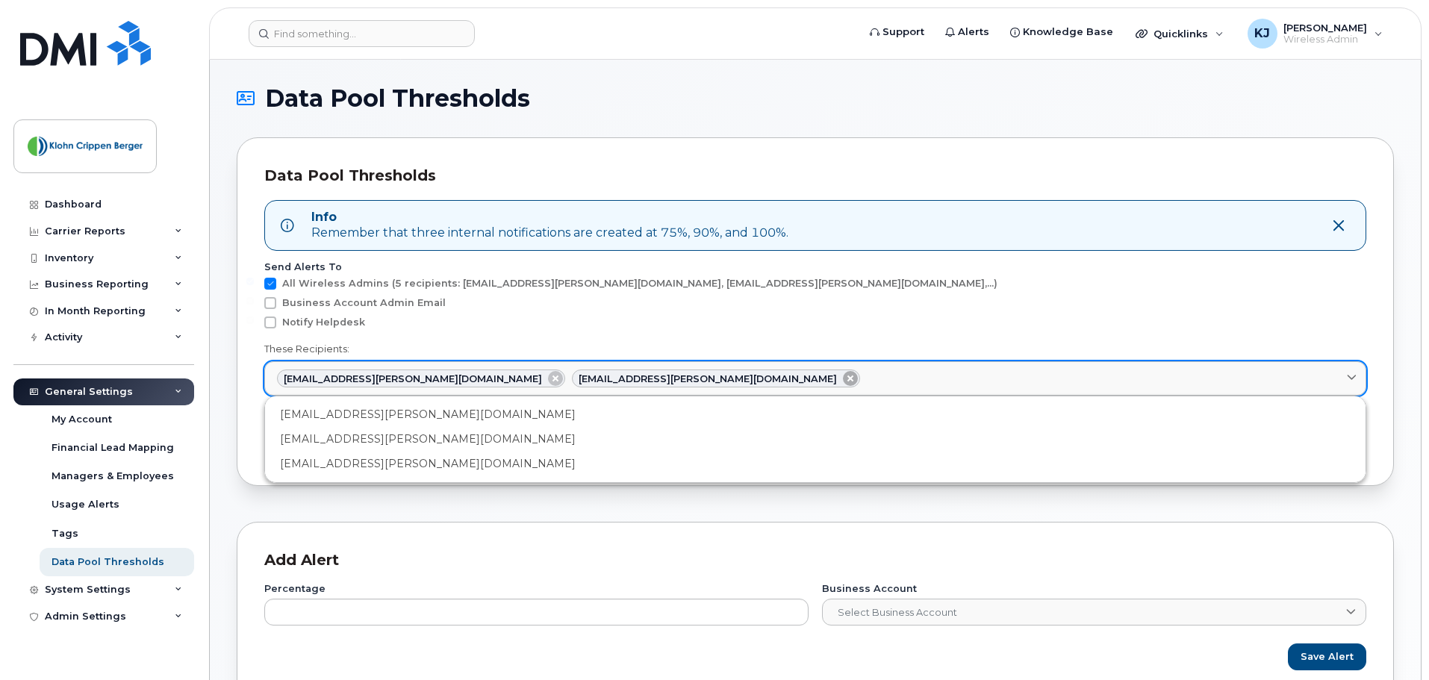
click at [843, 380] on icon at bounding box center [850, 378] width 15 height 15
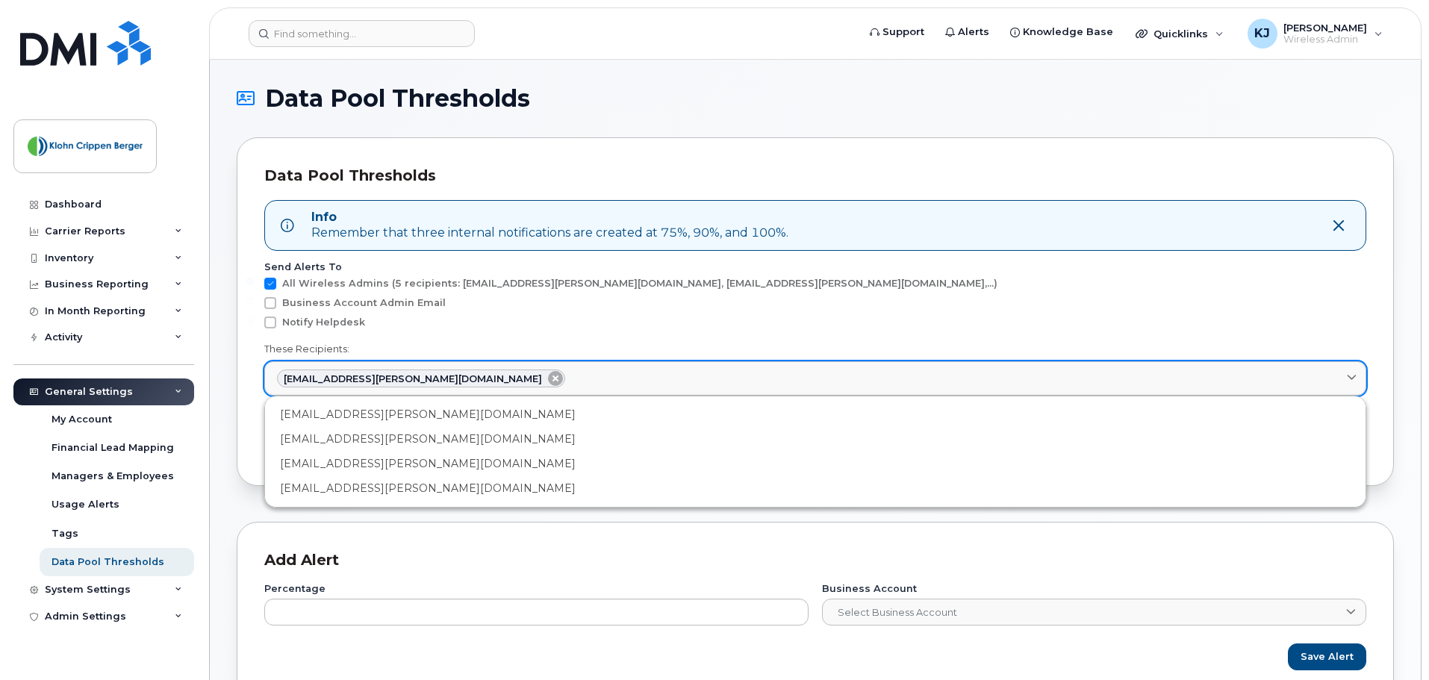
click at [548, 380] on icon at bounding box center [555, 378] width 15 height 15
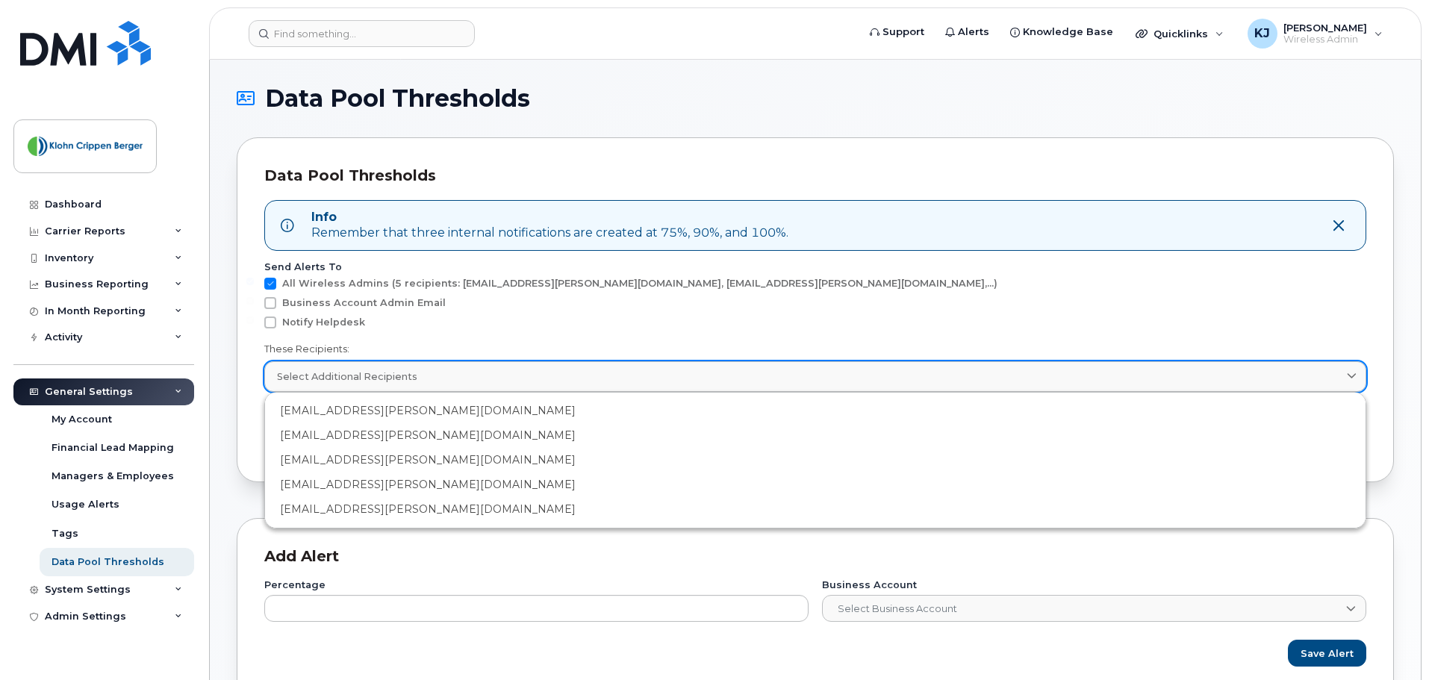
click at [1097, 146] on div "Data Pool Thresholds Info Remember that three internal notifications are create…" at bounding box center [815, 309] width 1157 height 345
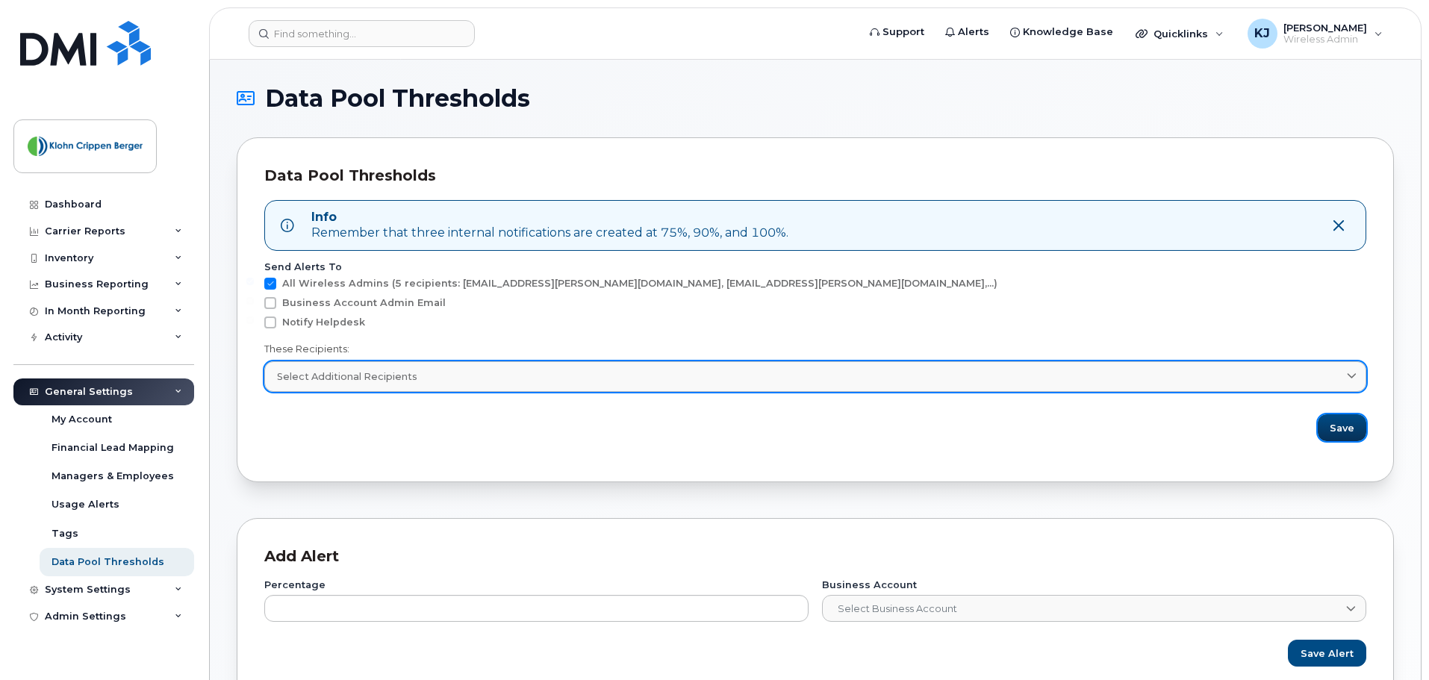
click at [1356, 435] on button "Save" at bounding box center [1342, 427] width 49 height 27
drag, startPoint x: 102, startPoint y: 618, endPoint x: 111, endPoint y: 613, distance: 10.4
click at [102, 618] on div "Admin Settings" at bounding box center [85, 617] width 81 height 12
click at [120, 600] on div "System Settings" at bounding box center [103, 589] width 181 height 27
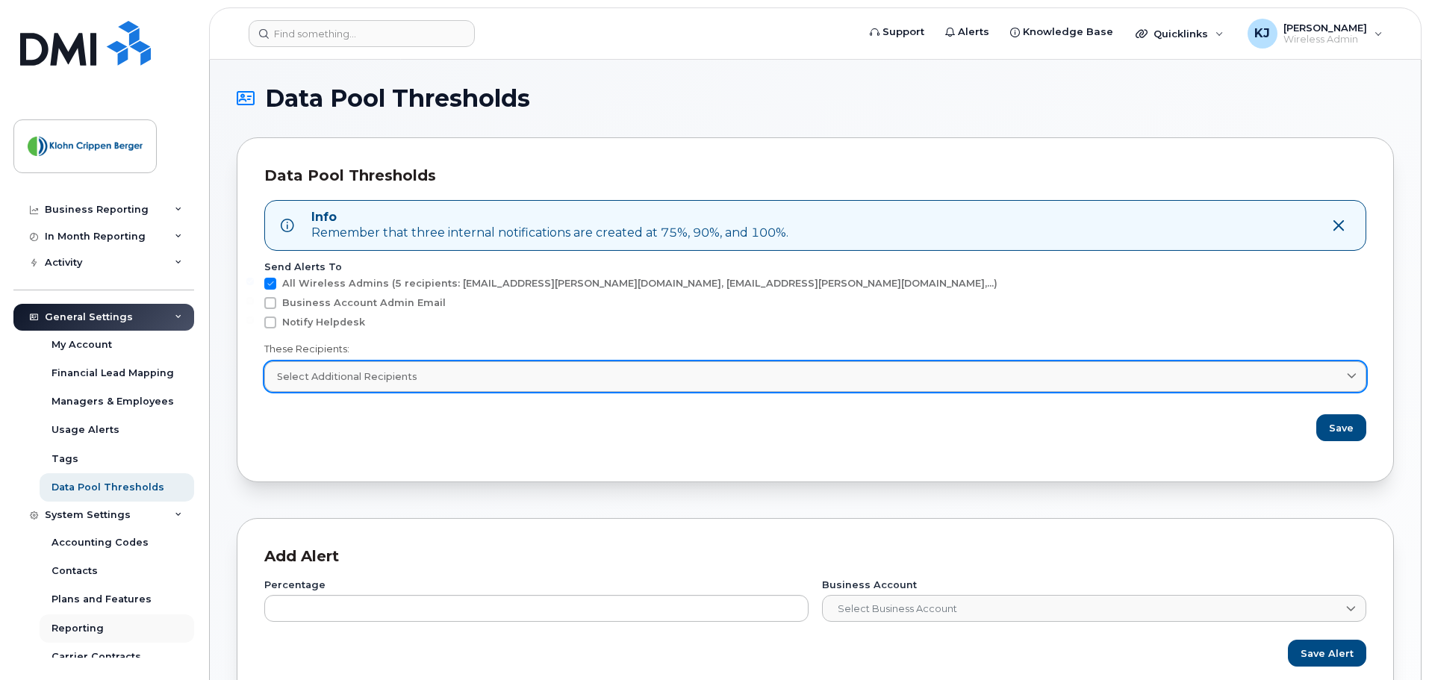
scroll to position [149, 0]
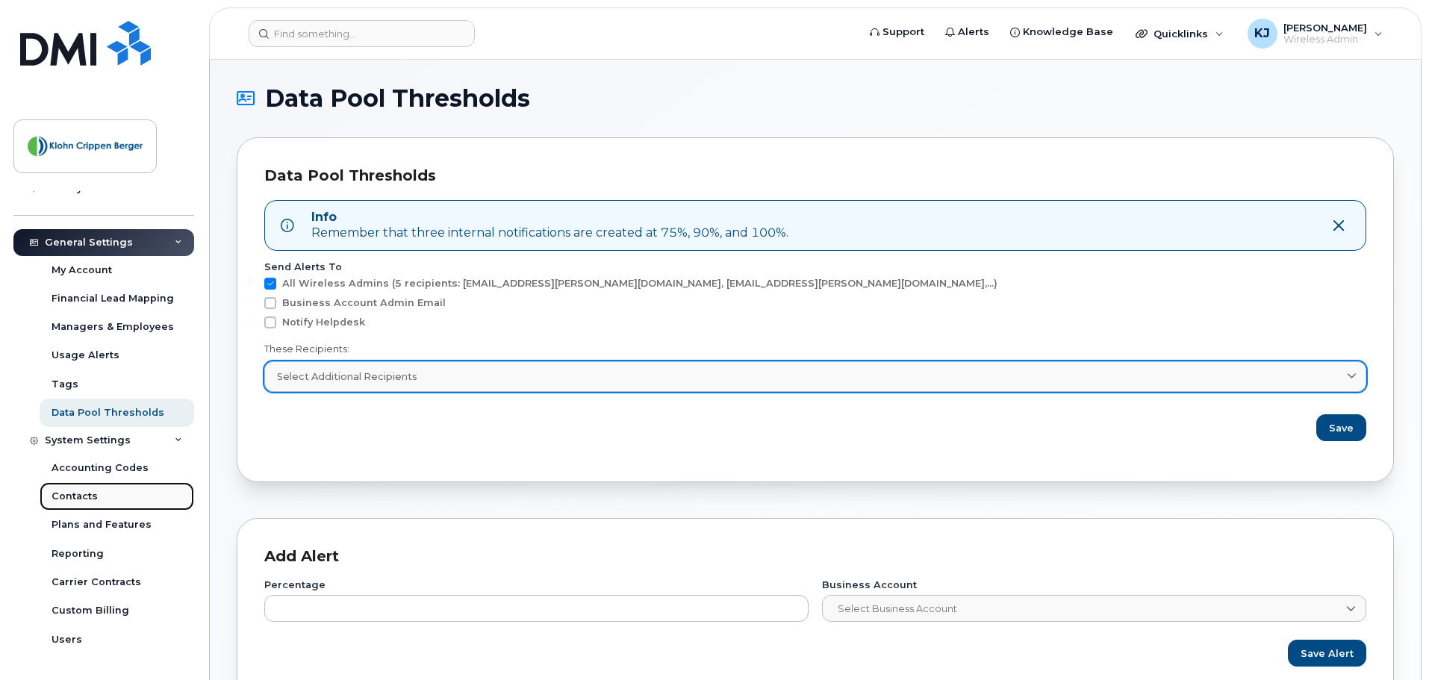
click at [93, 494] on div "Contacts" at bounding box center [75, 496] width 46 height 13
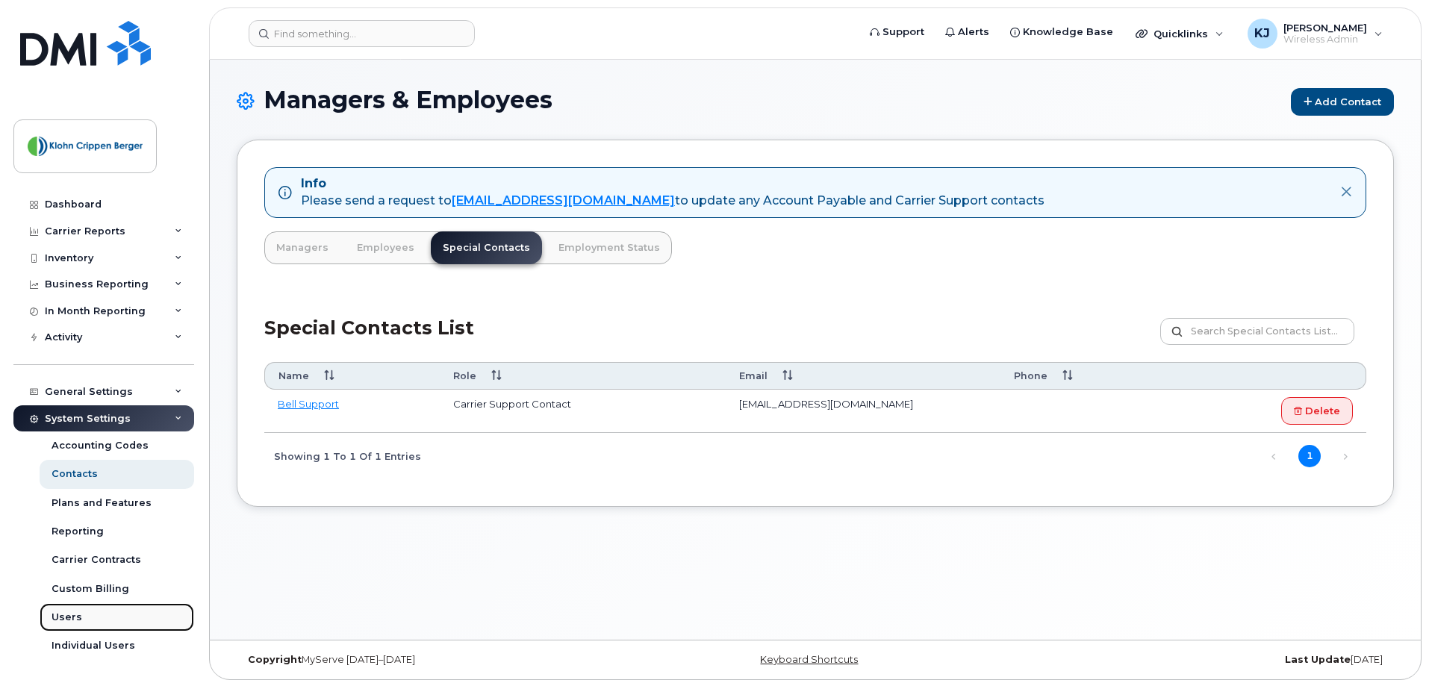
click at [84, 615] on link "Users" at bounding box center [117, 617] width 155 height 28
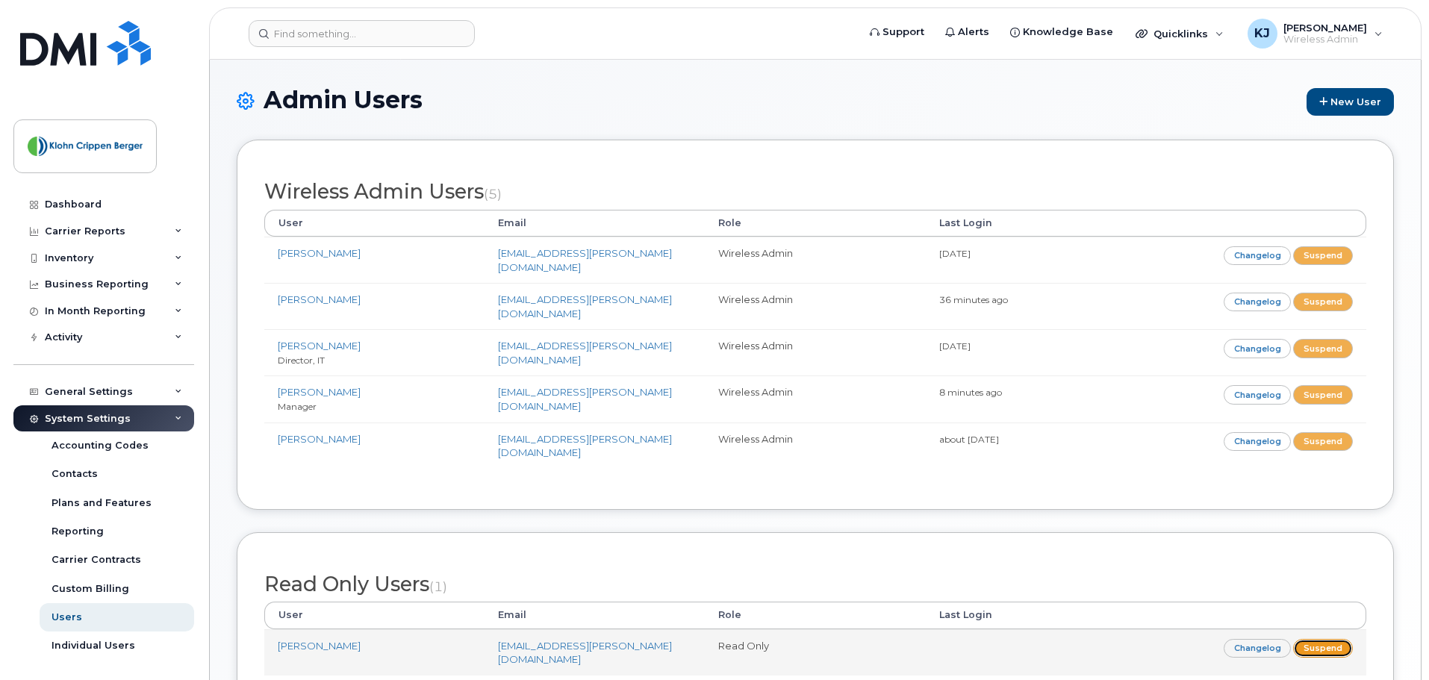
click at [1322, 639] on link "Suspend" at bounding box center [1323, 648] width 60 height 19
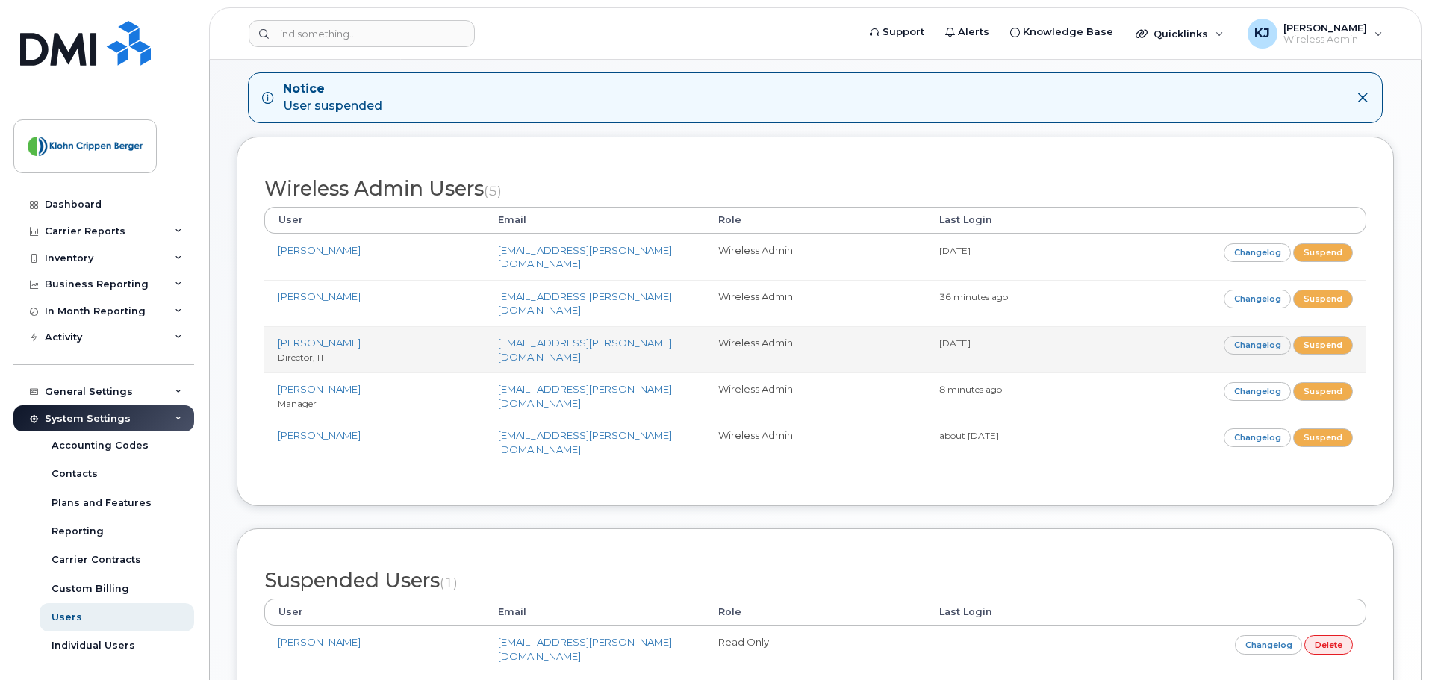
scroll to position [162, 0]
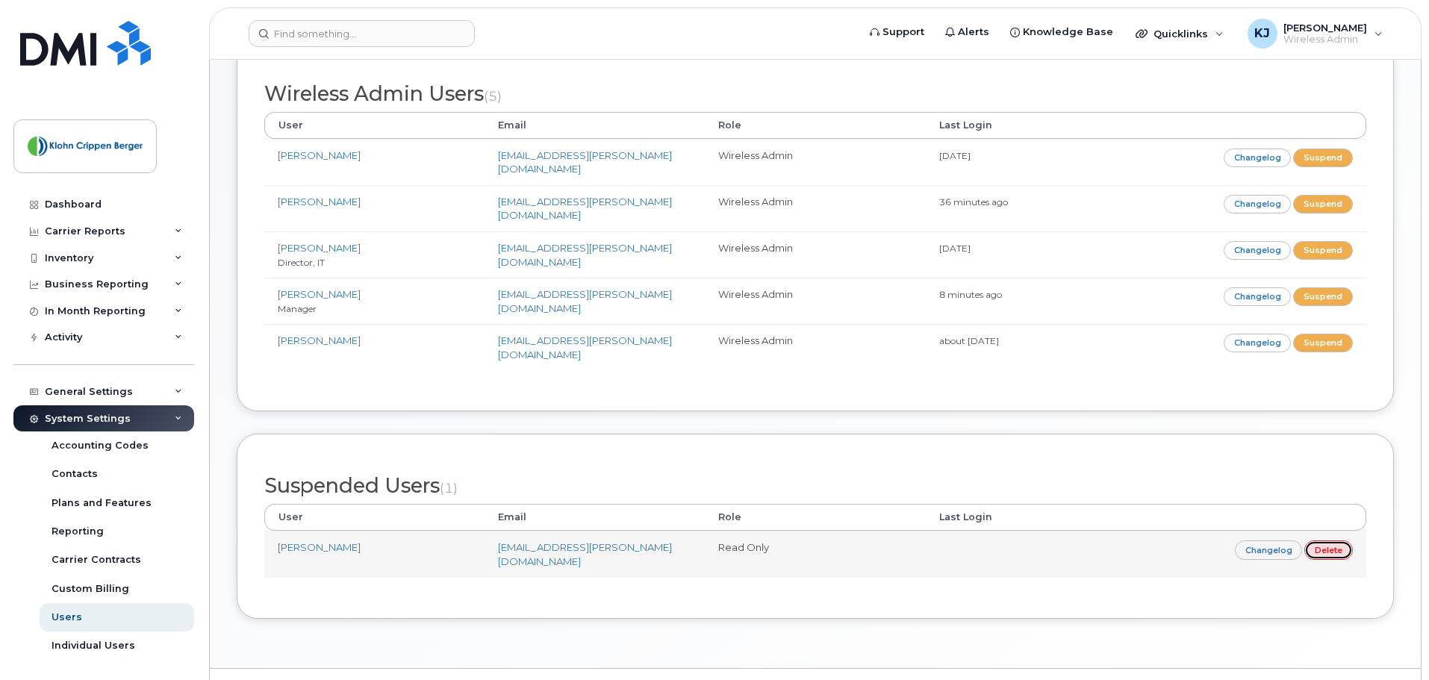
click at [1336, 541] on link "Delete" at bounding box center [1329, 550] width 49 height 19
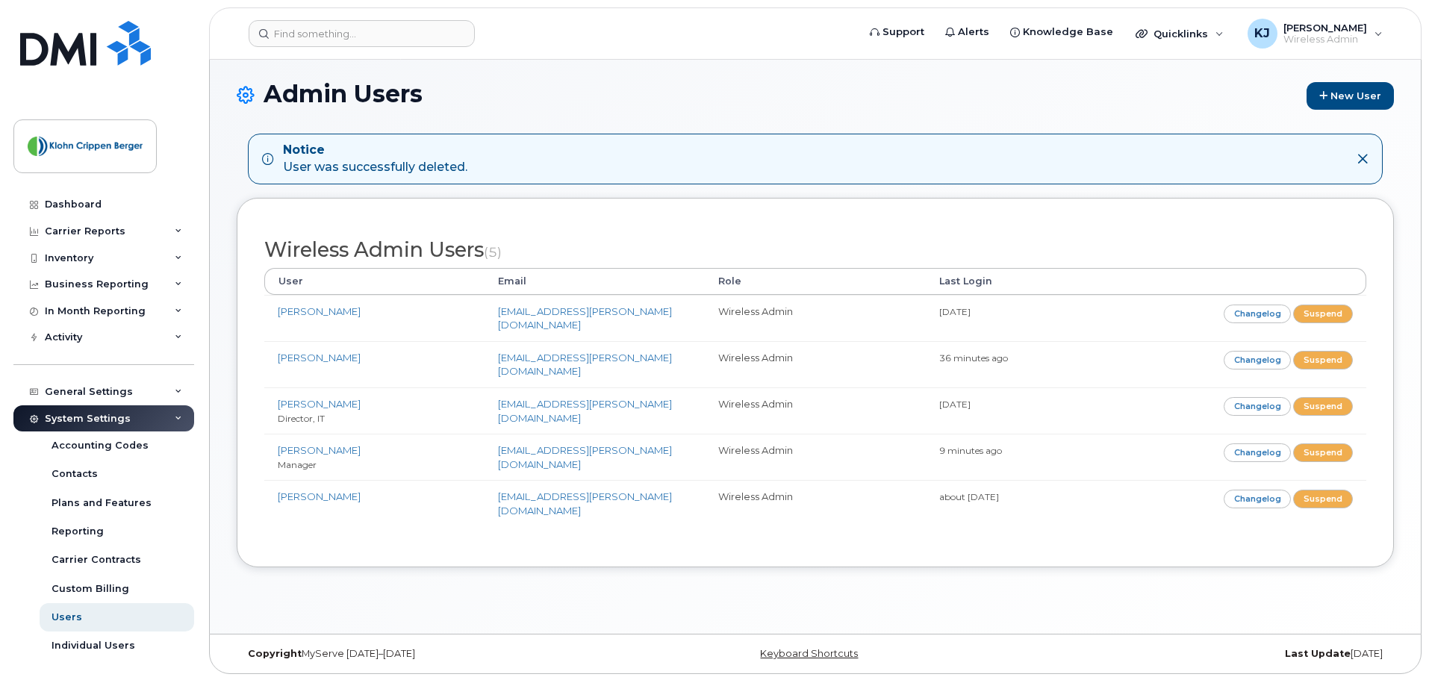
scroll to position [7, 0]
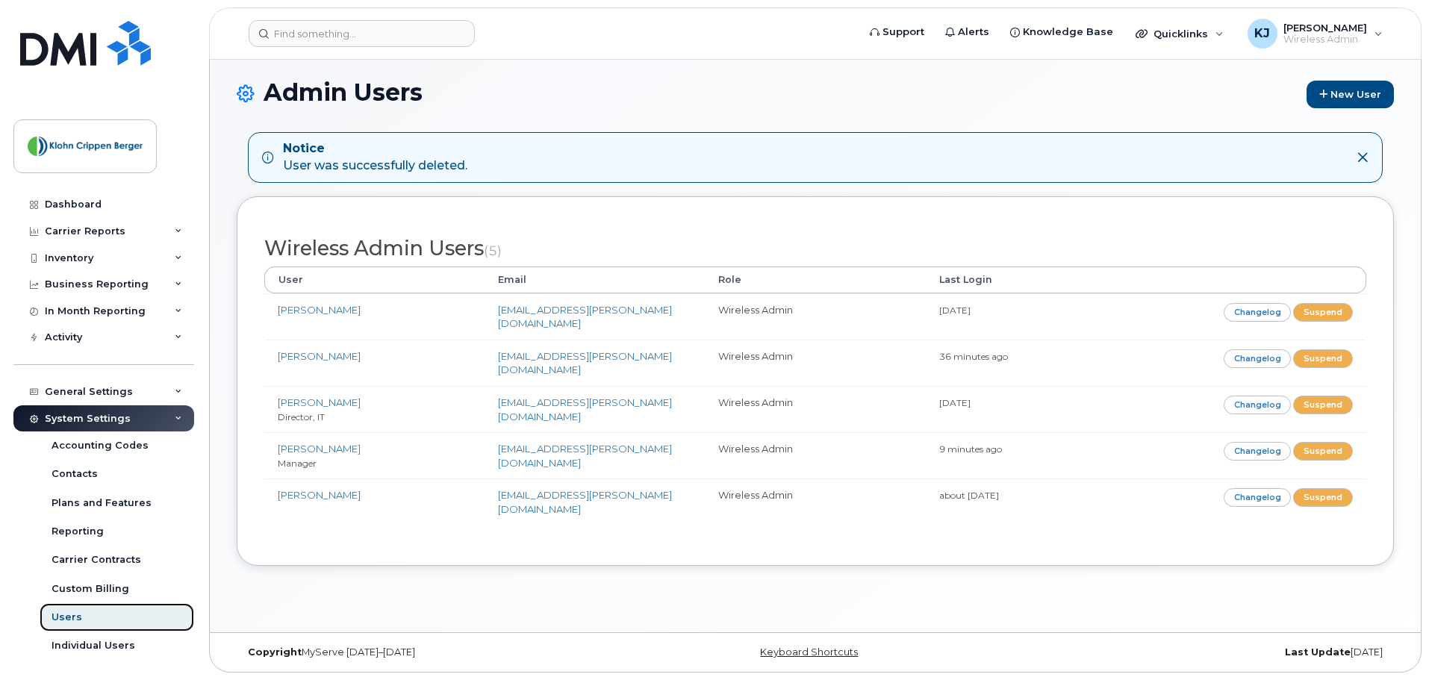
click at [95, 616] on link "Users" at bounding box center [117, 617] width 155 height 28
